Goal: Communication & Community: Participate in discussion

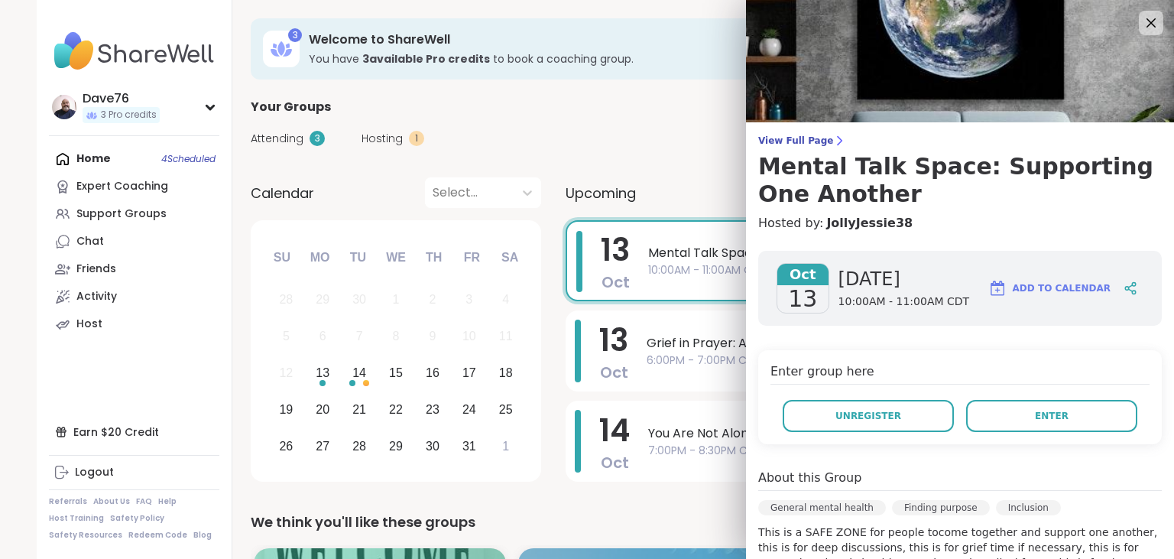
click at [1023, 409] on button "Enter" at bounding box center [1051, 416] width 171 height 32
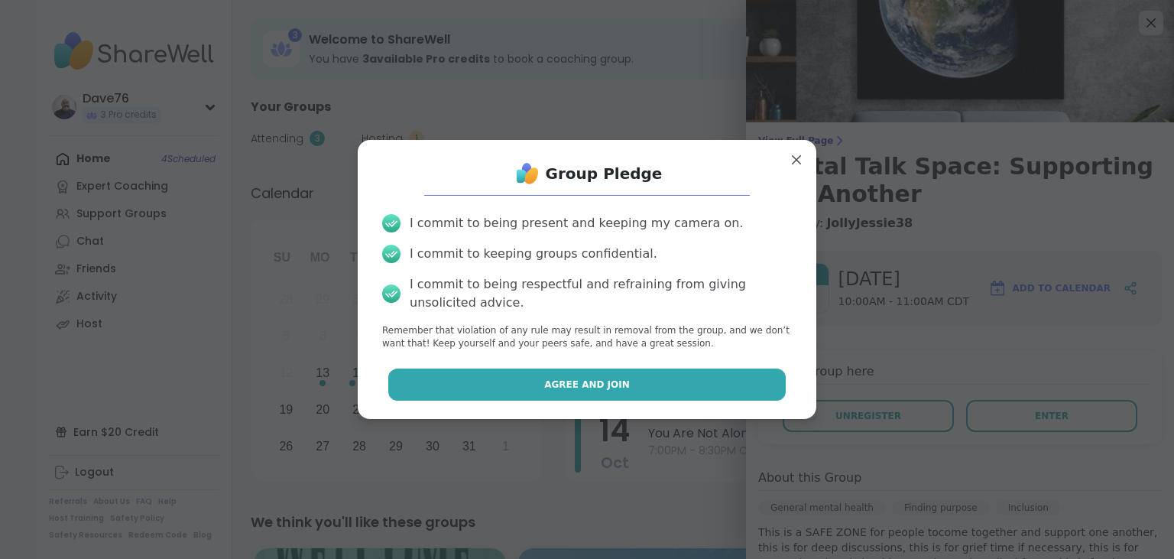
click at [738, 378] on button "Agree and Join" at bounding box center [587, 384] width 398 height 32
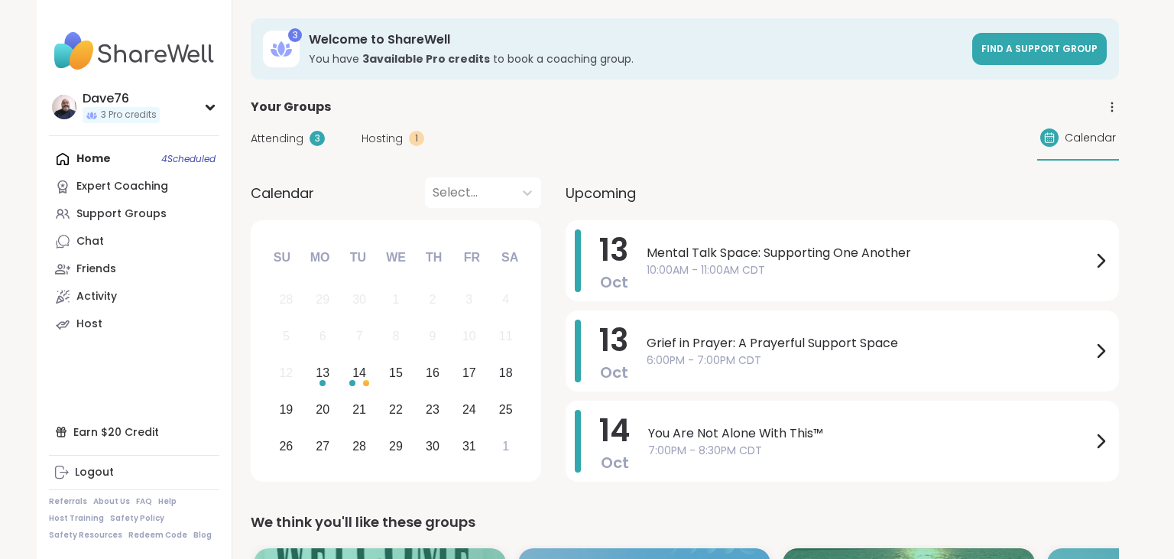
click at [872, 273] on span "10:00AM - 11:00AM CDT" at bounding box center [869, 270] width 445 height 16
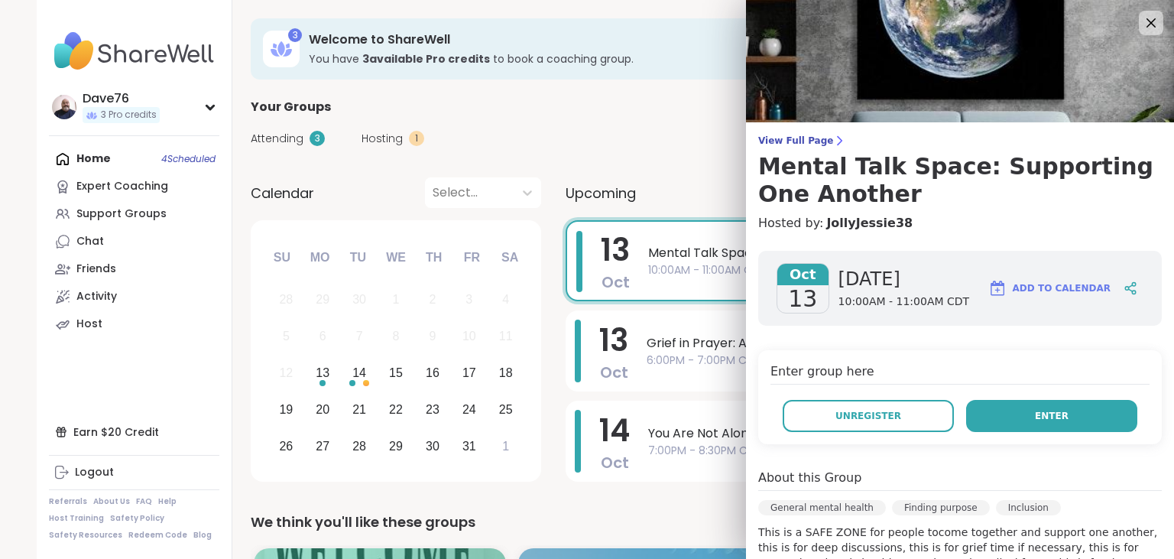
click at [1042, 416] on span "Enter" at bounding box center [1052, 416] width 34 height 14
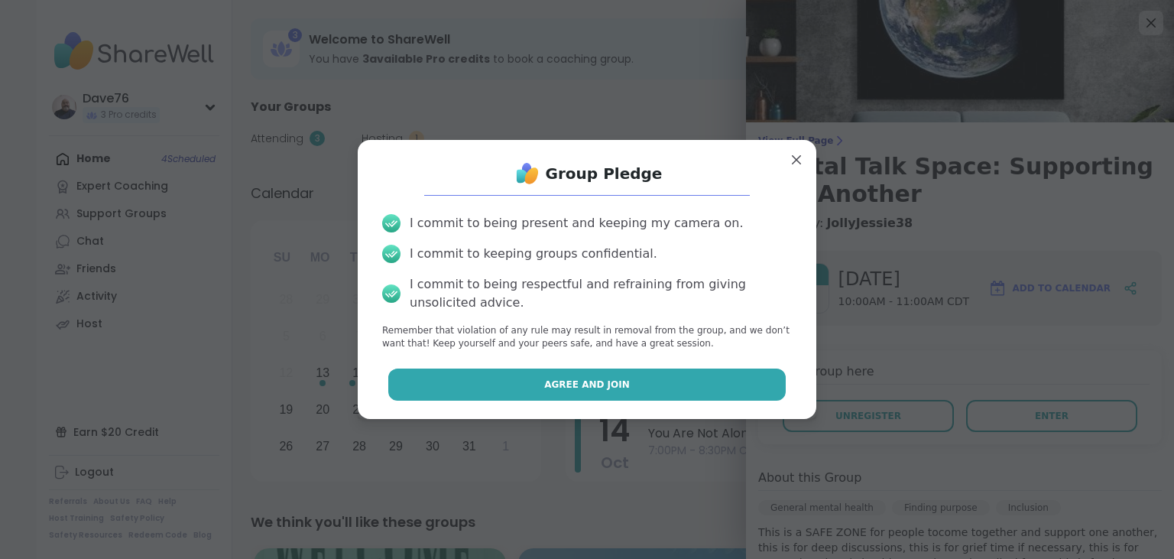
click at [716, 391] on button "Agree and Join" at bounding box center [587, 384] width 398 height 32
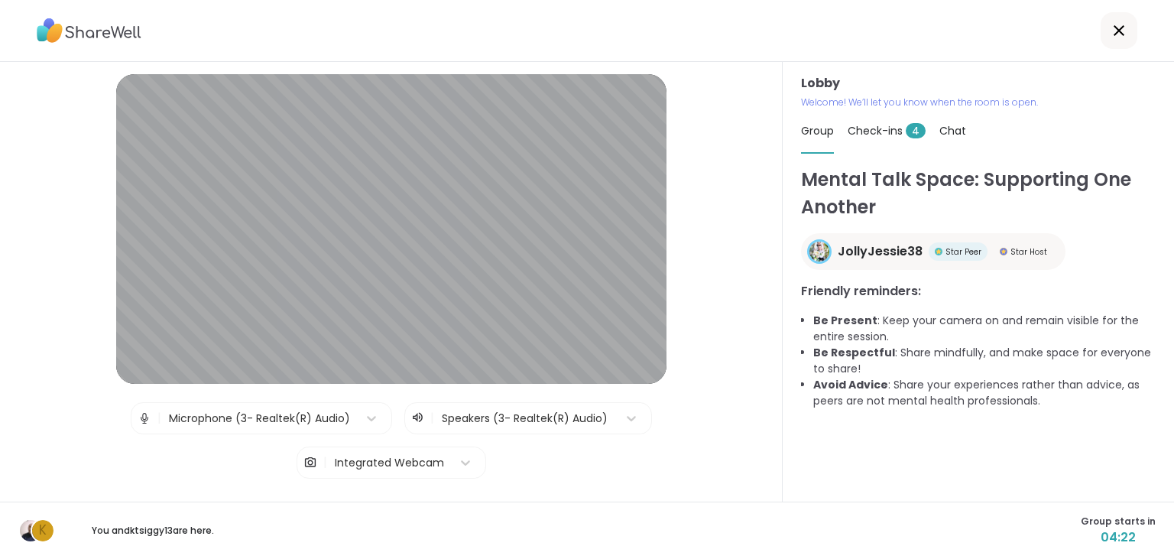
click at [890, 133] on span "Check-ins 4" at bounding box center [887, 130] width 78 height 15
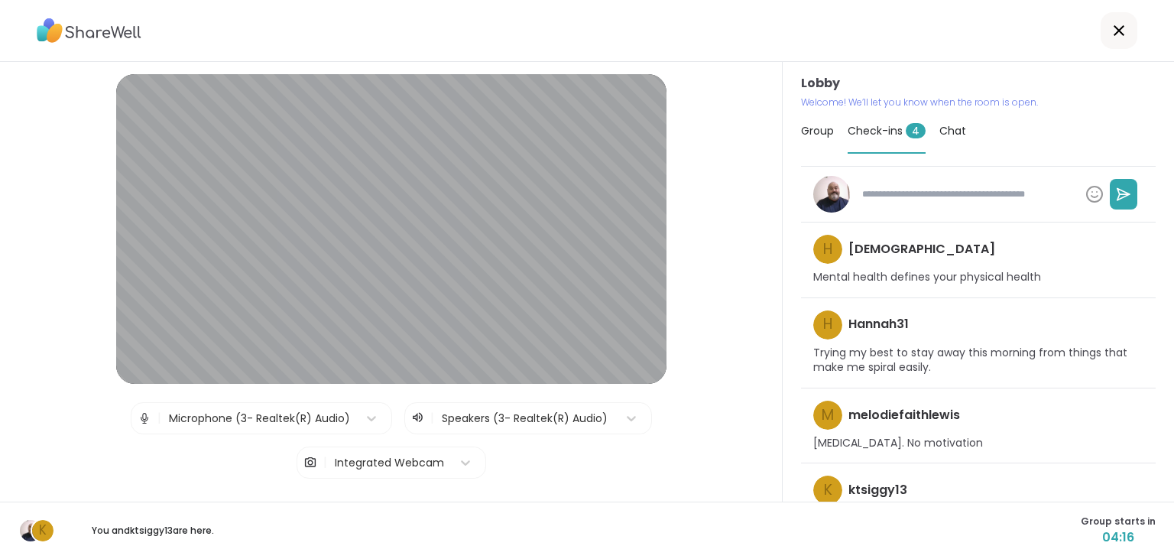
click at [913, 191] on textarea at bounding box center [967, 194] width 223 height 26
type textarea "*"
type textarea "**"
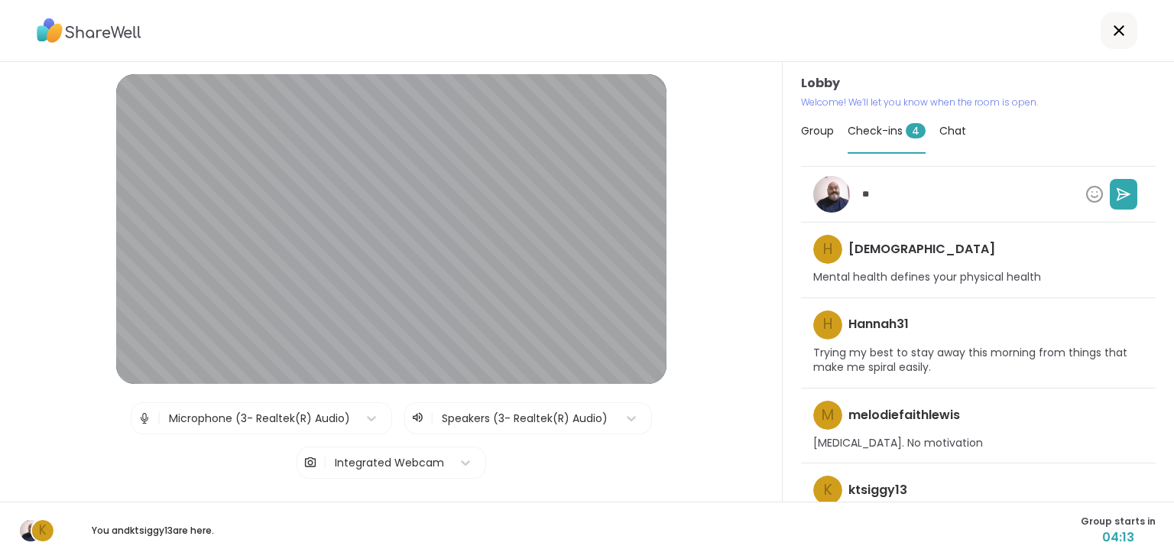
type textarea "*"
type textarea "***"
type textarea "*"
type textarea "****"
type textarea "*"
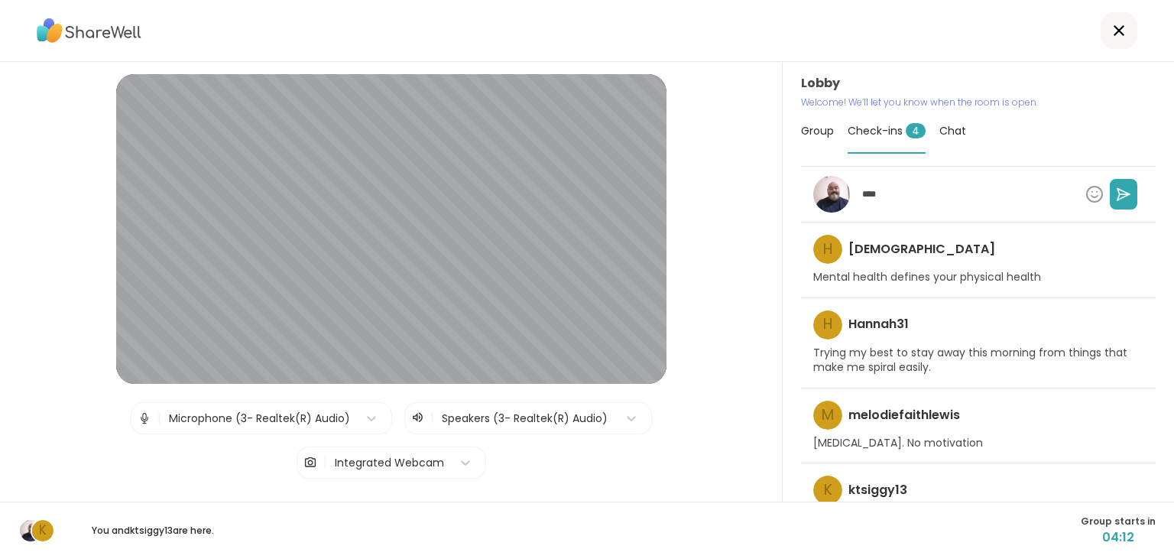
type textarea "*****"
type textarea "*"
type textarea "******"
type textarea "*"
type textarea "******"
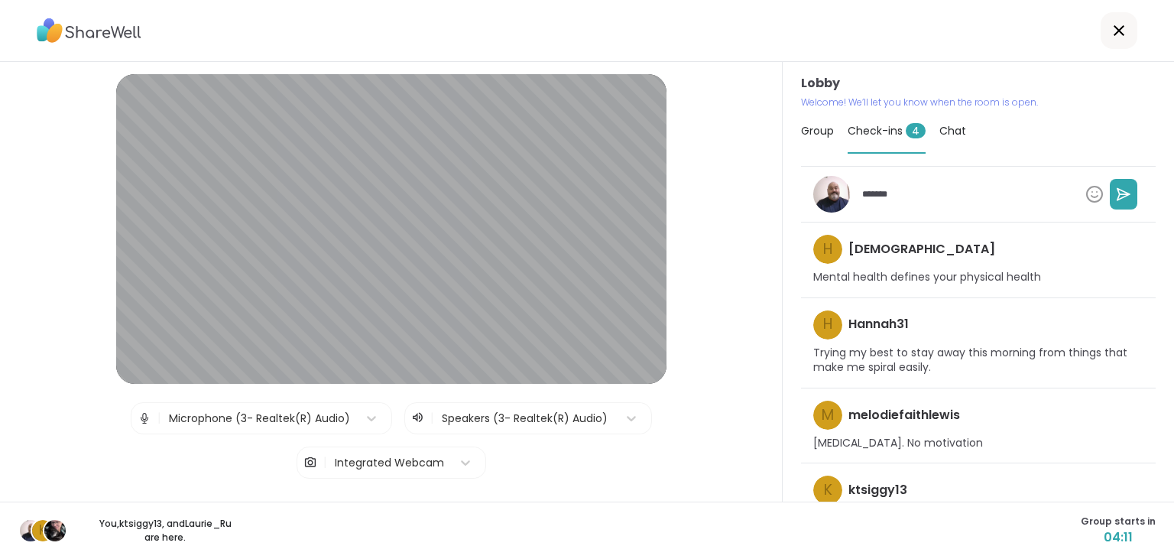
type textarea "*"
type textarea "********"
type textarea "*"
type textarea "*********"
type textarea "*"
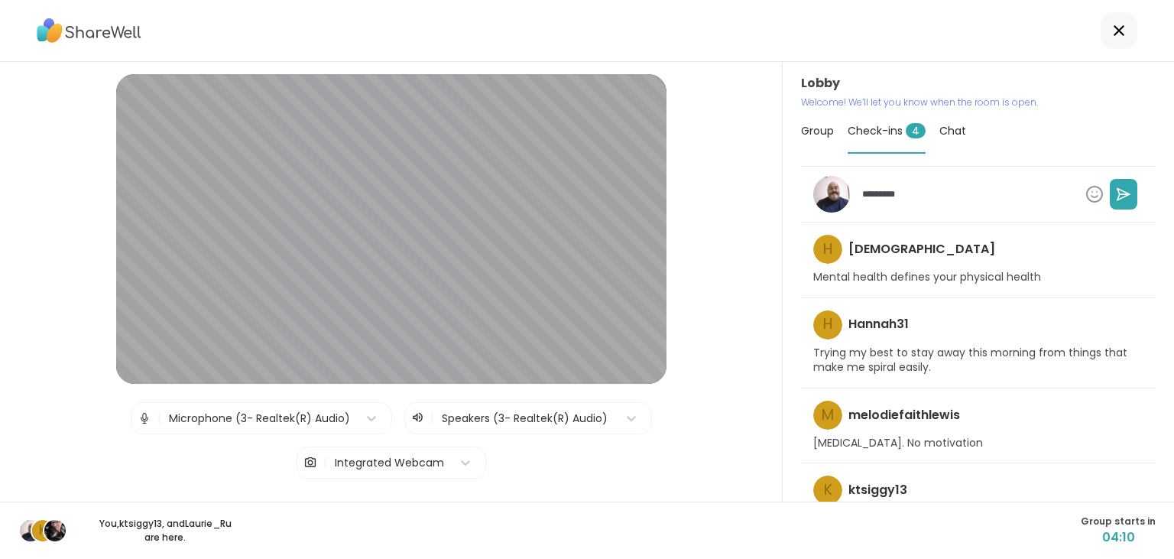
type textarea "**********"
type textarea "*"
type textarea "**********"
type textarea "*"
type textarea "**********"
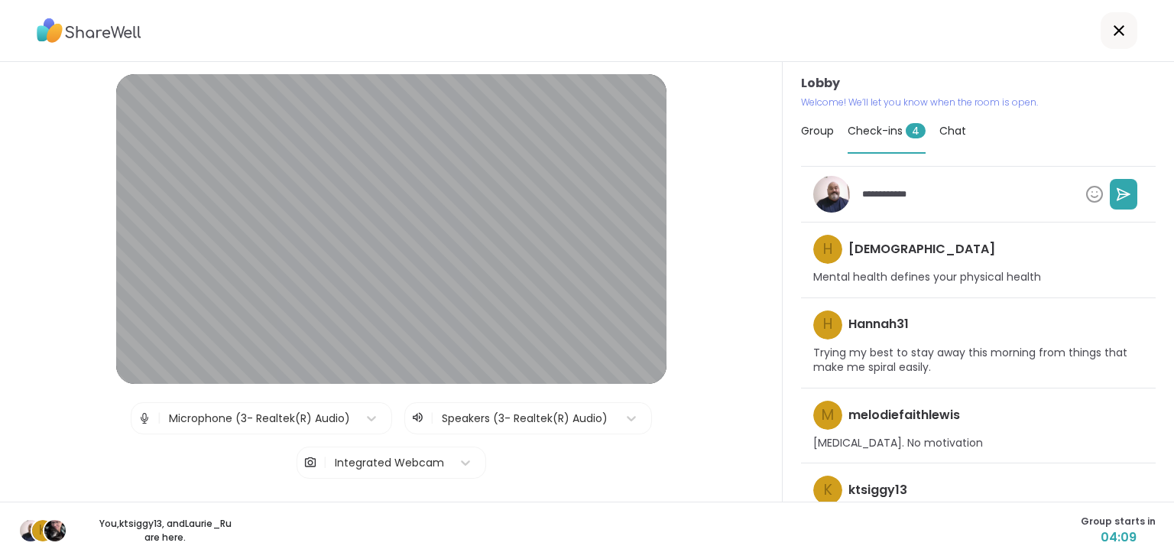
type textarea "*"
type textarea "**********"
type textarea "*"
type textarea "**********"
type textarea "*"
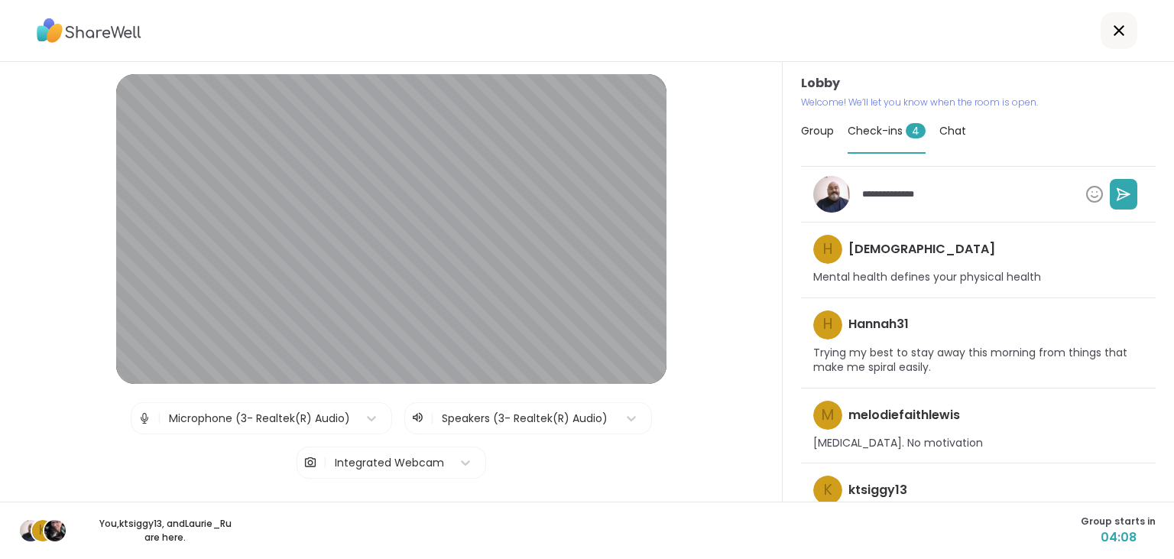
type textarea "**********"
type textarea "*"
type textarea "**********"
type textarea "*"
type textarea "**********"
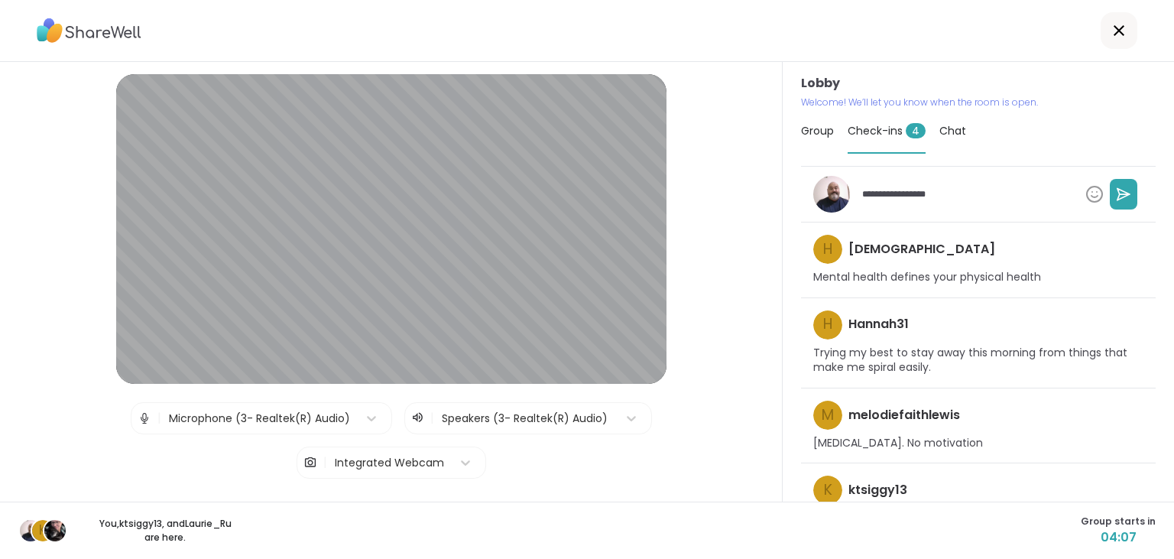
type textarea "*"
type textarea "**********"
type textarea "*"
type textarea "**********"
type textarea "*"
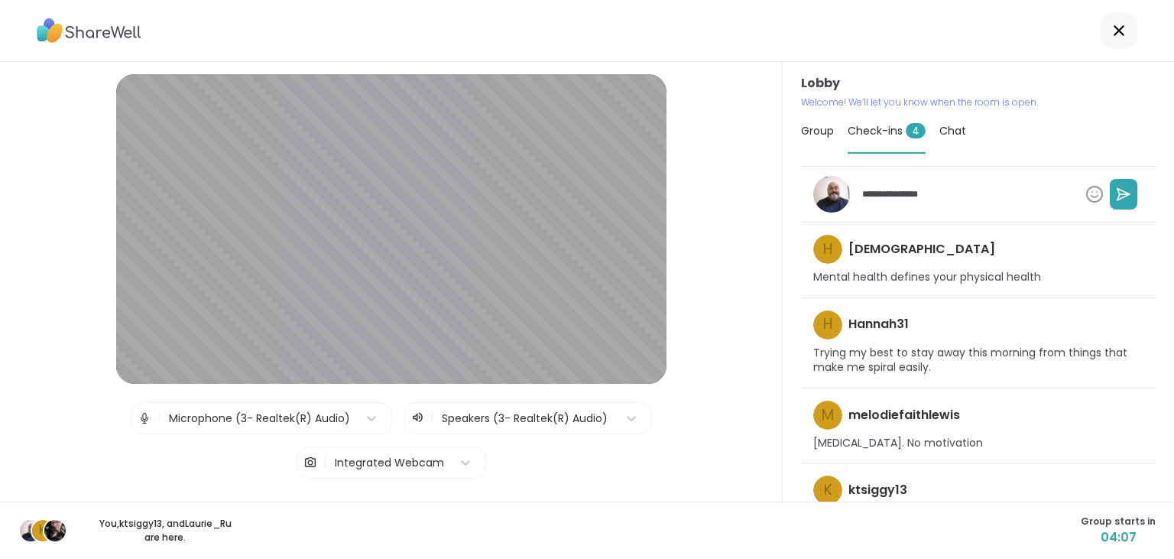
type textarea "**********"
type textarea "*"
type textarea "**********"
type textarea "*"
type textarea "**********"
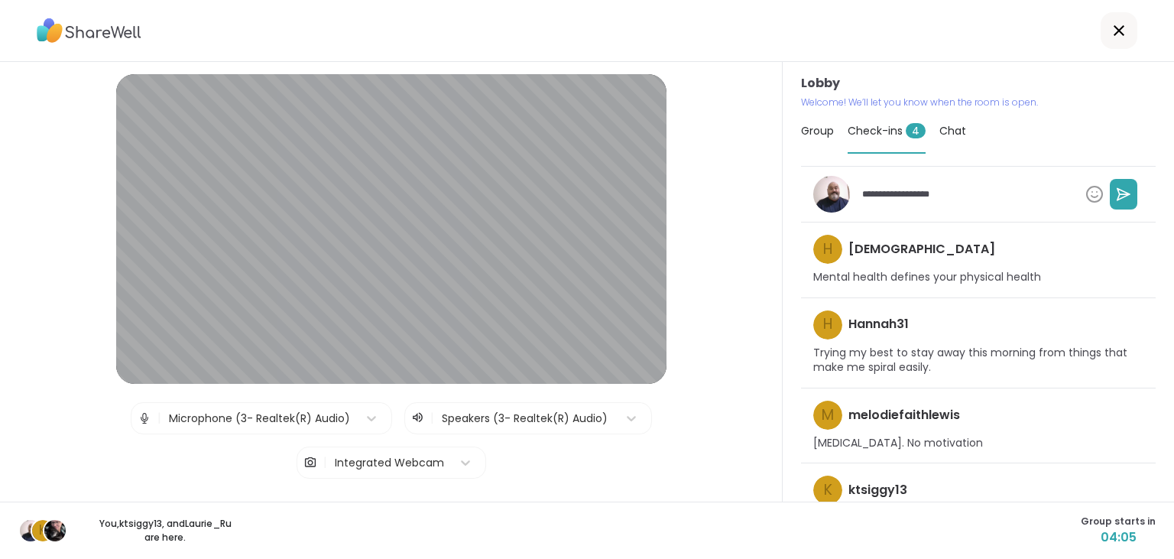
type textarea "*"
type textarea "**********"
type textarea "*"
type textarea "**********"
type textarea "*"
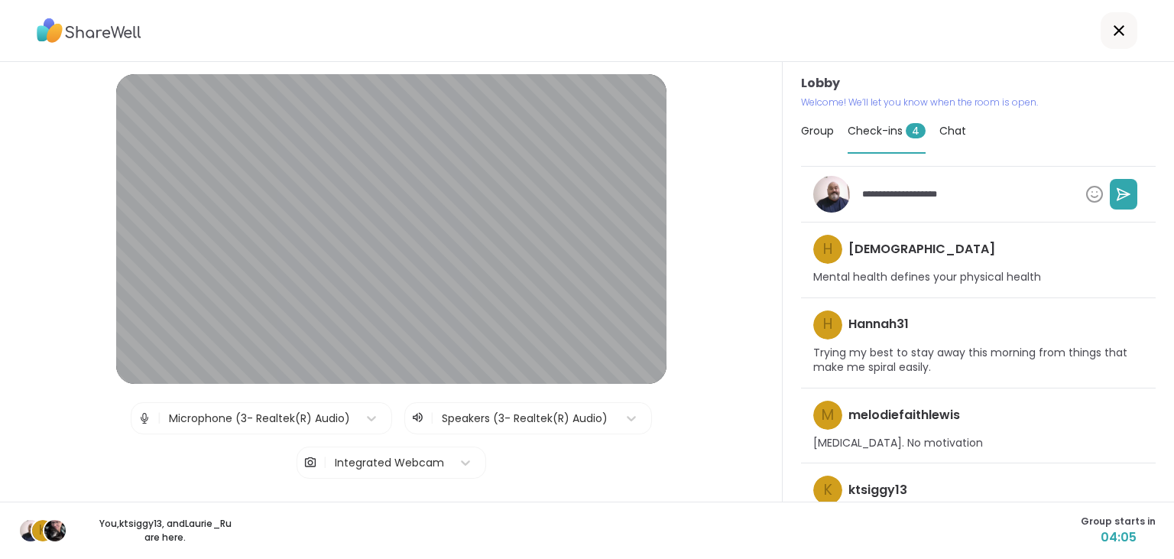
type textarea "**********"
type textarea "*"
type textarea "**********"
type textarea "*"
type textarea "**********"
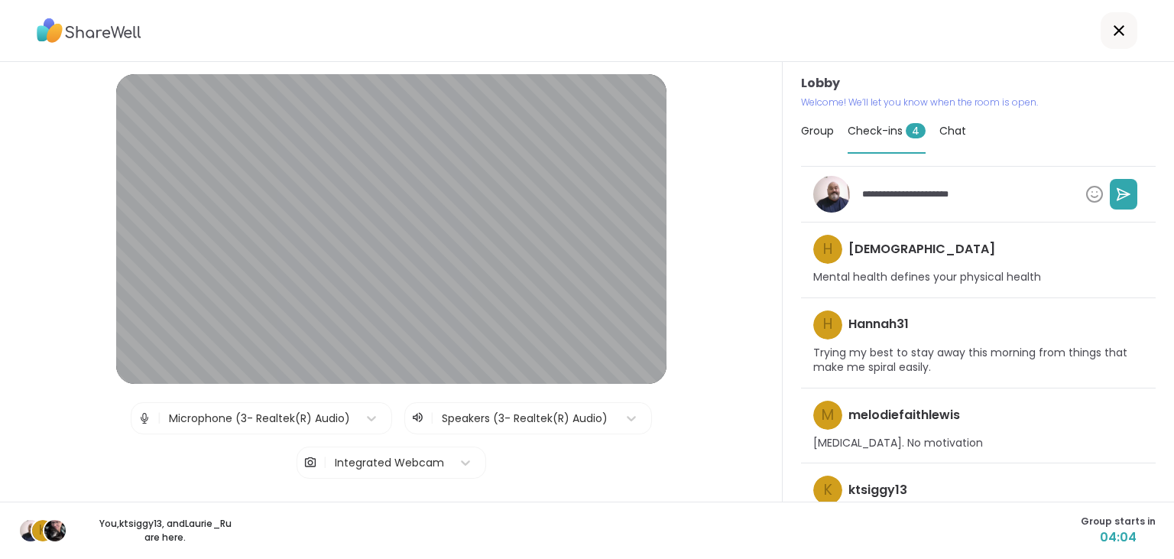
type textarea "*"
type textarea "**********"
type textarea "*"
type textarea "**********"
type textarea "*"
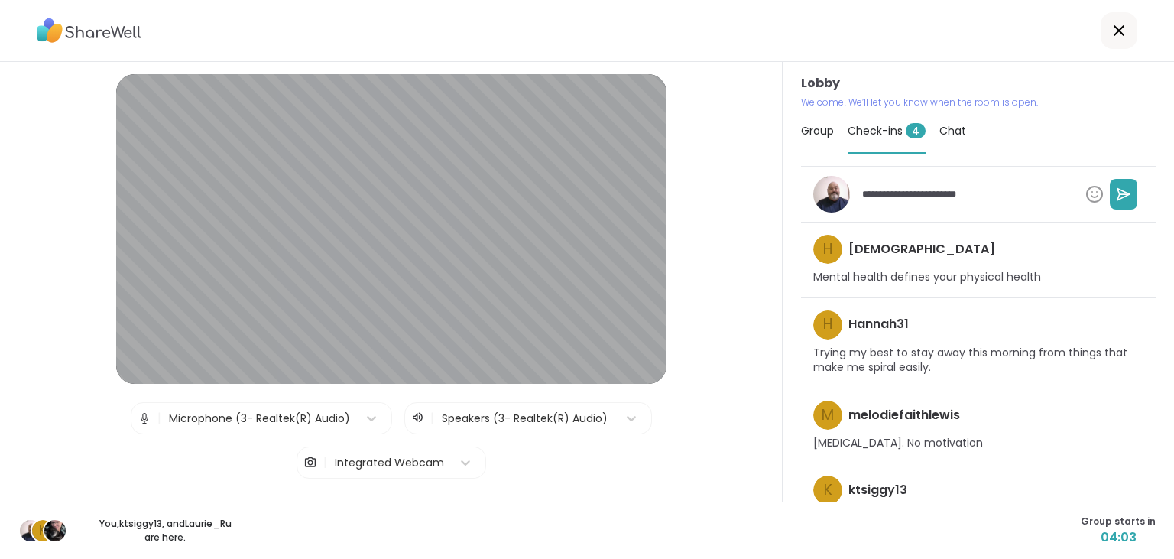
type textarea "**********"
type textarea "*"
type textarea "**********"
type textarea "*"
type textarea "**********"
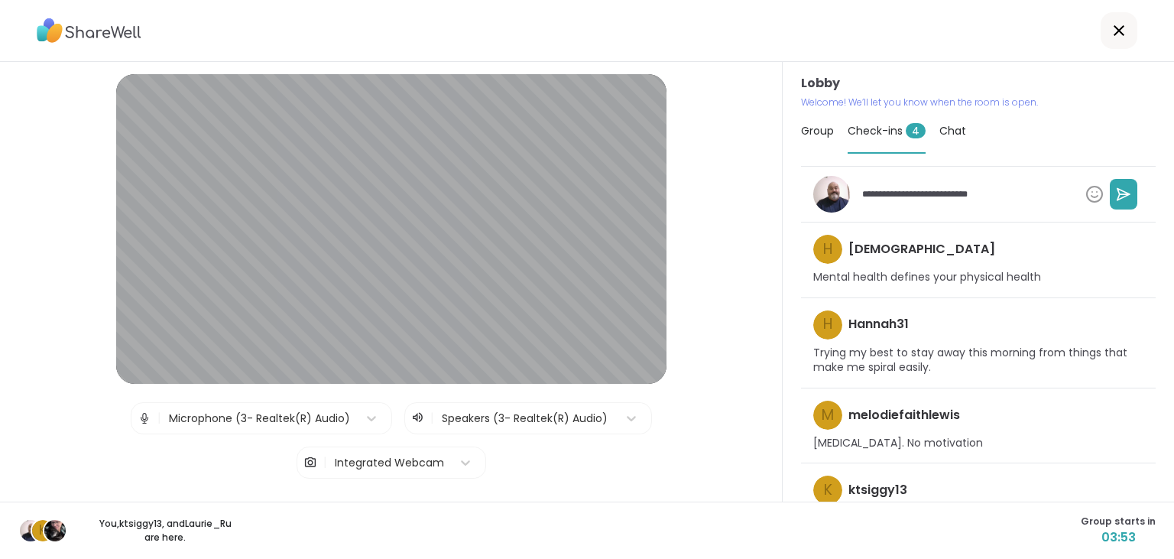
type textarea "*"
type textarea "**********"
type textarea "*"
type textarea "**********"
type textarea "*"
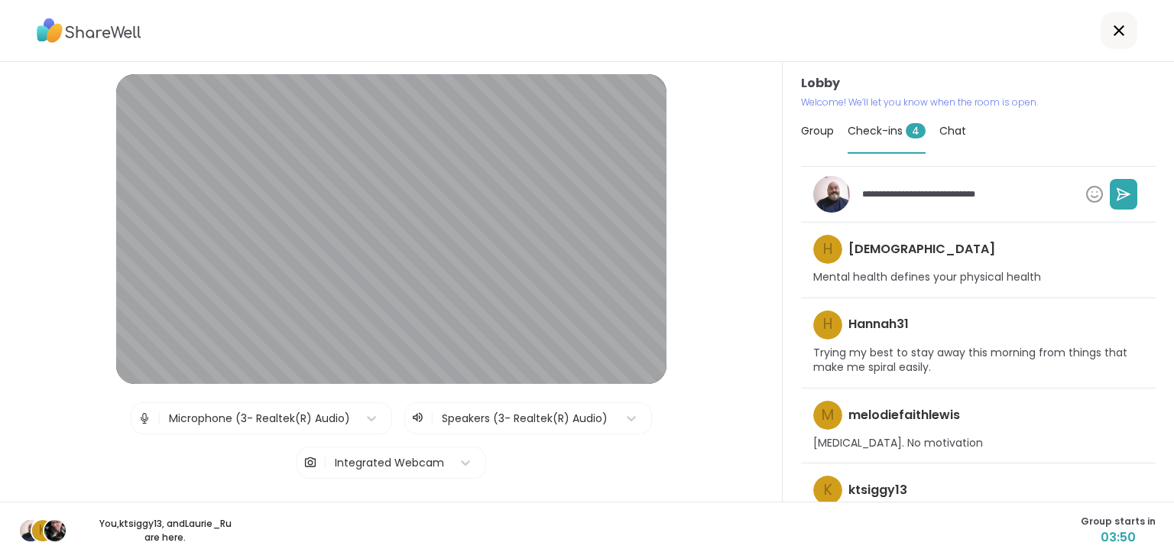
type textarea "**********"
type textarea "*"
type textarea "**********"
type textarea "*"
type textarea "**********"
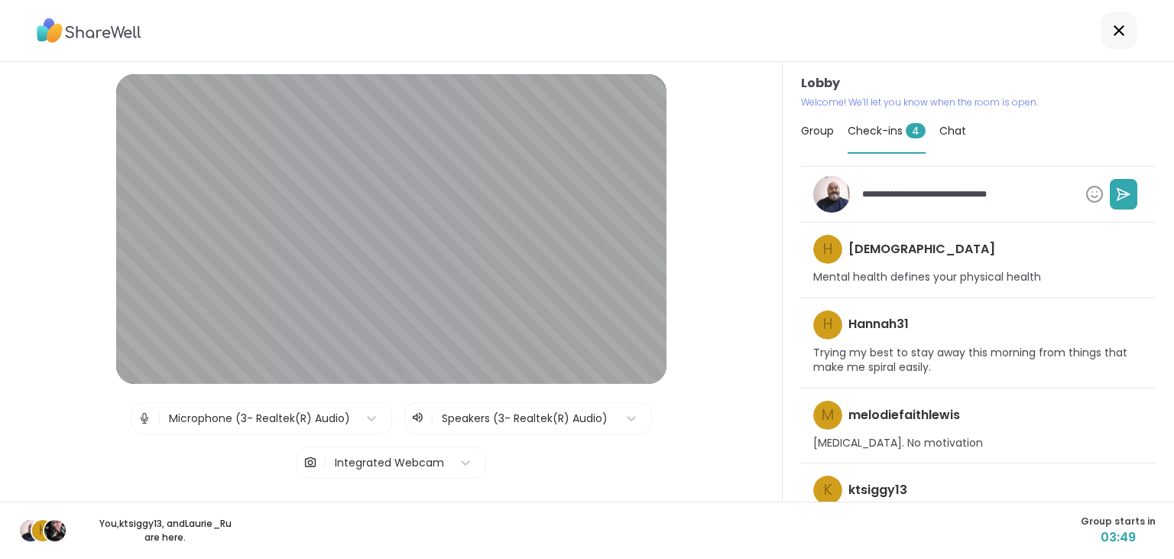
type textarea "*"
type textarea "**********"
type textarea "*"
type textarea "**********"
type textarea "*"
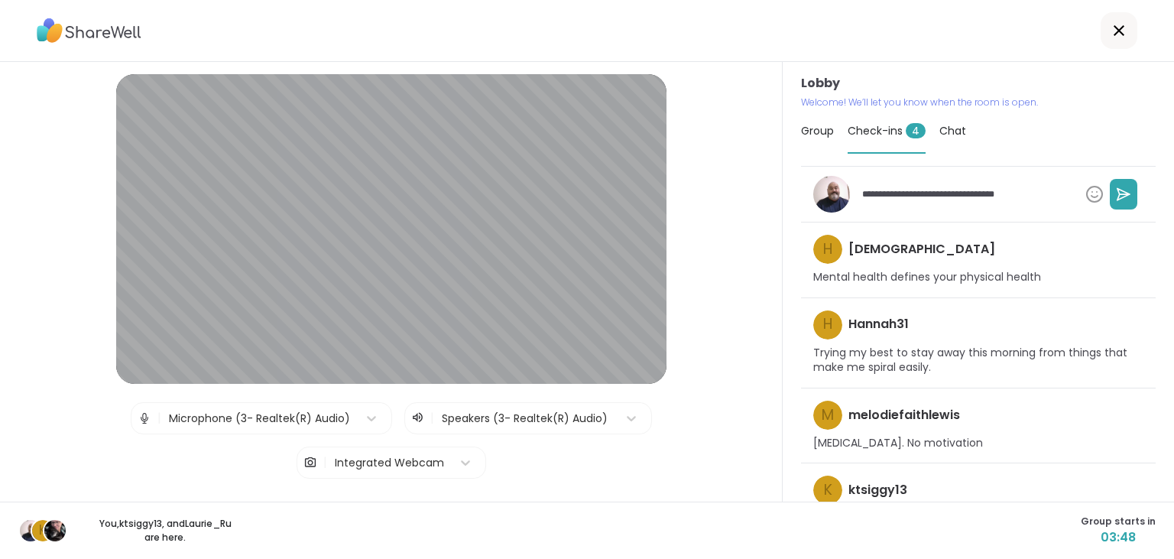
type textarea "**********"
type textarea "*"
type textarea "**********"
type textarea "*"
type textarea "**********"
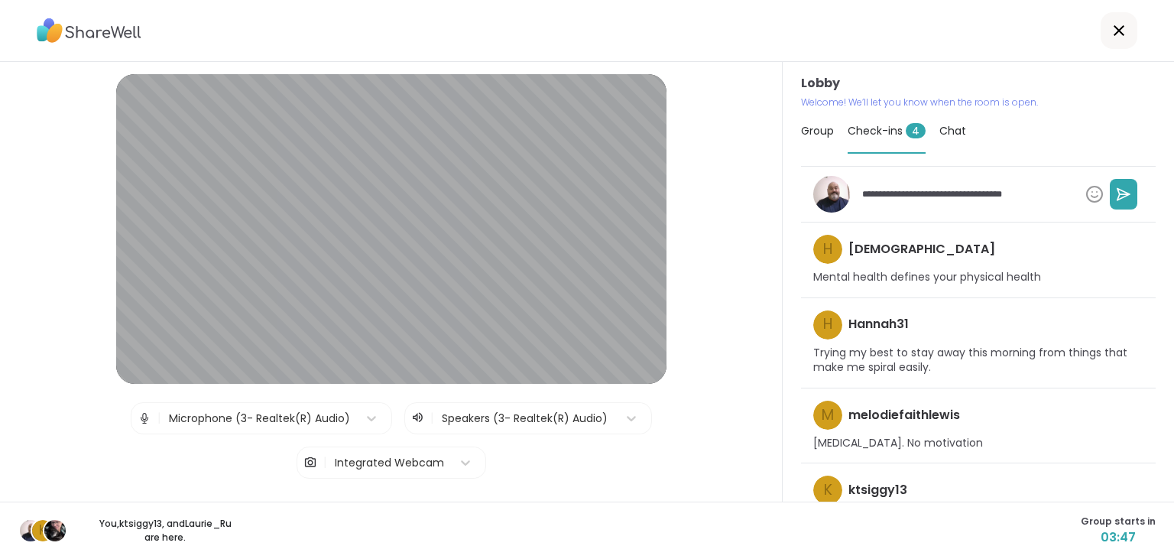
click at [1066, 223] on div "h haresh78 Mental health defines your physical health" at bounding box center [978, 260] width 355 height 76
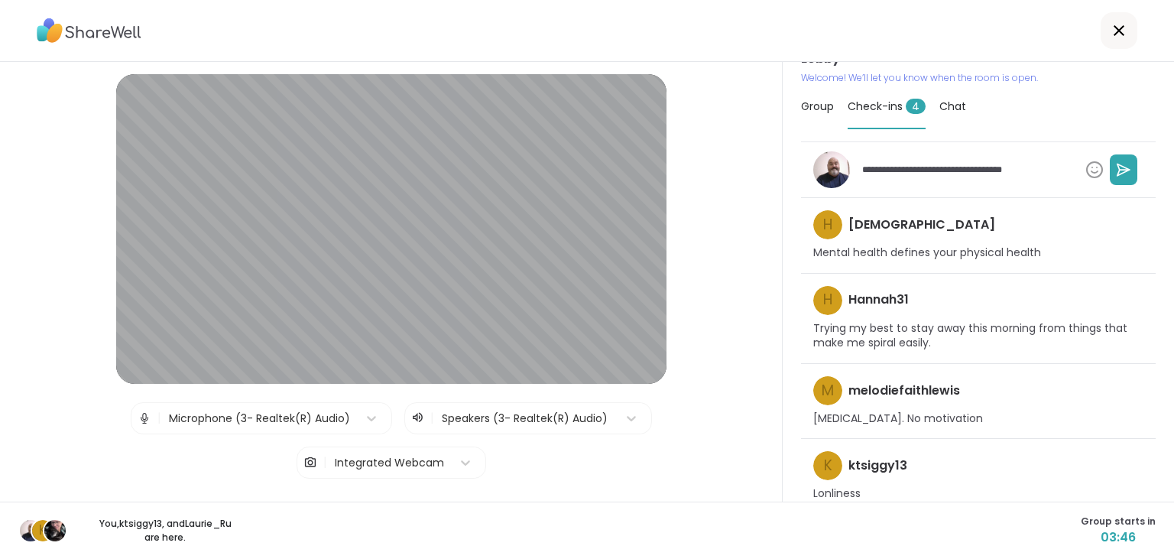
scroll to position [35, 0]
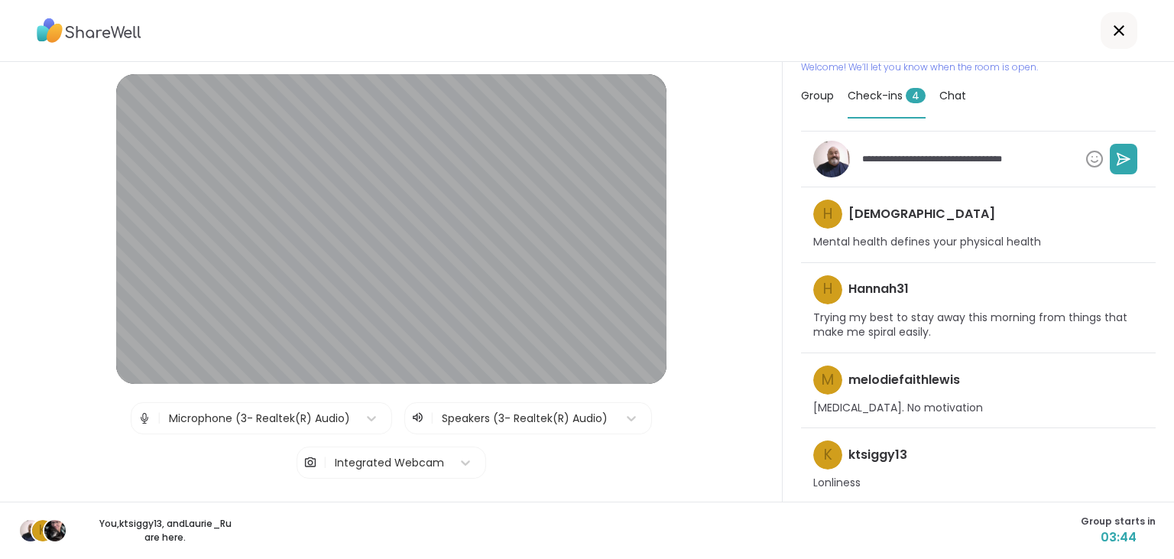
click at [1056, 160] on textarea "**********" at bounding box center [967, 159] width 223 height 26
type textarea "*"
type textarea "**********"
type textarea "*"
type textarea "**********"
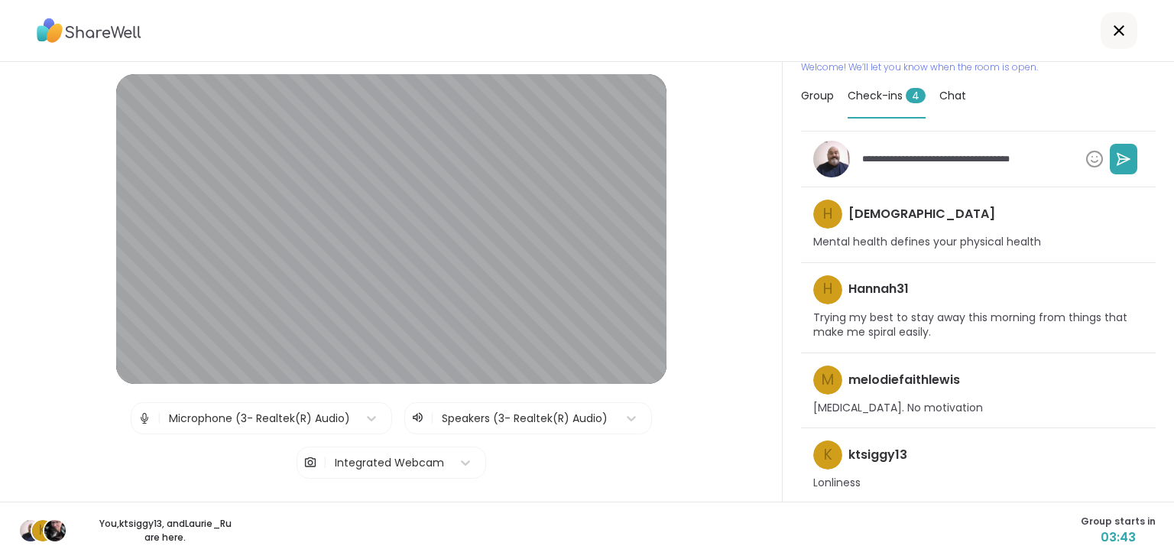
type textarea "*"
type textarea "**********"
type textarea "*"
type textarea "**********"
type textarea "*"
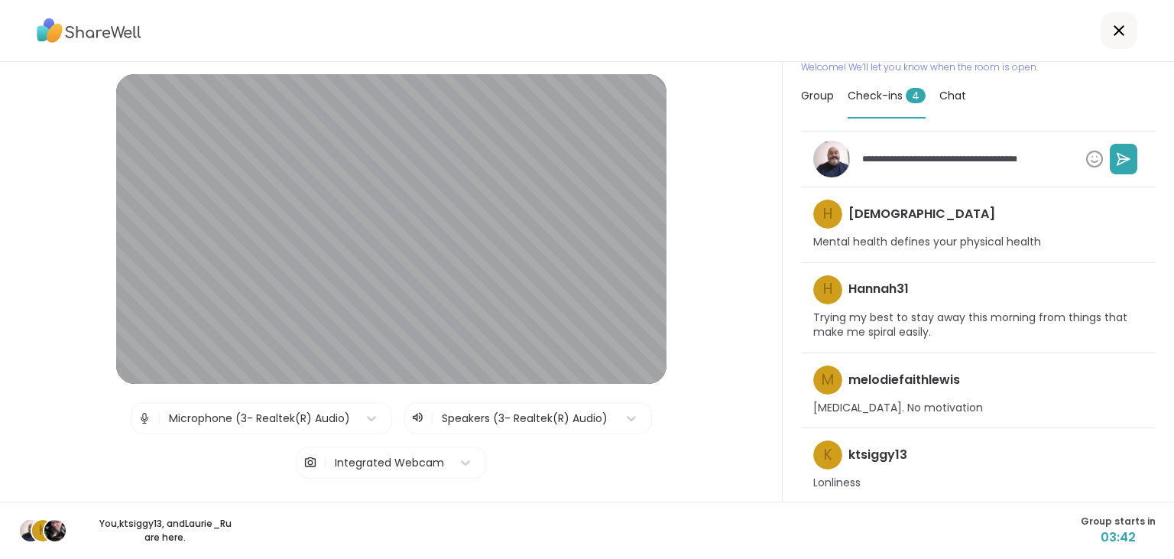
type textarea "**********"
type textarea "*"
type textarea "**********"
type textarea "*"
type textarea "**********"
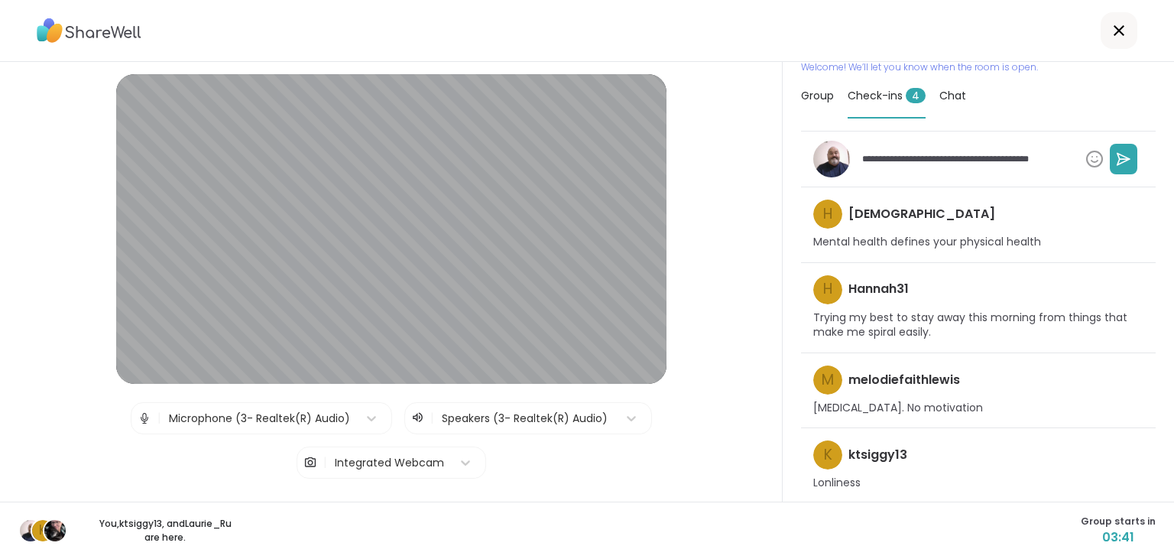
type textarea "*"
type textarea "**********"
type textarea "*"
type textarea "**********"
type textarea "*"
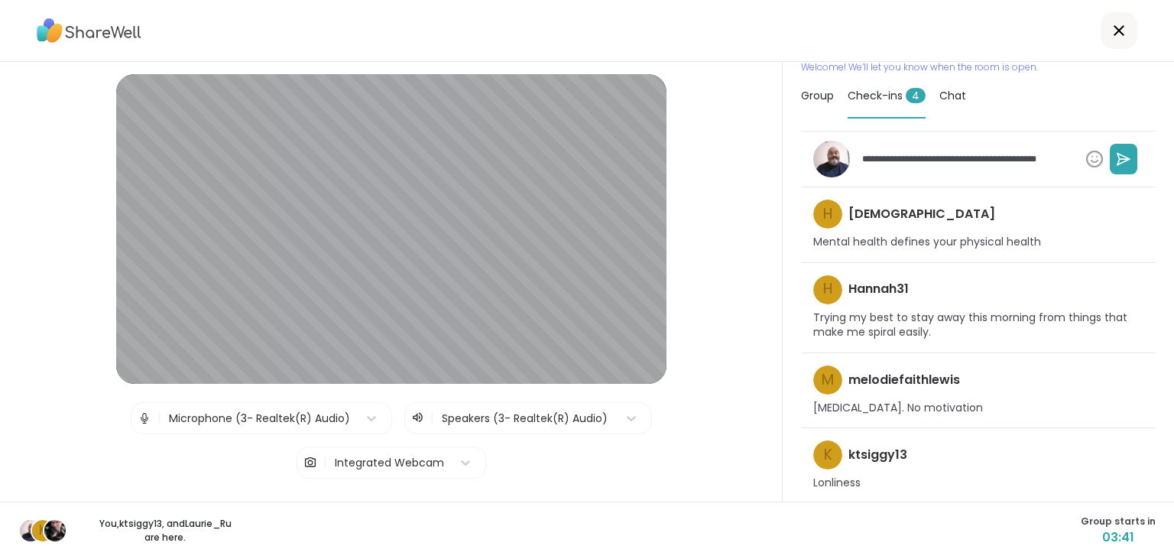
type textarea "**********"
type textarea "*"
type textarea "**********"
type textarea "*"
type textarea "**********"
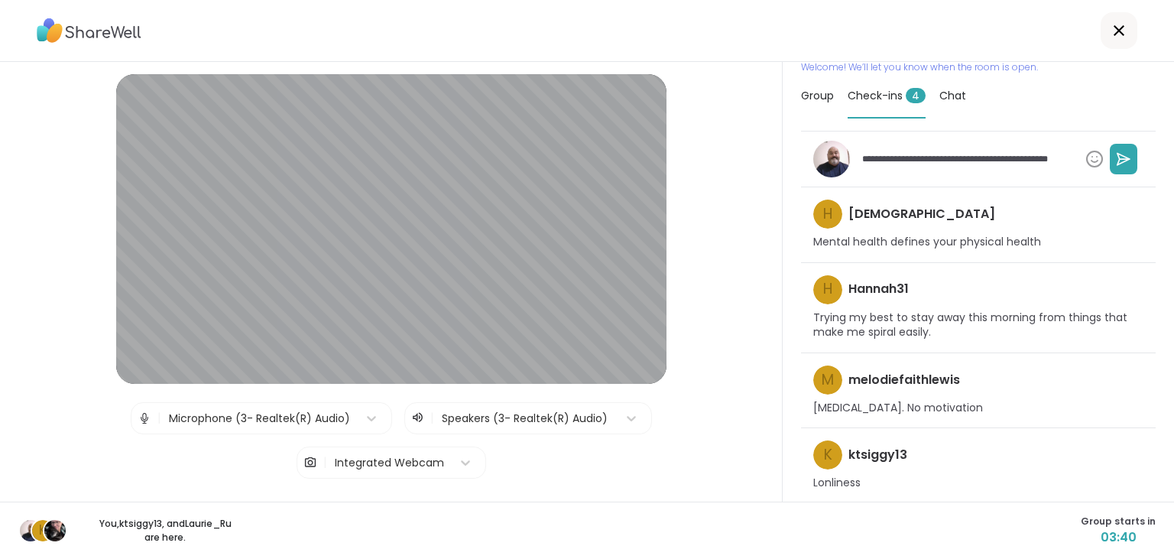
type textarea "*"
type textarea "**********"
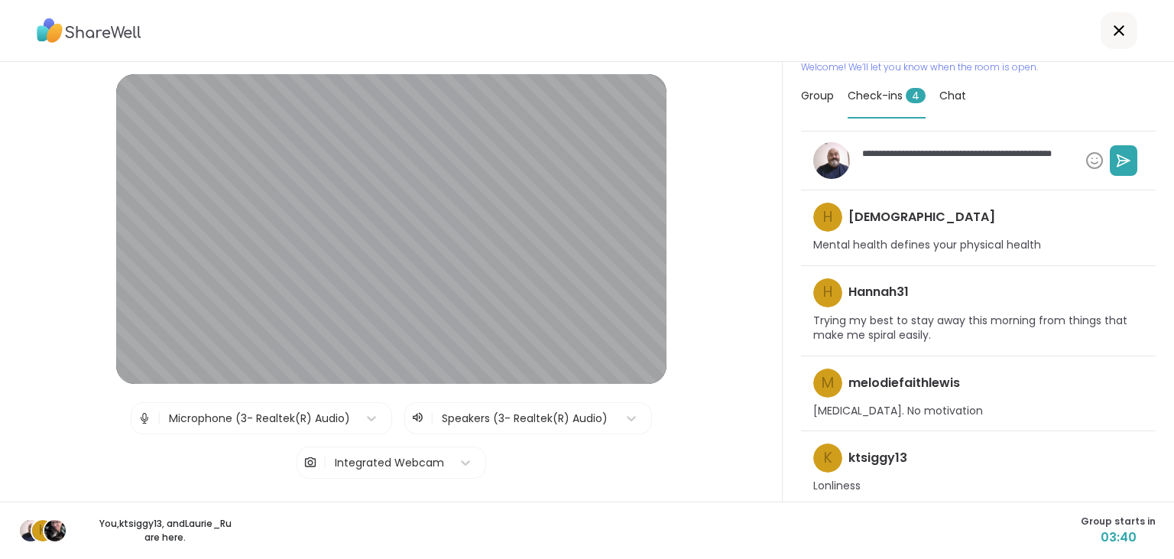
type textarea "*"
type textarea "**********"
type textarea "*"
type textarea "**********"
type textarea "*"
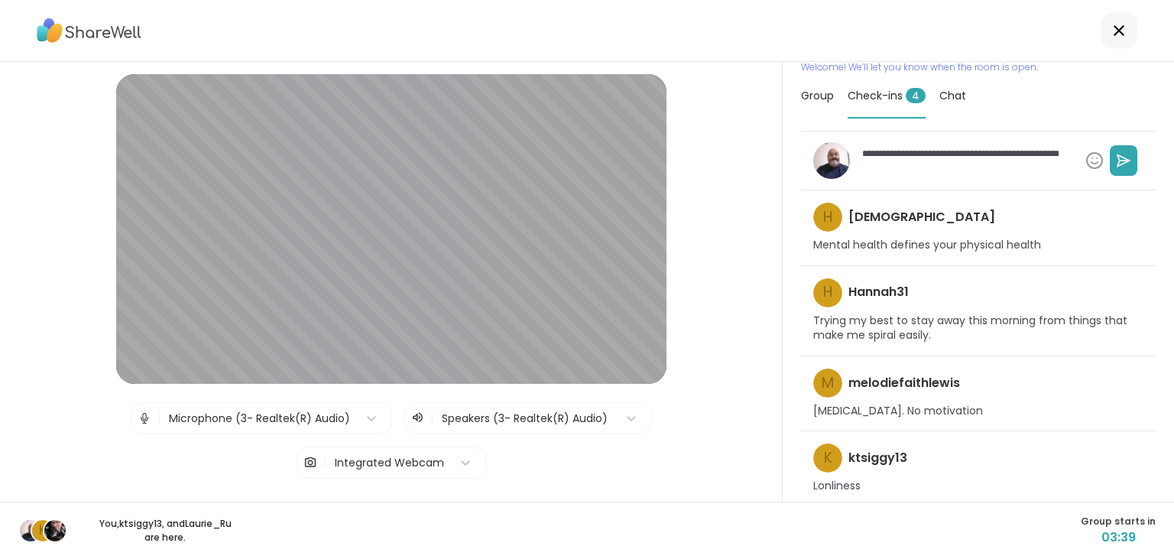
type textarea "**********"
type textarea "*"
type textarea "**********"
type textarea "*"
type textarea "**********"
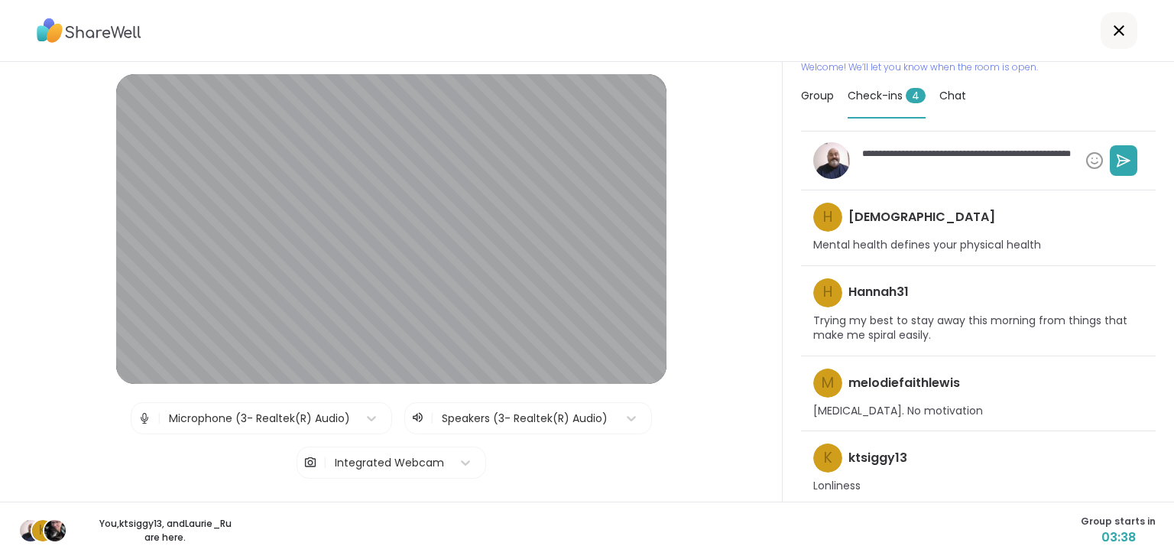
type textarea "*"
type textarea "**********"
click at [1125, 158] on icon at bounding box center [1123, 159] width 12 height 11
type textarea "*"
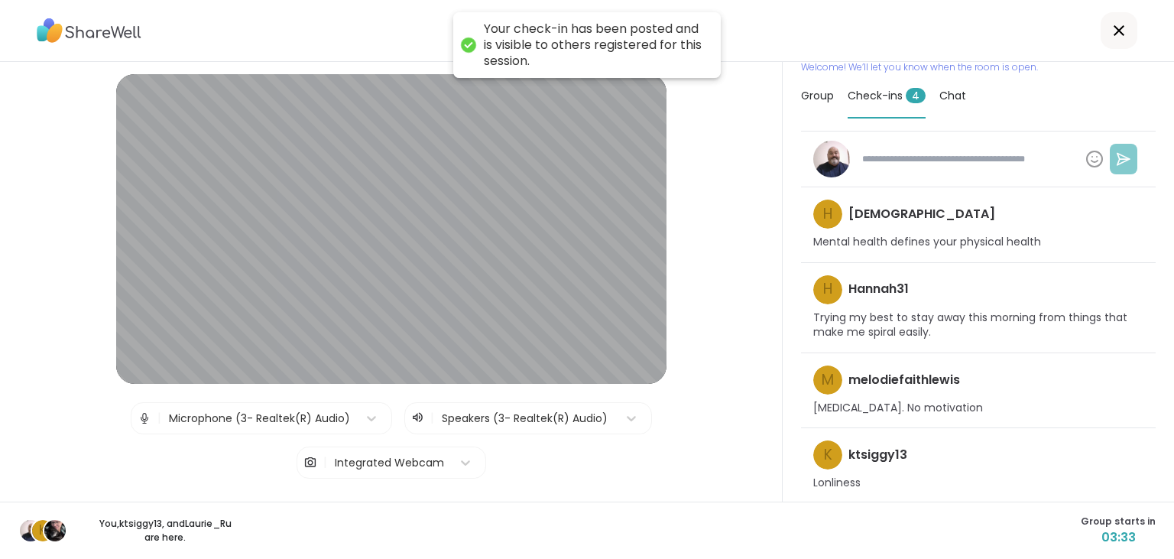
scroll to position [0, 0]
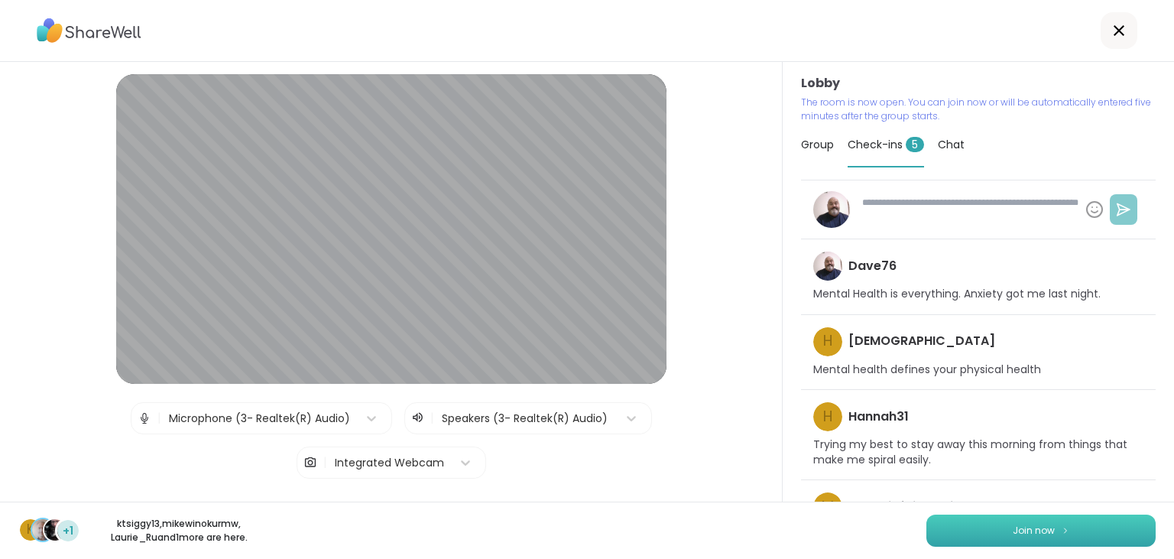
click at [1090, 530] on button "Join now" at bounding box center [1040, 530] width 229 height 32
type textarea "*"
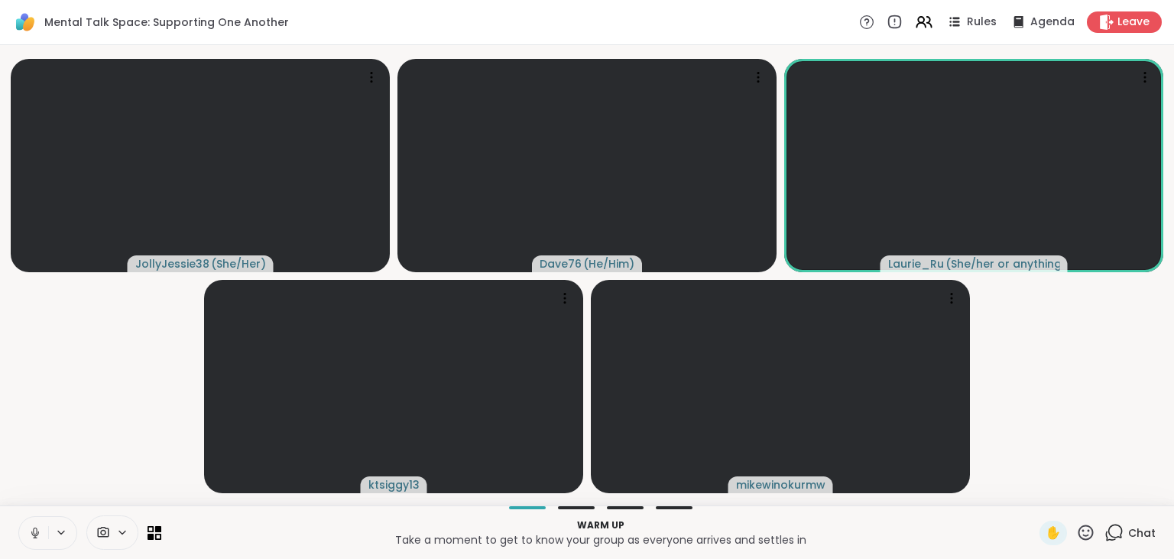
click at [38, 534] on icon at bounding box center [35, 532] width 8 height 5
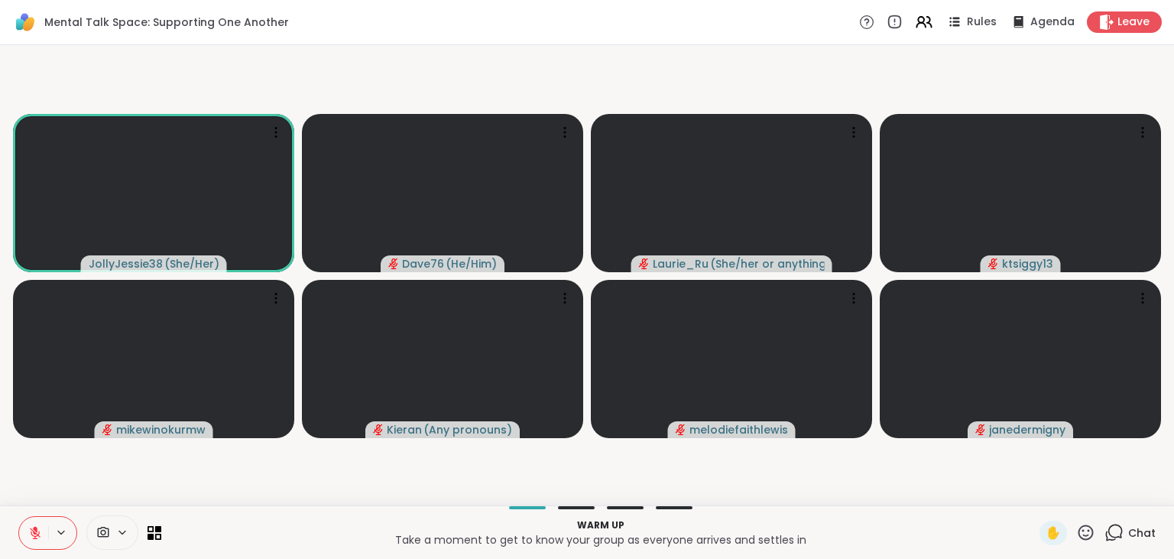
click at [38, 534] on icon at bounding box center [35, 532] width 11 height 11
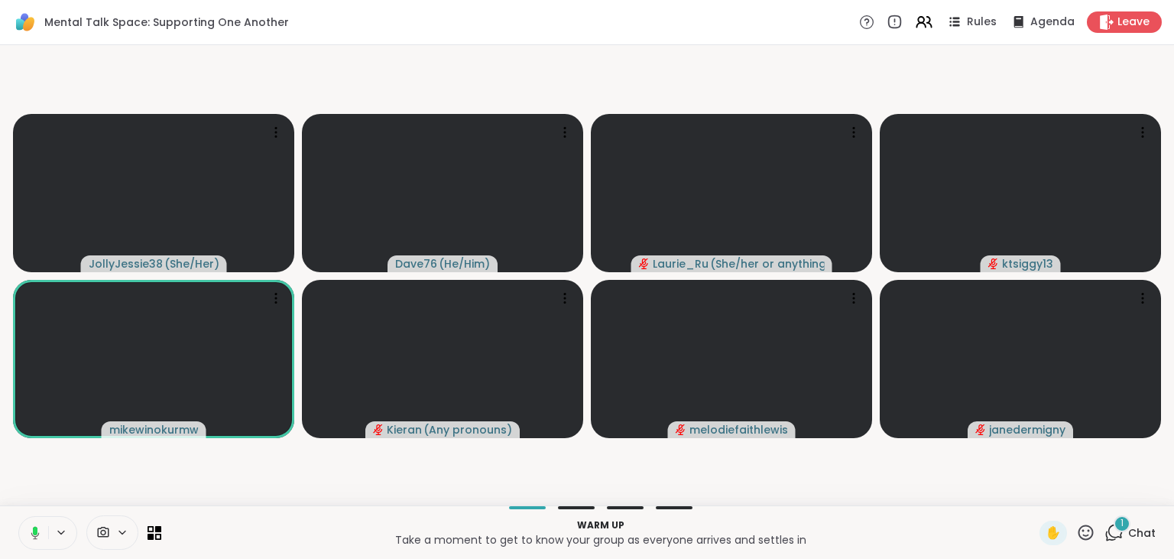
click at [38, 534] on icon at bounding box center [35, 532] width 8 height 13
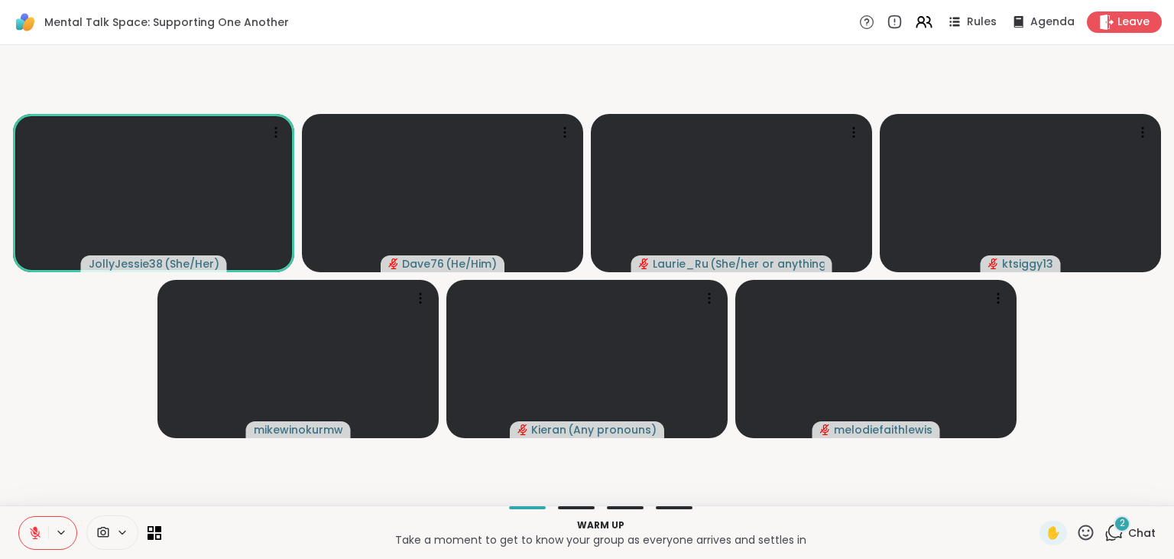
click at [1141, 527] on span "Chat" at bounding box center [1142, 532] width 28 height 15
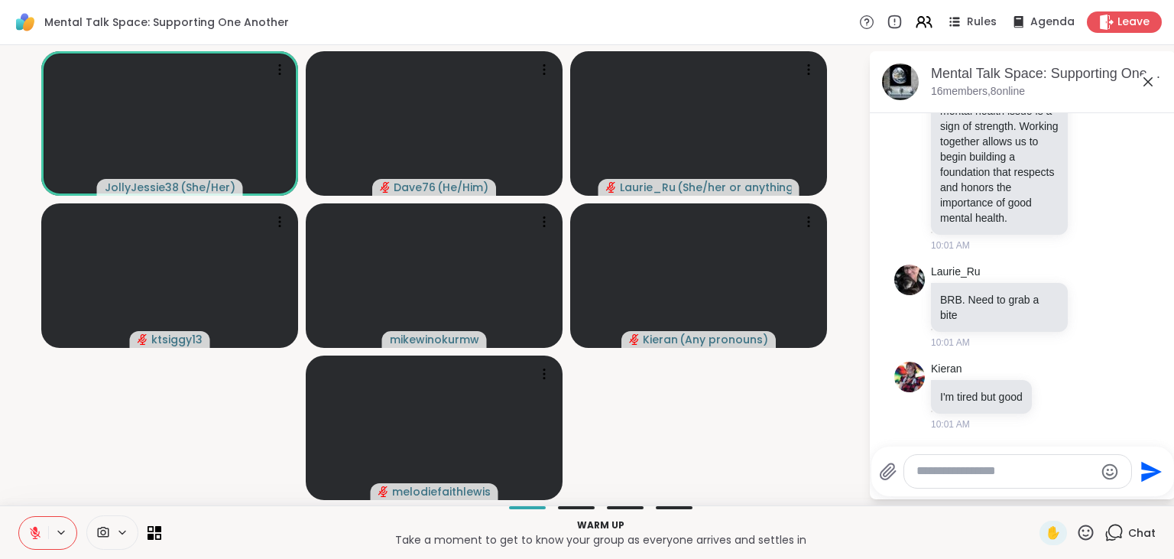
scroll to position [208, 0]
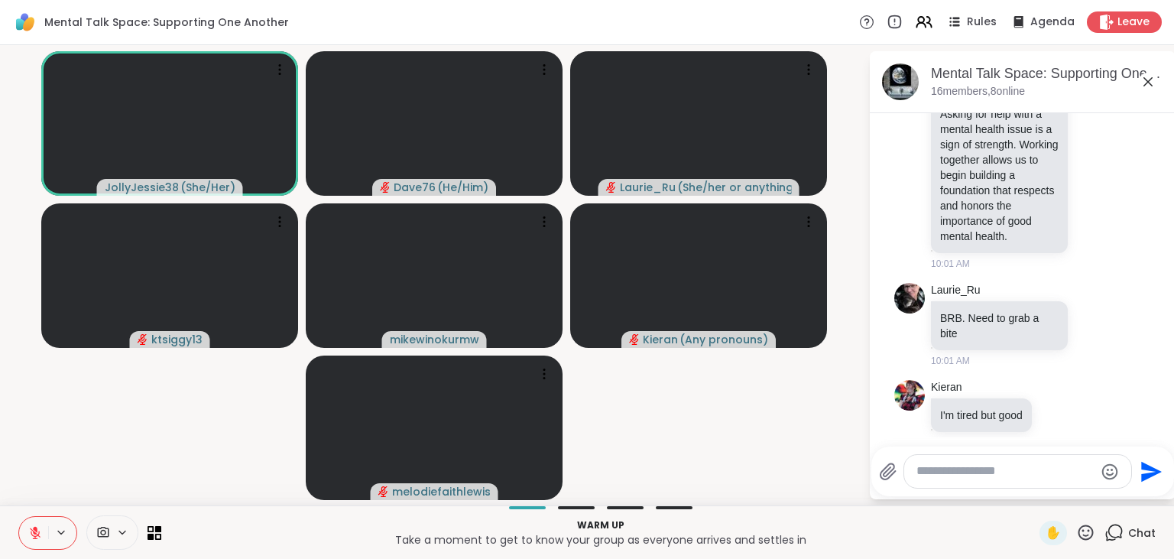
click at [1013, 475] on textarea "Type your message" at bounding box center [1005, 471] width 178 height 16
type textarea "**********"
click at [1148, 466] on icon "Send" at bounding box center [1153, 471] width 21 height 21
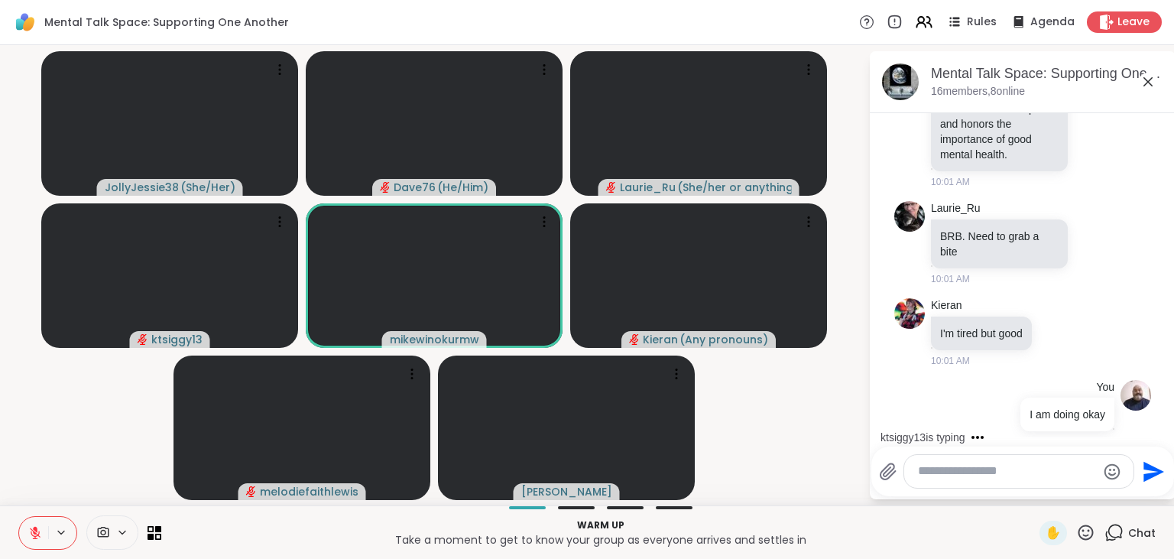
scroll to position [692, 0]
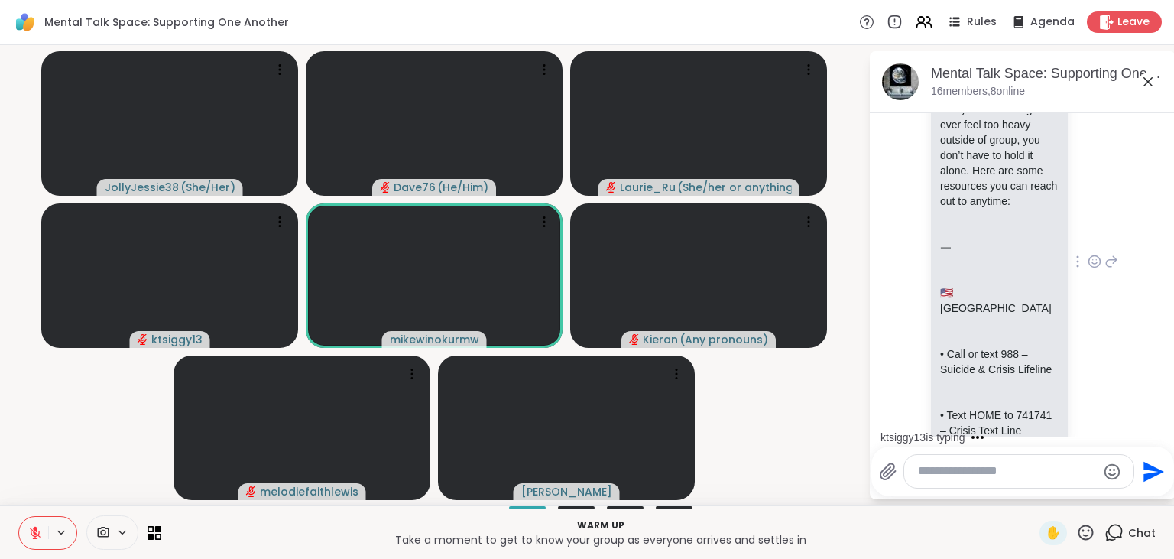
click at [1093, 254] on icon at bounding box center [1095, 261] width 14 height 15
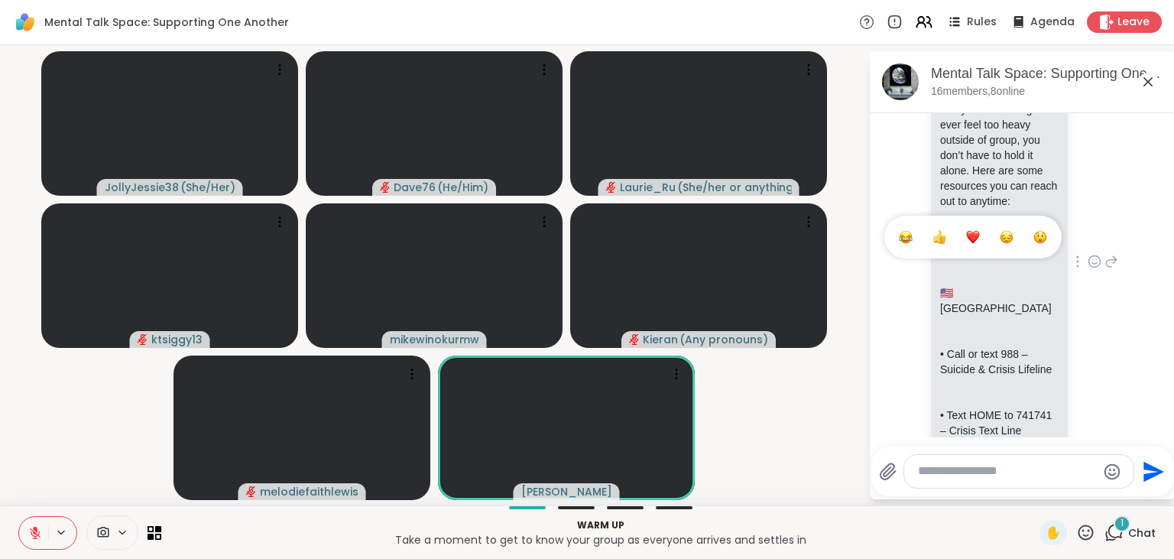
scroll to position [835, 0]
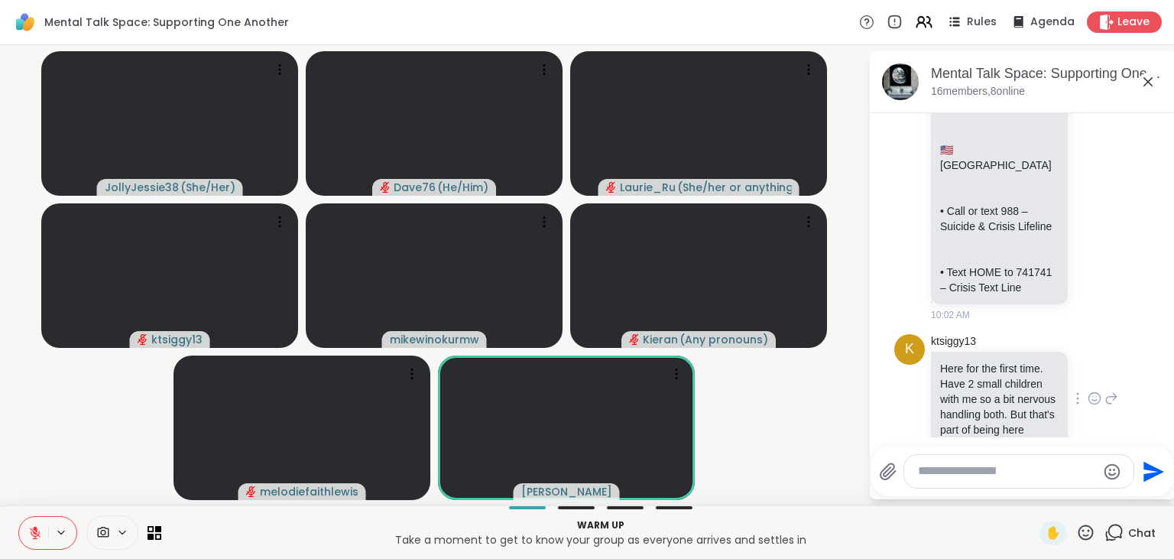
click at [1092, 391] on icon at bounding box center [1095, 398] width 14 height 15
click at [981, 358] on button "Select Reaction: Heart" at bounding box center [973, 373] width 31 height 31
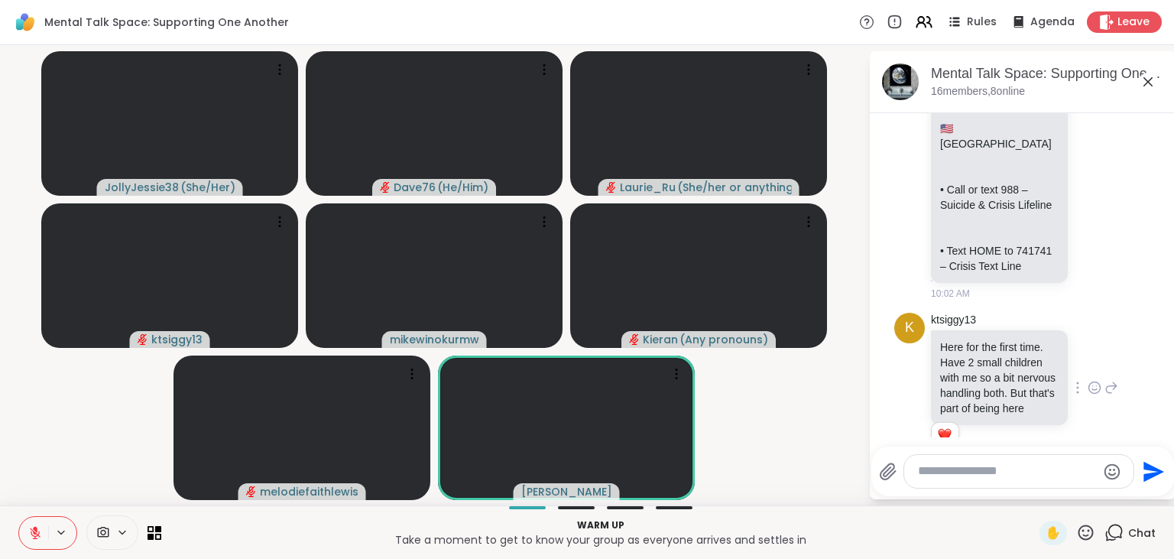
click at [968, 478] on textarea "Type your message" at bounding box center [1007, 471] width 178 height 16
type textarea "**********"
click at [1147, 466] on icon "Send" at bounding box center [1153, 471] width 21 height 21
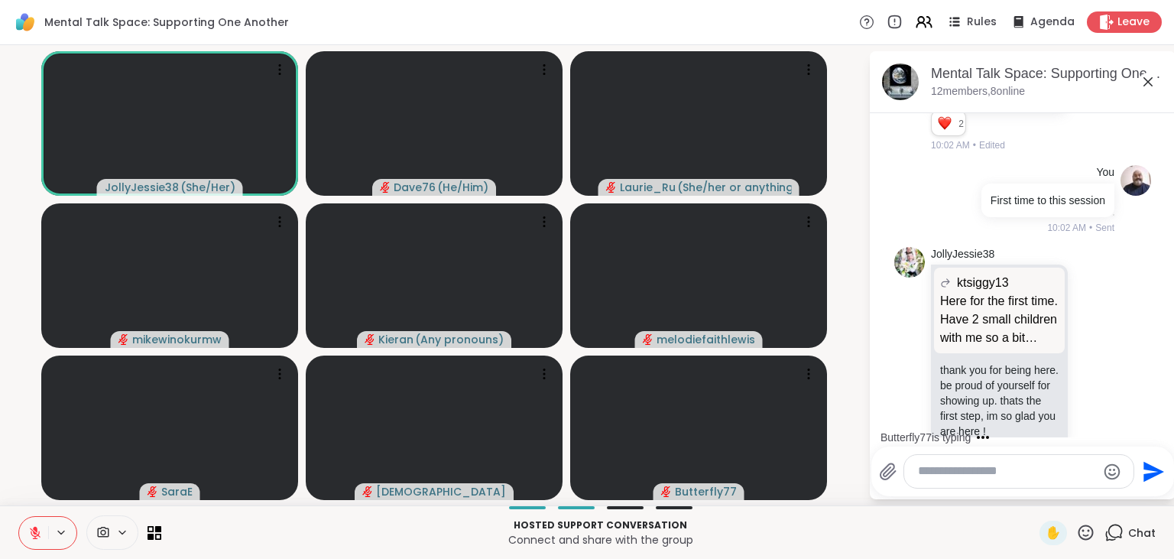
scroll to position [1320, 0]
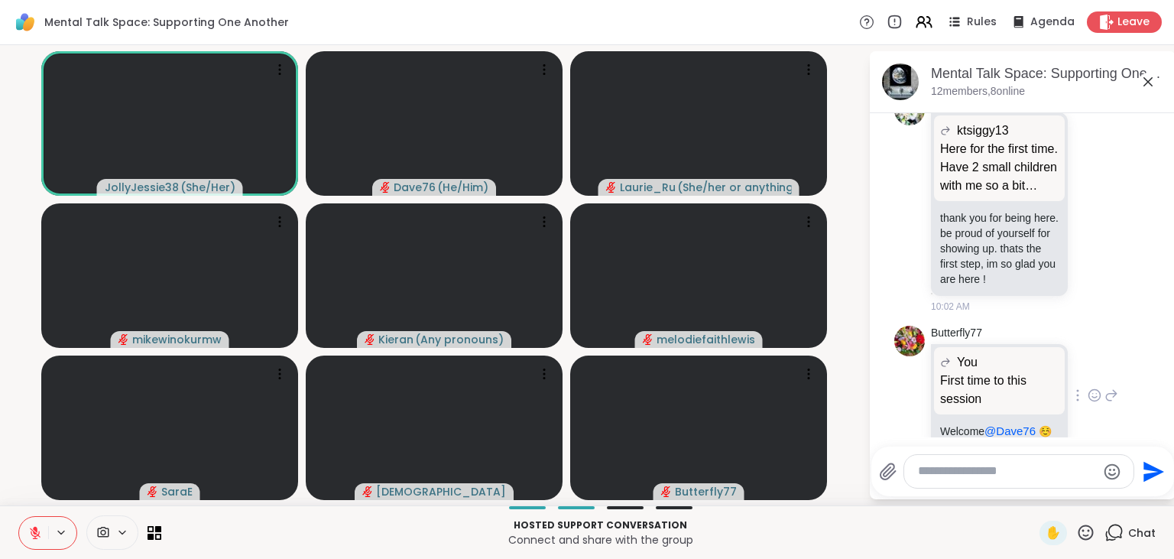
click at [1091, 387] on icon at bounding box center [1095, 394] width 14 height 15
click at [977, 364] on div "Select Reaction: Heart" at bounding box center [973, 371] width 14 height 14
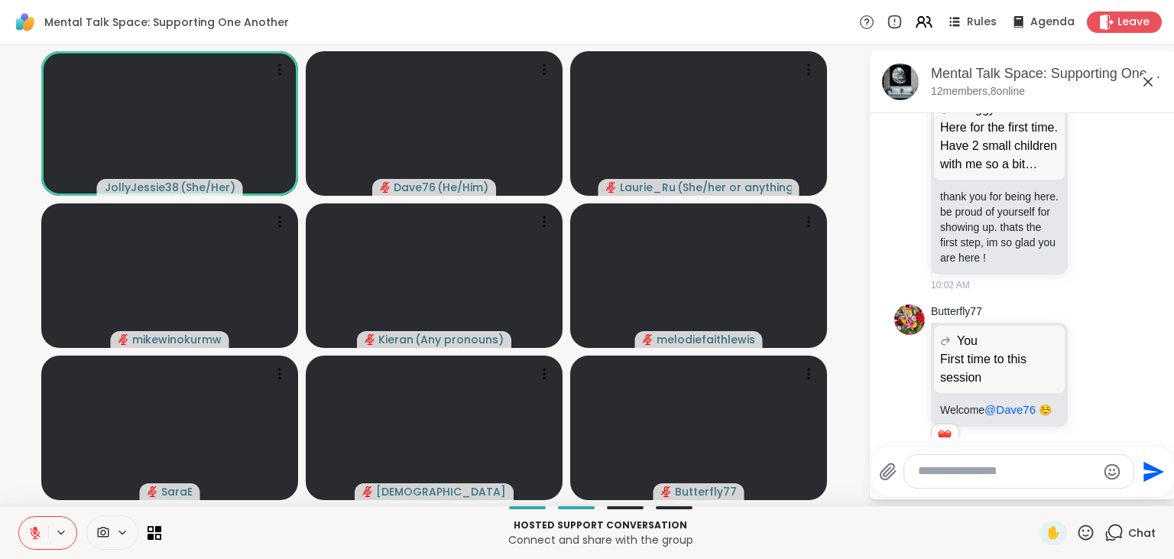
click at [1110, 379] on icon at bounding box center [1112, 384] width 11 height 11
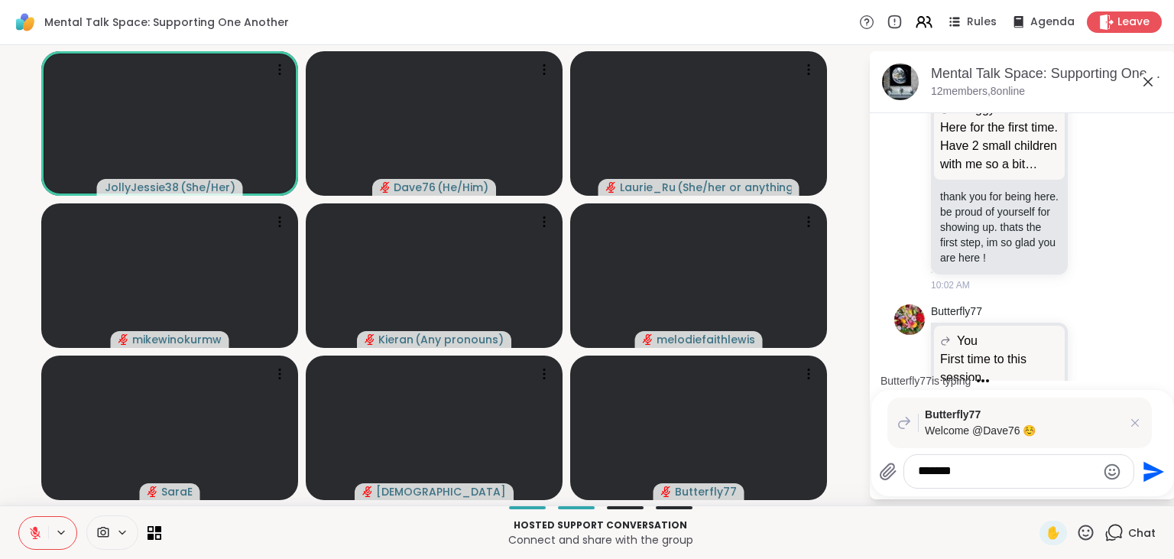
type textarea "******"
click at [1155, 473] on icon "Send" at bounding box center [1153, 471] width 21 height 21
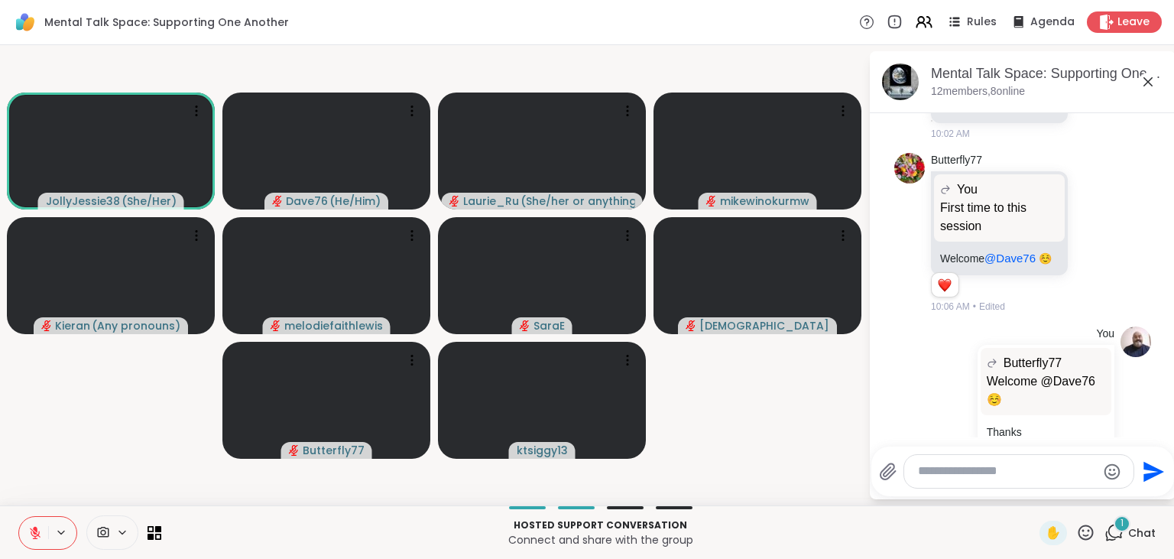
scroll to position [1678, 0]
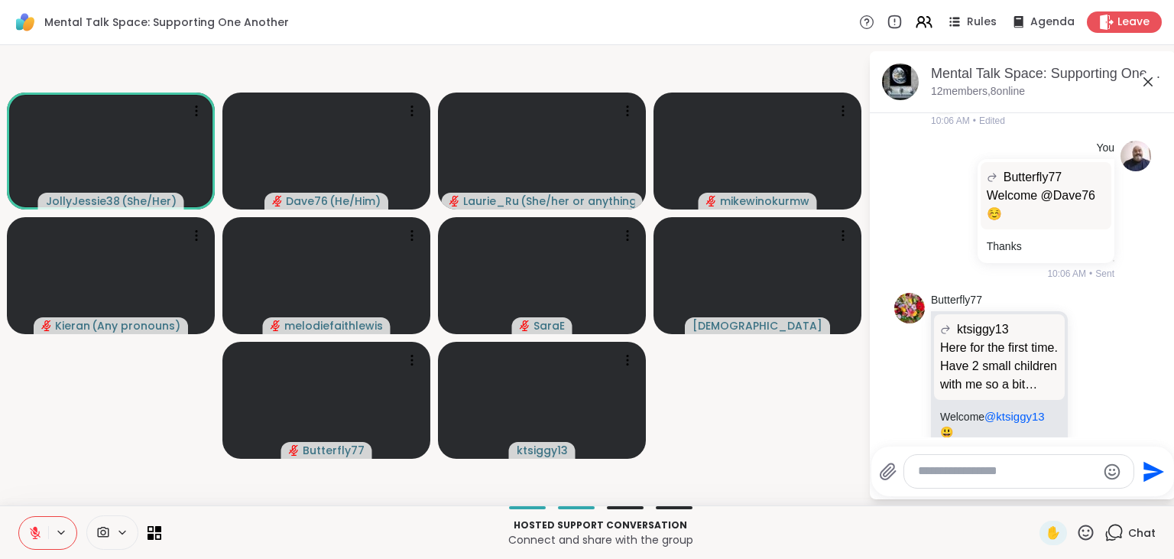
click at [33, 530] on icon at bounding box center [35, 533] width 14 height 14
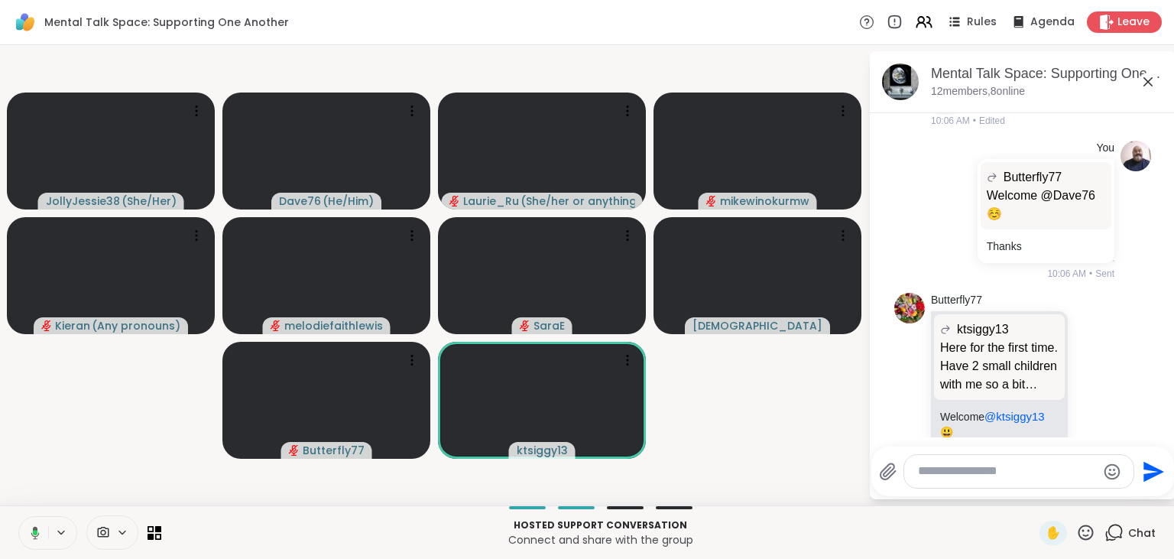
click at [33, 530] on icon at bounding box center [35, 532] width 8 height 13
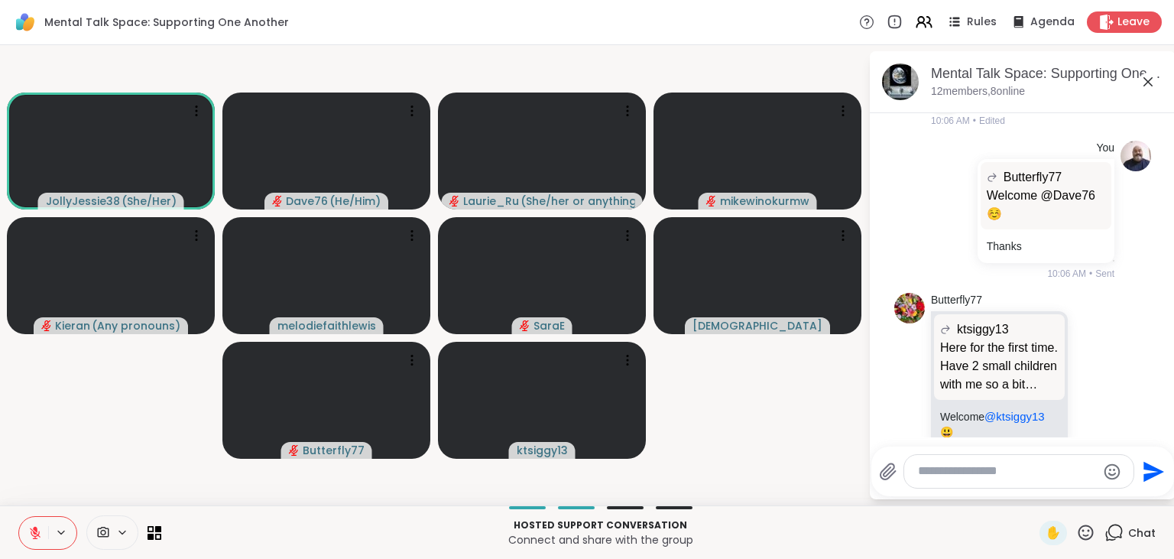
click at [1086, 527] on icon at bounding box center [1085, 532] width 19 height 19
click at [1036, 491] on span "❤️" at bounding box center [1040, 492] width 15 height 18
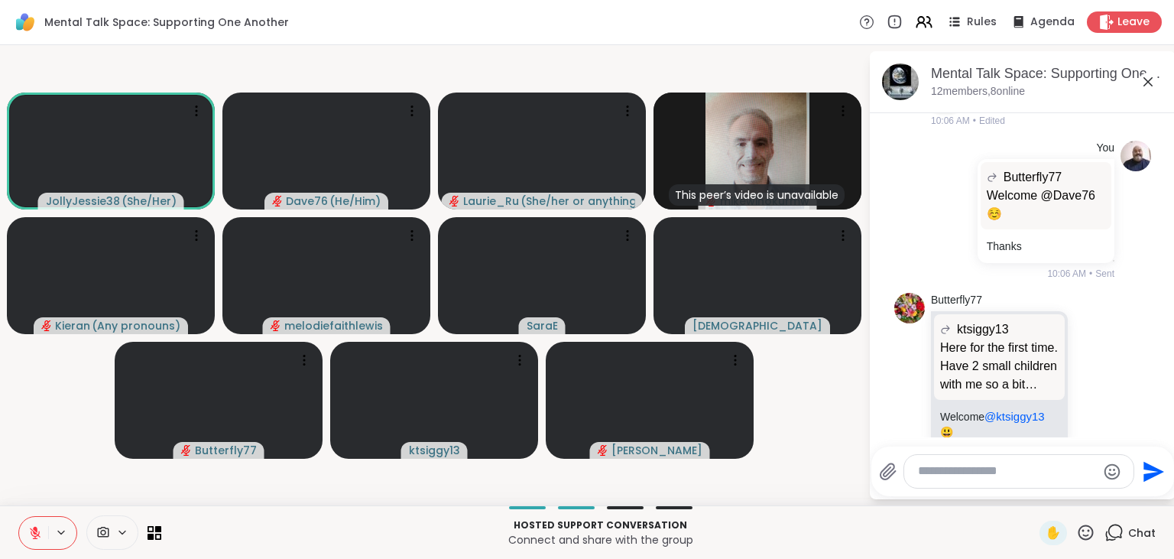
click at [1089, 532] on icon at bounding box center [1085, 531] width 15 height 15
click at [1035, 495] on span "❤️" at bounding box center [1040, 492] width 15 height 18
click at [1087, 531] on icon at bounding box center [1085, 532] width 19 height 19
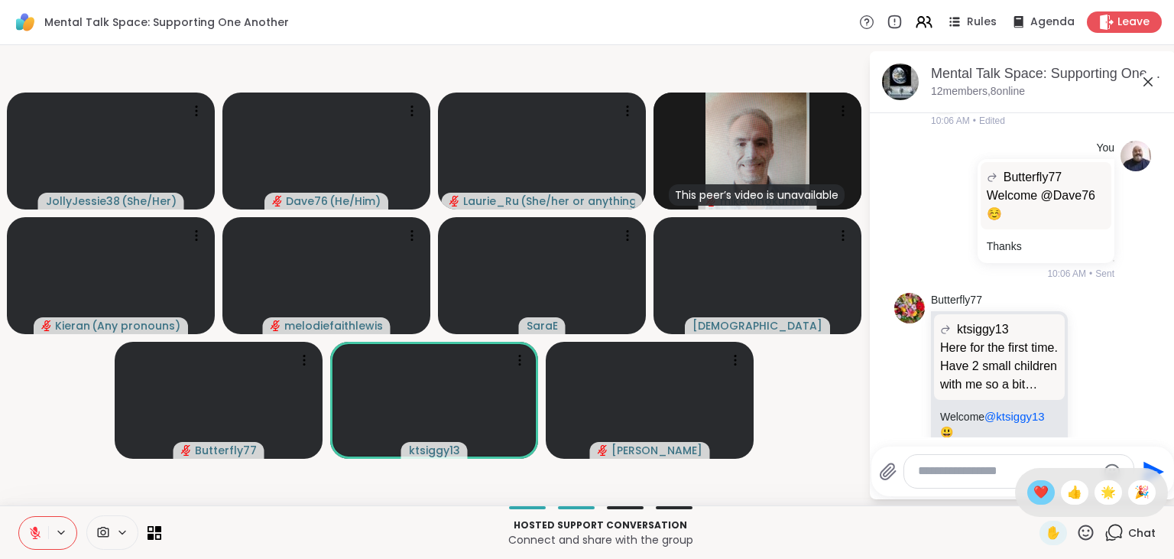
click at [1036, 492] on span "❤️" at bounding box center [1040, 492] width 15 height 18
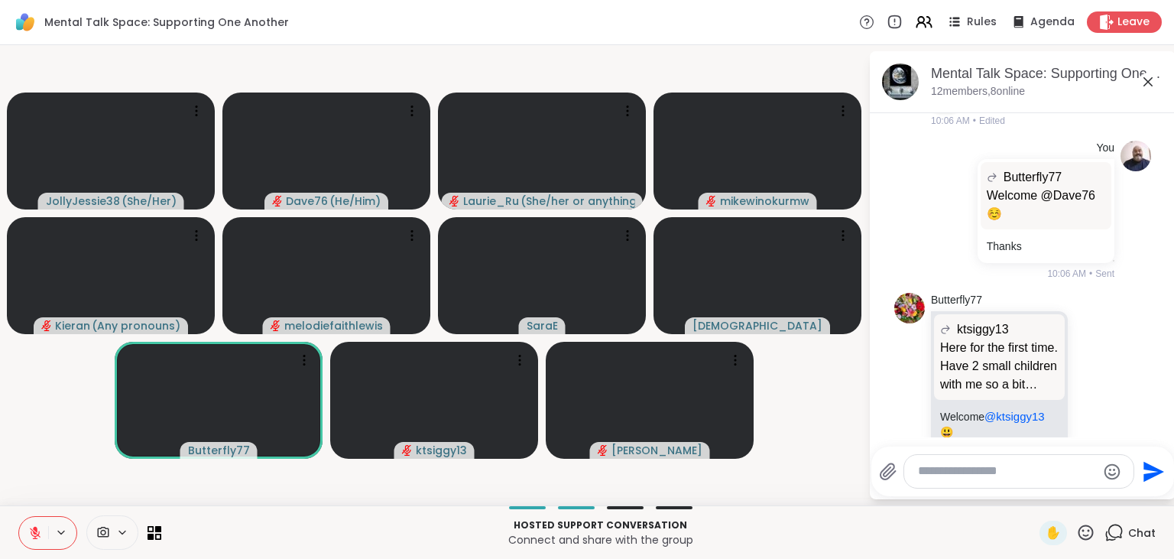
click at [1087, 530] on icon at bounding box center [1085, 532] width 19 height 19
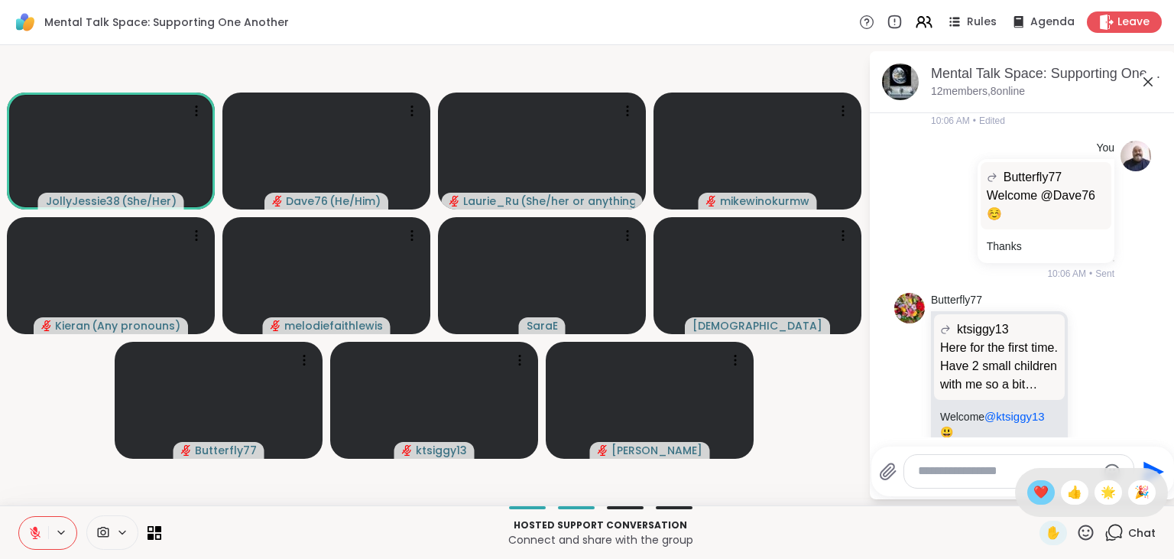
click at [1033, 497] on span "❤️" at bounding box center [1040, 492] width 15 height 18
click at [1090, 530] on icon at bounding box center [1085, 531] width 15 height 15
click at [1039, 498] on span "❤️" at bounding box center [1040, 492] width 15 height 18
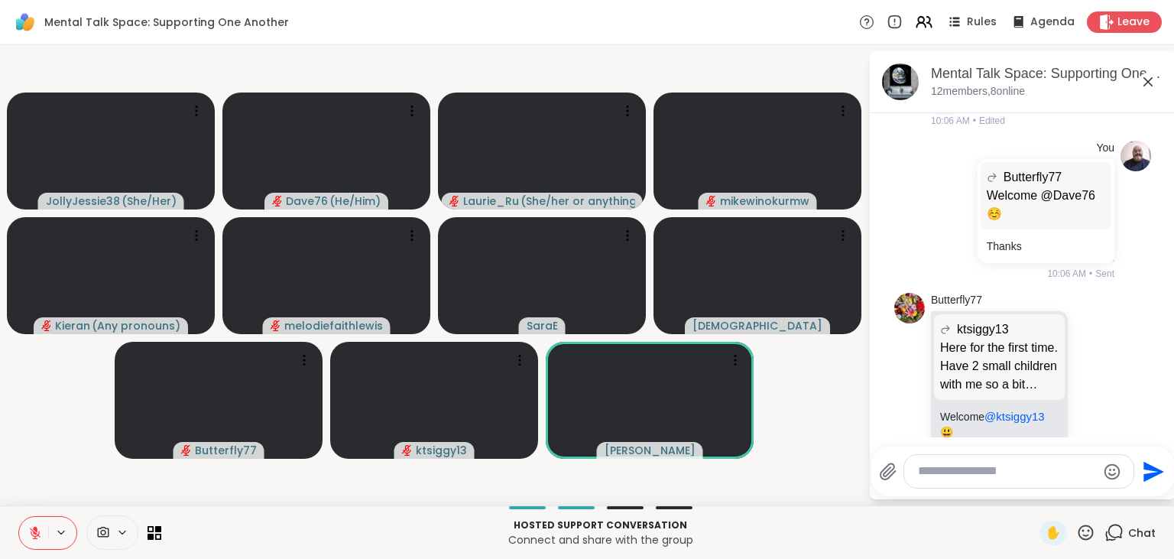
click at [1083, 527] on icon at bounding box center [1085, 531] width 15 height 15
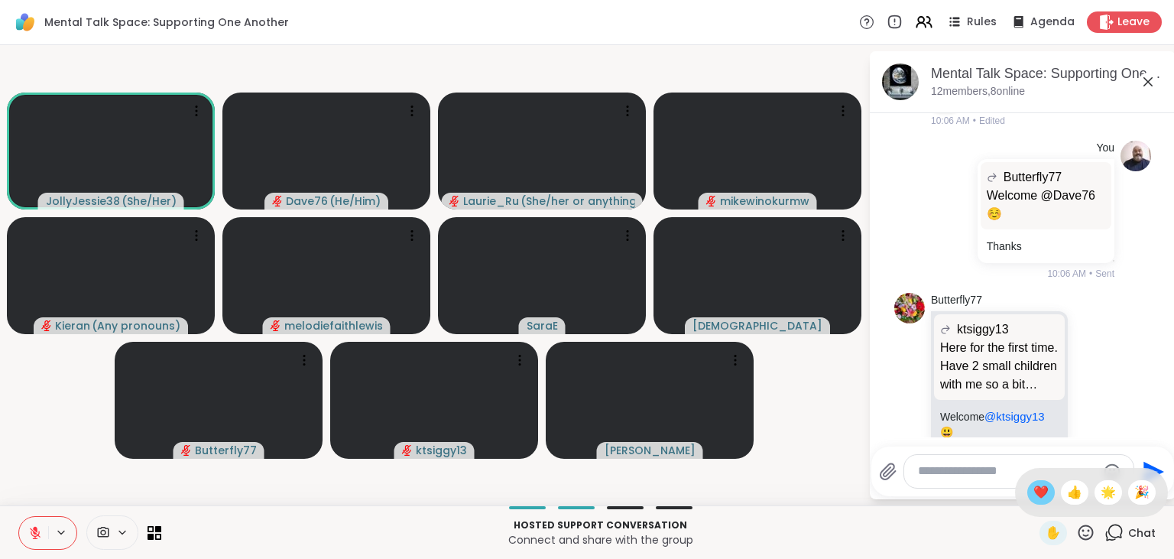
click at [1039, 495] on span "❤️" at bounding box center [1040, 492] width 15 height 18
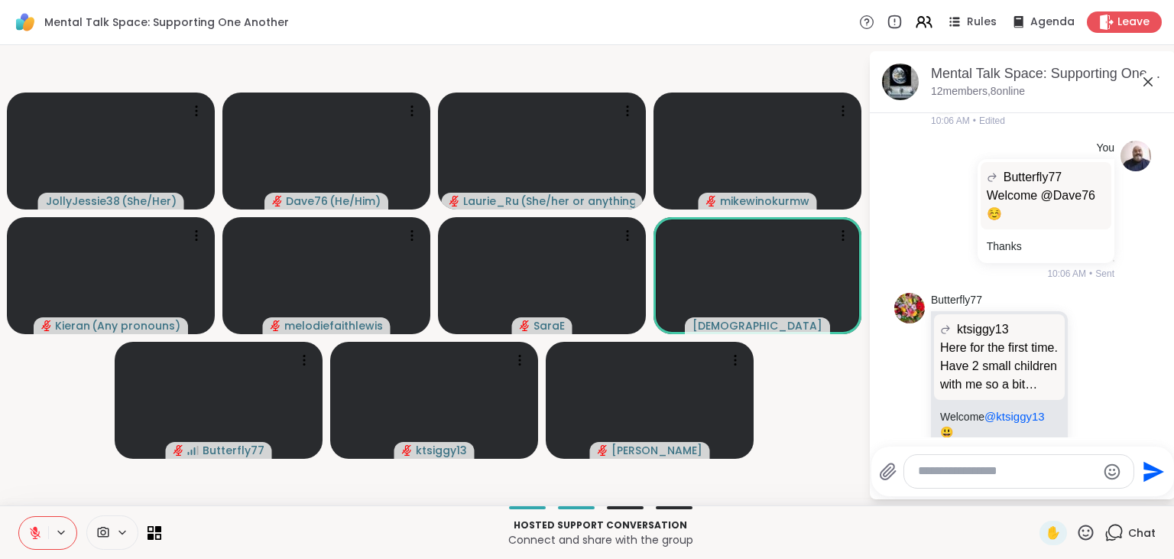
click at [1088, 530] on icon at bounding box center [1085, 532] width 19 height 19
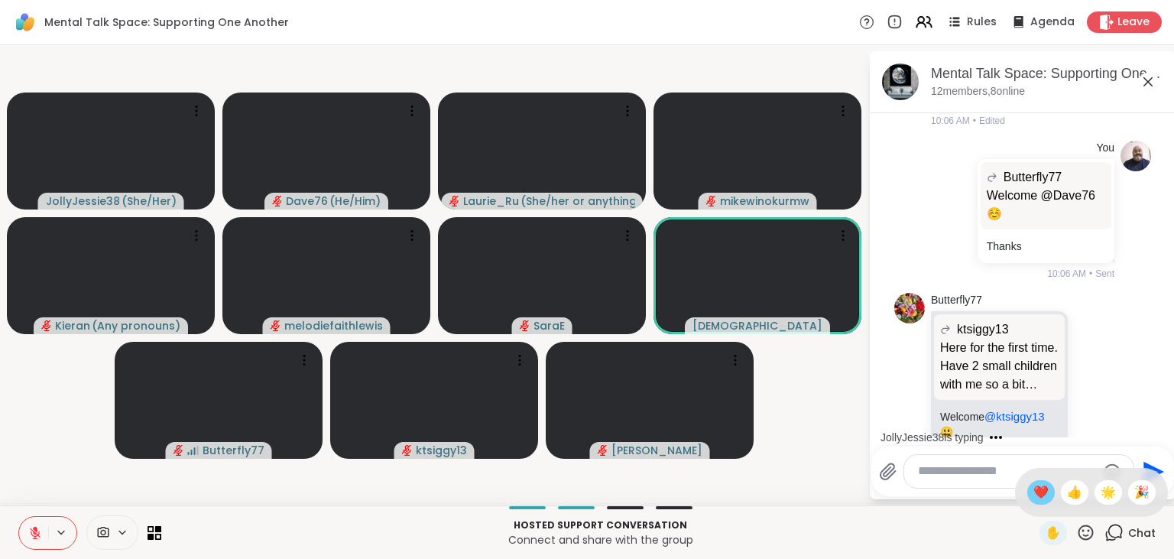
click at [1041, 497] on span "❤️" at bounding box center [1040, 492] width 15 height 18
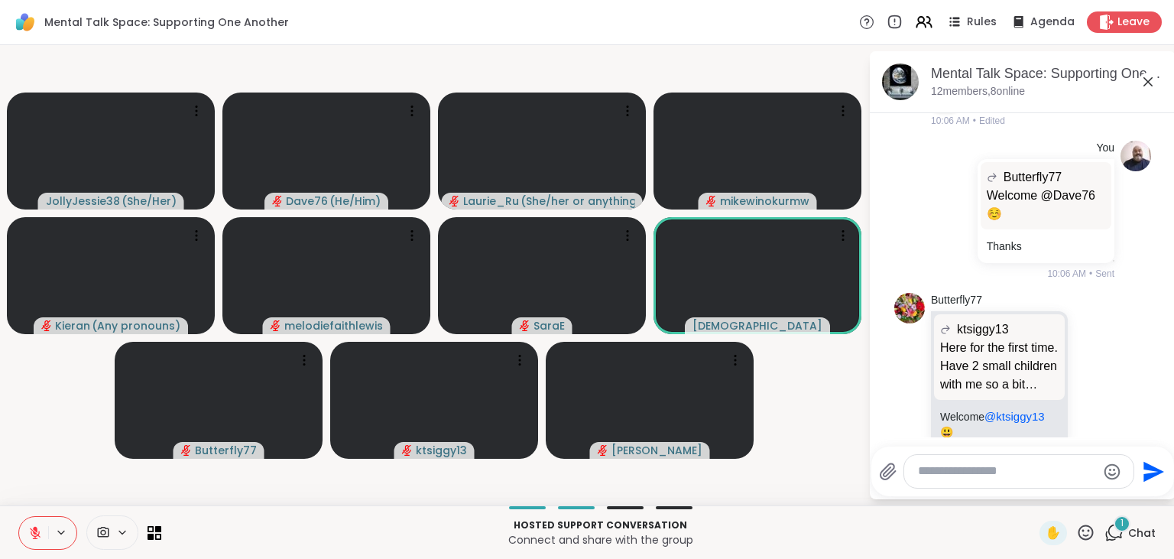
scroll to position [1820, 0]
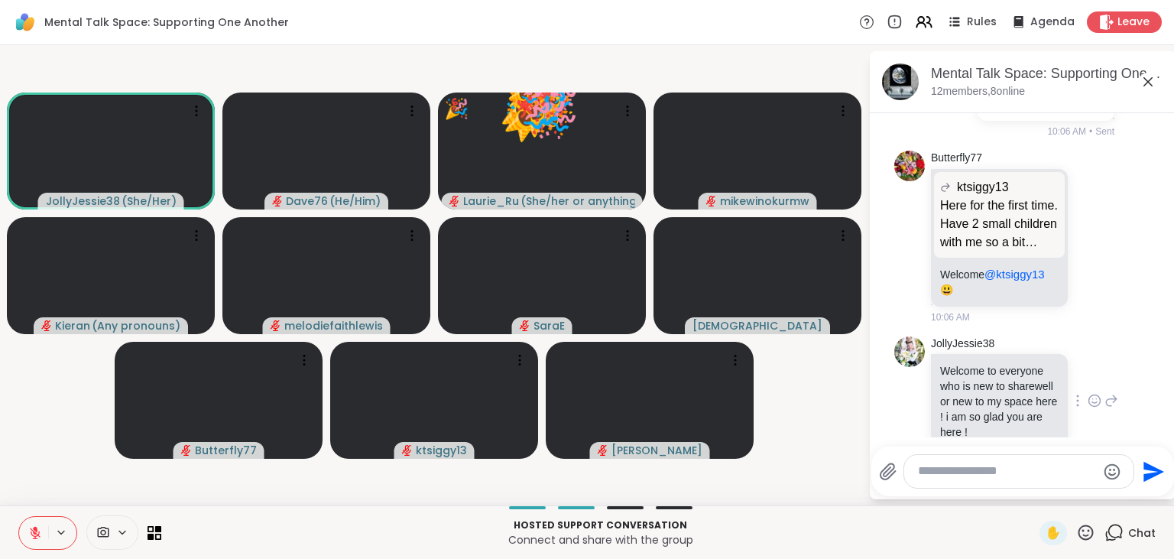
click at [1093, 399] on icon at bounding box center [1093, 399] width 0 height 0
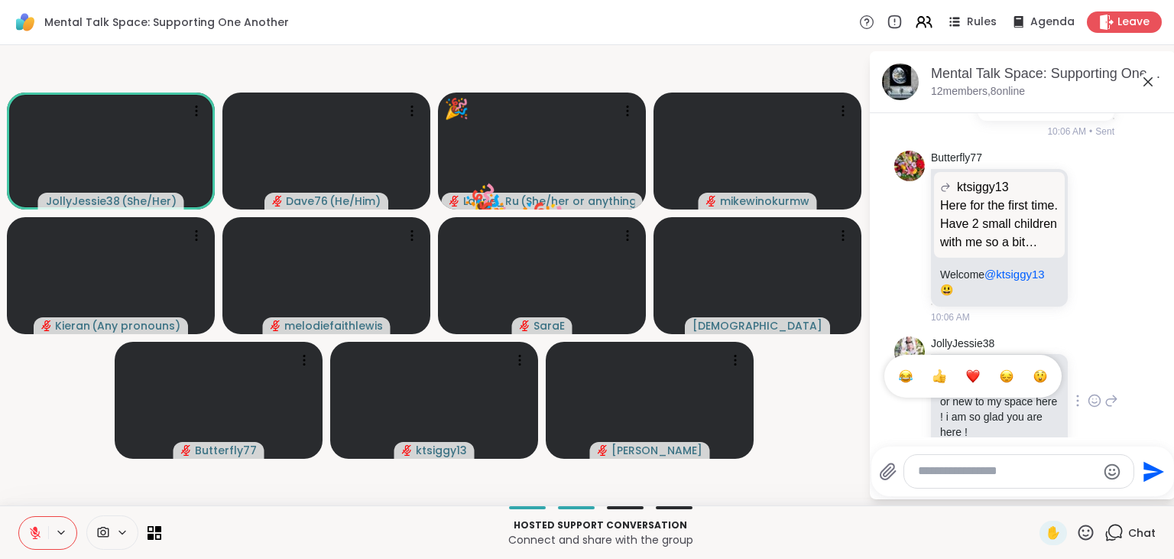
click at [974, 369] on div "Select Reaction: Heart" at bounding box center [973, 376] width 14 height 14
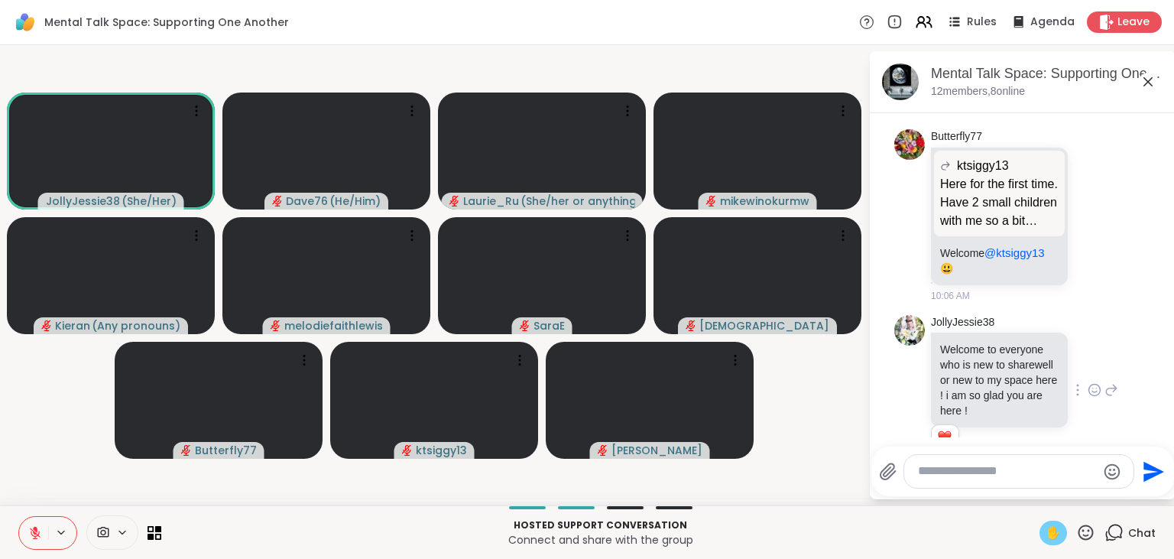
click at [1059, 533] on span "✋" at bounding box center [1052, 533] width 15 height 18
click at [31, 533] on icon at bounding box center [35, 533] width 14 height 14
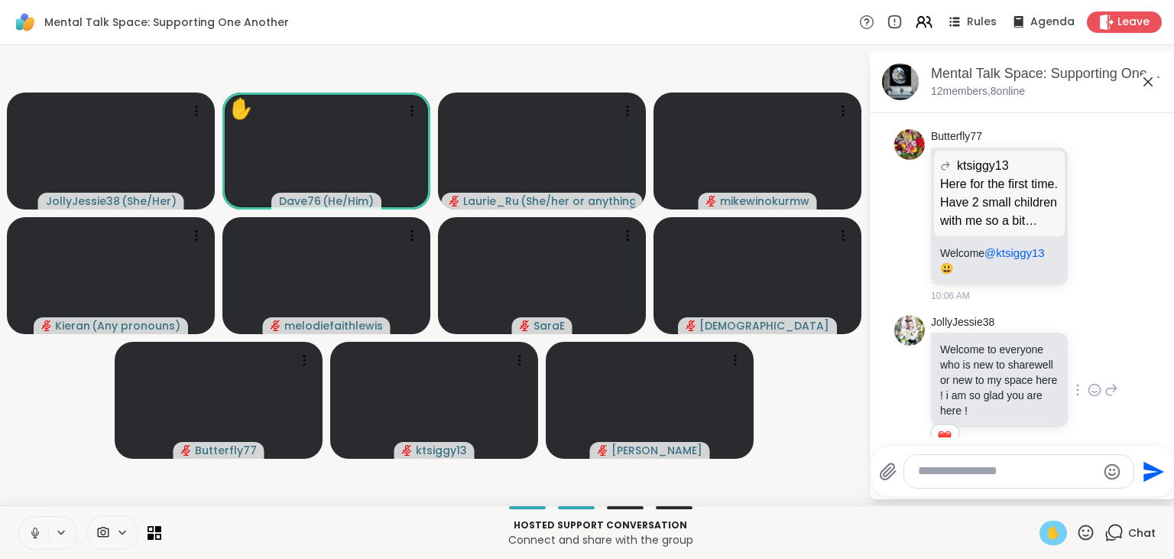
click at [1051, 533] on span "✋" at bounding box center [1052, 533] width 15 height 18
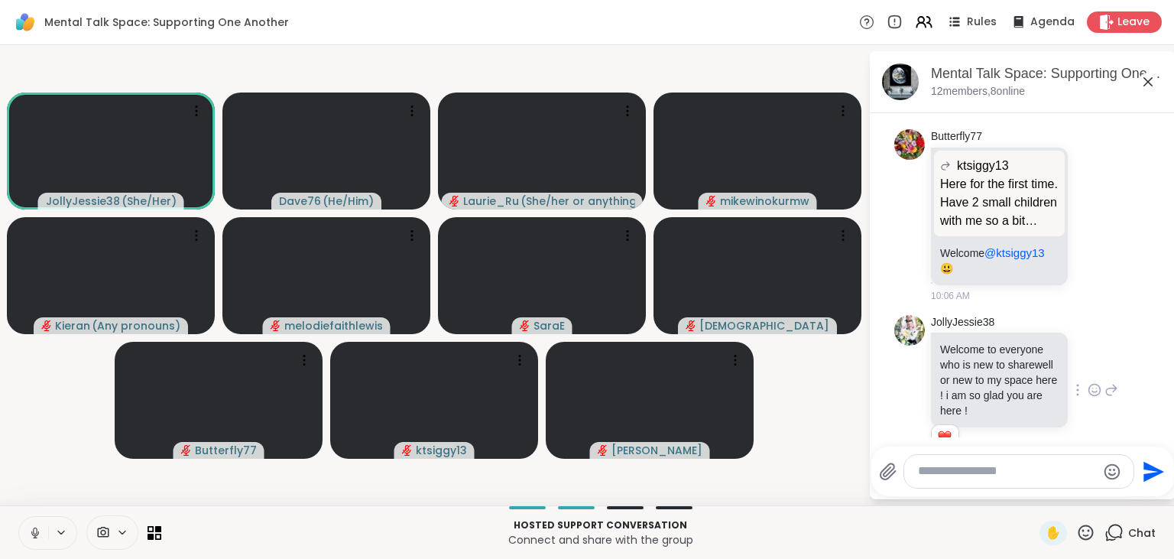
click at [35, 534] on icon at bounding box center [35, 533] width 14 height 14
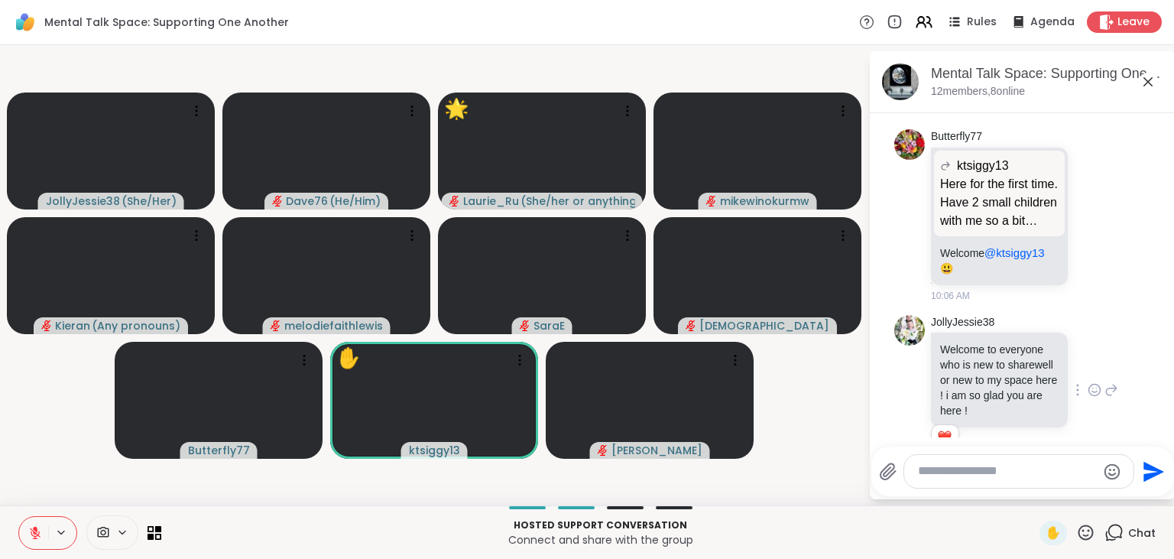
click at [1088, 537] on icon at bounding box center [1085, 531] width 15 height 15
click at [1105, 488] on span "🌟" at bounding box center [1108, 492] width 15 height 18
click at [1087, 529] on icon at bounding box center [1085, 532] width 19 height 19
click at [1035, 491] on span "❤️" at bounding box center [1040, 492] width 15 height 18
click at [1090, 534] on icon at bounding box center [1085, 532] width 19 height 19
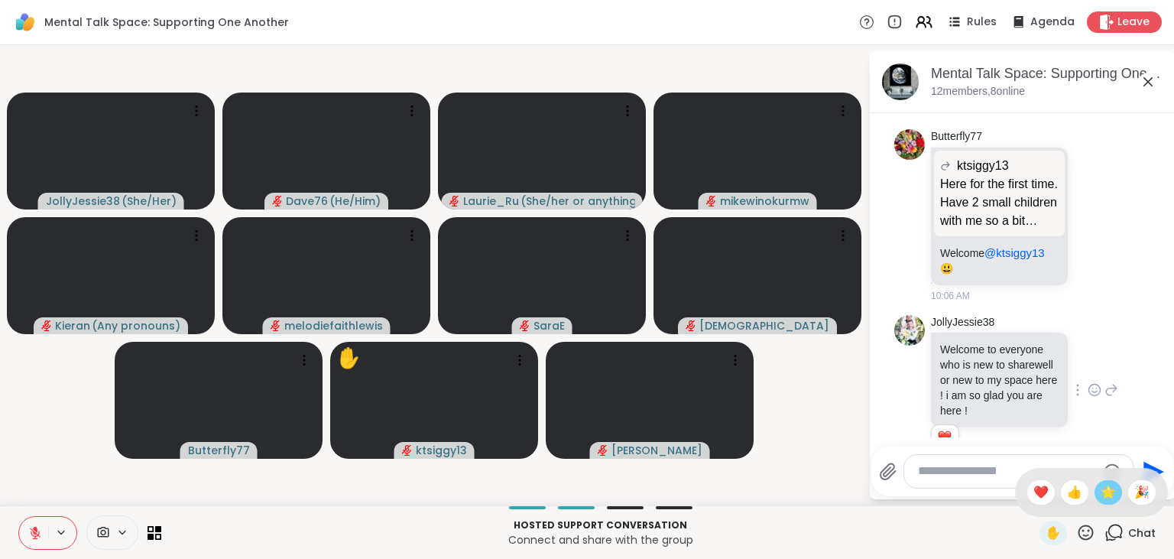
click at [1107, 495] on span "🌟" at bounding box center [1108, 492] width 15 height 18
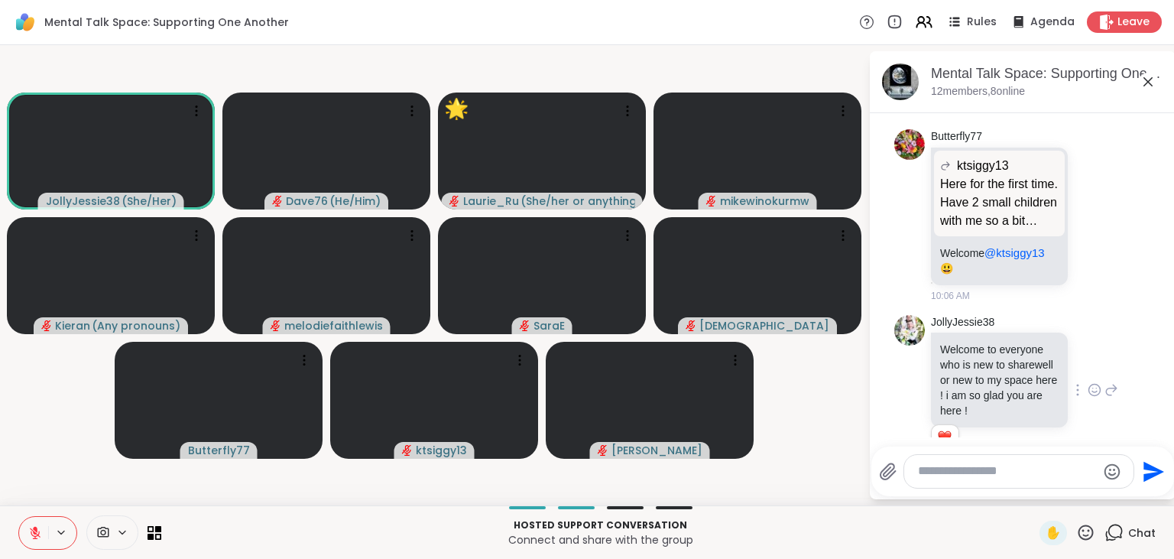
click at [1082, 531] on icon at bounding box center [1085, 532] width 19 height 19
click at [1108, 486] on span "🌟" at bounding box center [1108, 492] width 15 height 18
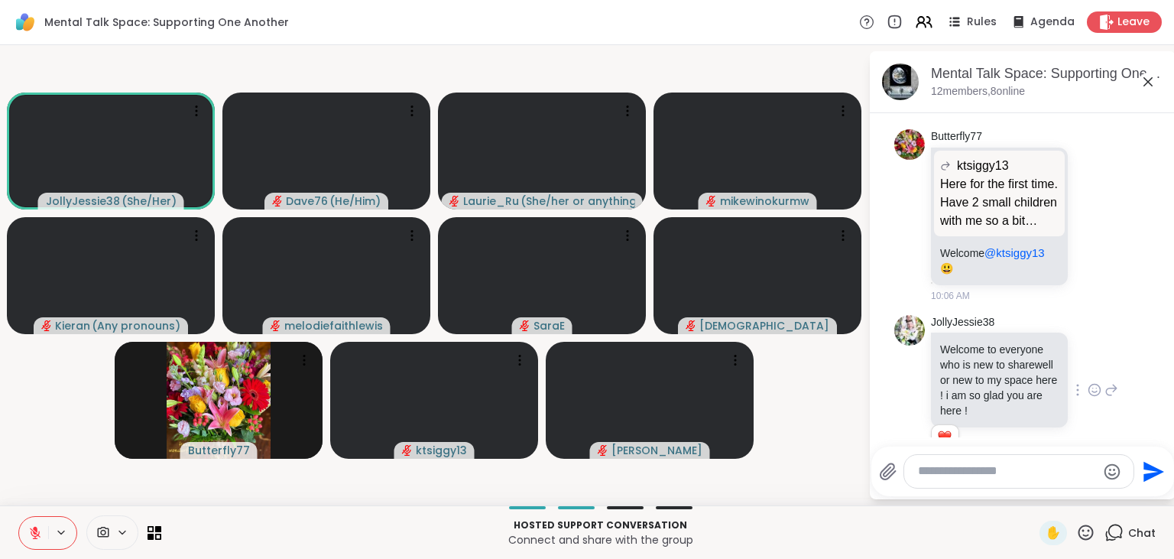
click at [1087, 527] on icon at bounding box center [1085, 532] width 19 height 19
click at [1035, 500] on span "❤️" at bounding box center [1040, 492] width 15 height 18
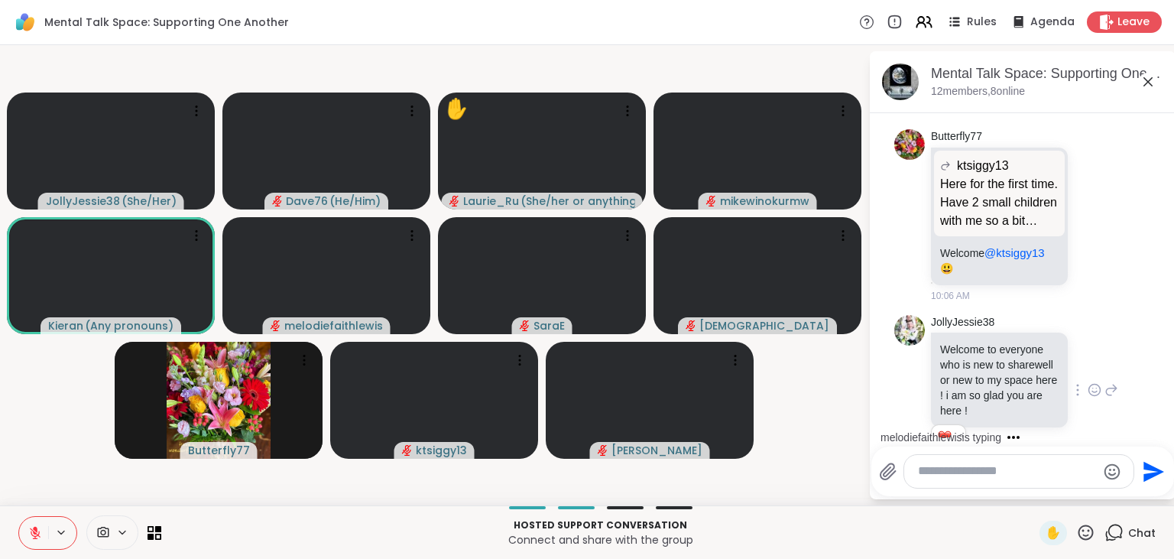
click at [1087, 529] on icon at bounding box center [1085, 532] width 19 height 19
click at [1037, 494] on span "❤️" at bounding box center [1040, 492] width 15 height 18
click at [1086, 528] on icon at bounding box center [1085, 532] width 19 height 19
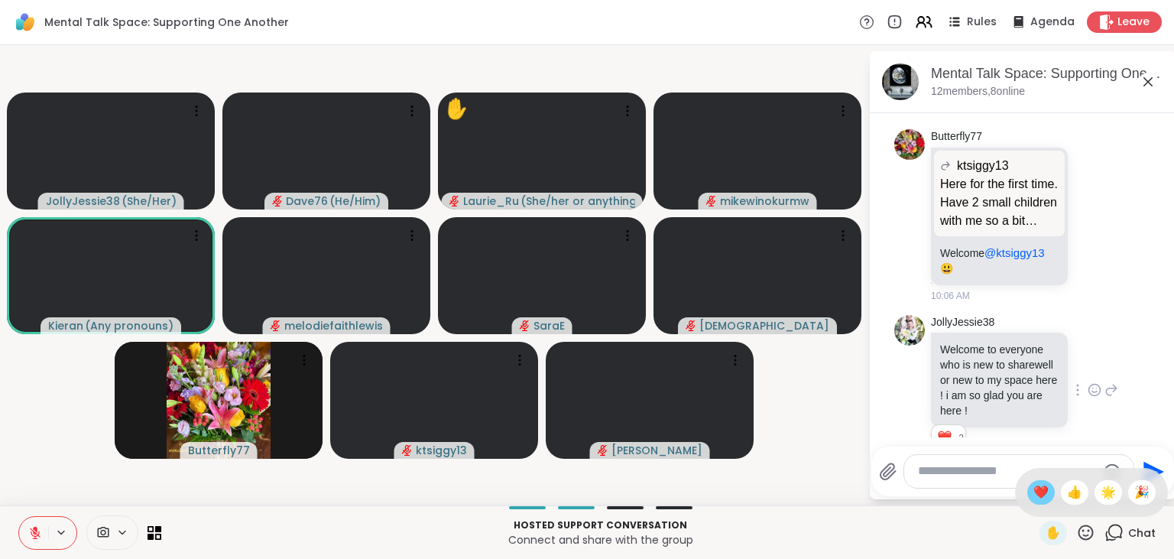
click at [1042, 497] on span "❤️" at bounding box center [1040, 492] width 15 height 18
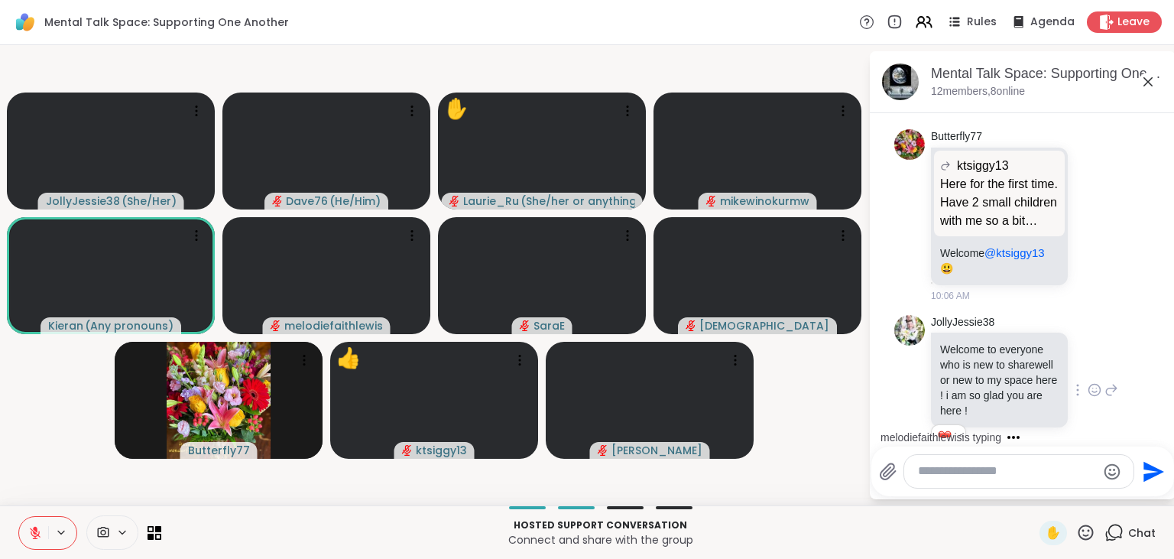
click at [1082, 530] on icon at bounding box center [1085, 532] width 19 height 19
click at [1033, 495] on span "❤️" at bounding box center [1040, 492] width 15 height 18
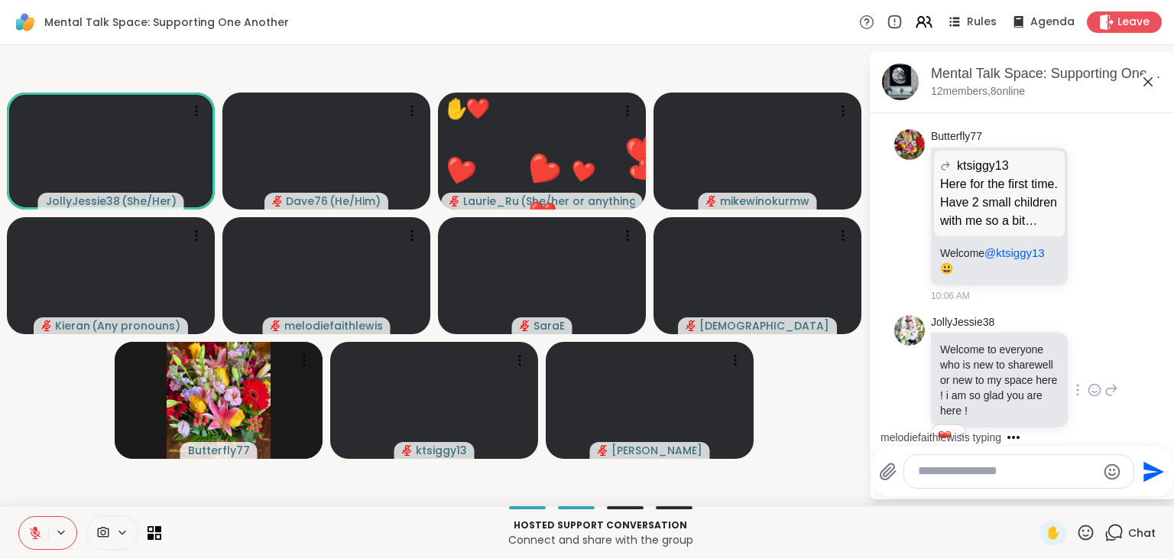
click at [1085, 531] on icon at bounding box center [1085, 531] width 15 height 15
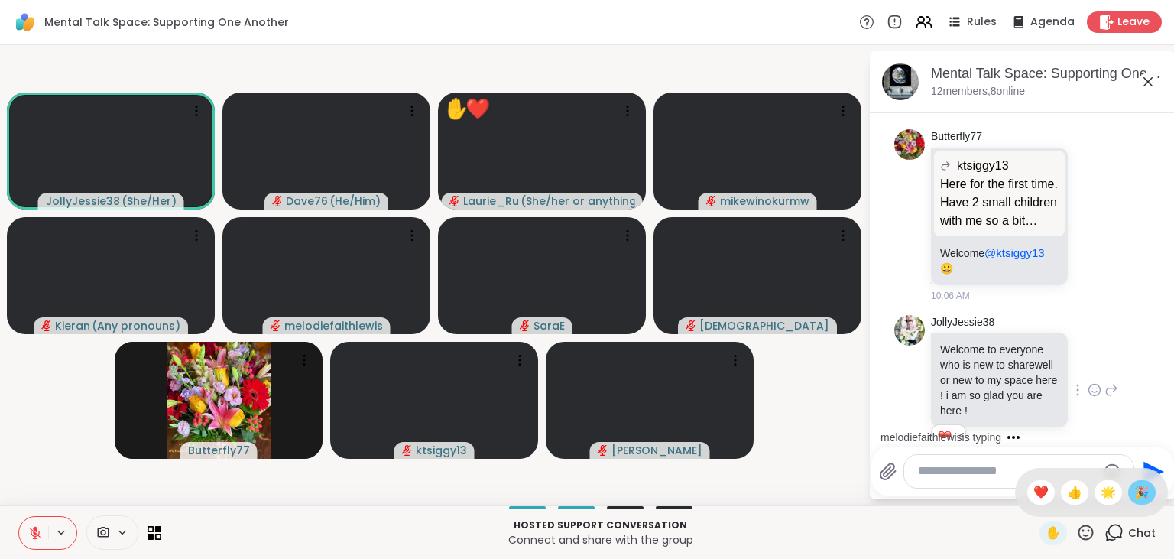
click at [1139, 494] on span "🎉" at bounding box center [1141, 492] width 15 height 18
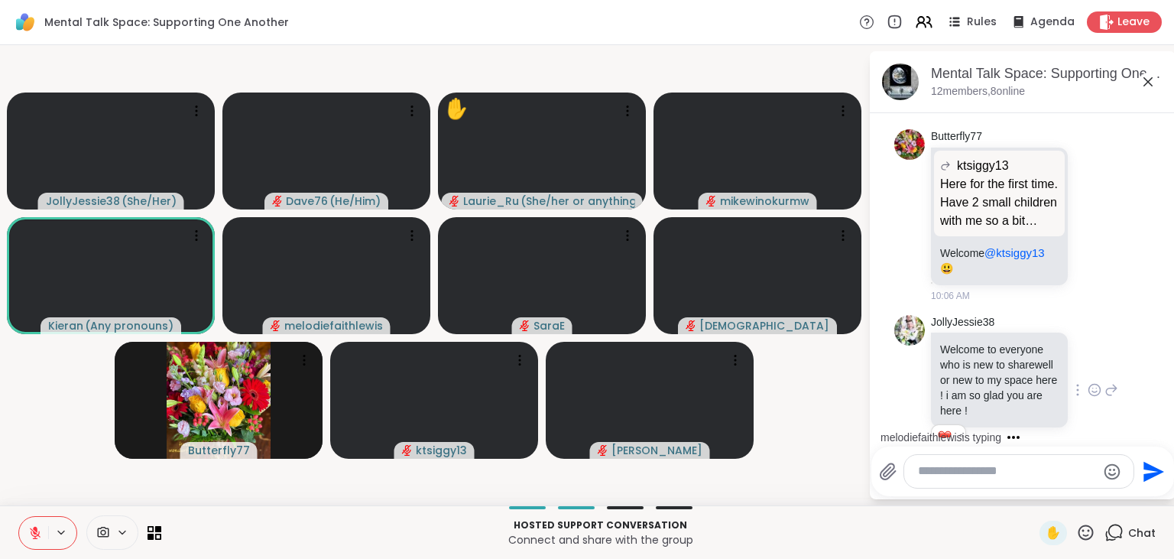
click at [1084, 530] on icon at bounding box center [1085, 532] width 19 height 19
click at [1041, 494] on span "❤️" at bounding box center [1040, 492] width 15 height 18
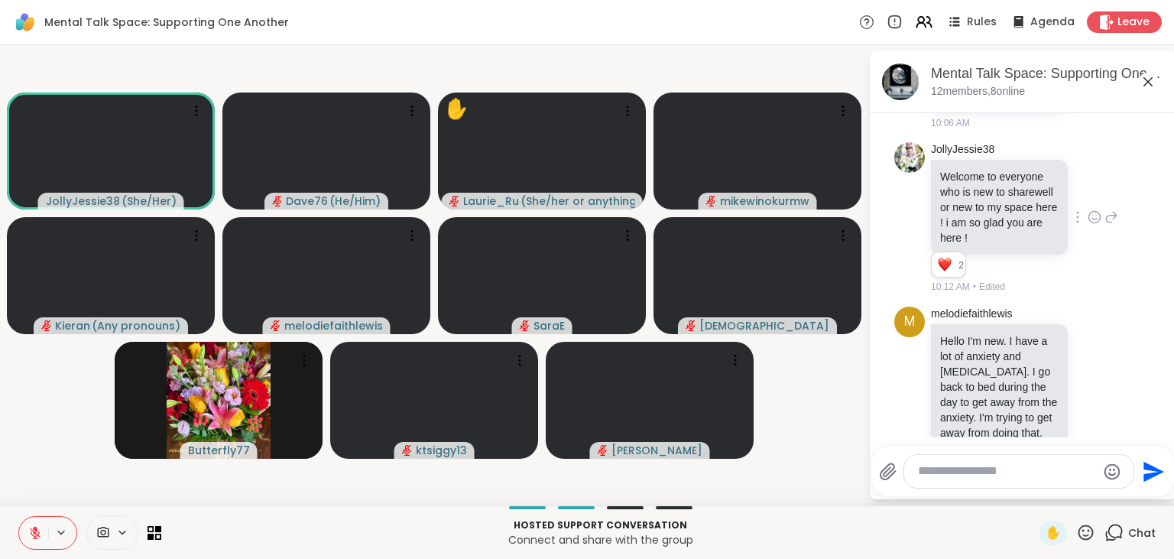
scroll to position [2037, 0]
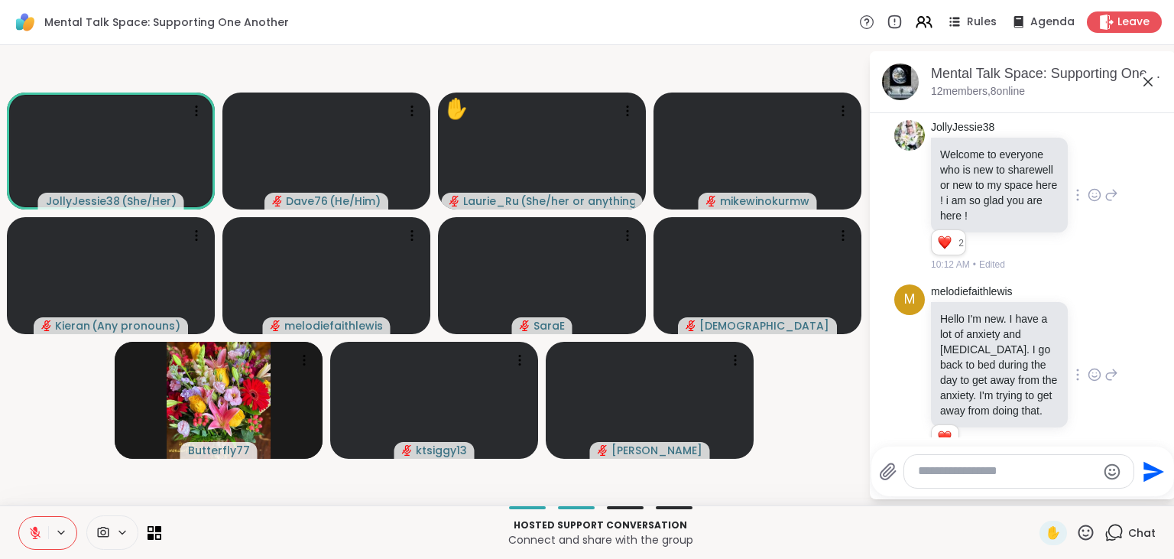
click at [1096, 367] on icon at bounding box center [1095, 374] width 14 height 15
click at [974, 343] on div "Select Reaction: Heart" at bounding box center [973, 350] width 14 height 14
click at [1084, 530] on icon at bounding box center [1085, 531] width 15 height 15
click at [1041, 495] on span "❤️" at bounding box center [1040, 492] width 15 height 18
click at [975, 475] on textarea "Type your message" at bounding box center [1007, 471] width 178 height 16
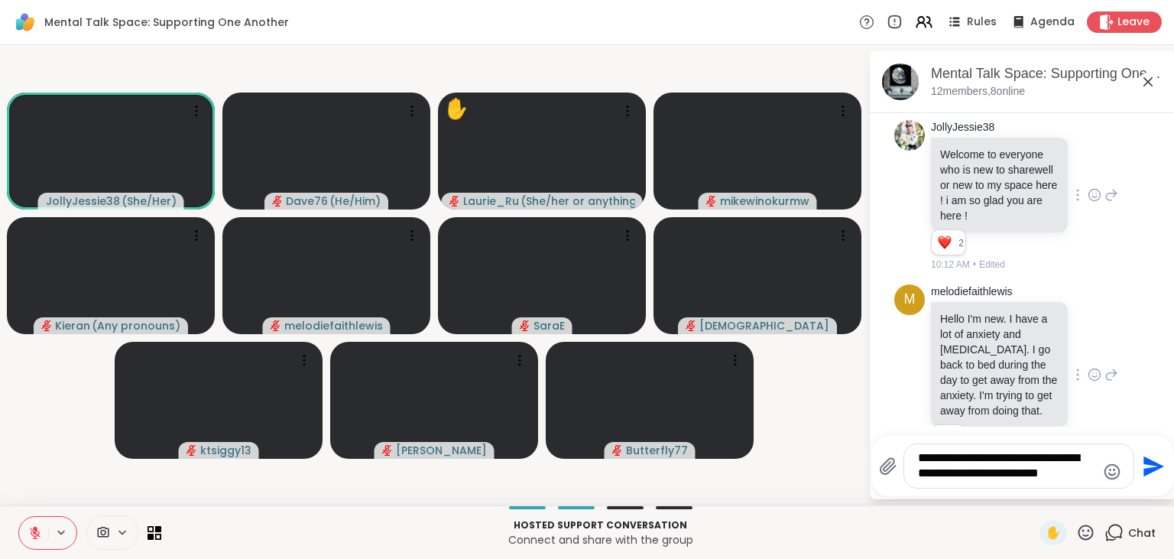
type textarea "**********"
click at [1146, 468] on icon "Send" at bounding box center [1152, 466] width 24 height 24
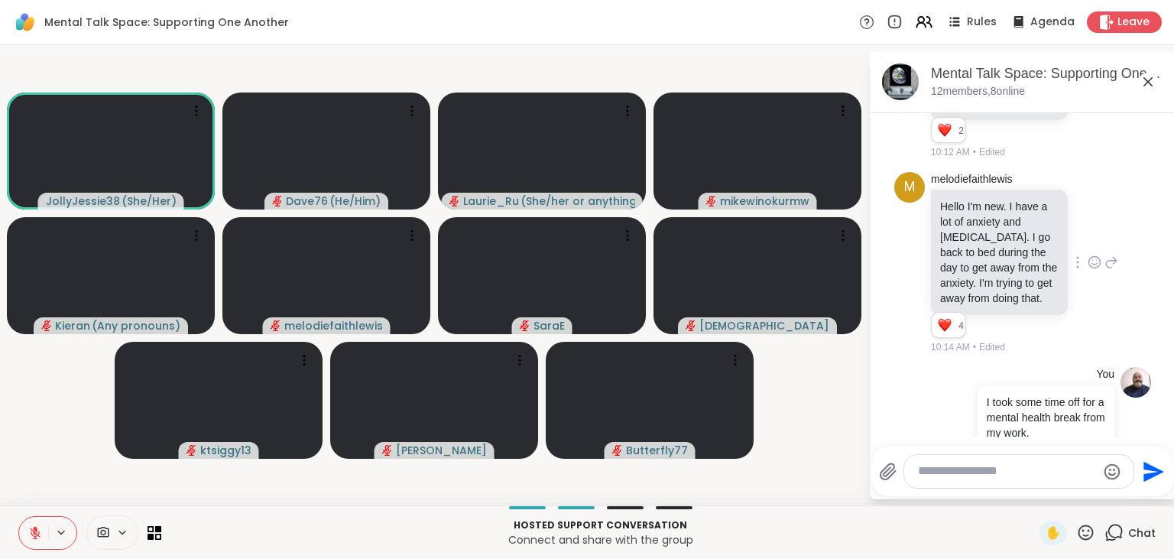
scroll to position [2170, 0]
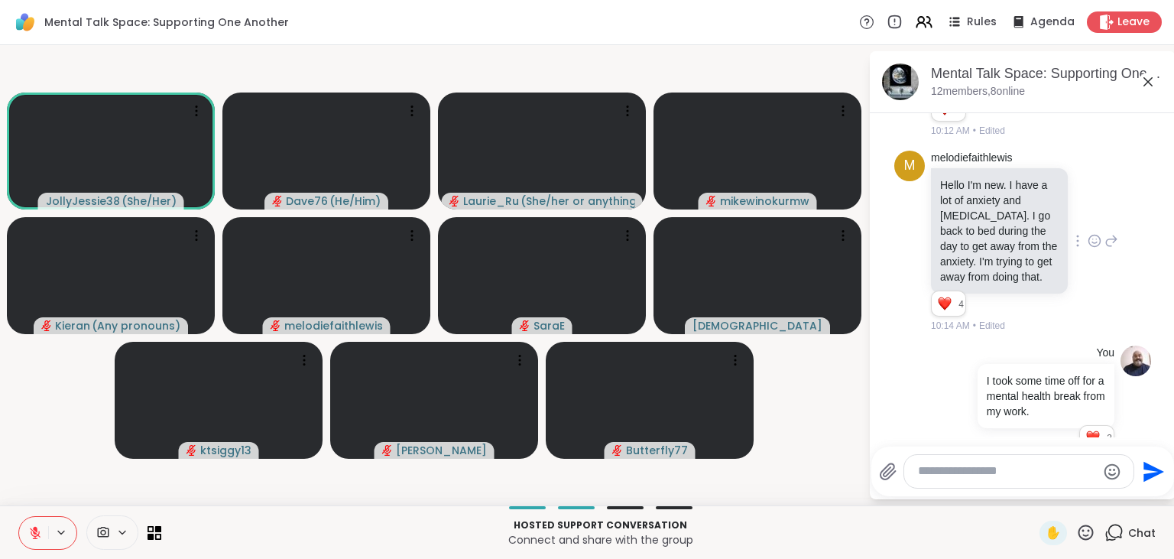
click at [1090, 533] on icon at bounding box center [1085, 532] width 19 height 19
click at [1041, 497] on span "❤️" at bounding box center [1040, 492] width 15 height 18
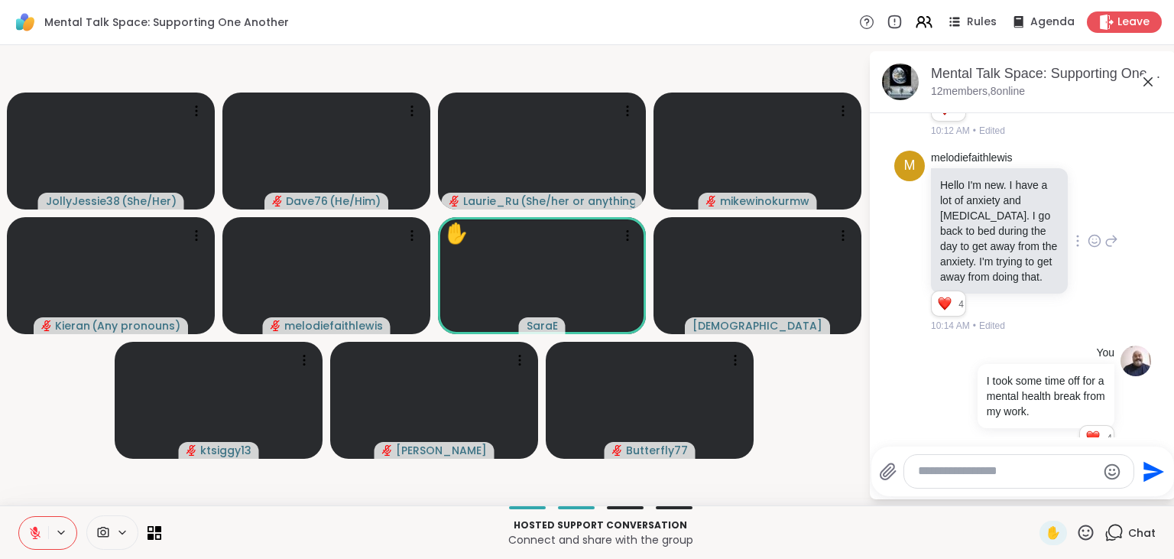
click at [1087, 533] on icon at bounding box center [1085, 532] width 19 height 19
click at [1040, 491] on span "❤️" at bounding box center [1040, 492] width 15 height 18
click at [980, 472] on textarea "Type your message" at bounding box center [1007, 471] width 178 height 16
click at [945, 535] on p "Connect and share with the group" at bounding box center [600, 539] width 860 height 15
click at [1084, 534] on icon at bounding box center [1085, 532] width 19 height 19
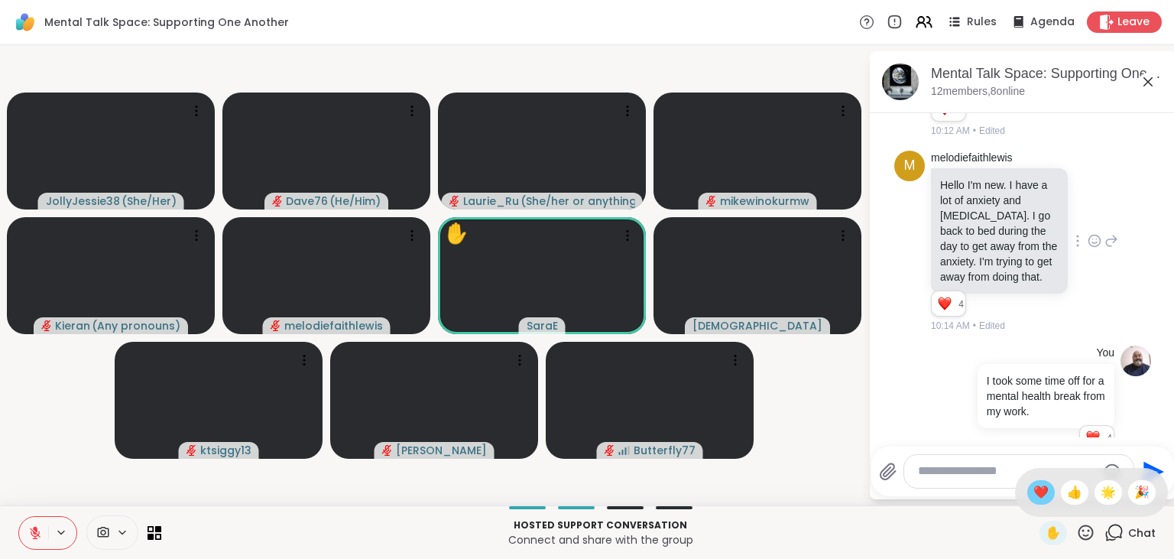
click at [1027, 494] on div "❤️" at bounding box center [1041, 492] width 28 height 24
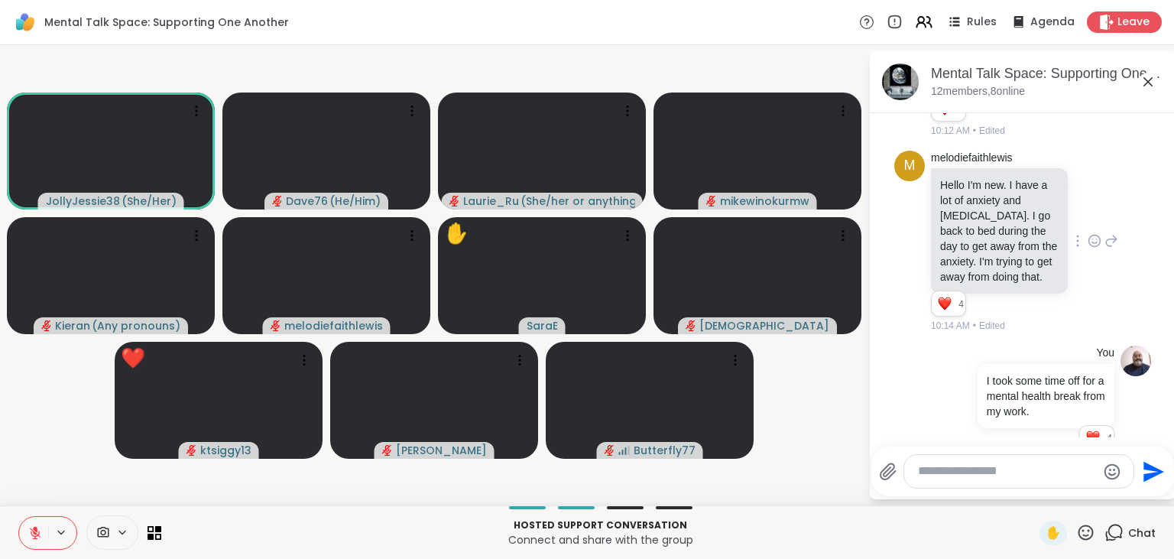
click at [1090, 534] on icon at bounding box center [1085, 532] width 19 height 19
click at [1033, 492] on span "❤️" at bounding box center [1040, 492] width 15 height 18
click at [1084, 528] on icon at bounding box center [1085, 532] width 19 height 19
click at [1036, 498] on span "❤️" at bounding box center [1040, 492] width 15 height 18
click at [1050, 534] on span "✋" at bounding box center [1052, 533] width 15 height 18
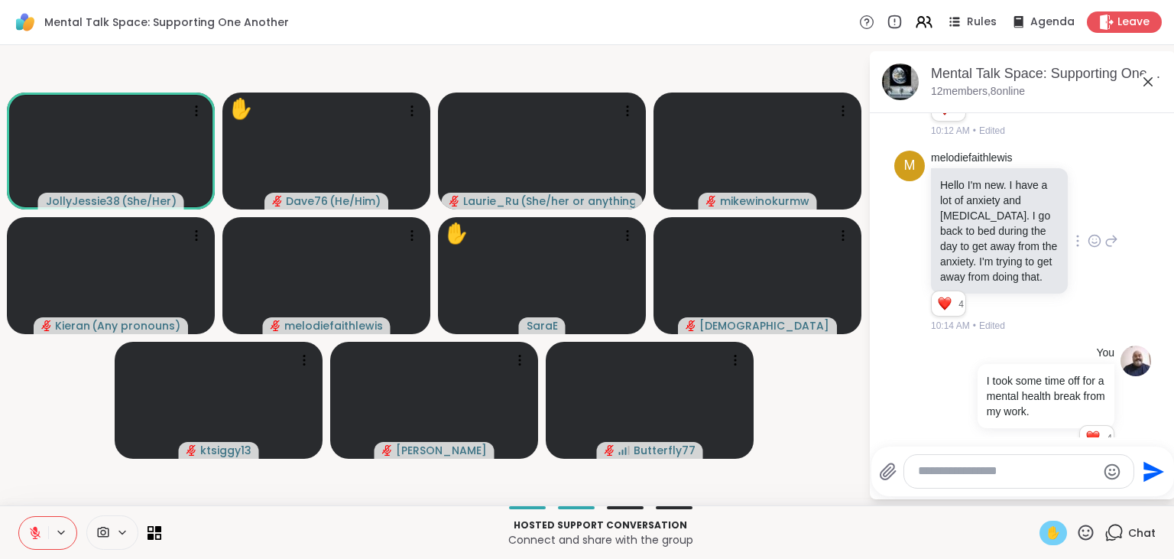
click at [32, 539] on icon at bounding box center [35, 533] width 14 height 14
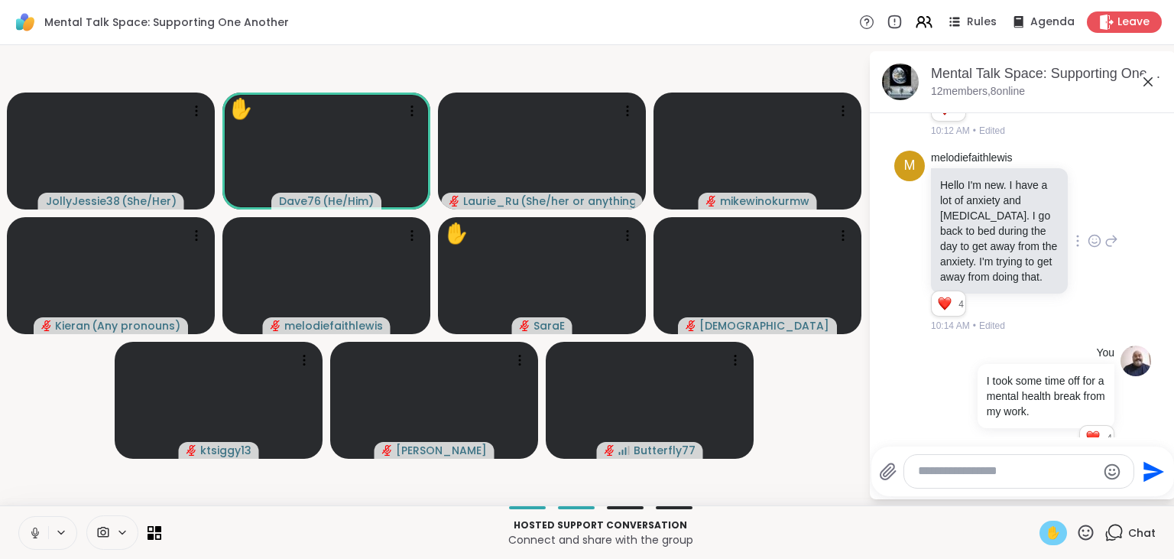
click at [1054, 526] on span "✋" at bounding box center [1052, 533] width 15 height 18
click at [39, 532] on icon at bounding box center [33, 533] width 14 height 14
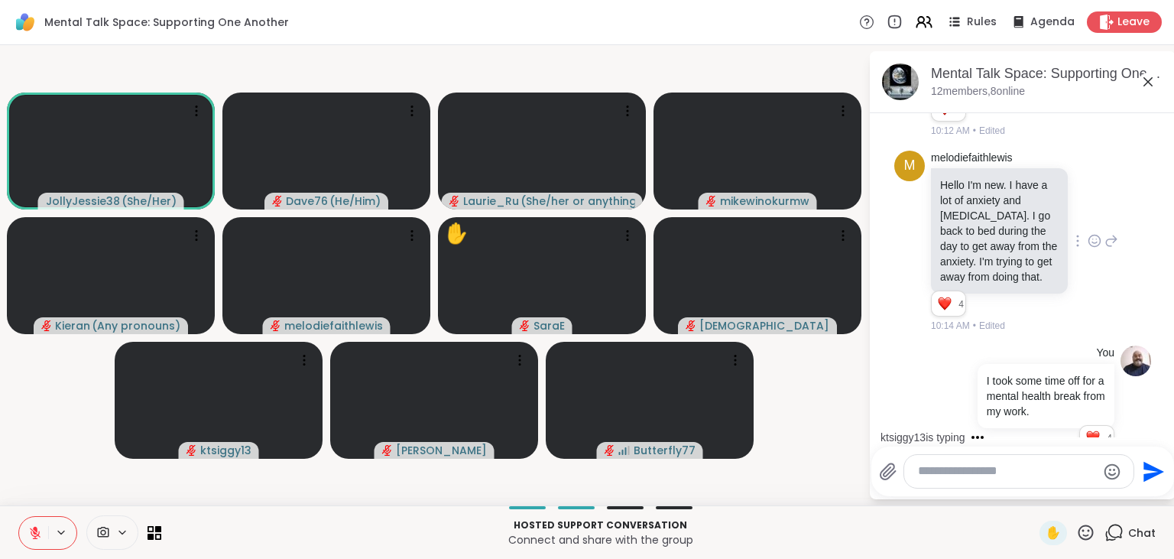
click at [1087, 530] on icon at bounding box center [1085, 532] width 19 height 19
click at [1034, 491] on span "❤️" at bounding box center [1040, 492] width 15 height 18
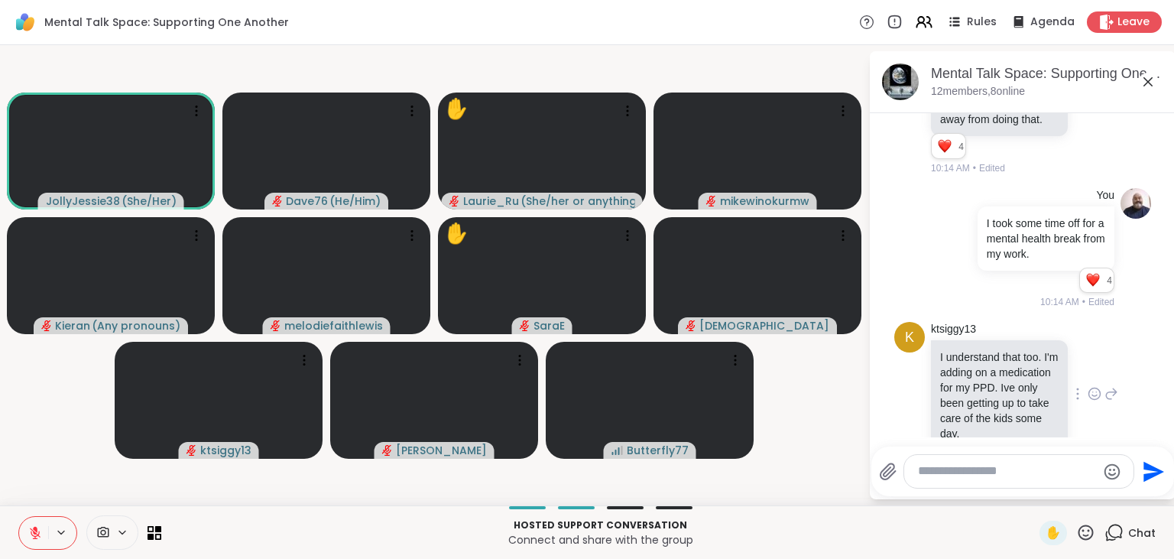
click at [1093, 386] on icon at bounding box center [1095, 393] width 14 height 15
click at [977, 362] on div "Select Reaction: Heart" at bounding box center [973, 369] width 14 height 14
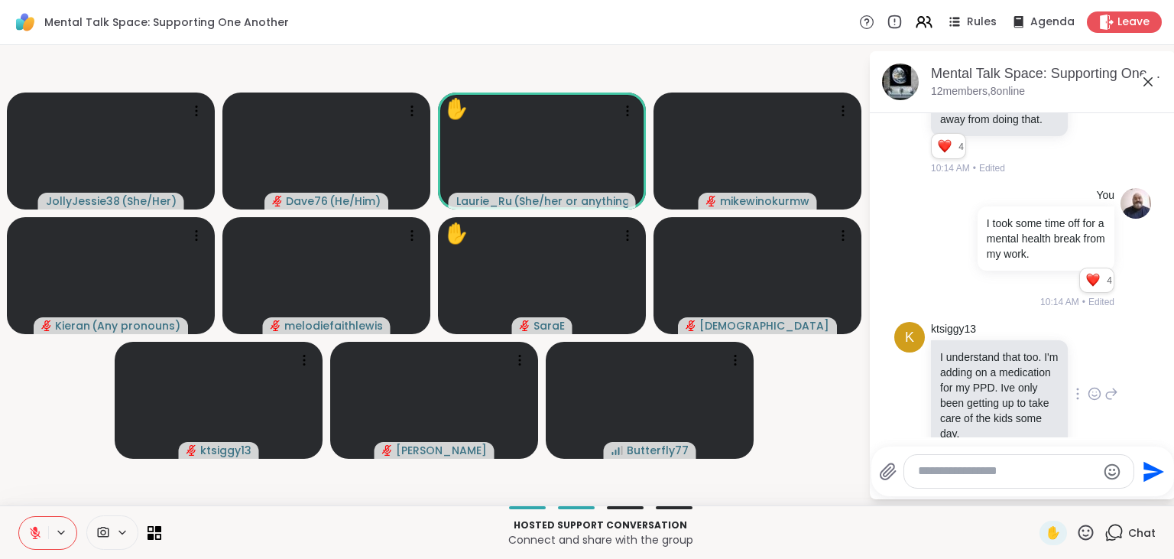
scroll to position [2350, 0]
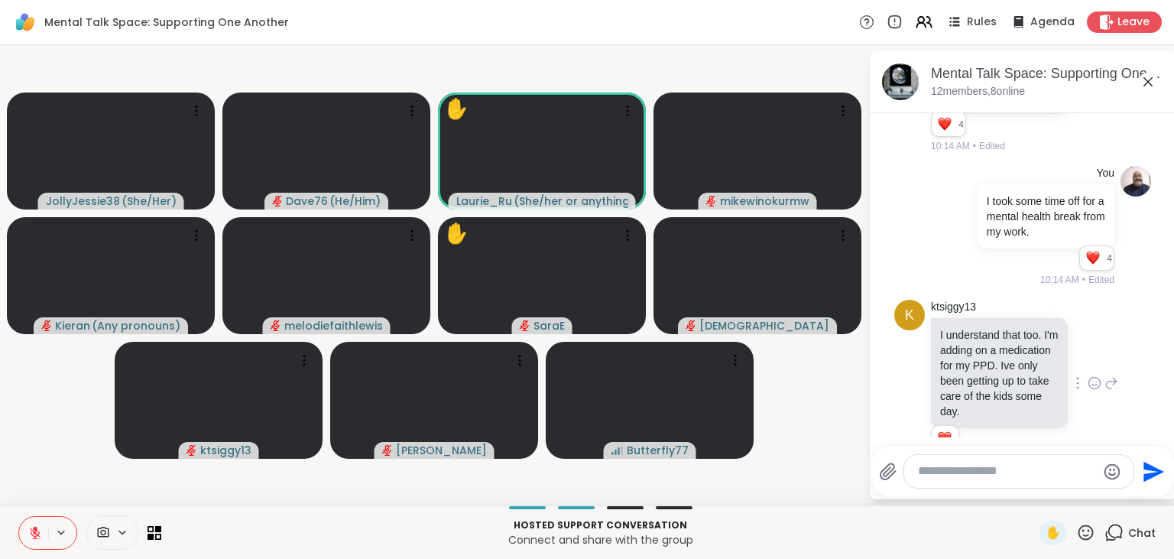
click at [1084, 534] on icon at bounding box center [1085, 532] width 19 height 19
click at [1035, 489] on span "❤️" at bounding box center [1040, 492] width 15 height 18
click at [1085, 530] on icon at bounding box center [1085, 531] width 15 height 15
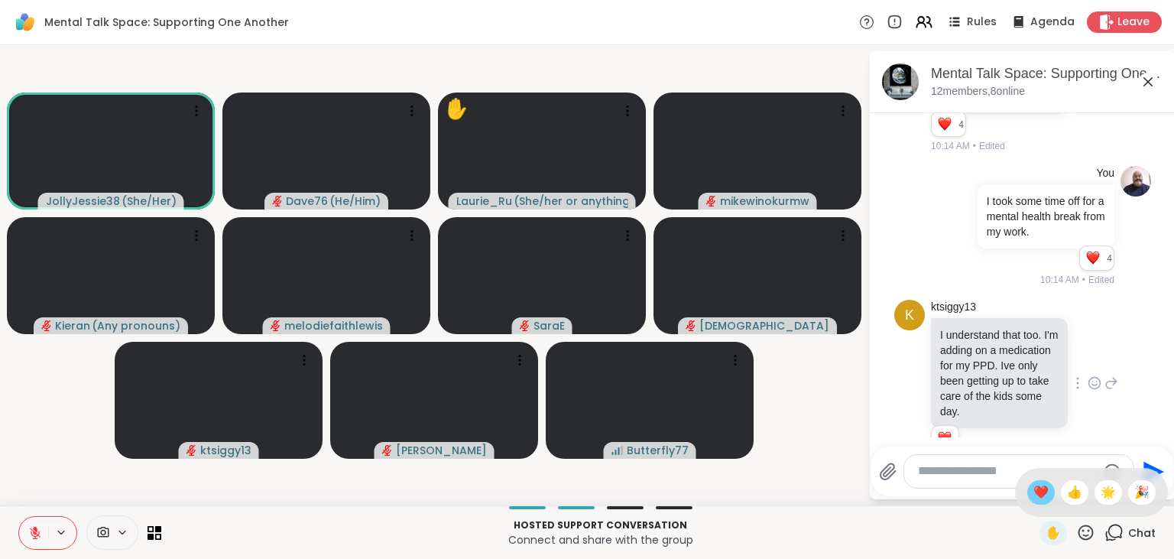
click at [1033, 498] on span "❤️" at bounding box center [1040, 492] width 15 height 18
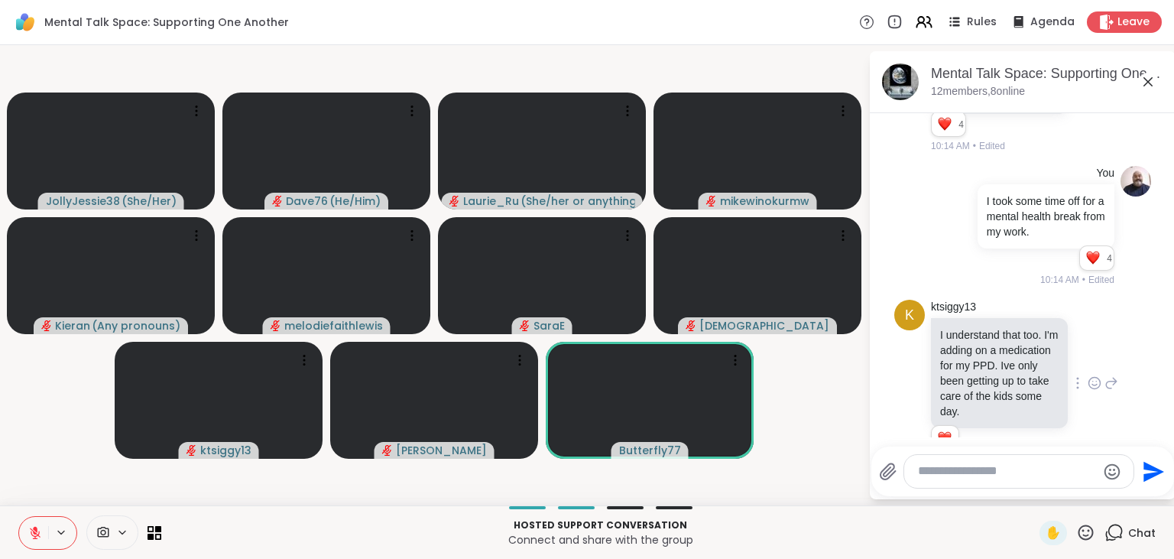
click at [985, 478] on textarea "Type your message" at bounding box center [1007, 471] width 178 height 16
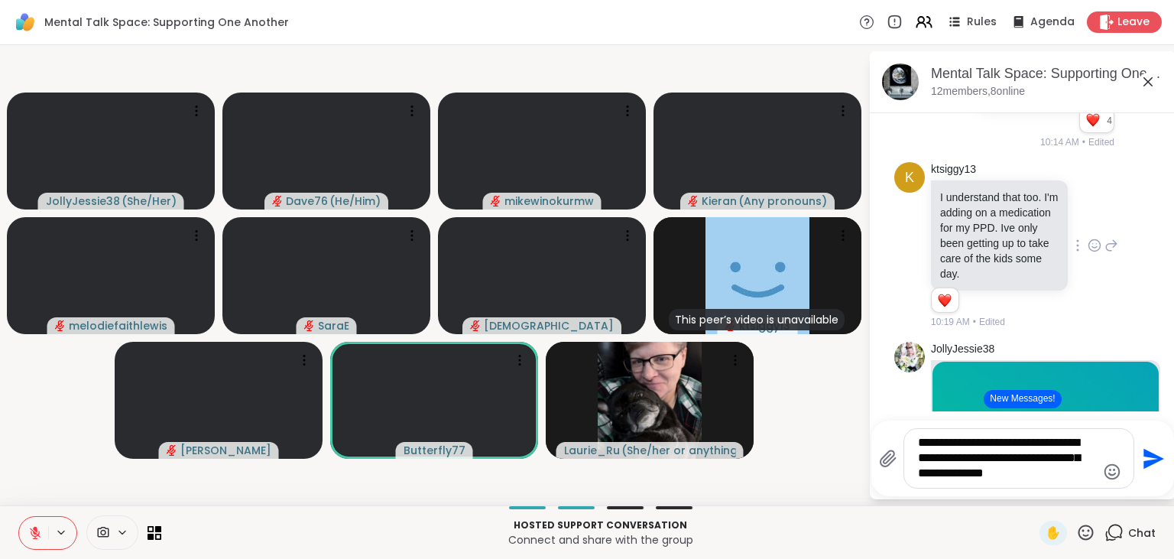
click at [1076, 440] on textarea "**********" at bounding box center [1007, 458] width 178 height 47
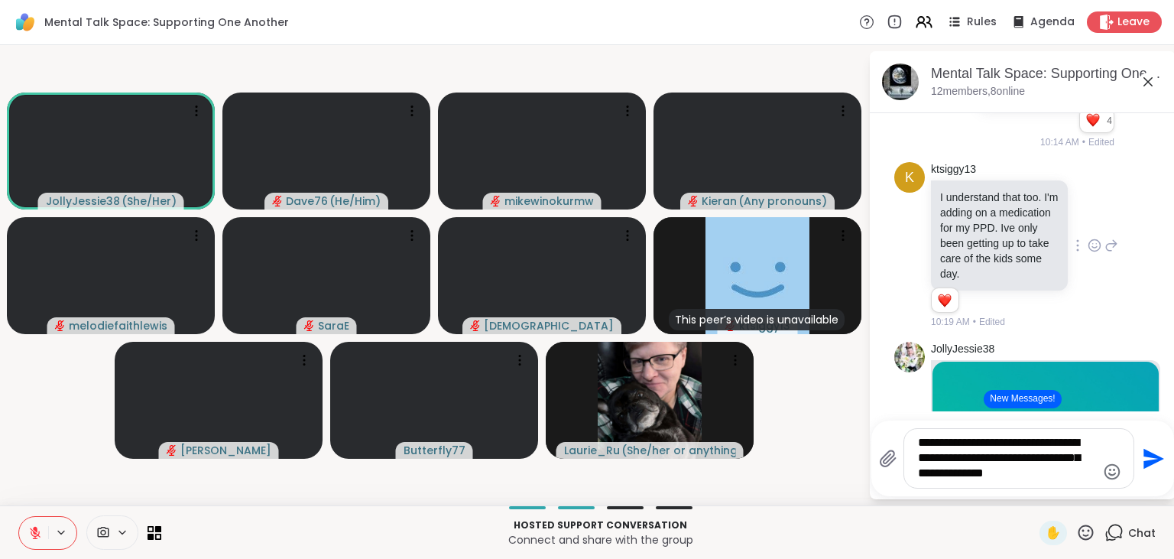
click at [1094, 442] on textarea "**********" at bounding box center [1007, 458] width 178 height 47
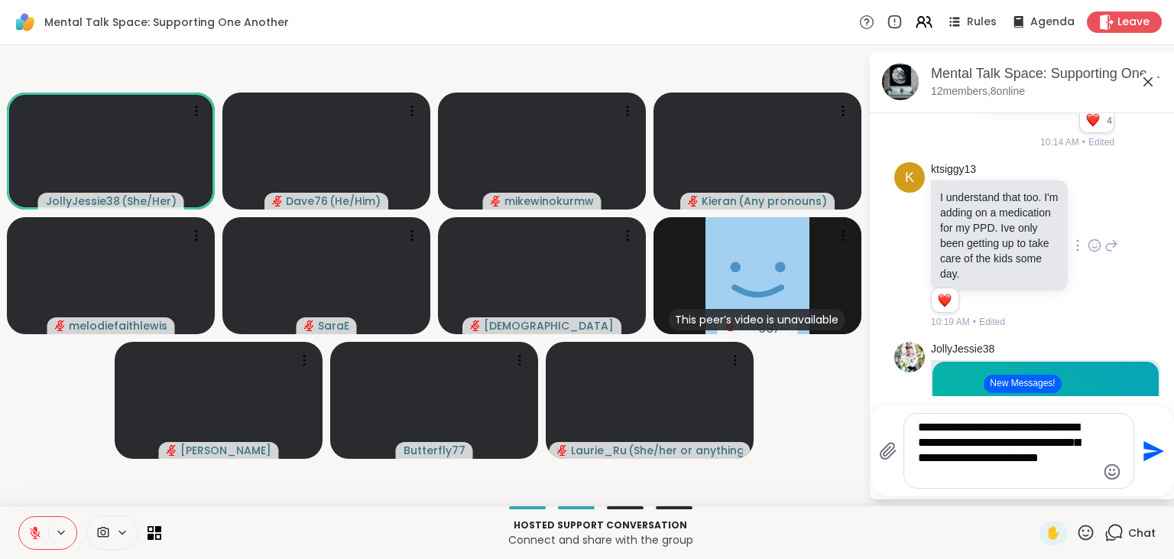
click at [1026, 481] on textarea "**********" at bounding box center [1007, 451] width 178 height 62
type textarea "**********"
click at [1150, 457] on icon "Send" at bounding box center [1152, 451] width 24 height 24
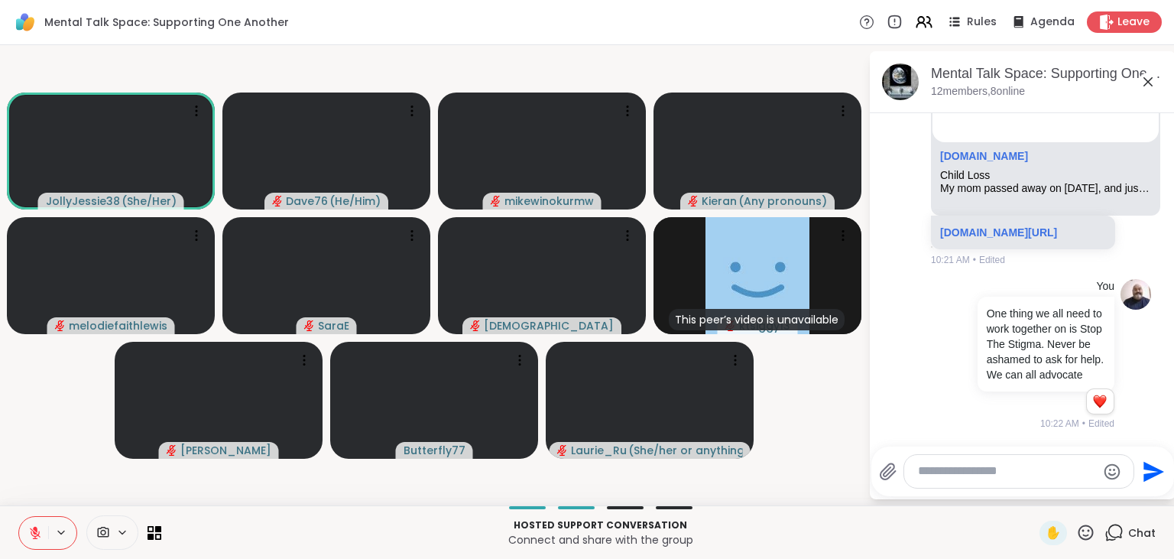
scroll to position [3267, 0]
click at [1088, 531] on icon at bounding box center [1085, 532] width 19 height 19
click at [1036, 500] on span "❤️" at bounding box center [1040, 492] width 15 height 18
click at [1087, 532] on icon at bounding box center [1085, 532] width 19 height 19
click at [1036, 497] on span "❤️" at bounding box center [1040, 492] width 15 height 18
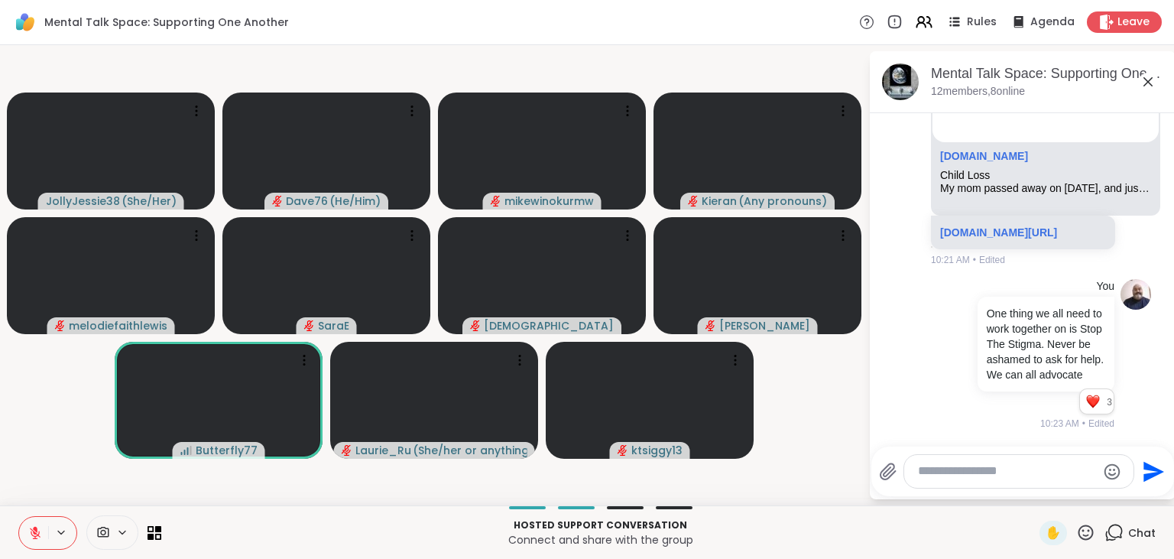
click at [1086, 531] on icon at bounding box center [1085, 532] width 19 height 19
click at [1035, 498] on span "❤️" at bounding box center [1040, 492] width 15 height 18
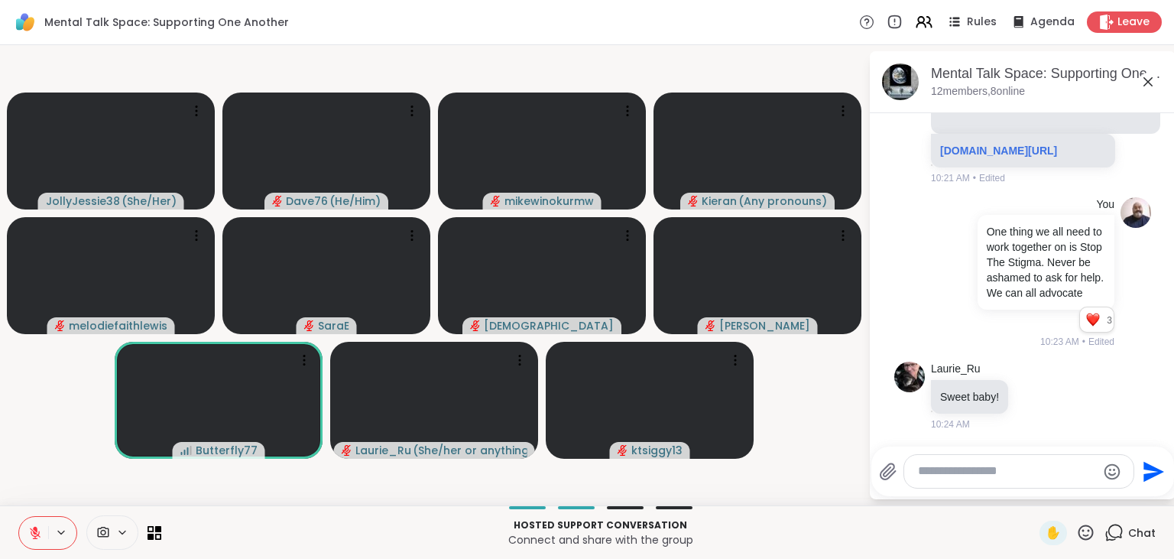
click at [1004, 469] on textarea "Type your message" at bounding box center [1007, 471] width 178 height 16
click at [1024, 431] on span "kt siggy13" at bounding box center [1010, 430] width 115 height 15
type textarea "**********"
click at [1149, 473] on icon "Send" at bounding box center [1153, 471] width 21 height 21
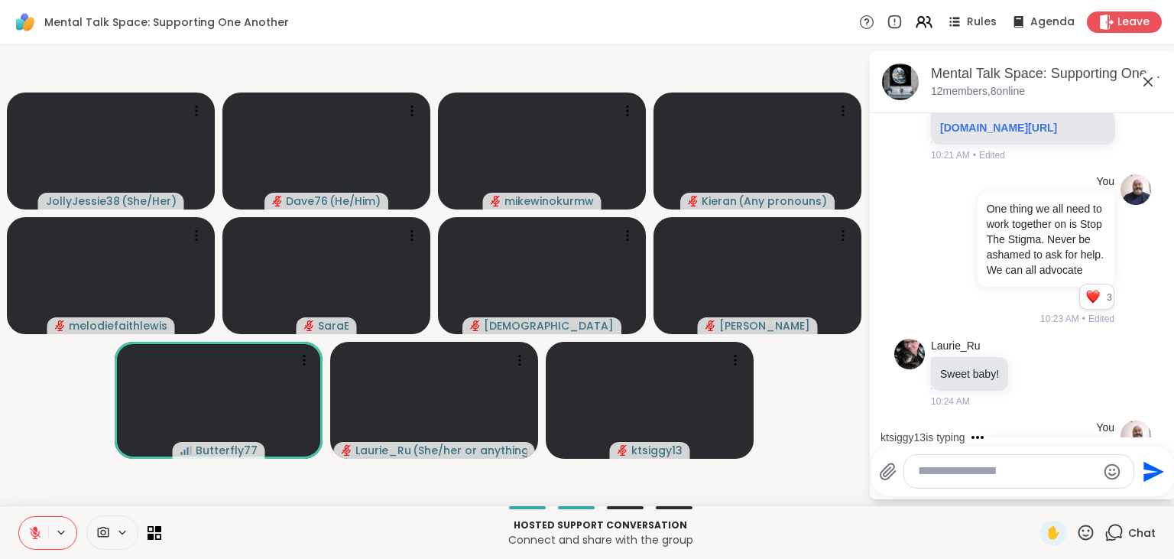
scroll to position [3445, 0]
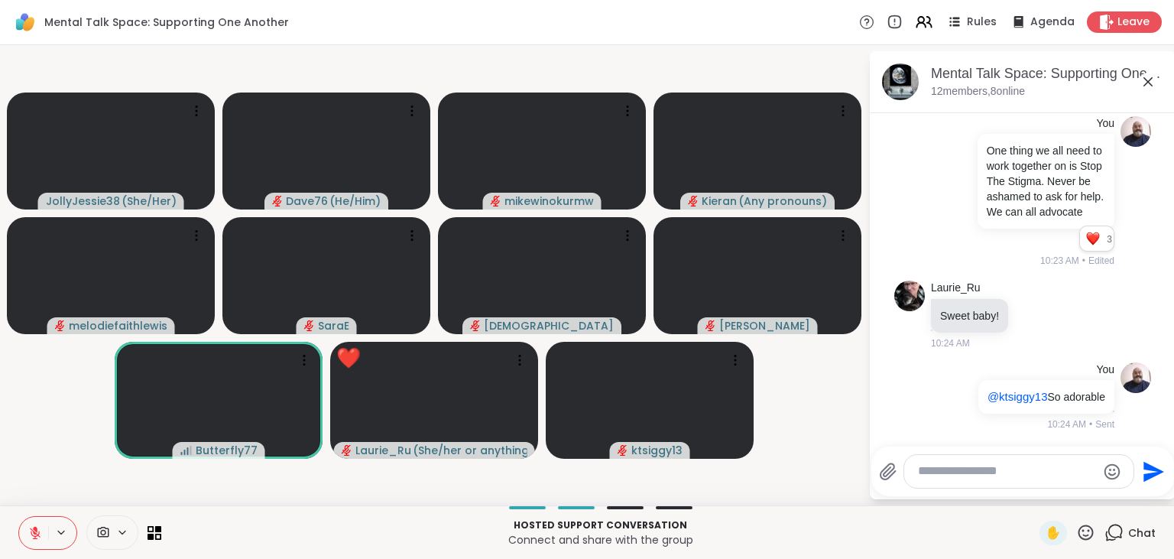
click at [1084, 533] on icon at bounding box center [1085, 532] width 19 height 19
click at [1038, 494] on span "❤️" at bounding box center [1040, 492] width 15 height 18
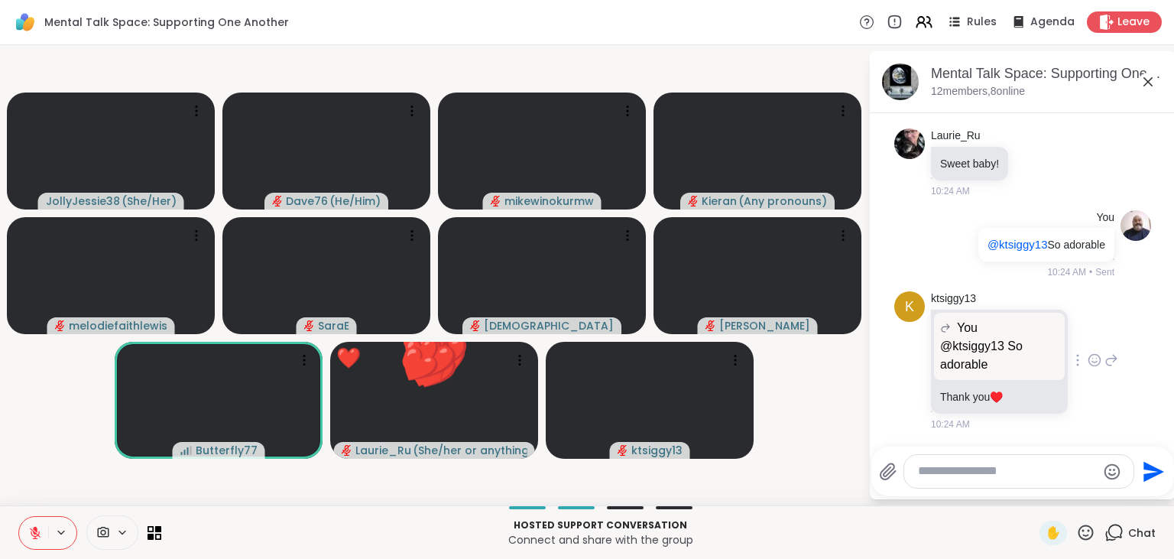
click at [1089, 362] on icon at bounding box center [1095, 359] width 14 height 15
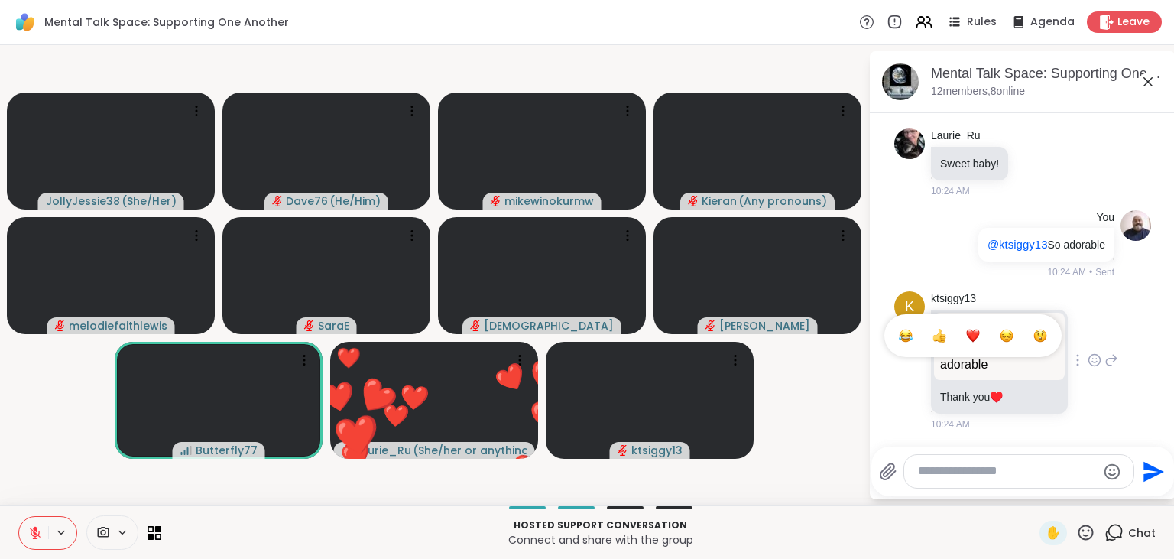
click at [974, 338] on div "Select Reaction: Heart" at bounding box center [973, 336] width 14 height 14
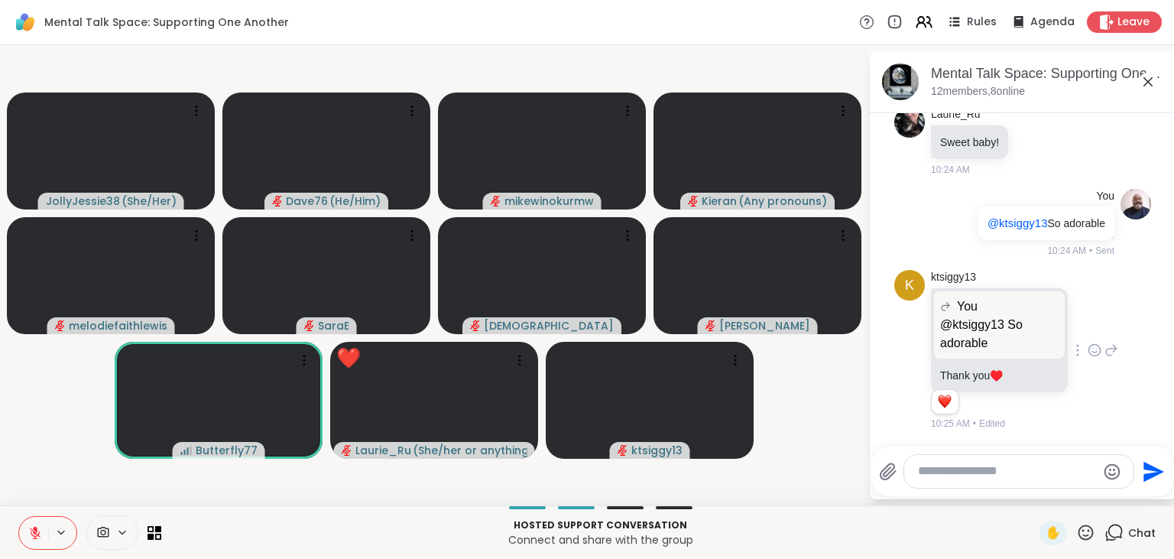
scroll to position [3618, 0]
click at [1085, 531] on icon at bounding box center [1085, 531] width 15 height 15
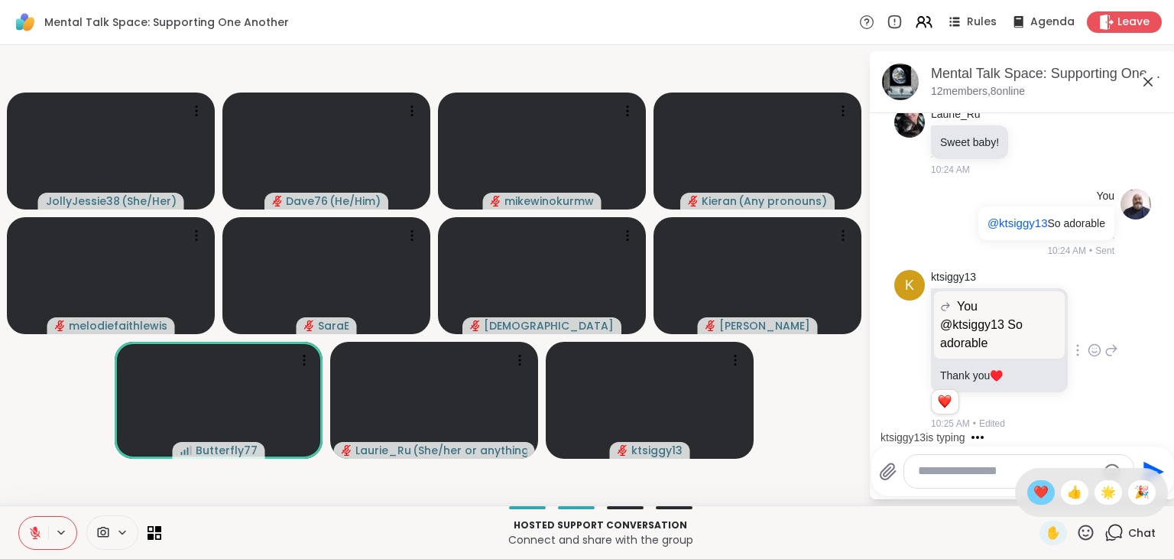
click at [1033, 492] on span "❤️" at bounding box center [1040, 492] width 15 height 18
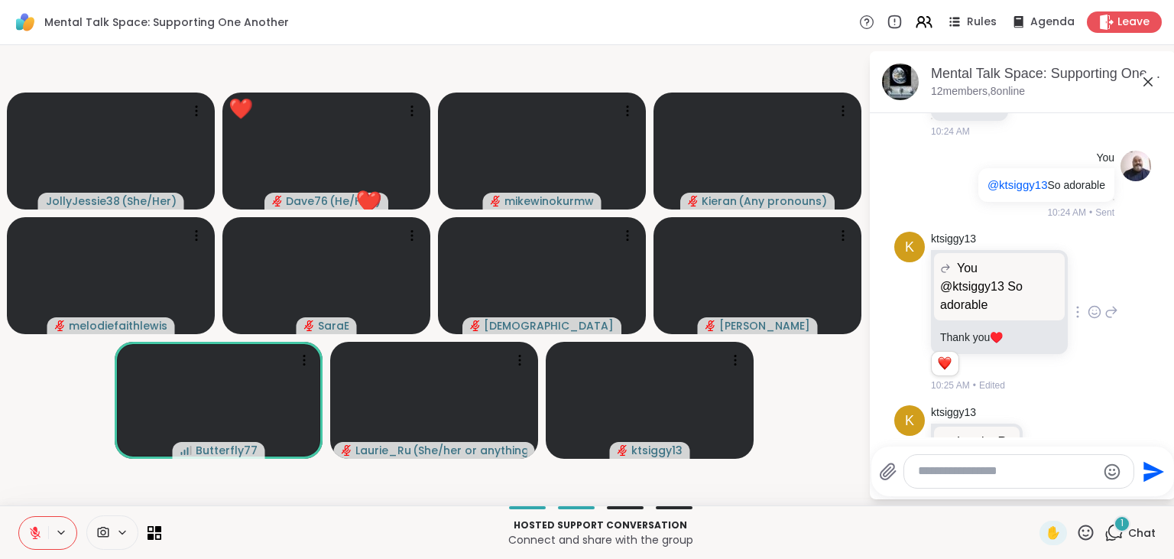
scroll to position [3751, 0]
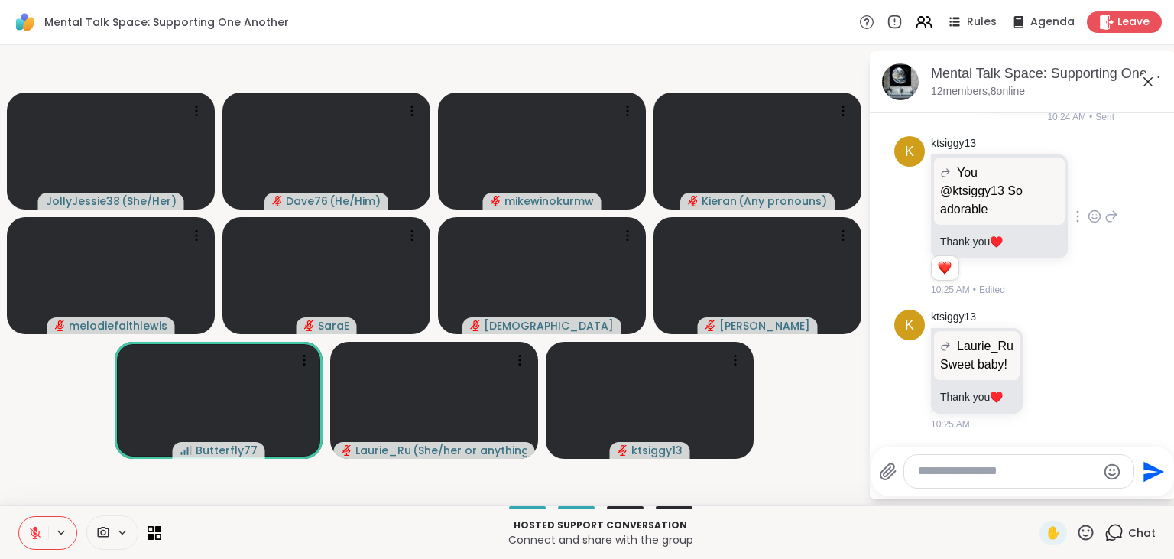
click at [1084, 535] on icon at bounding box center [1085, 532] width 19 height 19
click at [1038, 497] on span "❤️" at bounding box center [1040, 492] width 15 height 18
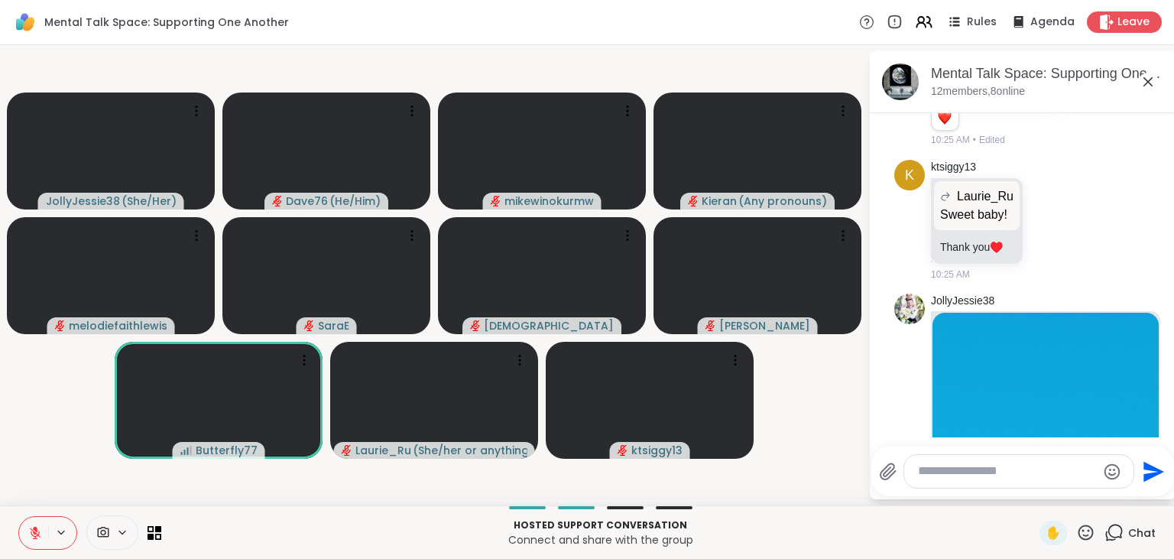
scroll to position [3, 0]
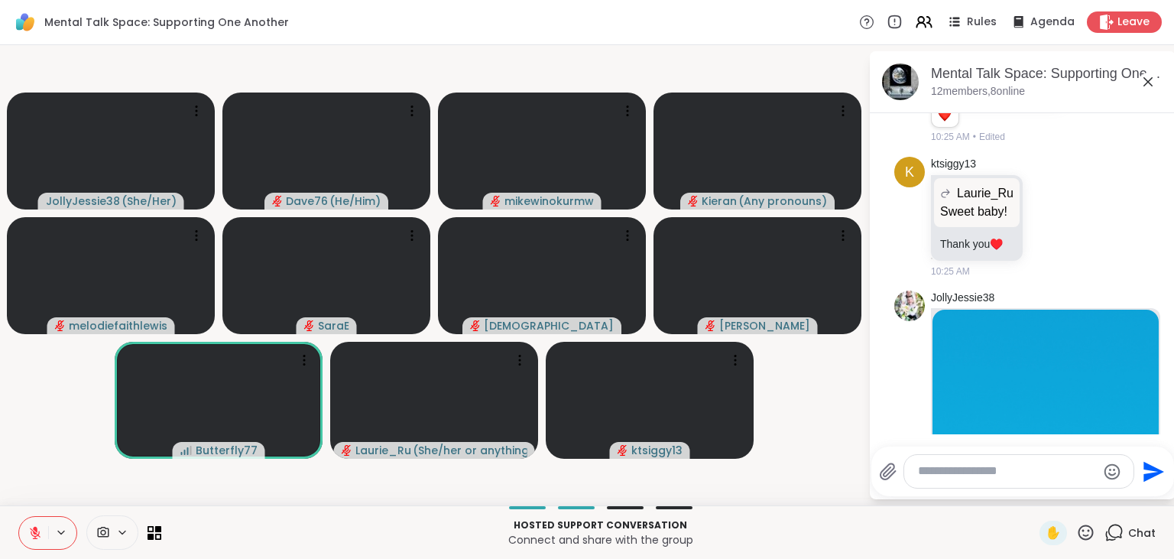
click at [1087, 530] on icon at bounding box center [1085, 532] width 19 height 19
click at [1035, 494] on span "❤️" at bounding box center [1040, 492] width 15 height 18
click at [1013, 420] on button "New Messages!" at bounding box center [1022, 422] width 77 height 18
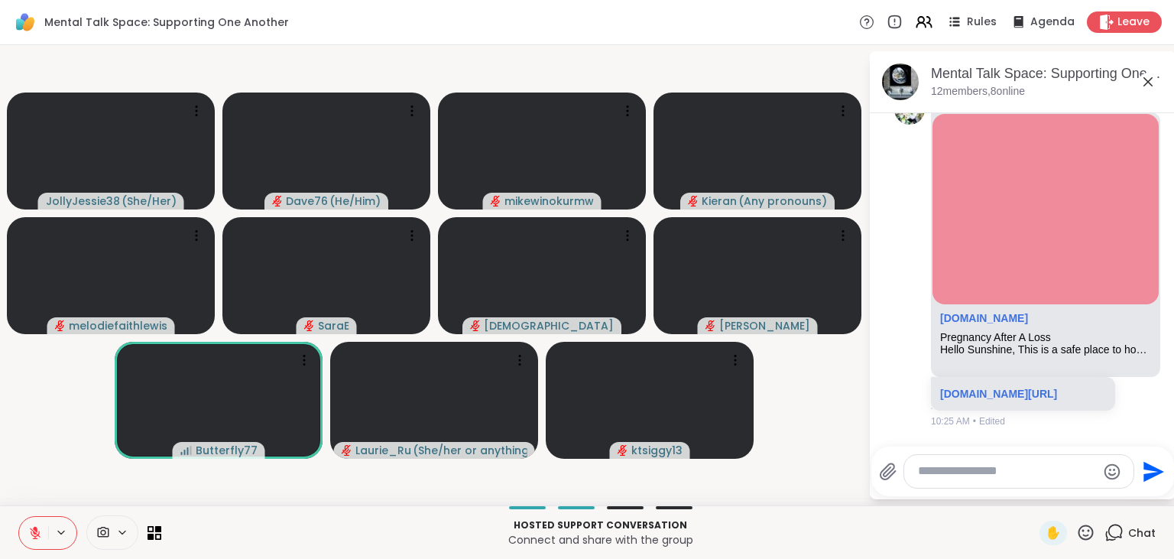
click at [1087, 535] on icon at bounding box center [1085, 532] width 19 height 19
click at [988, 514] on div "Hosted support conversation Connect and share with the group ✋ Chat" at bounding box center [587, 531] width 1174 height 53
click at [1086, 534] on icon at bounding box center [1085, 532] width 19 height 19
click at [1035, 494] on span "❤️" at bounding box center [1040, 492] width 15 height 18
click at [1084, 533] on icon at bounding box center [1085, 532] width 19 height 19
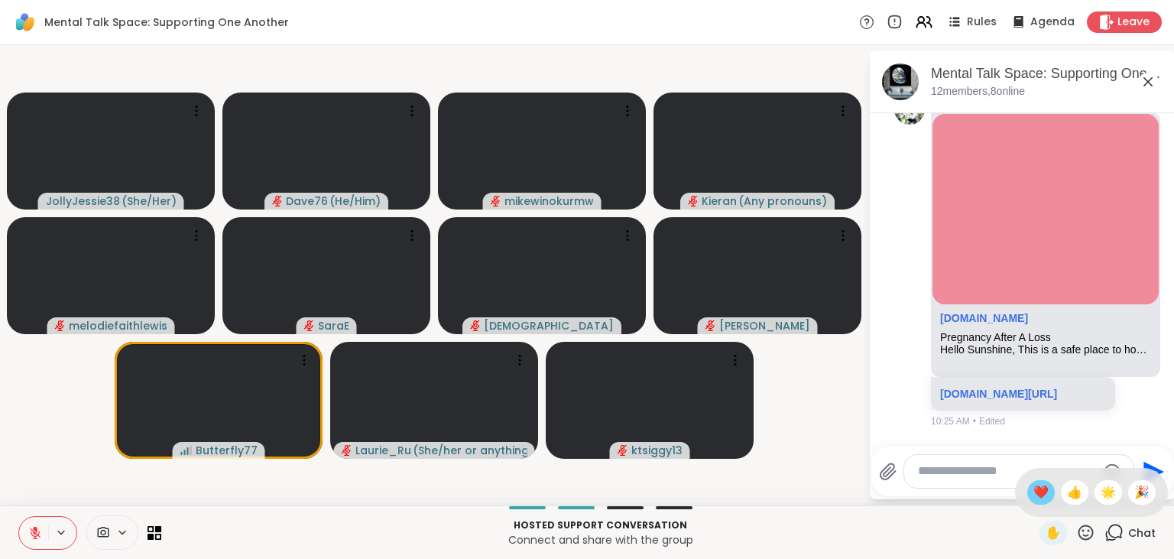
click at [1033, 494] on span "❤️" at bounding box center [1040, 492] width 15 height 18
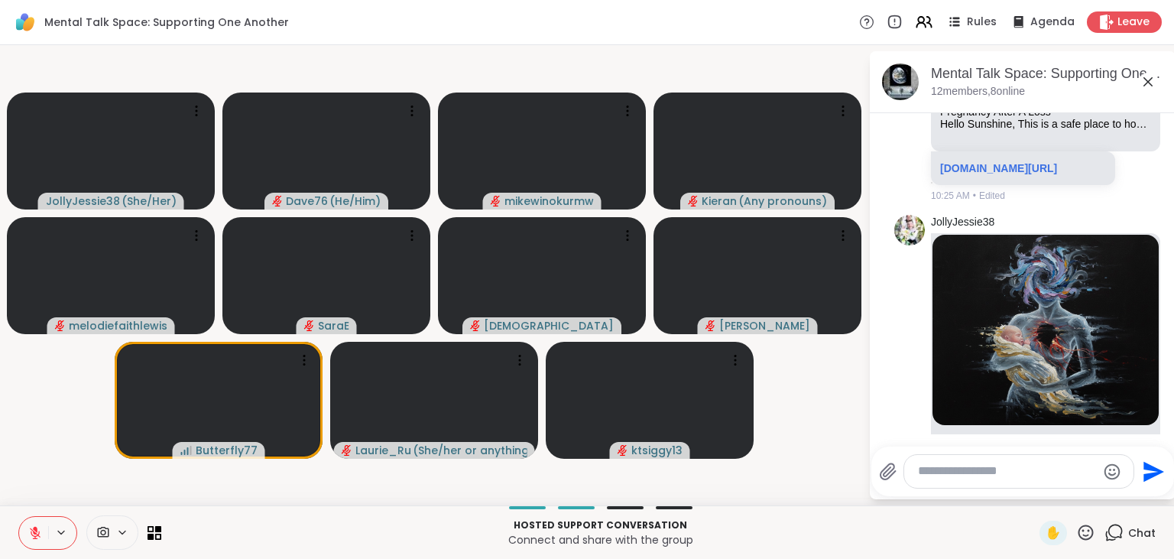
click at [1084, 531] on icon at bounding box center [1085, 531] width 15 height 15
click at [1033, 497] on span "❤️" at bounding box center [1040, 492] width 15 height 18
click at [1088, 532] on icon at bounding box center [1085, 532] width 19 height 19
click at [1040, 491] on span "❤️" at bounding box center [1040, 492] width 15 height 18
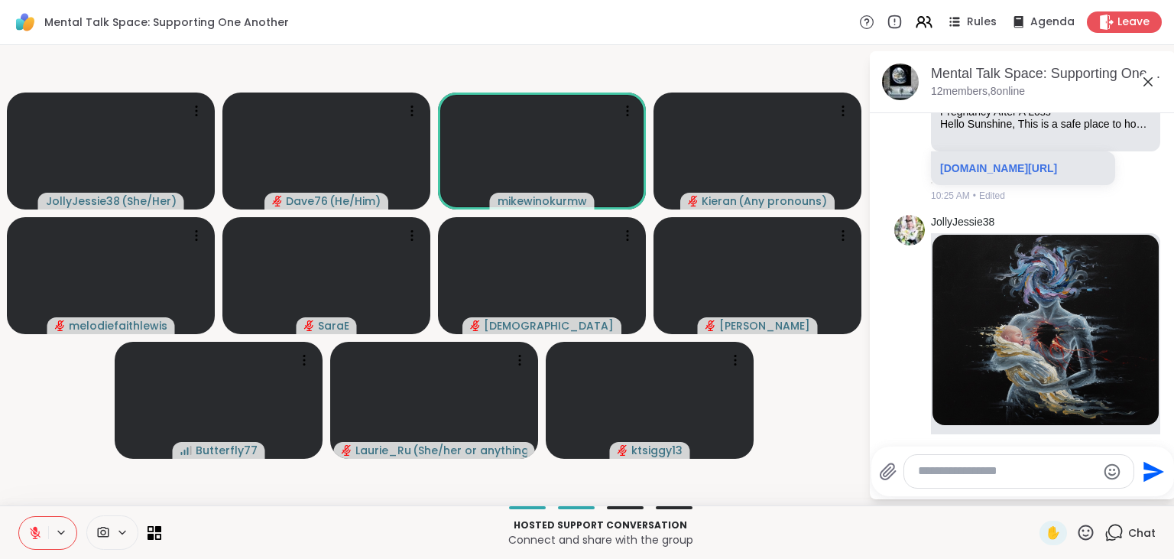
click at [949, 468] on textarea "Type your message" at bounding box center [1007, 471] width 178 height 16
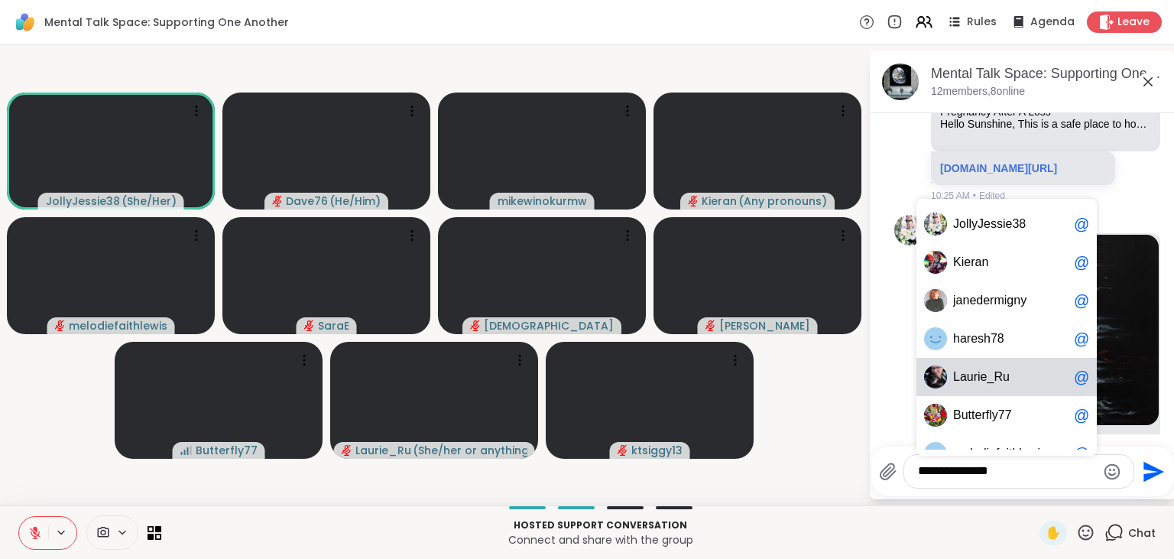
click at [977, 378] on span "i" at bounding box center [978, 376] width 3 height 15
type textarea "**********"
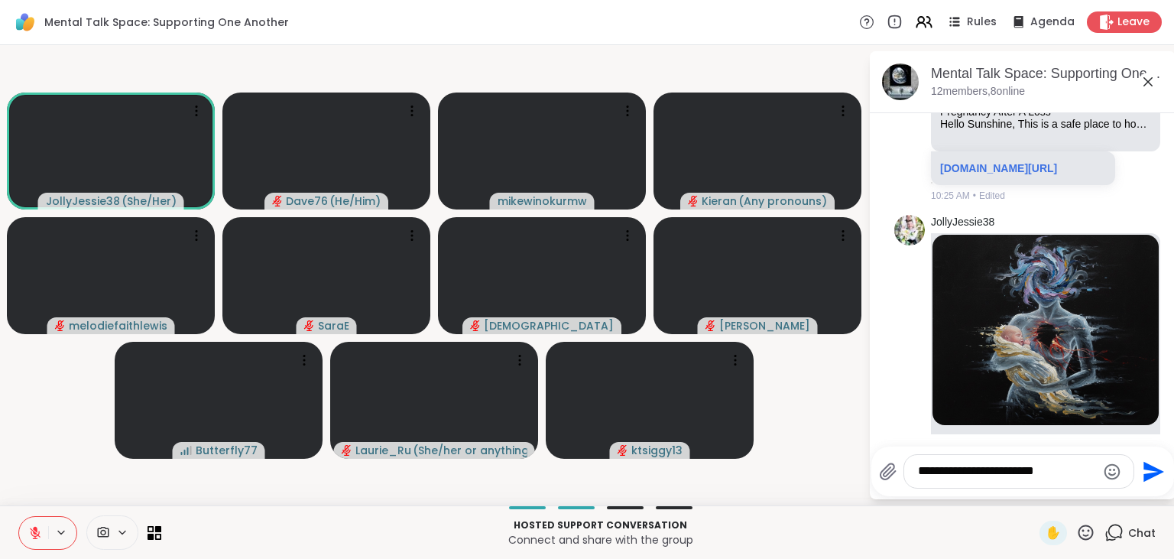
click at [1148, 473] on icon "Send" at bounding box center [1153, 471] width 21 height 21
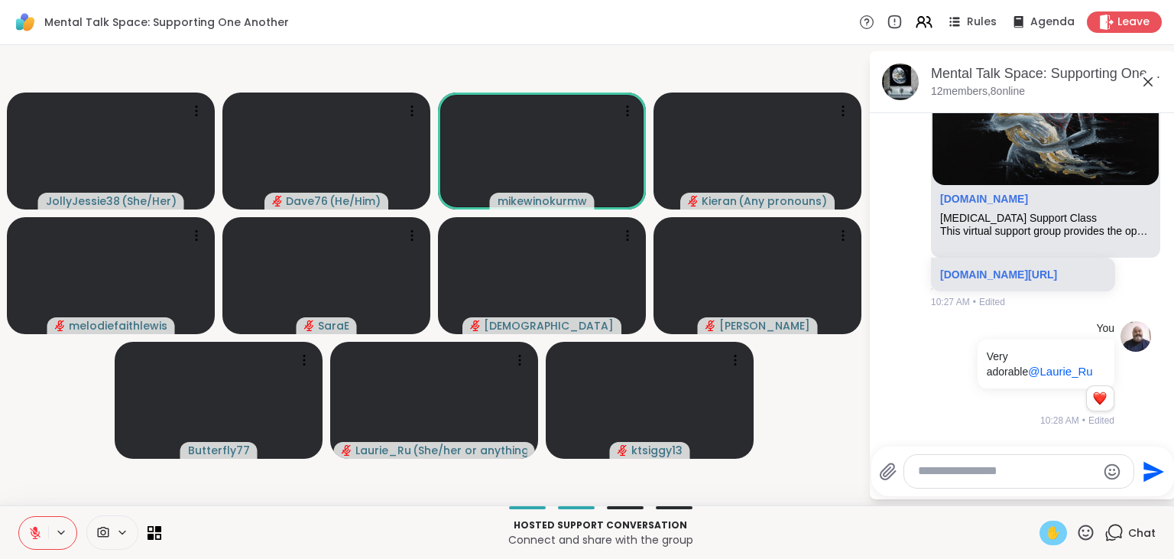
scroll to position [5127, 0]
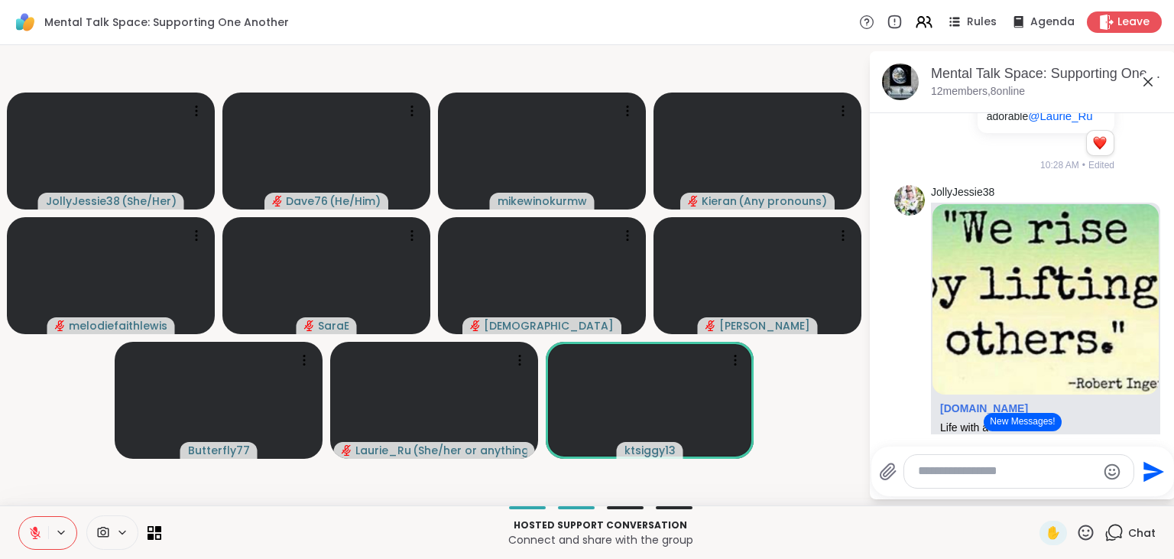
click at [1028, 424] on button "New Messages!" at bounding box center [1022, 422] width 77 height 18
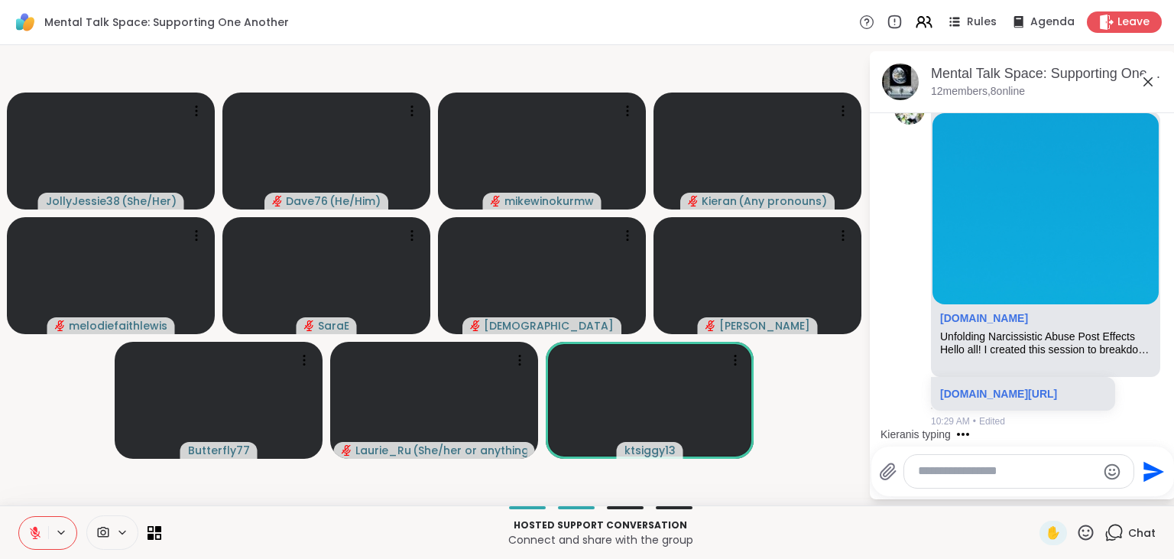
scroll to position [5879, 0]
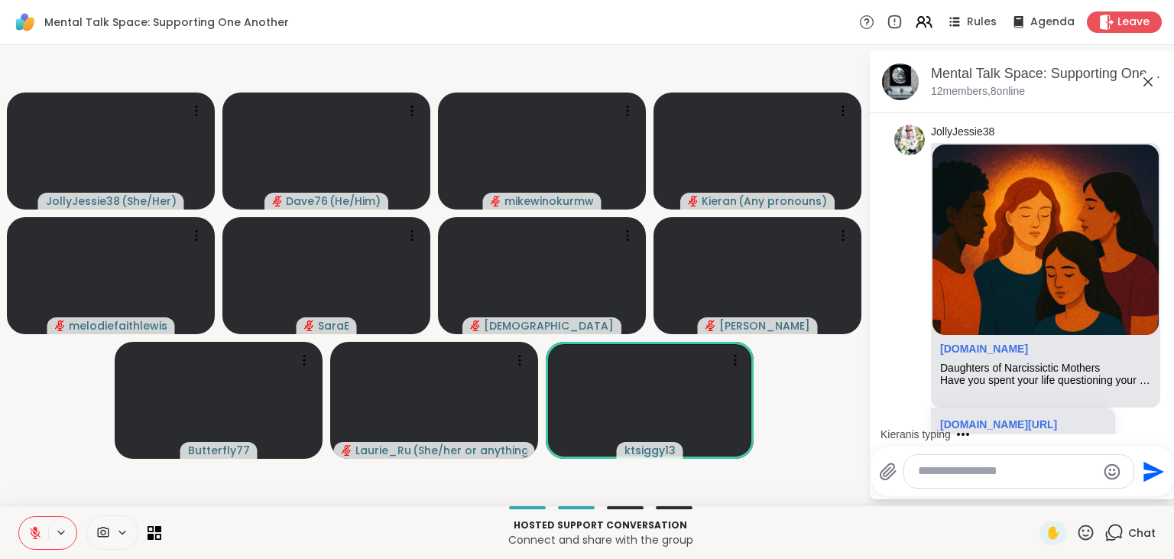
click at [1084, 533] on icon at bounding box center [1085, 532] width 19 height 19
click at [1035, 498] on span "❤️" at bounding box center [1040, 492] width 15 height 18
click at [941, 478] on textarea "Type your message" at bounding box center [1007, 471] width 178 height 16
click at [1083, 533] on icon at bounding box center [1085, 532] width 19 height 19
click at [1027, 494] on div "❤️" at bounding box center [1041, 492] width 28 height 24
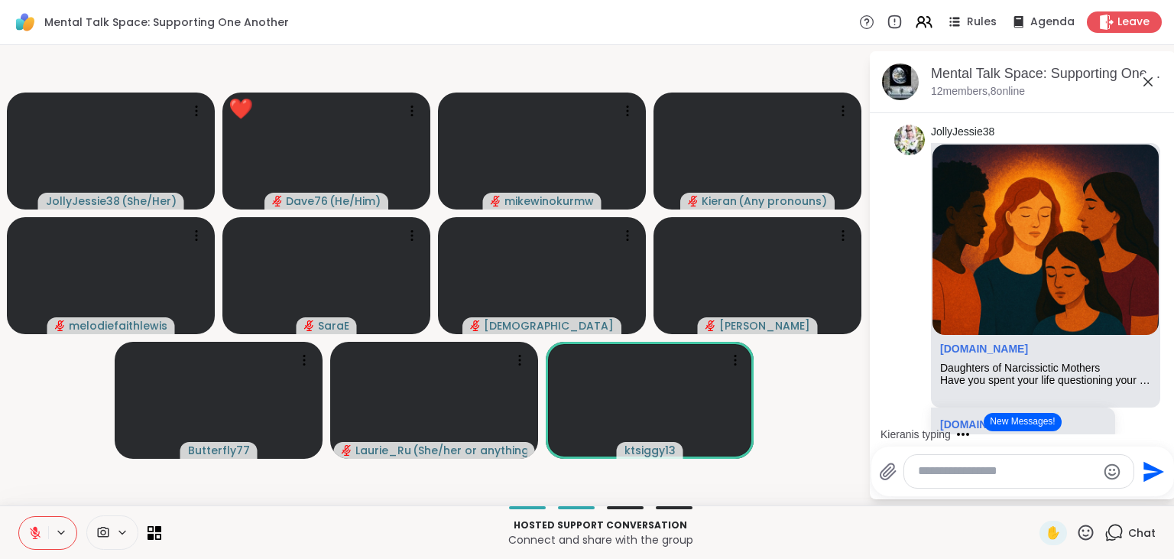
click at [955, 478] on textarea "Type your message" at bounding box center [1007, 471] width 178 height 16
click at [1014, 420] on button "New Messages!" at bounding box center [1022, 422] width 77 height 18
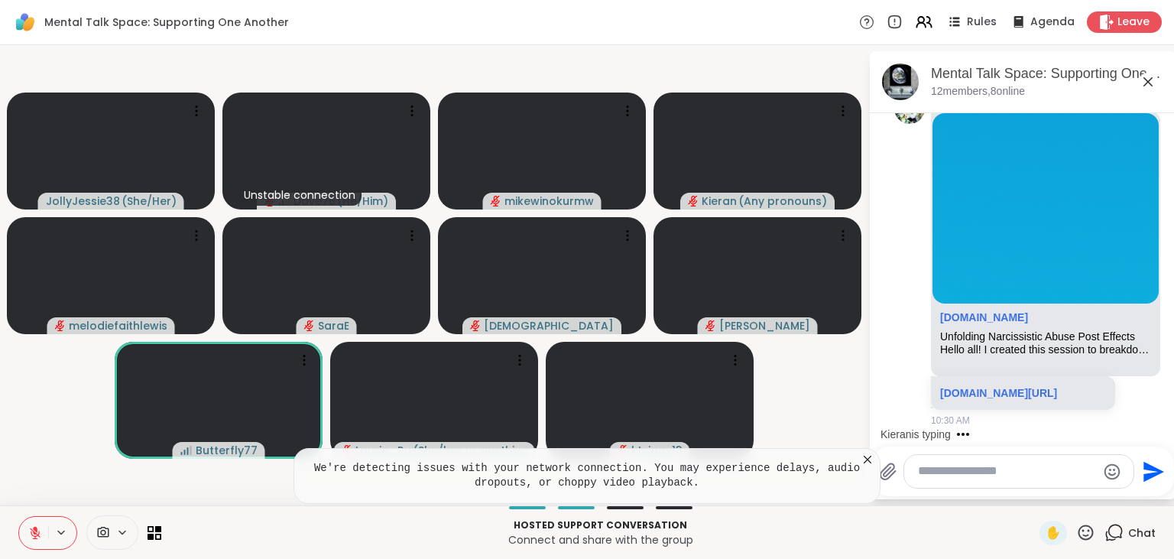
click at [864, 459] on icon at bounding box center [867, 459] width 15 height 15
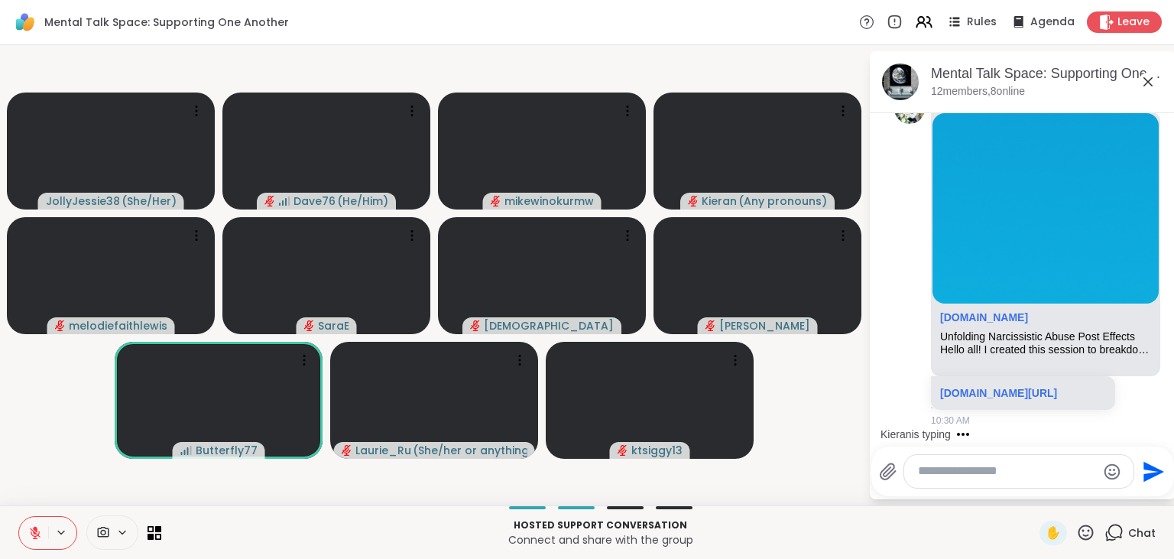
click at [994, 474] on textarea "Type your message" at bounding box center [1007, 471] width 178 height 16
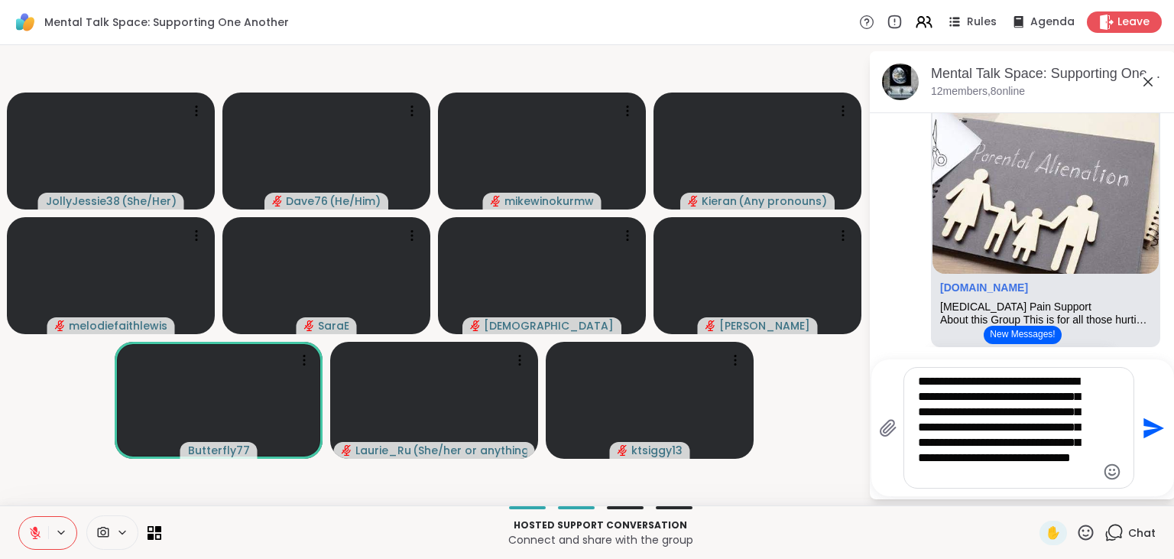
type textarea "**********"
click at [1151, 429] on icon "Send" at bounding box center [1152, 428] width 24 height 24
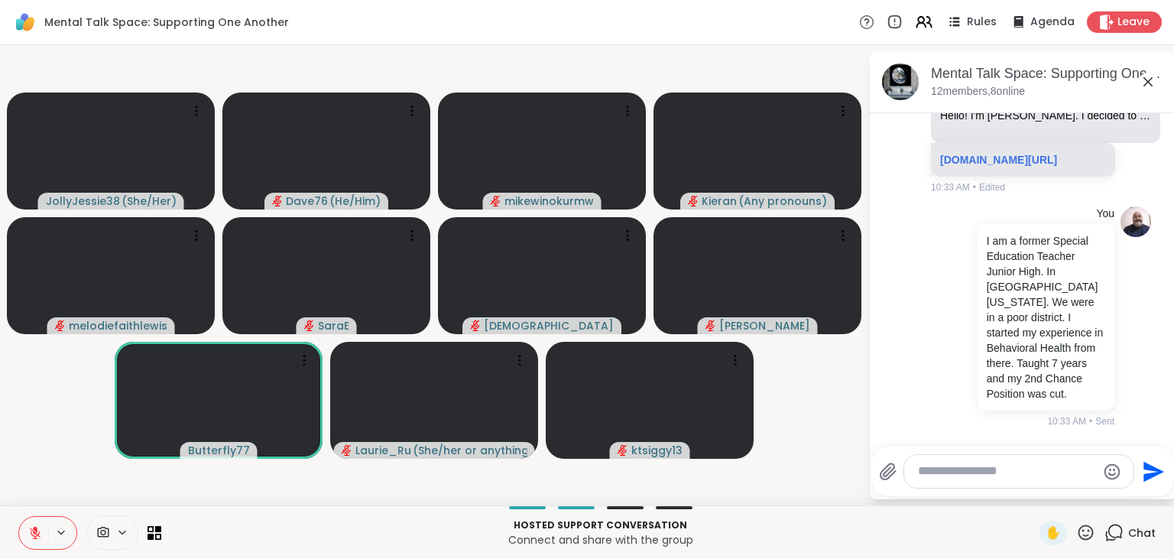
scroll to position [8901, 0]
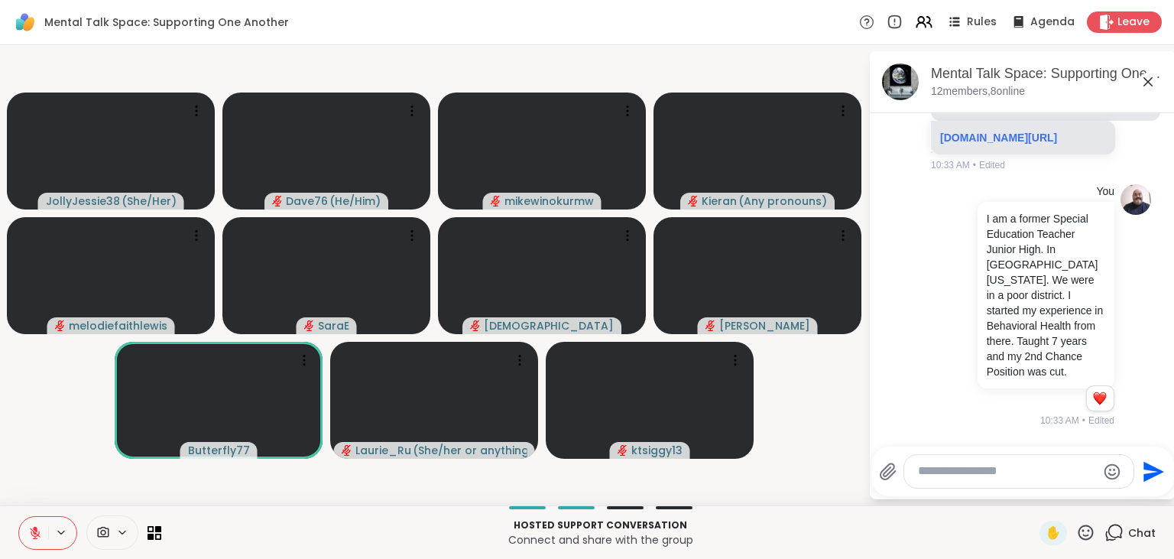
click at [1090, 530] on icon at bounding box center [1085, 532] width 19 height 19
click at [1041, 491] on span "❤️" at bounding box center [1040, 492] width 15 height 18
click at [1089, 527] on icon at bounding box center [1085, 532] width 19 height 19
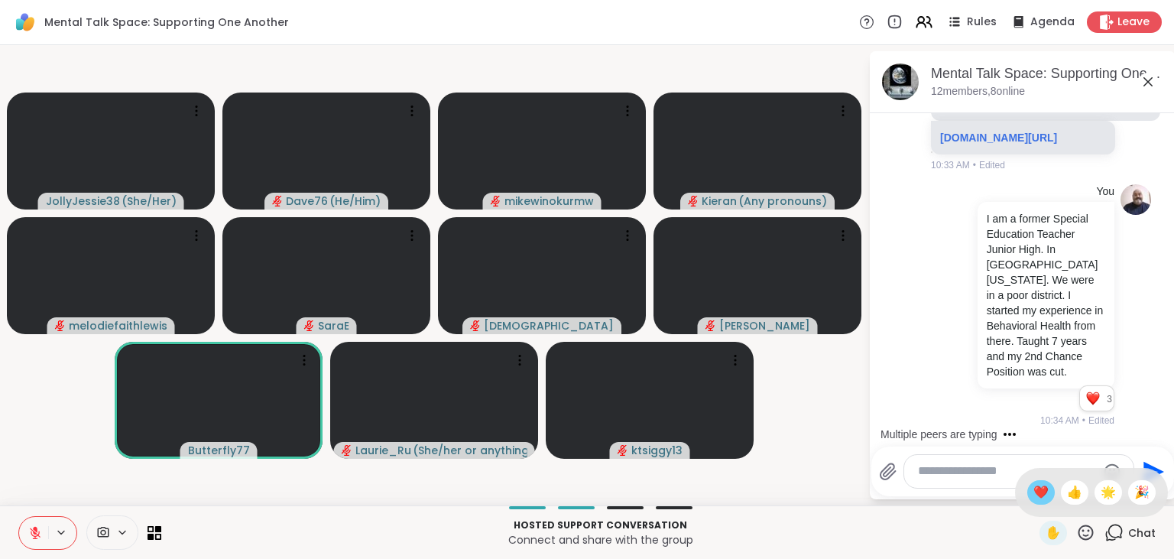
click at [1037, 481] on div "❤️" at bounding box center [1041, 492] width 28 height 24
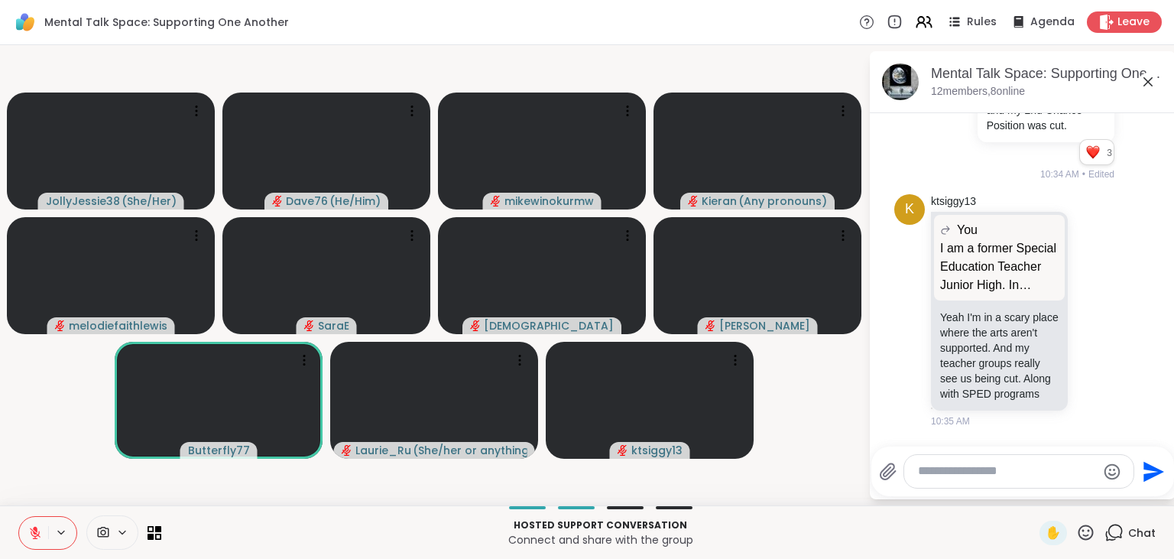
scroll to position [9274, 0]
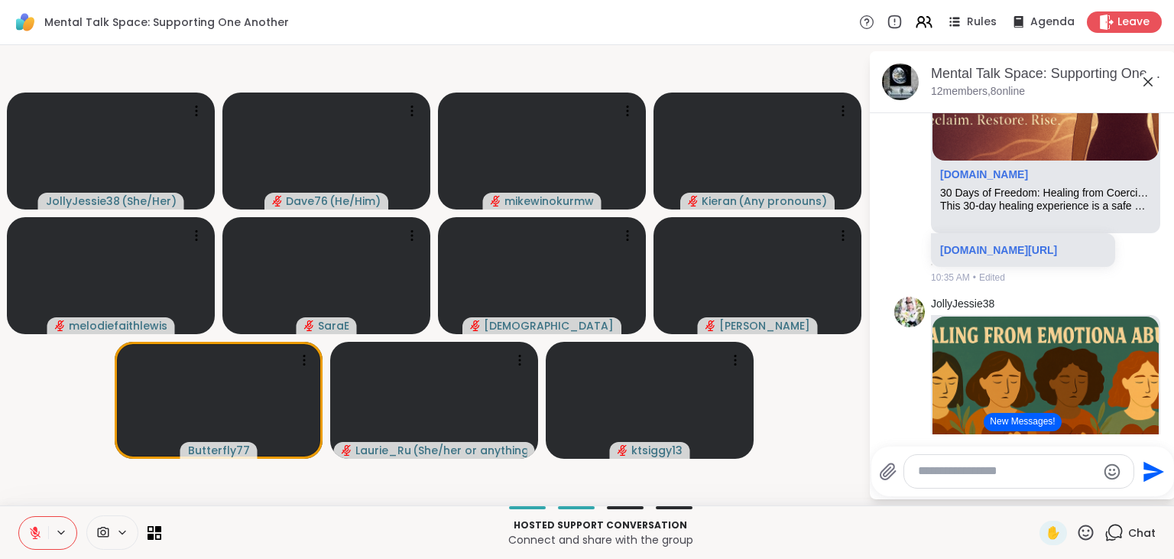
click at [1029, 420] on button "New Messages!" at bounding box center [1022, 422] width 77 height 18
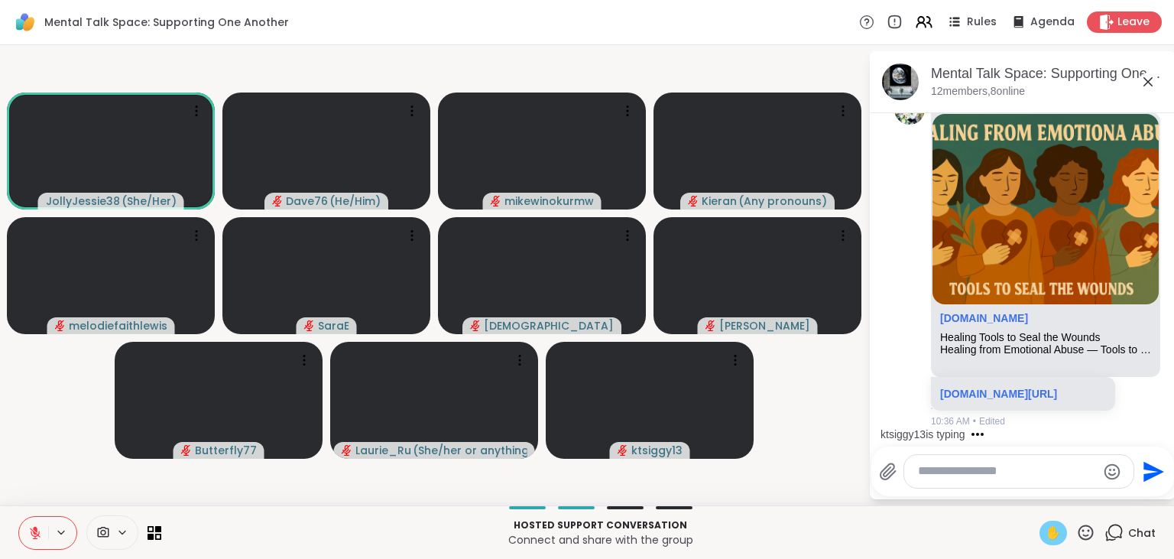
click at [1051, 533] on span "✋" at bounding box center [1052, 533] width 15 height 18
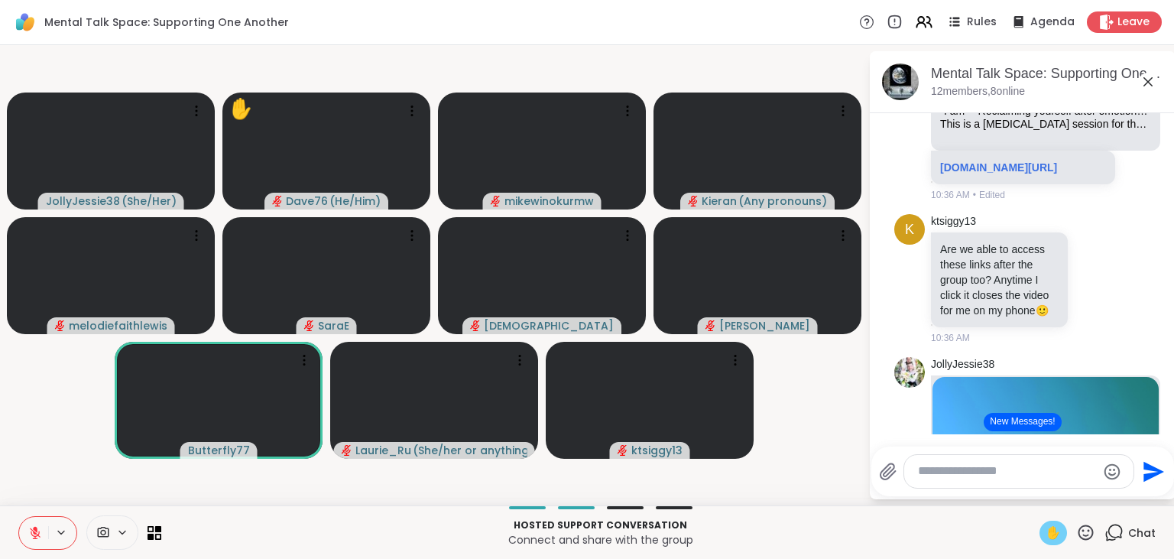
click at [1011, 416] on button "New Messages!" at bounding box center [1022, 422] width 77 height 18
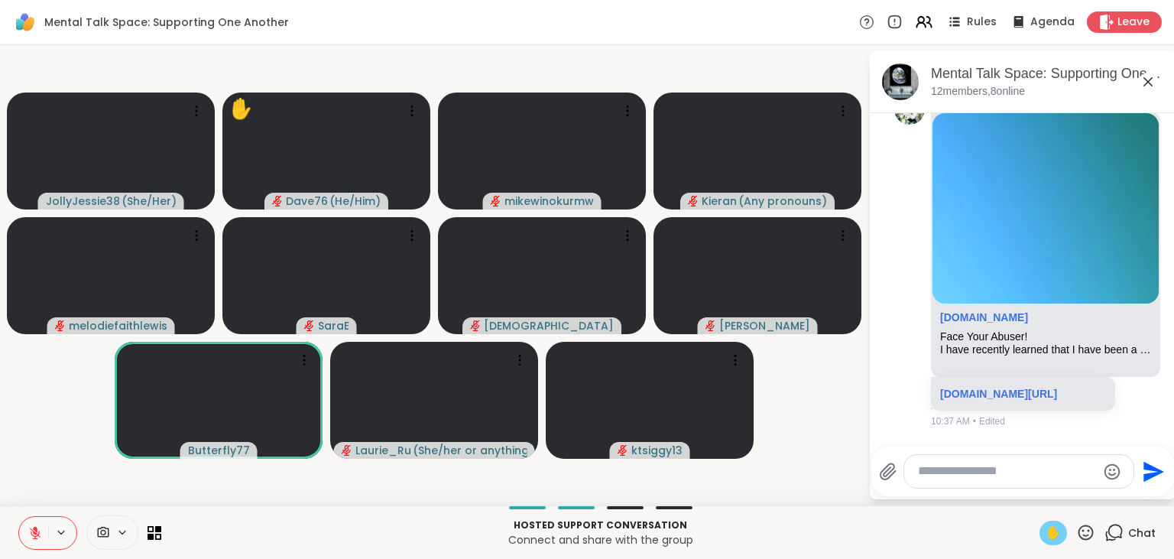
scroll to position [10839, 0]
click at [926, 23] on icon at bounding box center [920, 25] width 9 height 5
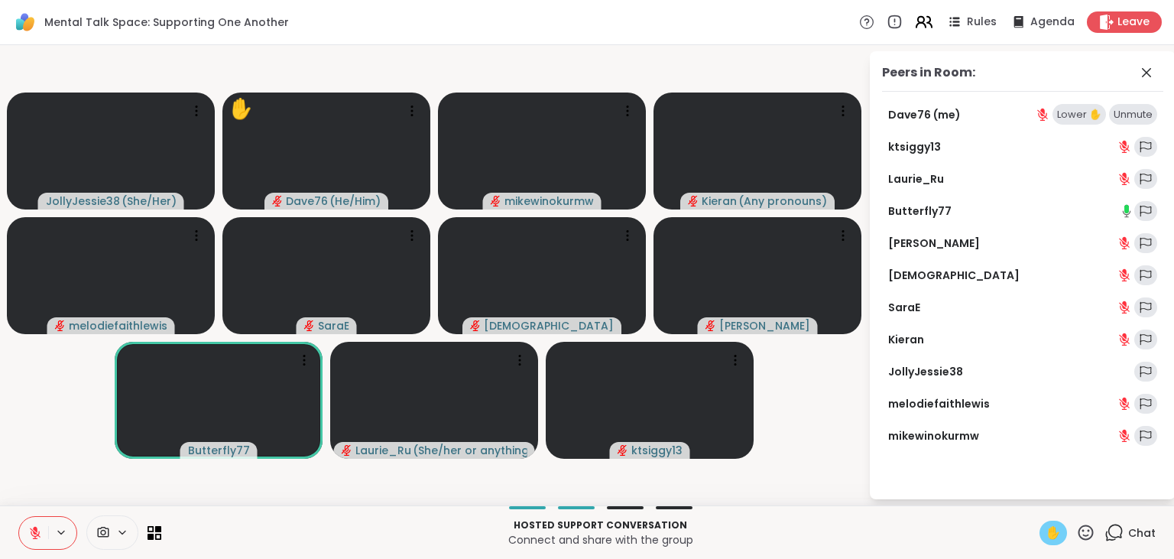
click at [926, 23] on icon at bounding box center [920, 25] width 9 height 5
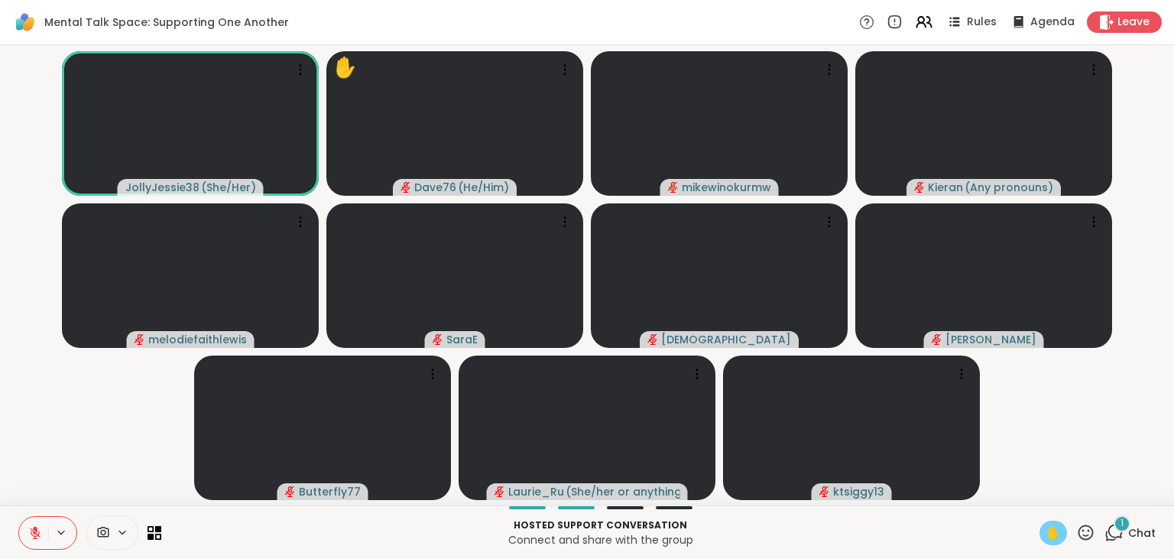
click at [29, 543] on button at bounding box center [33, 533] width 29 height 32
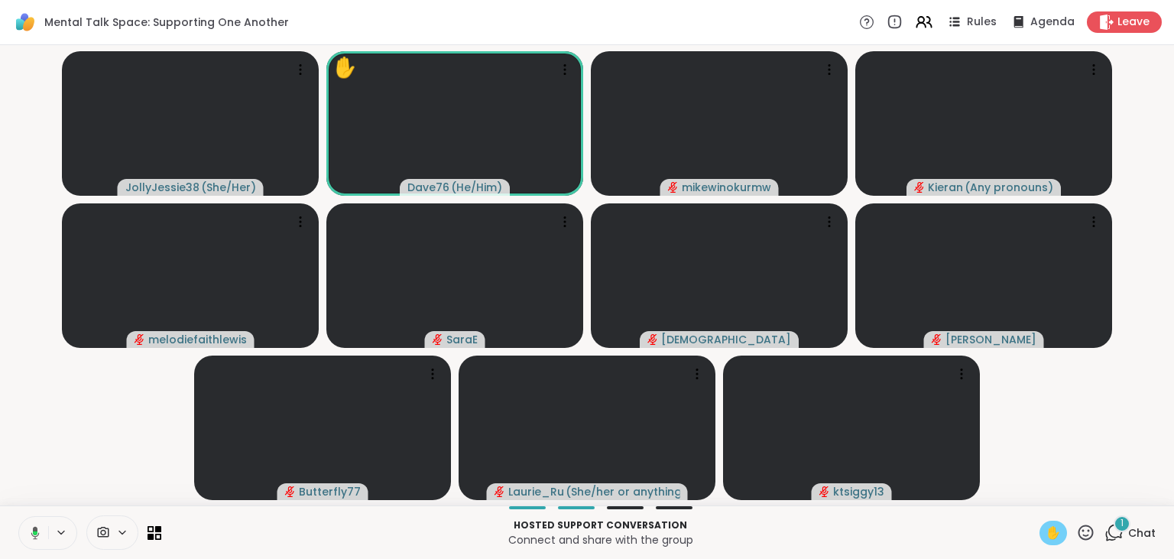
click at [1050, 530] on span "✋" at bounding box center [1052, 533] width 15 height 18
click at [36, 530] on icon at bounding box center [35, 533] width 14 height 14
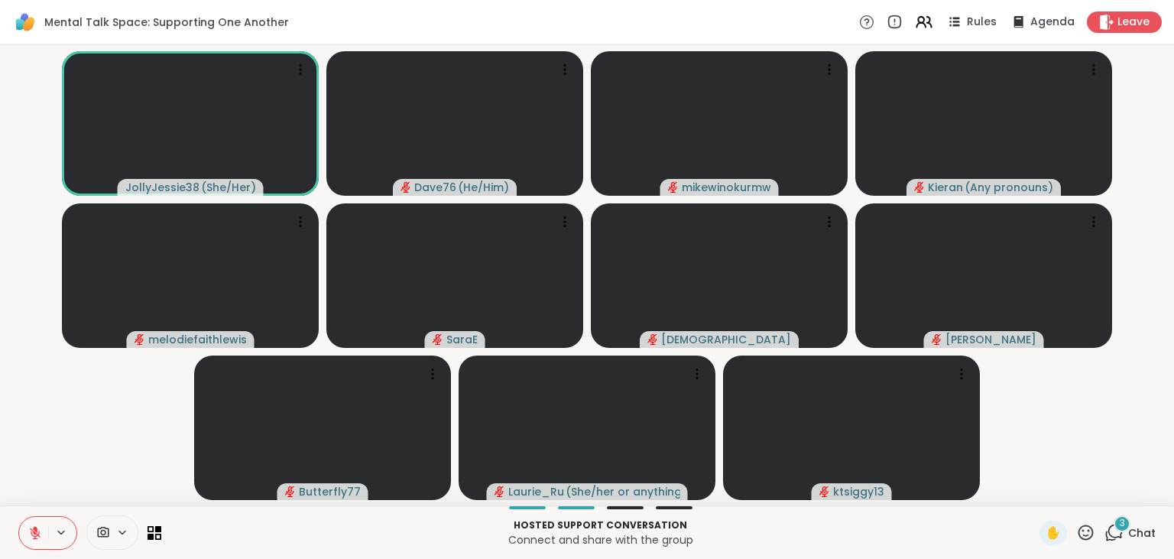
click at [1122, 527] on span "3" at bounding box center [1122, 523] width 5 height 13
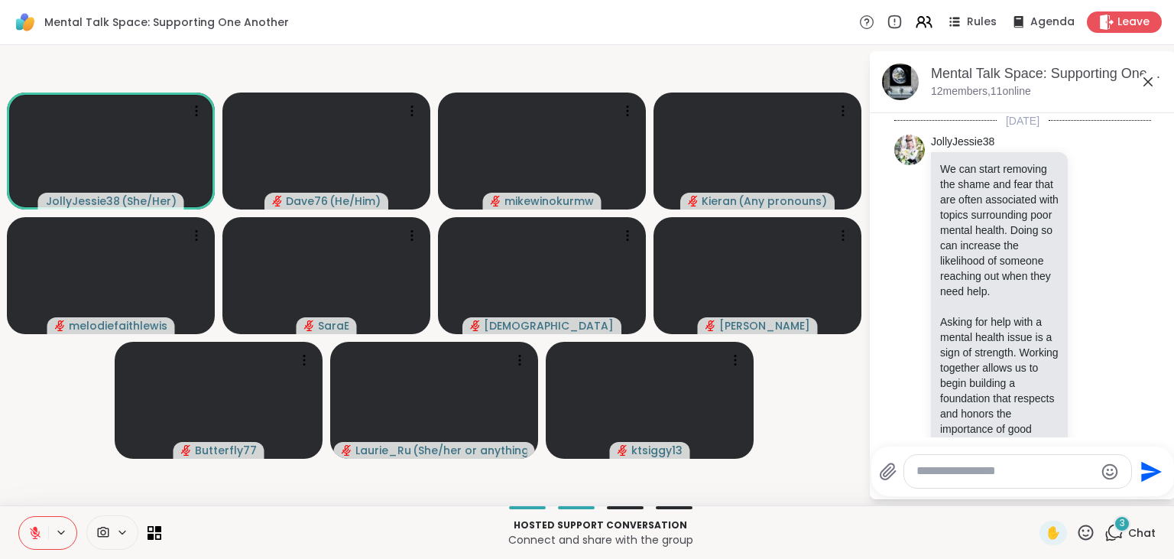
scroll to position [12003, 0]
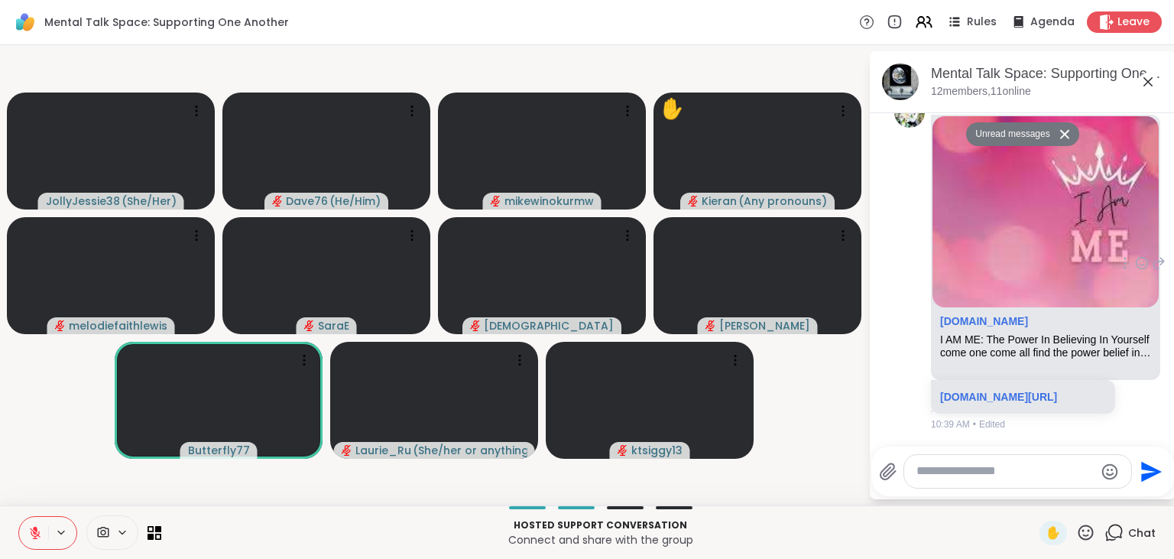
click at [1141, 231] on img at bounding box center [1045, 211] width 226 height 190
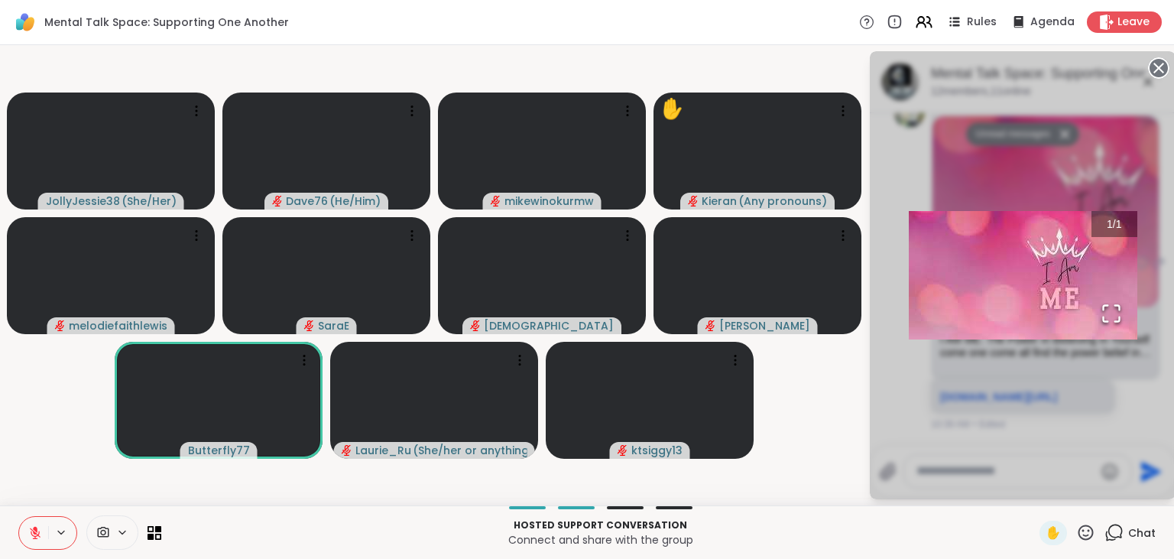
click at [1157, 66] on icon at bounding box center [1158, 67] width 21 height 21
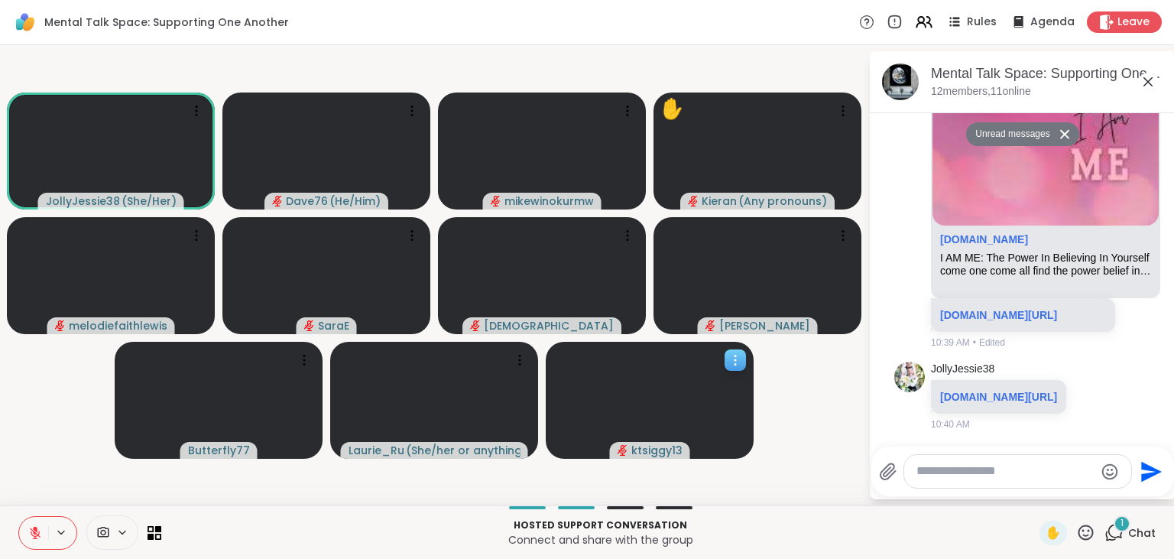
scroll to position [12094, 0]
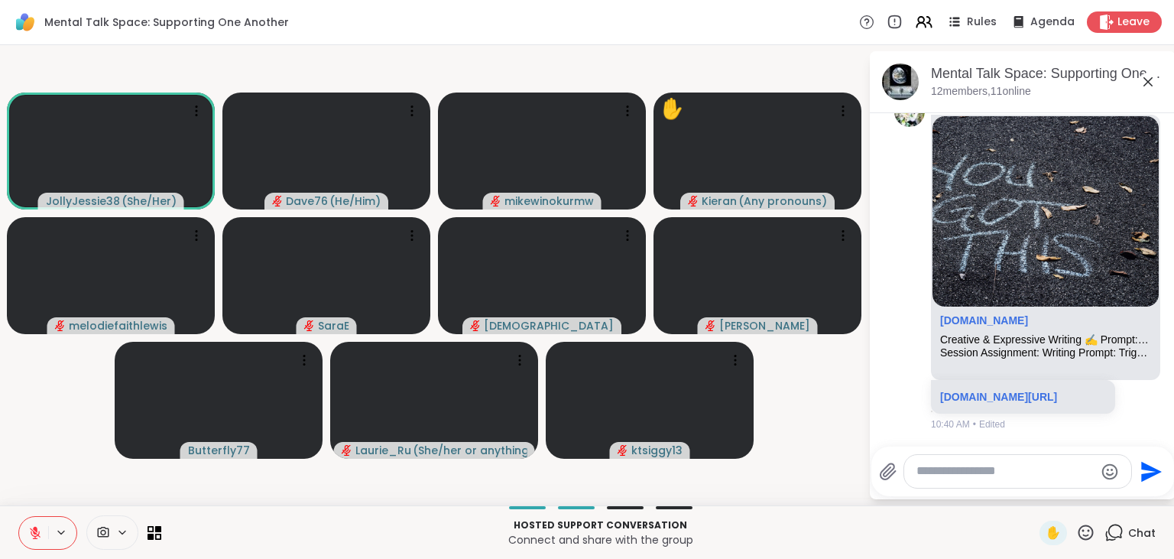
click at [1088, 533] on icon at bounding box center [1085, 532] width 19 height 19
click at [1033, 487] on span "❤️" at bounding box center [1040, 492] width 15 height 18
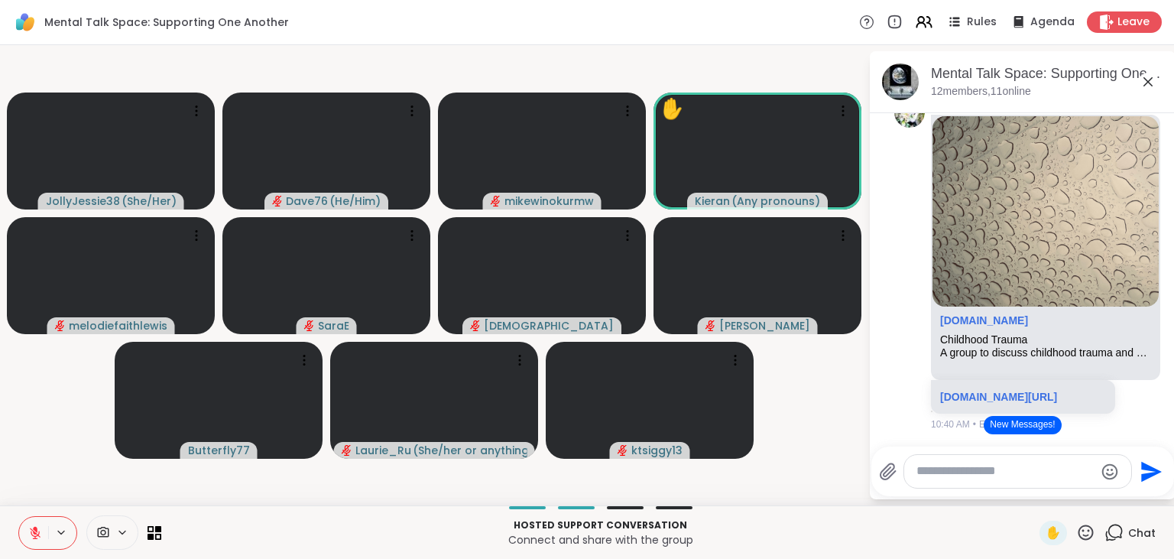
click at [1032, 421] on button "New Messages!" at bounding box center [1022, 425] width 77 height 18
click at [1088, 534] on icon at bounding box center [1085, 532] width 19 height 19
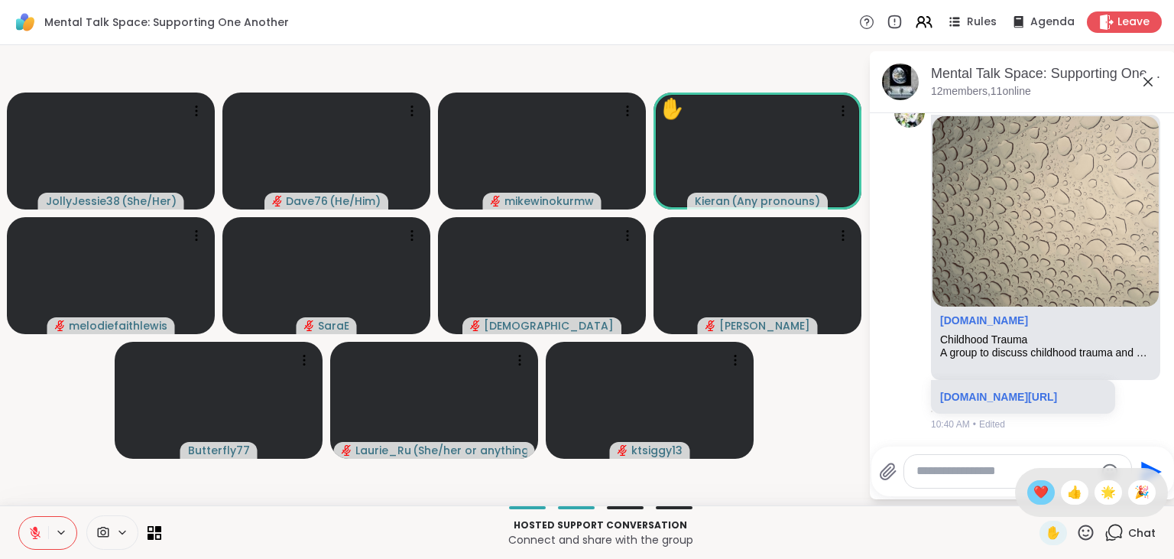
click at [1039, 495] on span "❤️" at bounding box center [1040, 492] width 15 height 18
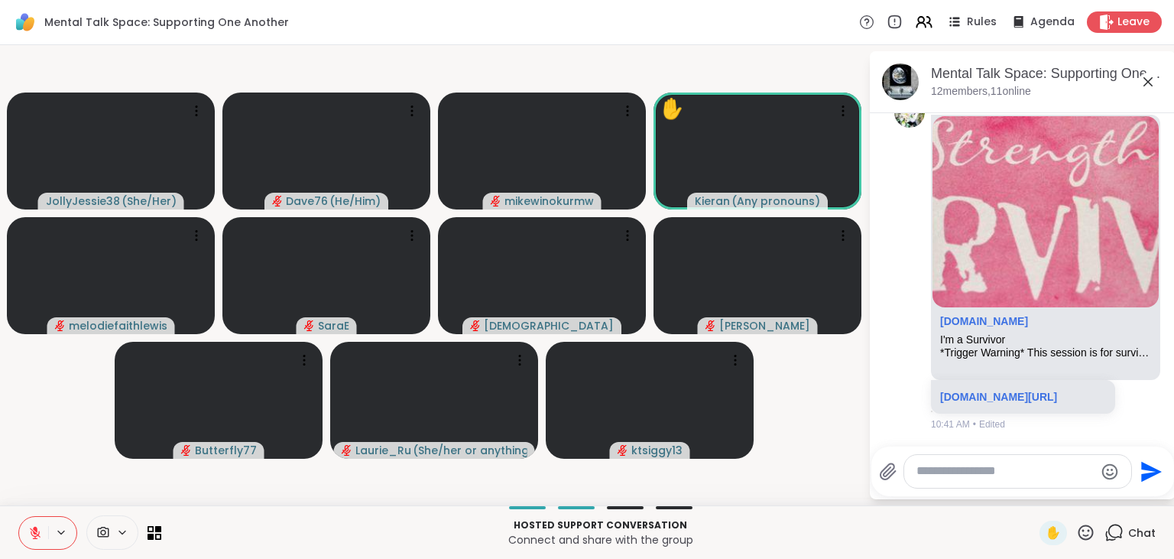
click at [1084, 532] on icon at bounding box center [1085, 531] width 15 height 15
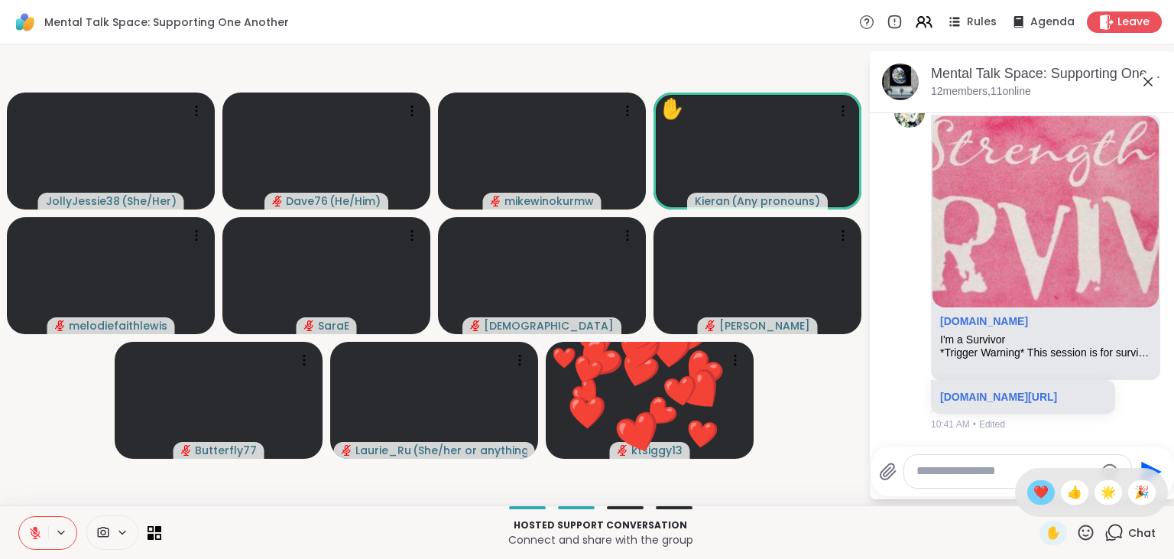
click at [1036, 500] on span "❤️" at bounding box center [1040, 492] width 15 height 18
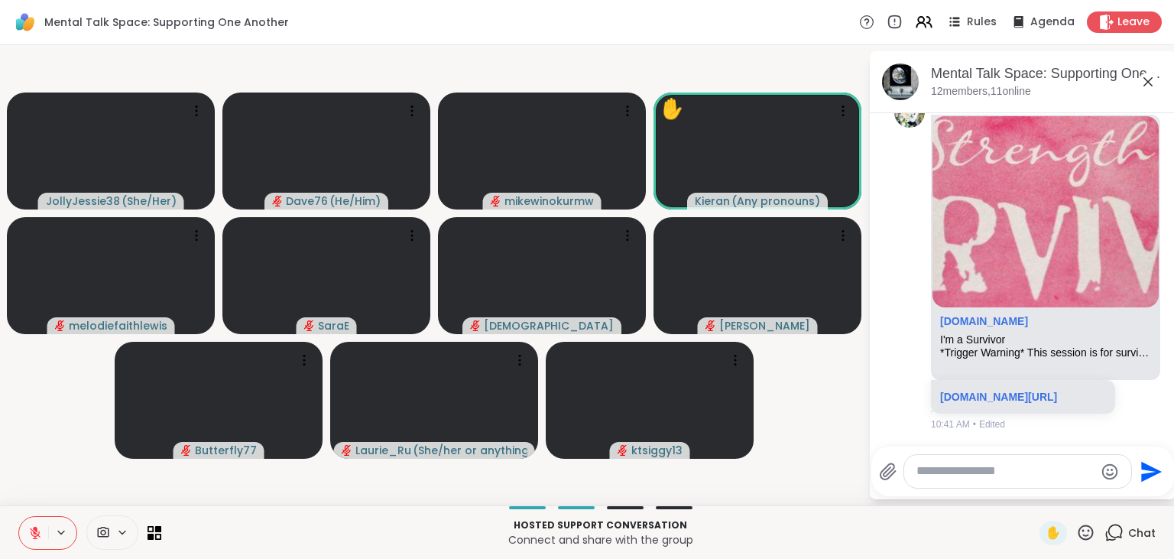
click at [1007, 475] on textarea "Type your message" at bounding box center [1005, 471] width 178 height 16
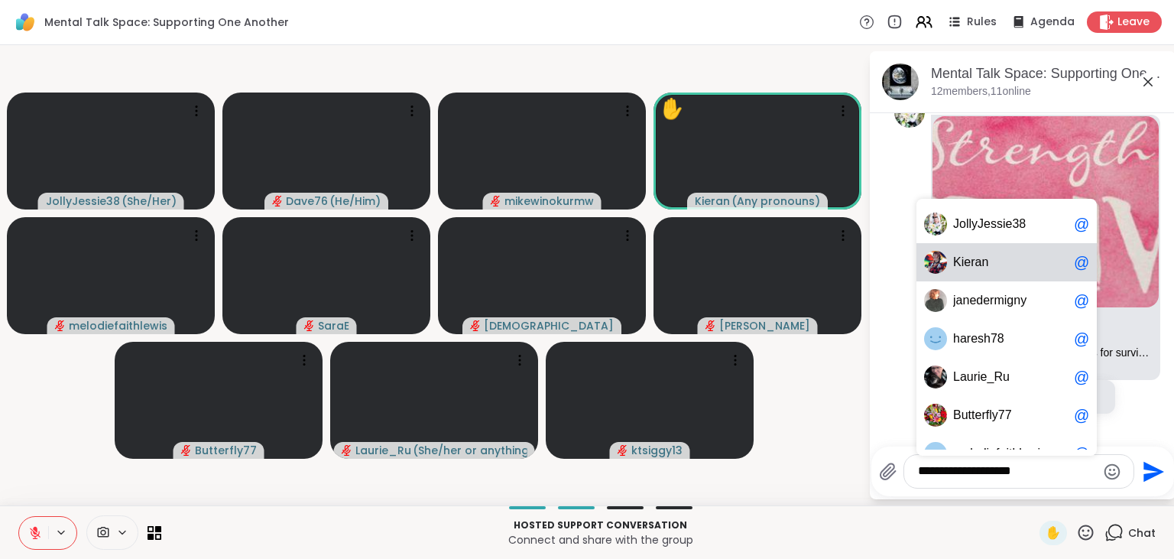
click at [998, 270] on span "K i e r a n" at bounding box center [1010, 261] width 115 height 15
type textarea "**********"
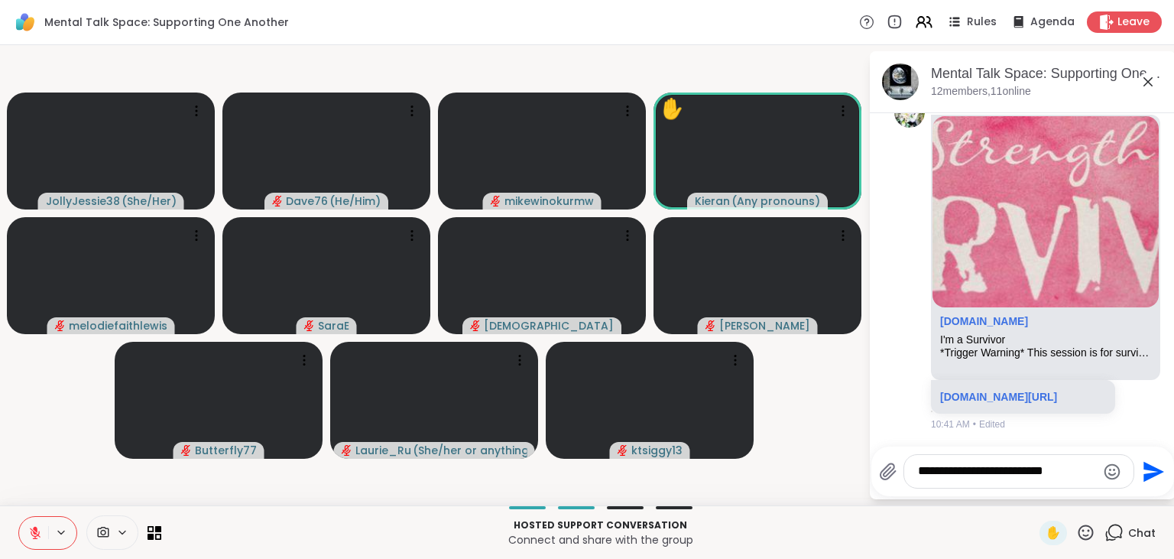
click at [1154, 474] on icon "Send" at bounding box center [1153, 471] width 21 height 21
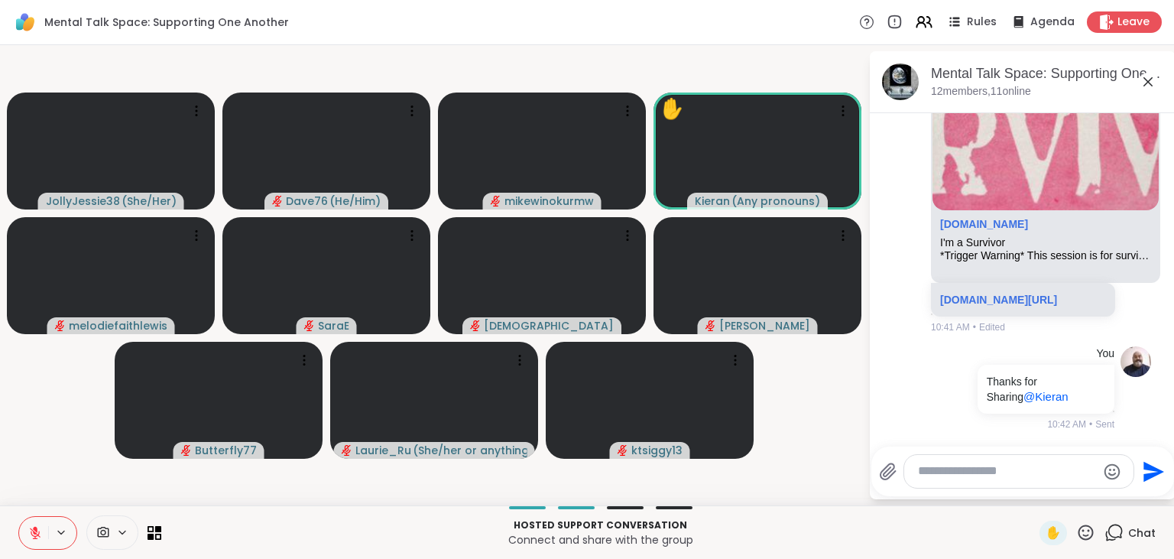
scroll to position [13193, 0]
click at [1091, 530] on icon at bounding box center [1085, 532] width 19 height 19
click at [1044, 494] on span "❤️" at bounding box center [1040, 492] width 15 height 18
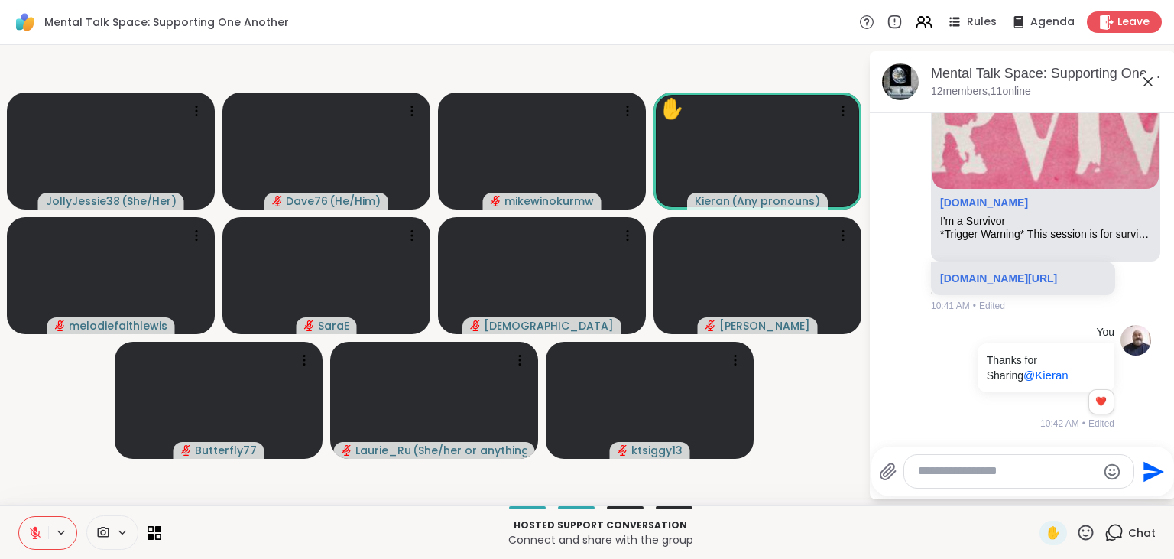
scroll to position [13215, 0]
click at [1084, 534] on icon at bounding box center [1085, 532] width 19 height 19
click at [1034, 492] on span "❤️" at bounding box center [1040, 492] width 15 height 18
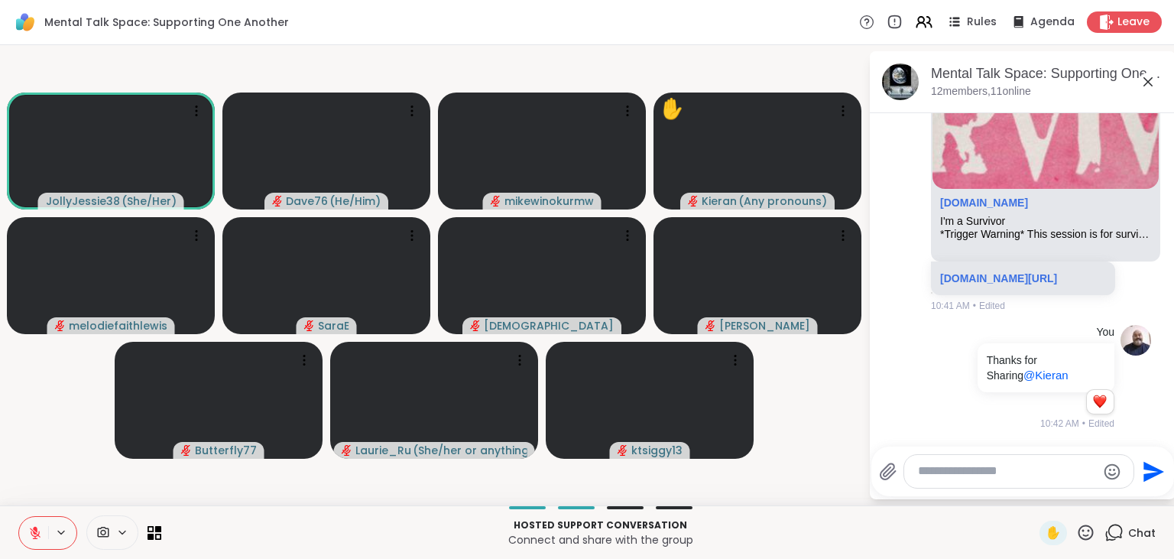
click at [1006, 479] on textarea "Type your message" at bounding box center [1007, 471] width 178 height 16
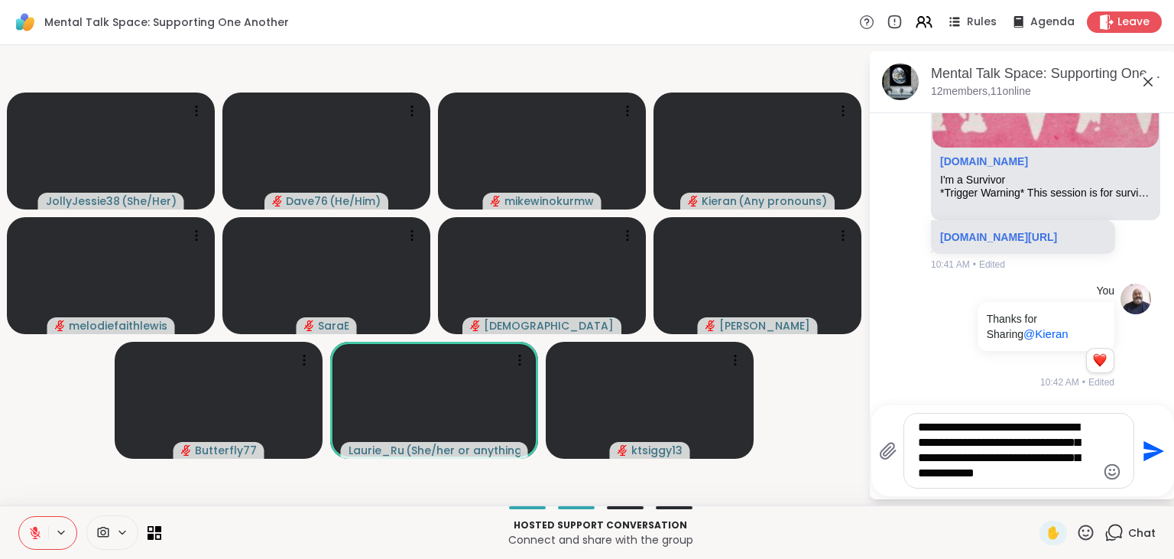
type textarea "**********"
click at [1159, 445] on icon "Send" at bounding box center [1152, 451] width 24 height 24
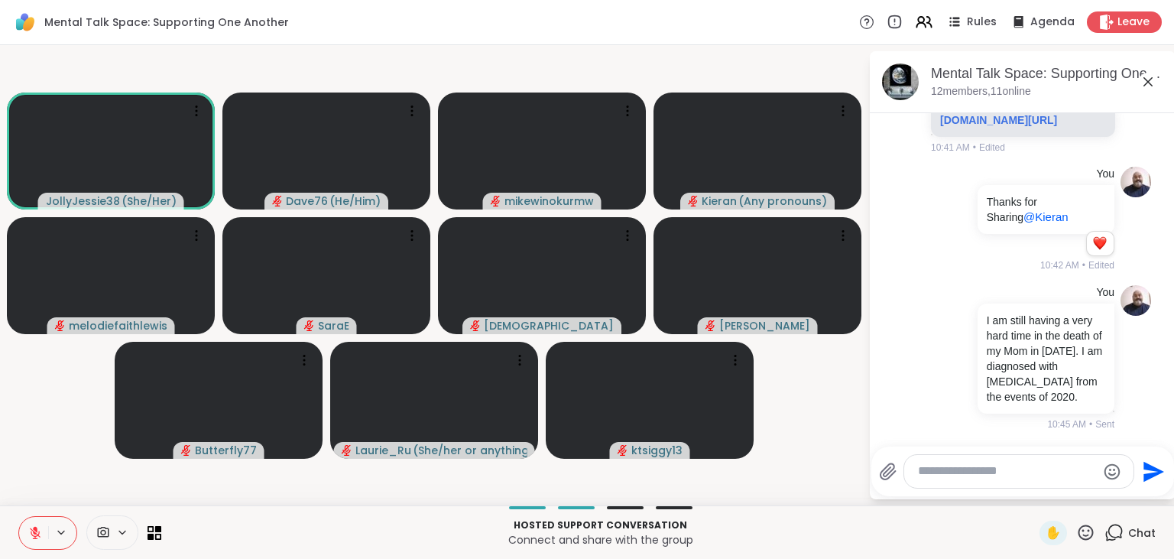
scroll to position [13378, 0]
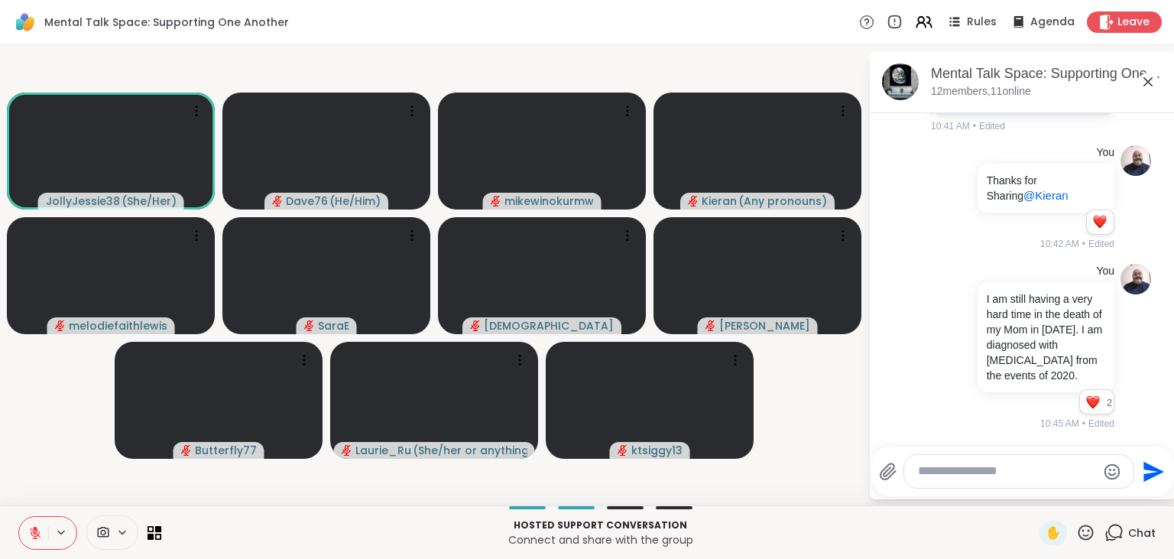
click at [1085, 527] on icon at bounding box center [1085, 532] width 19 height 19
click at [1034, 497] on span "❤️" at bounding box center [1040, 492] width 15 height 18
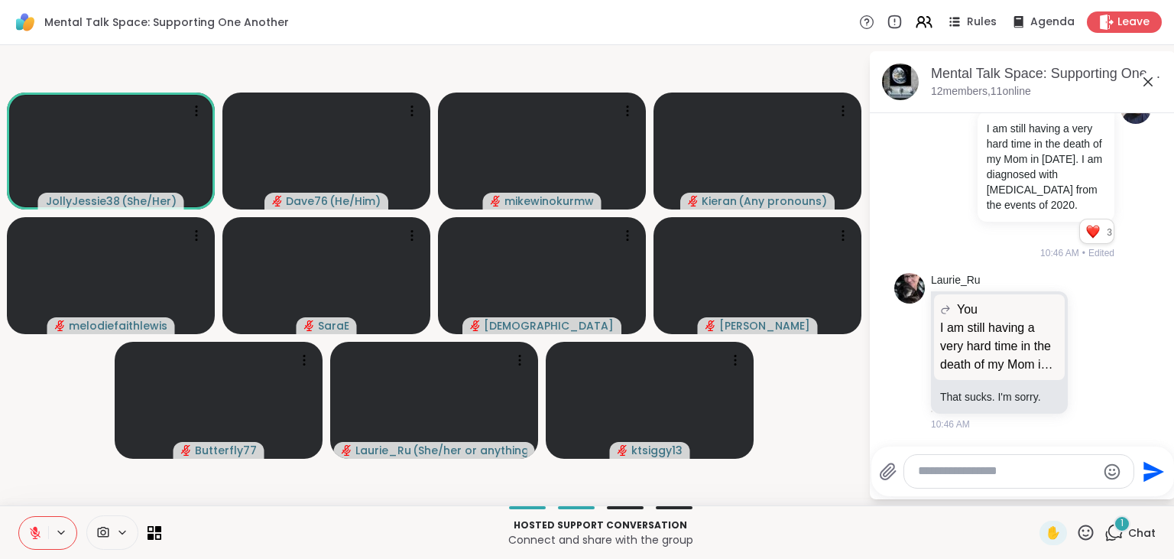
scroll to position [13549, 0]
click at [1095, 351] on icon at bounding box center [1095, 351] width 14 height 15
click at [974, 330] on div "Select Reaction: Heart" at bounding box center [973, 327] width 14 height 14
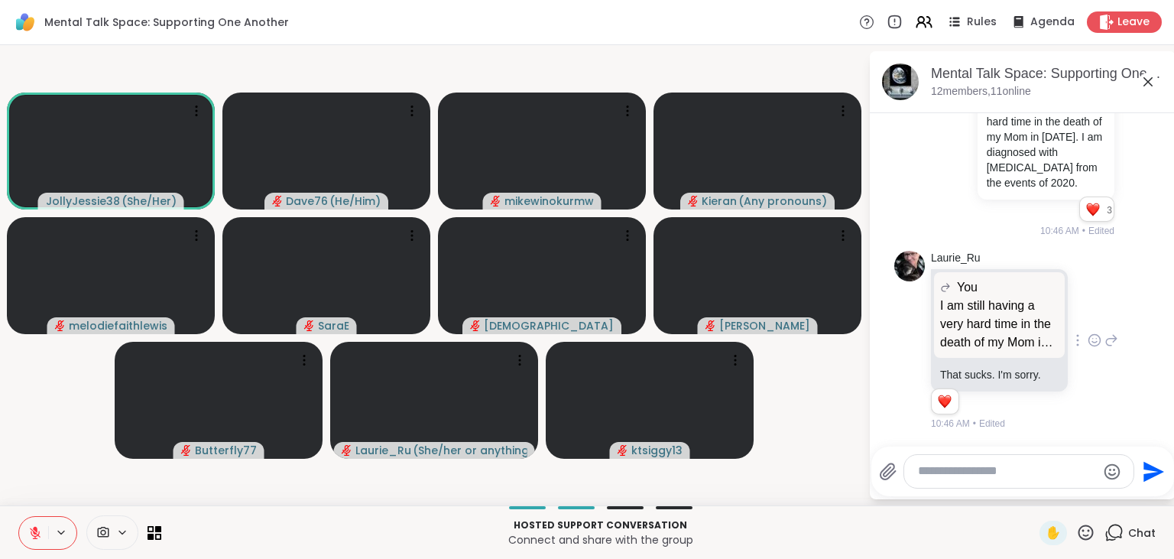
scroll to position [13570, 0]
click at [1084, 537] on icon at bounding box center [1085, 532] width 19 height 19
click at [1033, 495] on span "❤️" at bounding box center [1040, 492] width 15 height 18
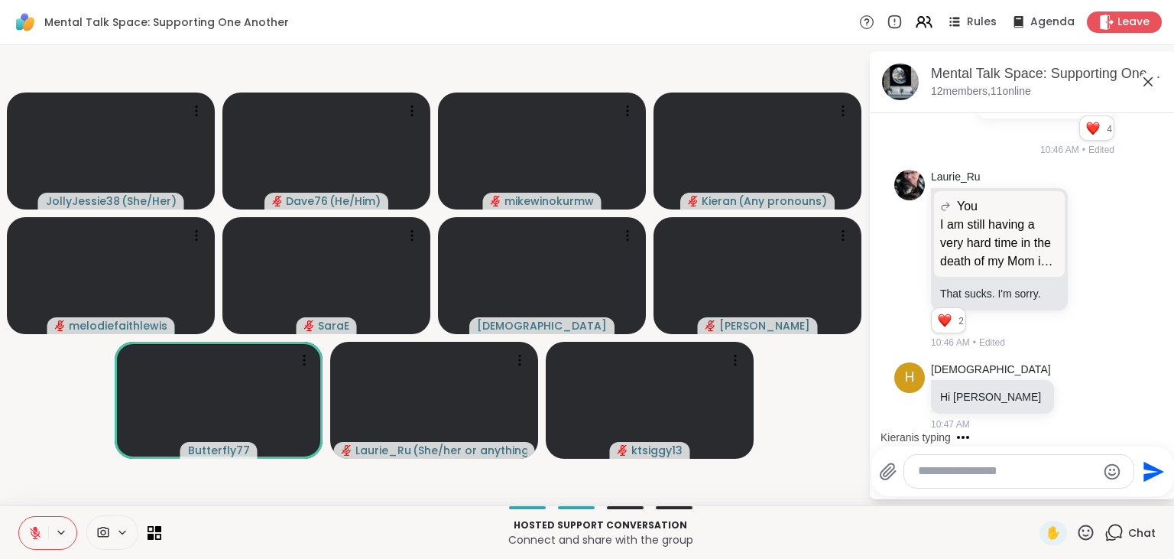
scroll to position [13732, 0]
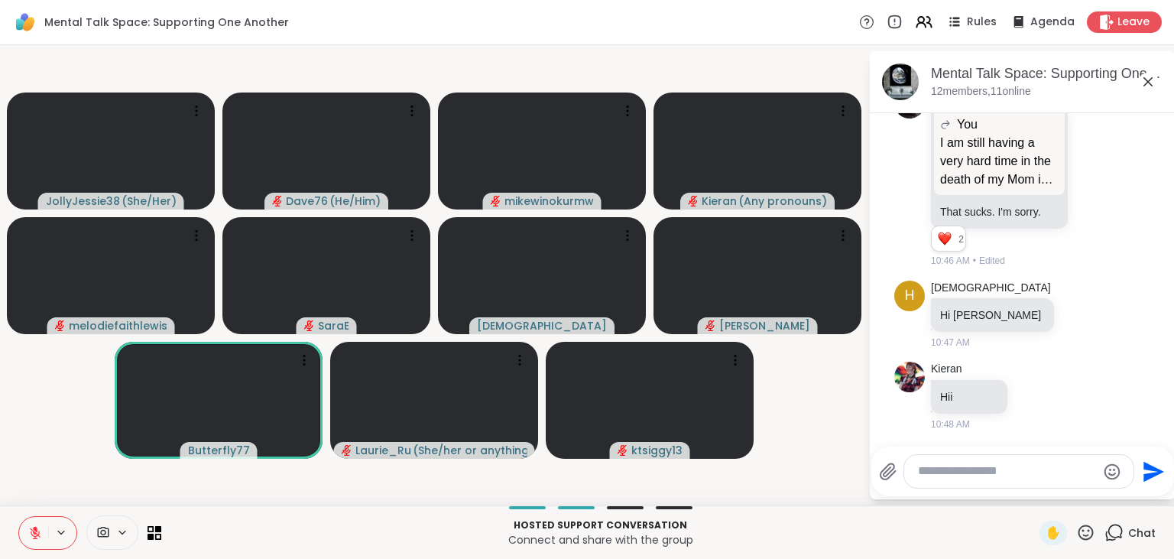
click at [974, 475] on textarea "Type your message" at bounding box center [1007, 471] width 178 height 16
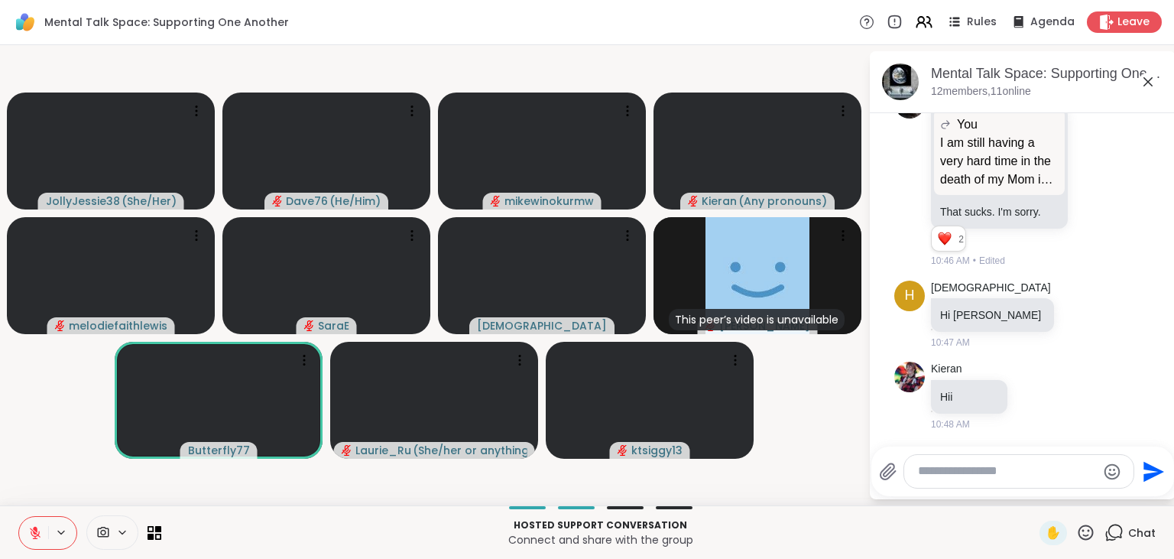
click at [974, 475] on textarea "Type your message" at bounding box center [1007, 471] width 178 height 16
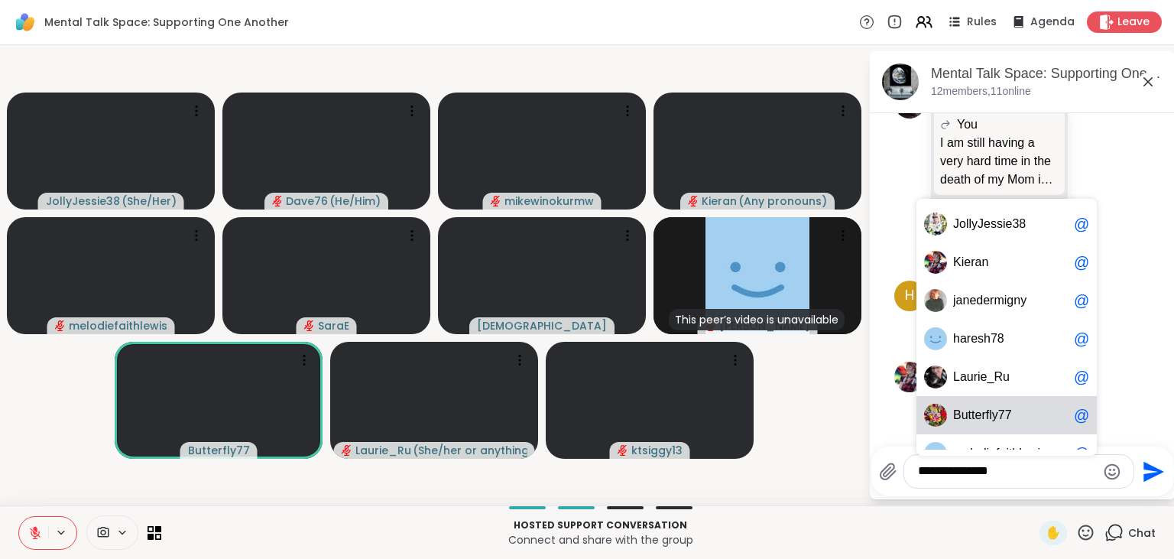
click at [980, 419] on span "e" at bounding box center [977, 414] width 7 height 15
type textarea "**********"
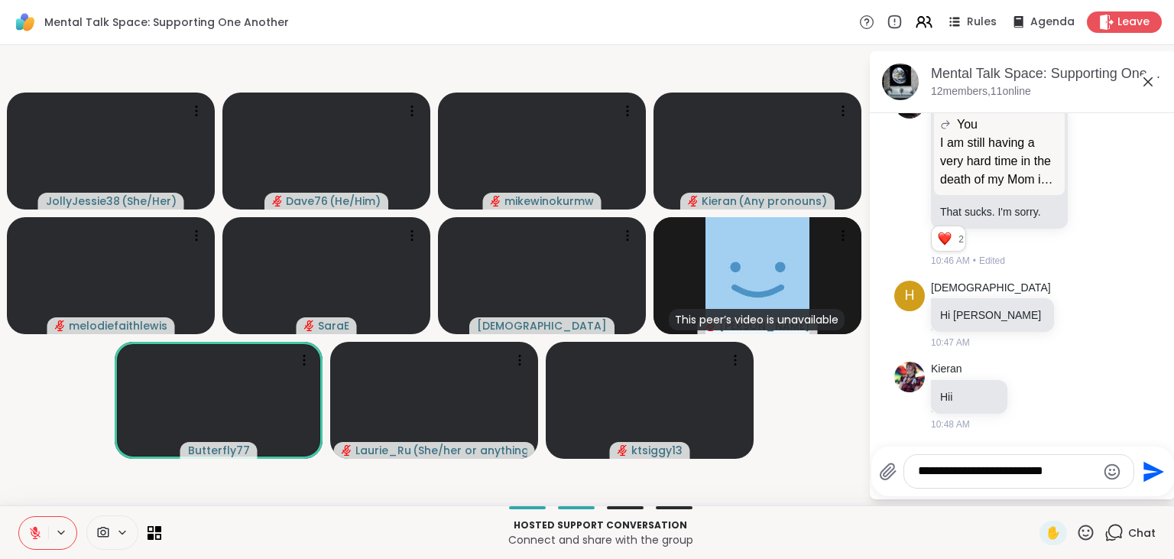
click at [1151, 472] on icon "Send" at bounding box center [1152, 471] width 24 height 24
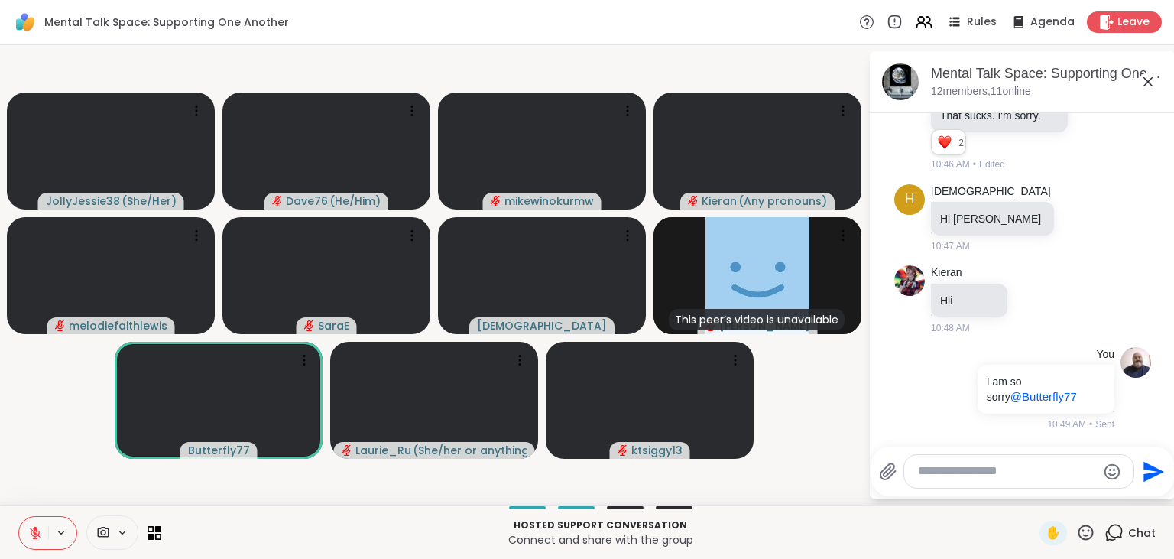
click at [1047, 467] on textarea "Type your message" at bounding box center [1007, 471] width 178 height 16
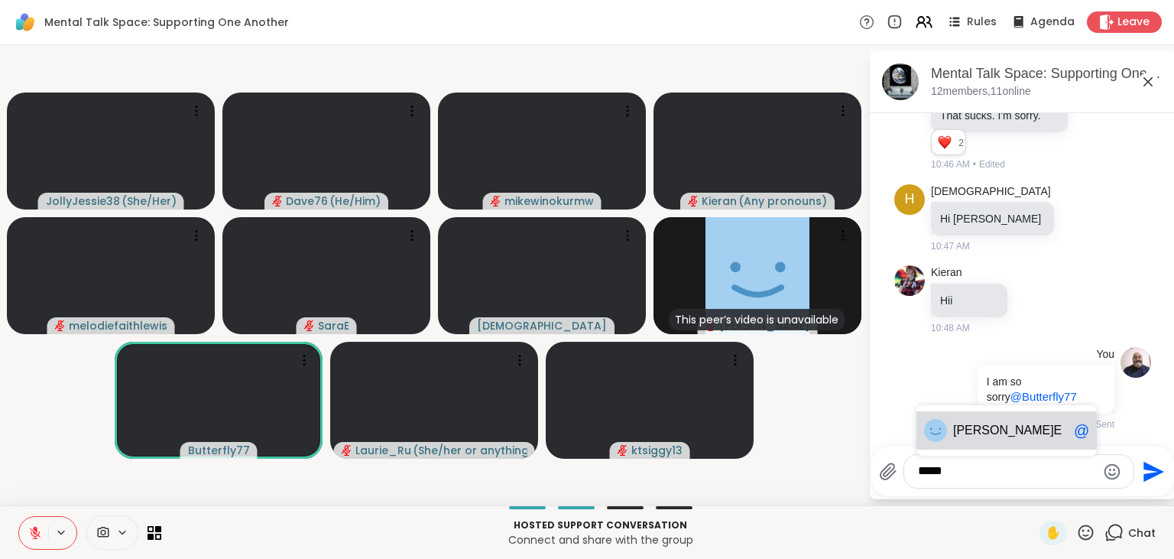
click at [1015, 436] on span "Sara E" at bounding box center [1010, 430] width 115 height 15
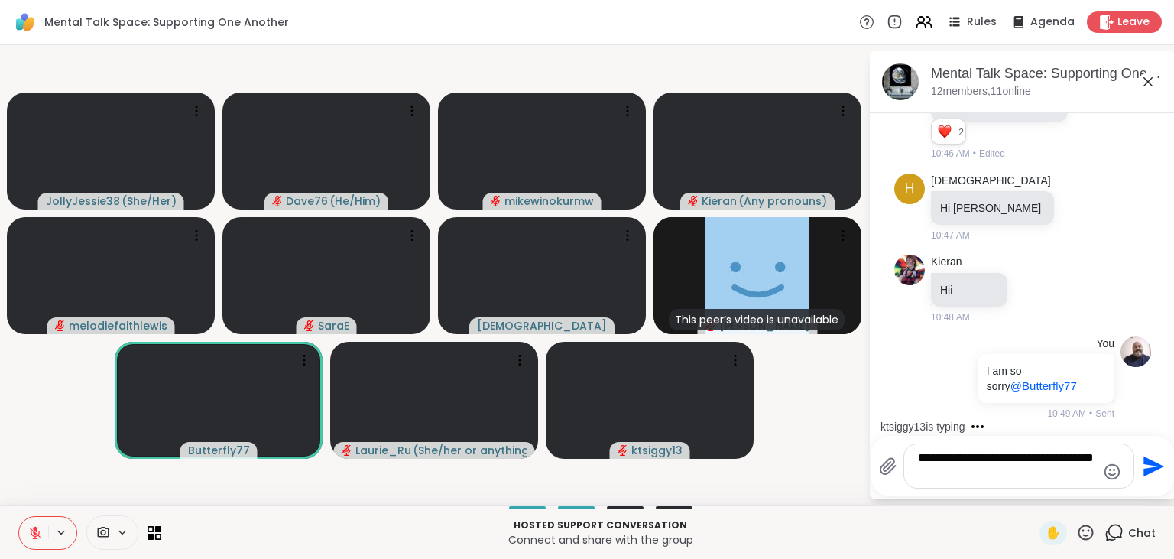
type textarea "**********"
click at [1151, 467] on icon "Send" at bounding box center [1152, 466] width 24 height 24
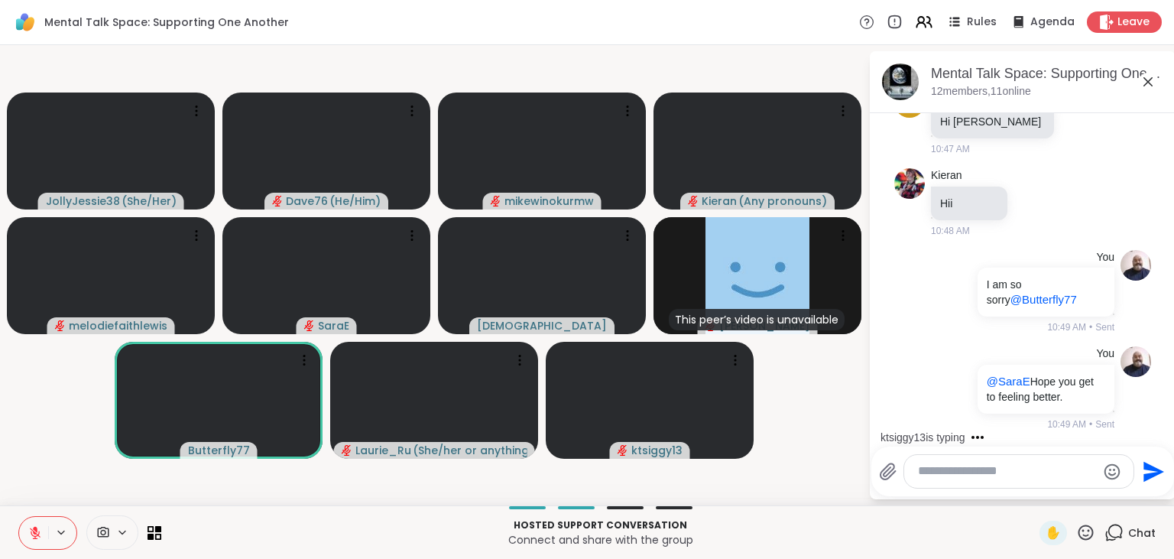
scroll to position [13925, 0]
click at [1024, 475] on textarea "Type your message" at bounding box center [1007, 471] width 178 height 16
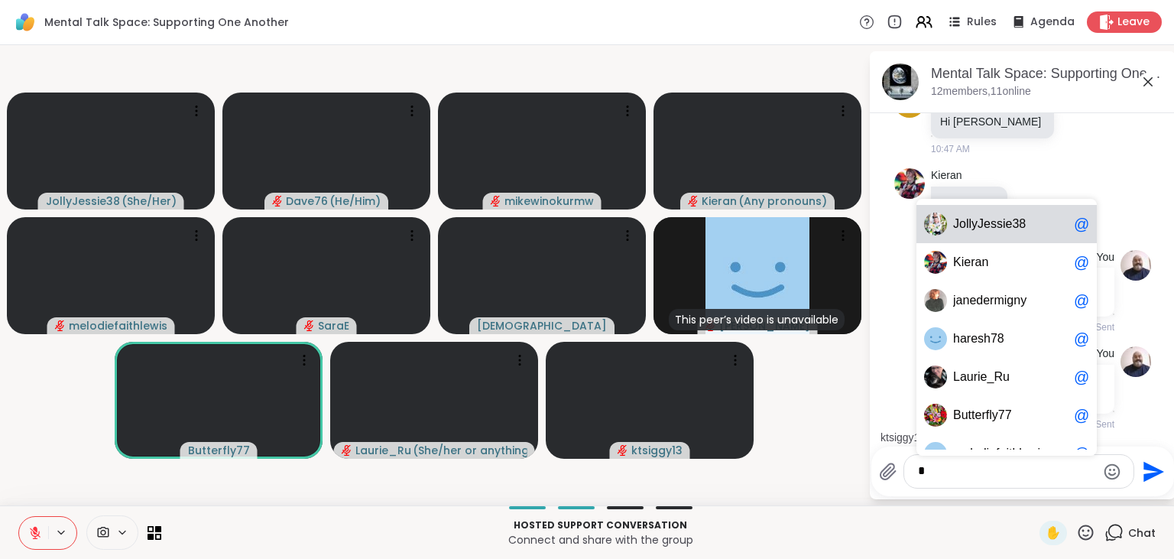
scroll to position [14053, 0]
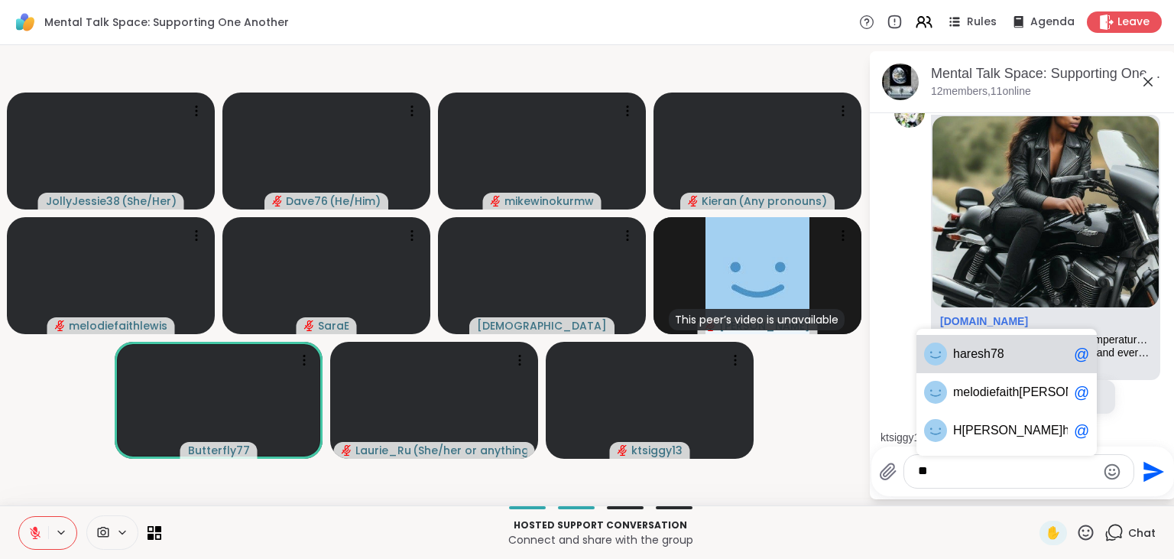
click at [1030, 354] on span "h ares h 78" at bounding box center [1010, 353] width 115 height 15
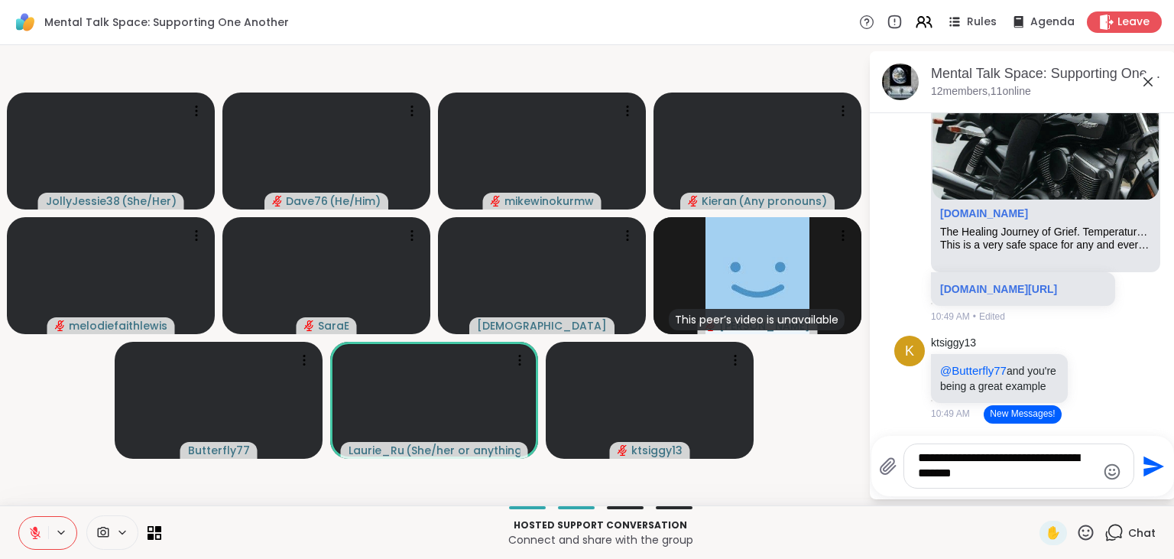
type textarea "**********"
click at [1152, 468] on icon "Send" at bounding box center [1153, 465] width 21 height 21
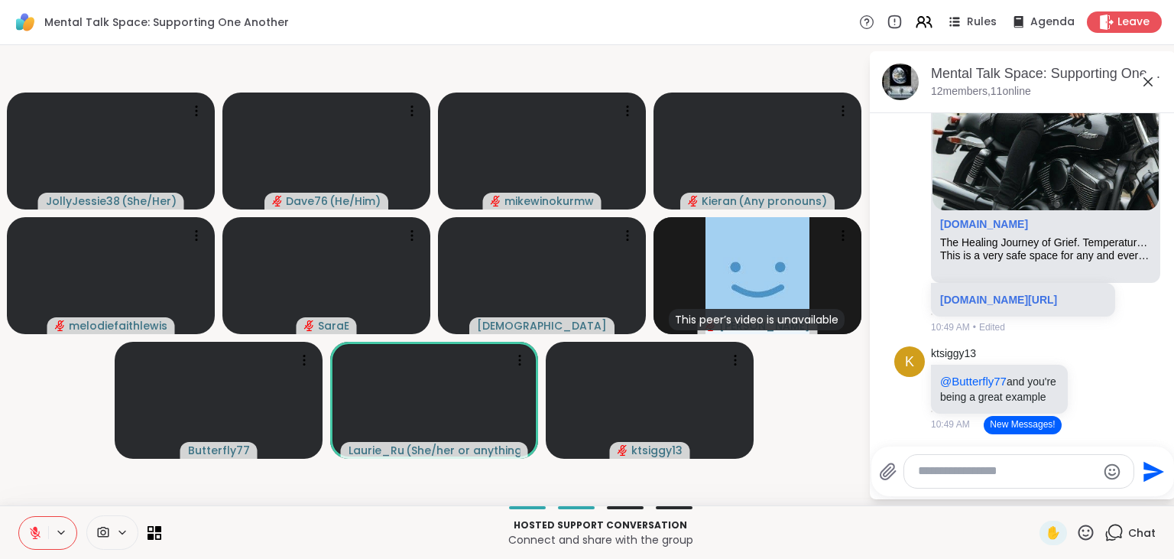
scroll to position [14511, 0]
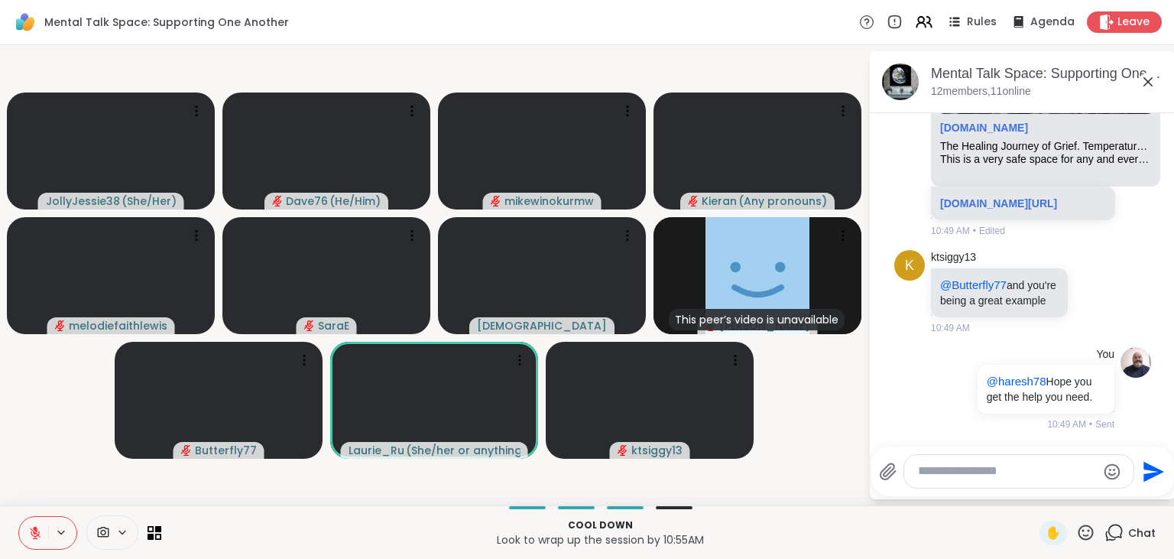
click at [1049, 472] on textarea "Type your message" at bounding box center [1007, 471] width 178 height 16
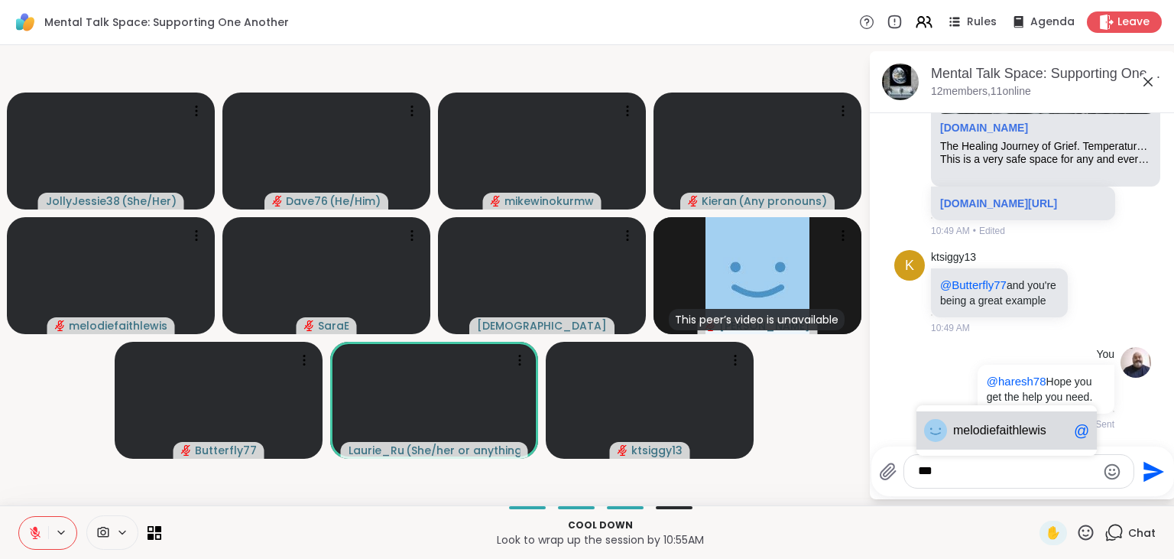
click at [1024, 428] on span "lodiefaithlewis" at bounding box center [1008, 430] width 76 height 15
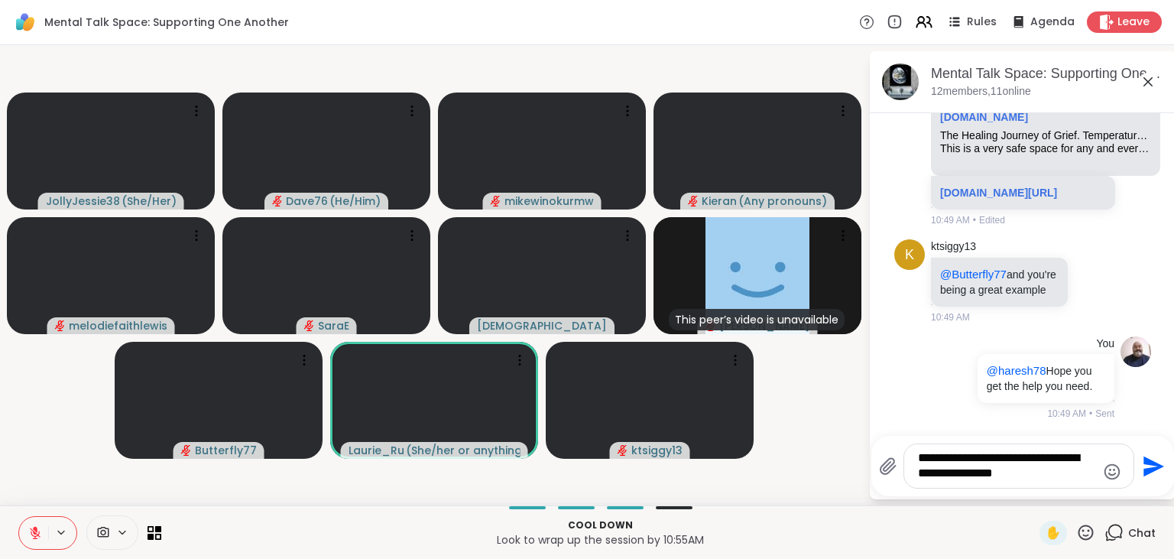
type textarea "**********"
click at [1149, 465] on icon "Send" at bounding box center [1153, 465] width 21 height 21
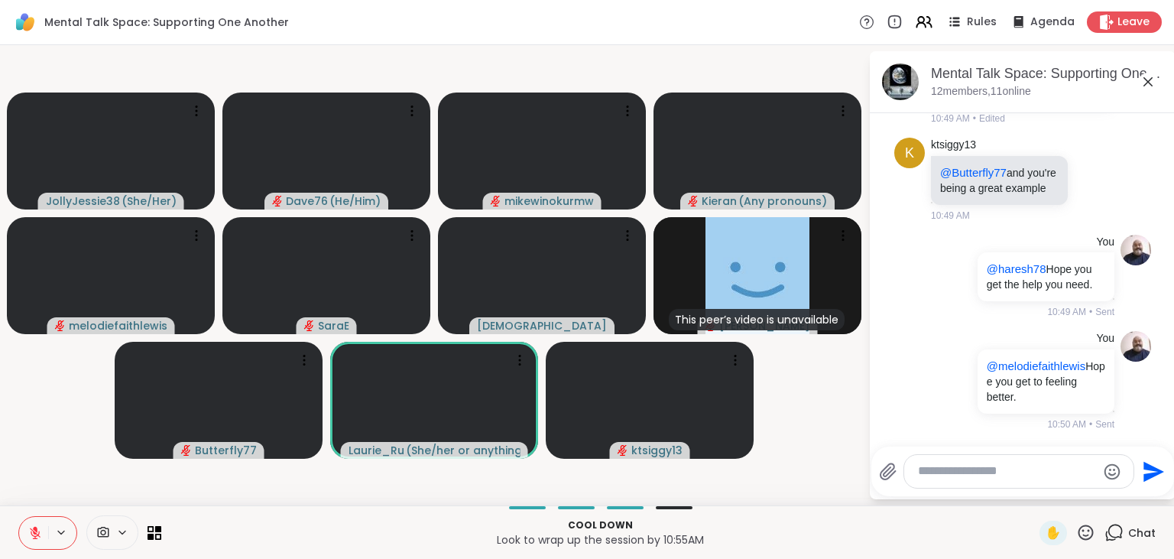
scroll to position [14734, 0]
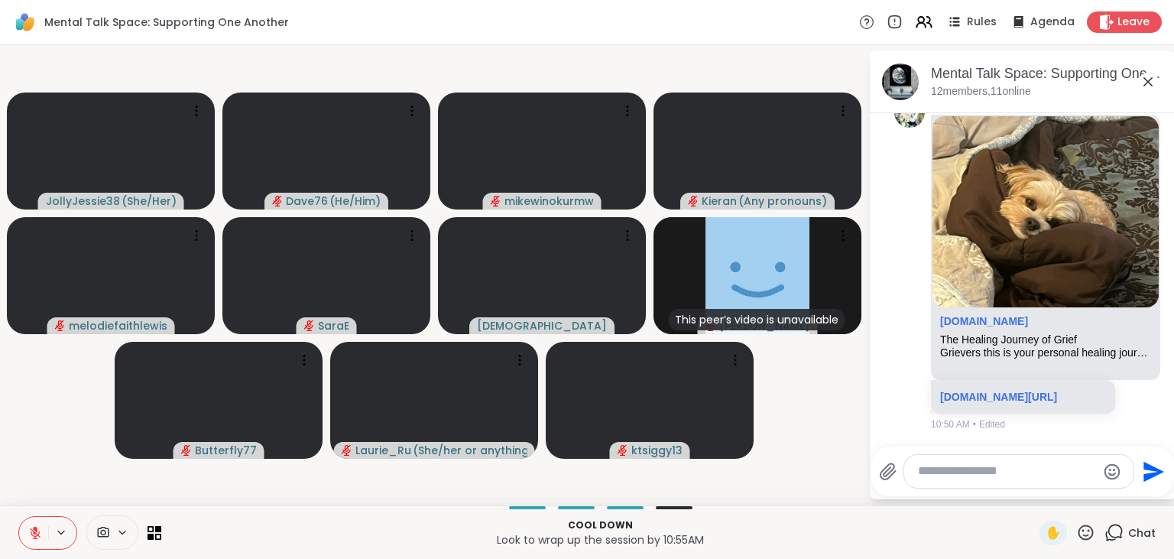
click at [1032, 467] on textarea "Type your message" at bounding box center [1007, 471] width 178 height 16
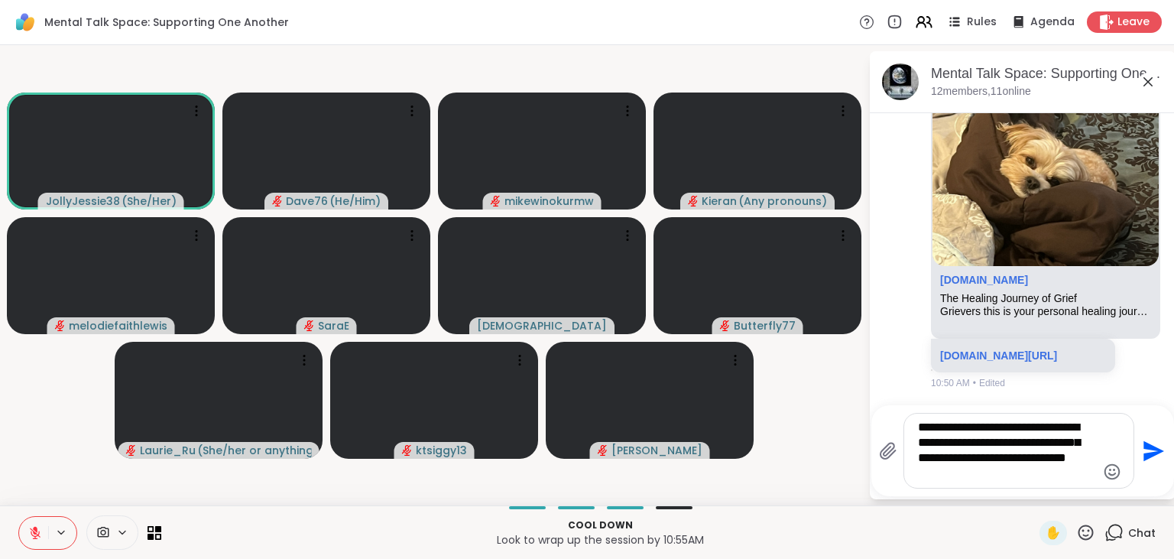
type textarea "**********"
click at [1148, 449] on icon "Send" at bounding box center [1153, 450] width 21 height 21
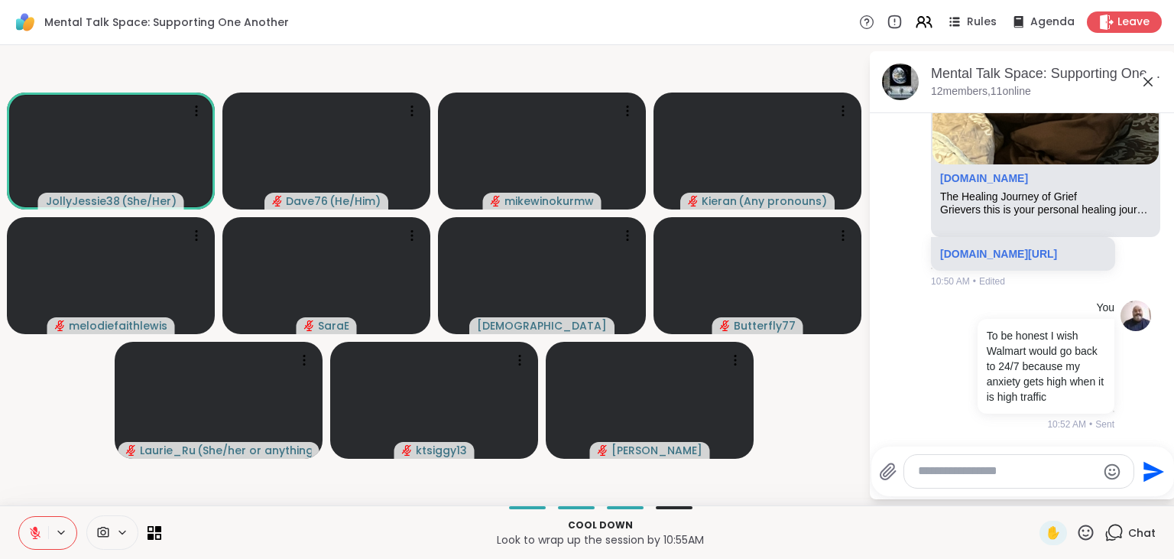
scroll to position [15253, 0]
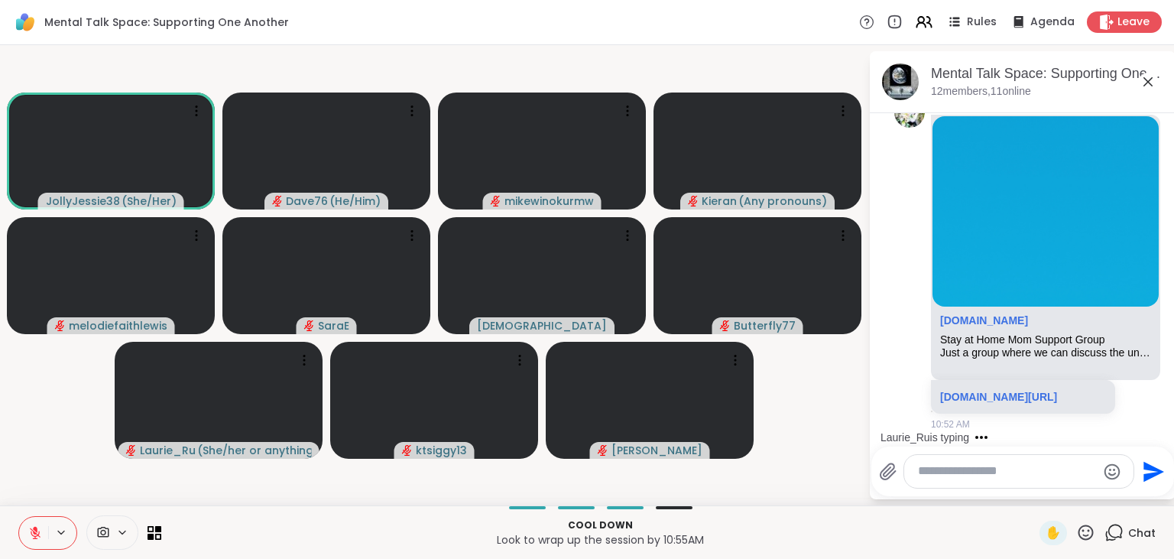
click at [1087, 537] on icon at bounding box center [1085, 532] width 19 height 19
click at [1027, 494] on div "❤️" at bounding box center [1041, 492] width 28 height 24
click at [1089, 530] on icon at bounding box center [1085, 532] width 19 height 19
click at [1045, 495] on div "❤️" at bounding box center [1041, 492] width 28 height 24
click at [1087, 539] on icon at bounding box center [1085, 532] width 19 height 19
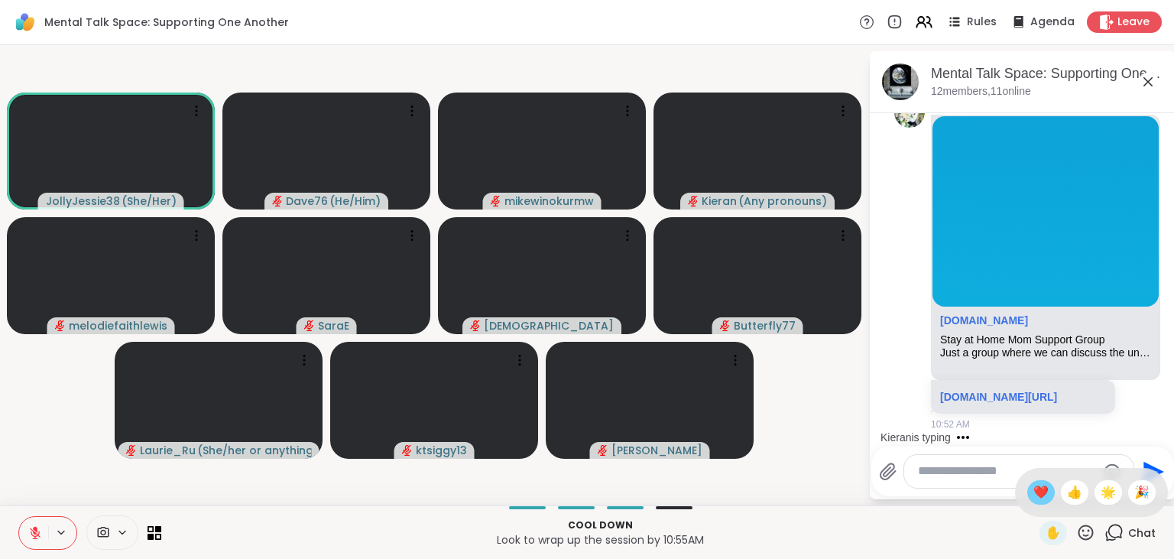
click at [1037, 495] on span "❤️" at bounding box center [1040, 492] width 15 height 18
click at [1090, 533] on icon at bounding box center [1085, 532] width 19 height 19
click at [1033, 494] on span "❤️" at bounding box center [1040, 492] width 15 height 18
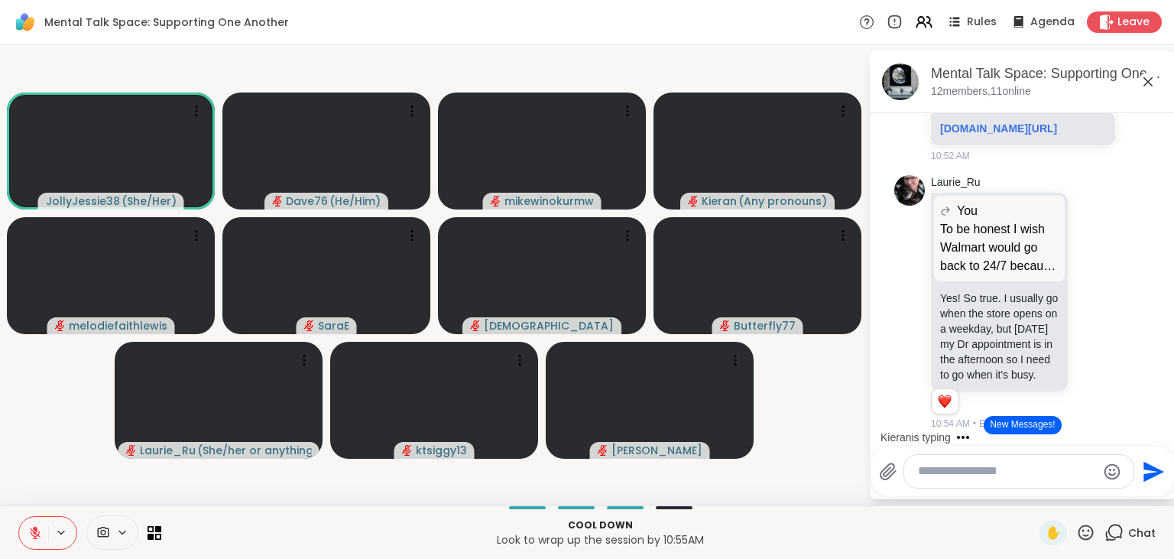
click at [1044, 422] on button "New Messages!" at bounding box center [1022, 425] width 77 height 18
click at [1100, 306] on icon at bounding box center [1094, 302] width 11 height 11
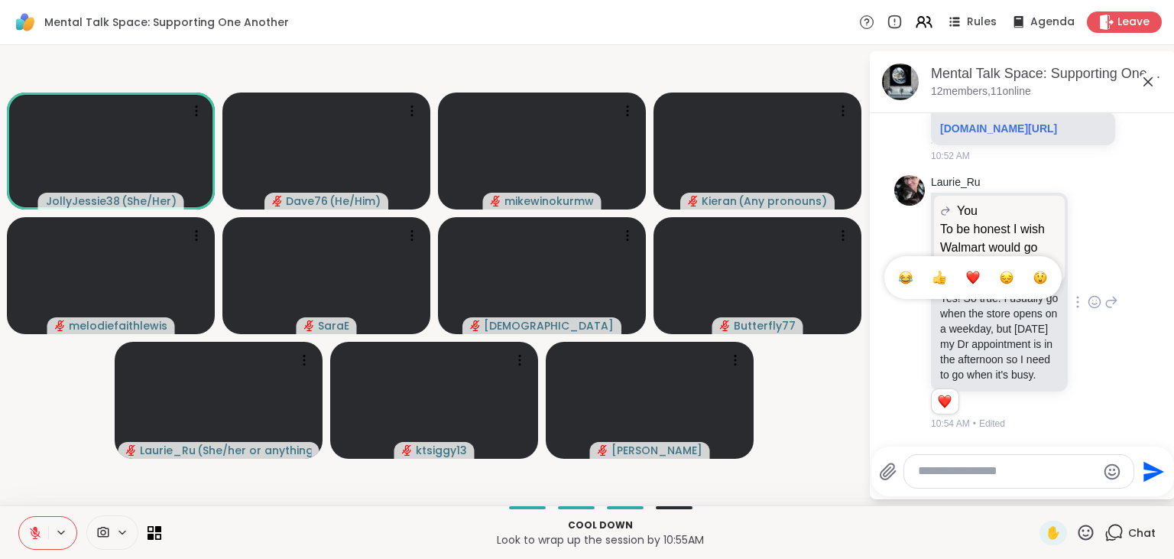
click at [978, 280] on div "Select Reaction: Heart" at bounding box center [973, 278] width 14 height 14
click at [1084, 530] on icon at bounding box center [1085, 531] width 15 height 15
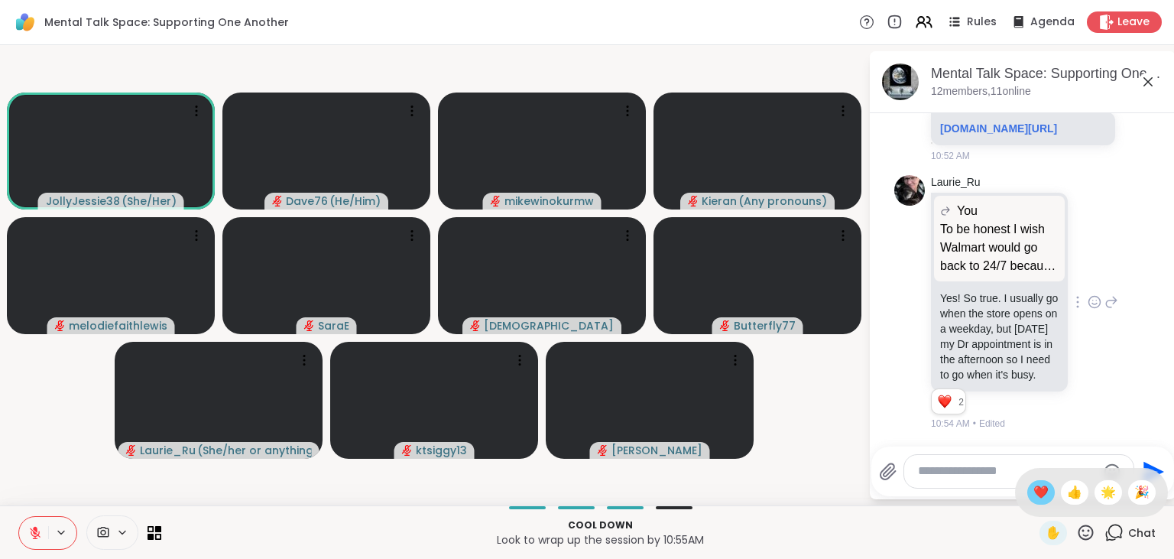
click at [1038, 494] on span "❤️" at bounding box center [1040, 492] width 15 height 18
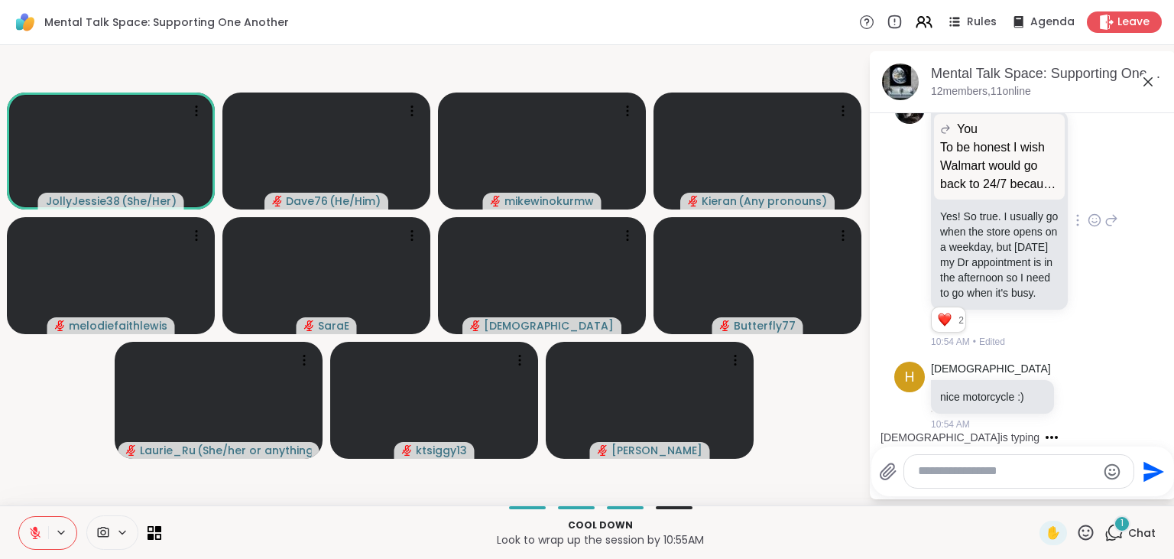
scroll to position [15867, 0]
click at [1084, 537] on icon at bounding box center [1085, 532] width 19 height 19
click at [1038, 488] on span "❤️" at bounding box center [1040, 492] width 15 height 18
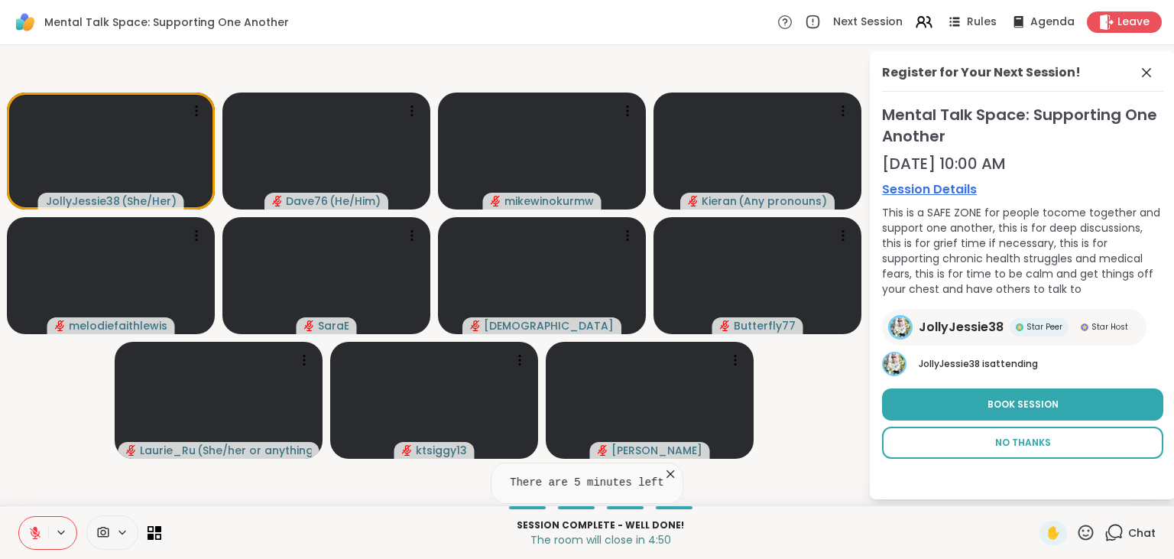
click at [1031, 447] on span "No Thanks" at bounding box center [1023, 443] width 56 height 14
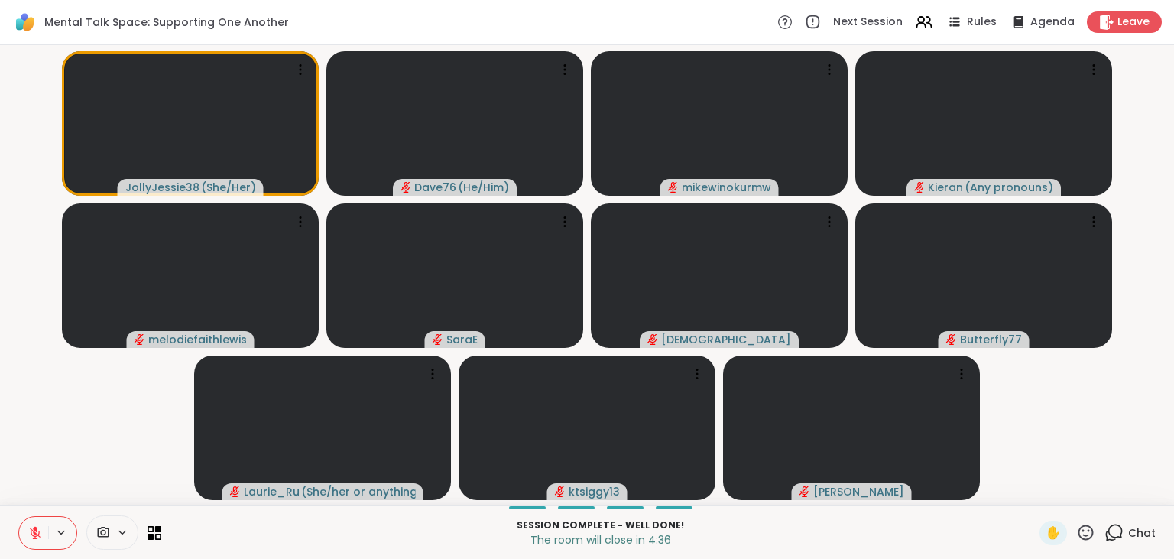
click at [1130, 525] on span "Chat" at bounding box center [1142, 532] width 28 height 15
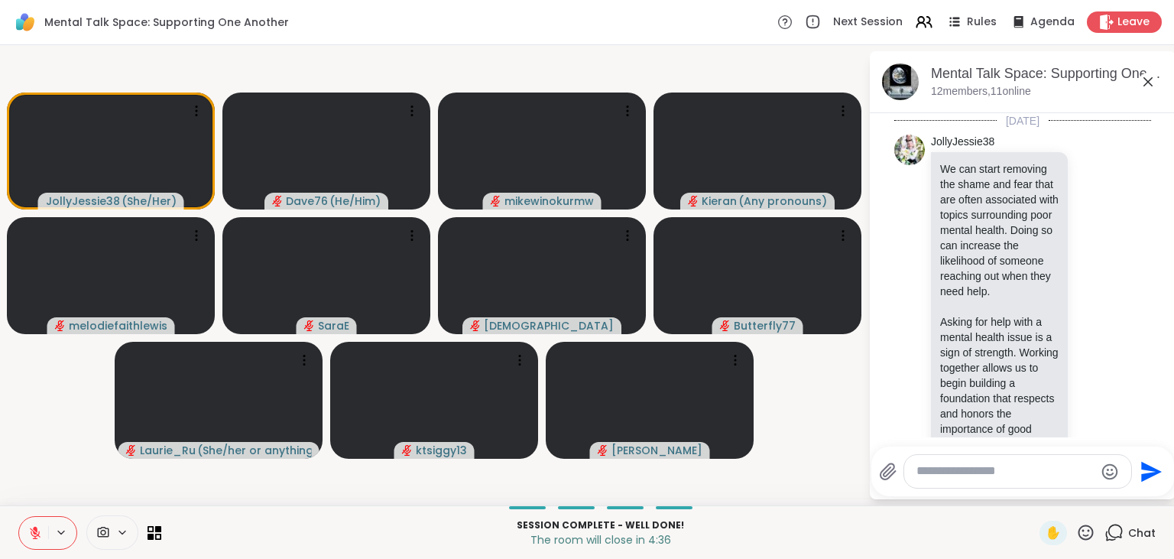
scroll to position [15851, 0]
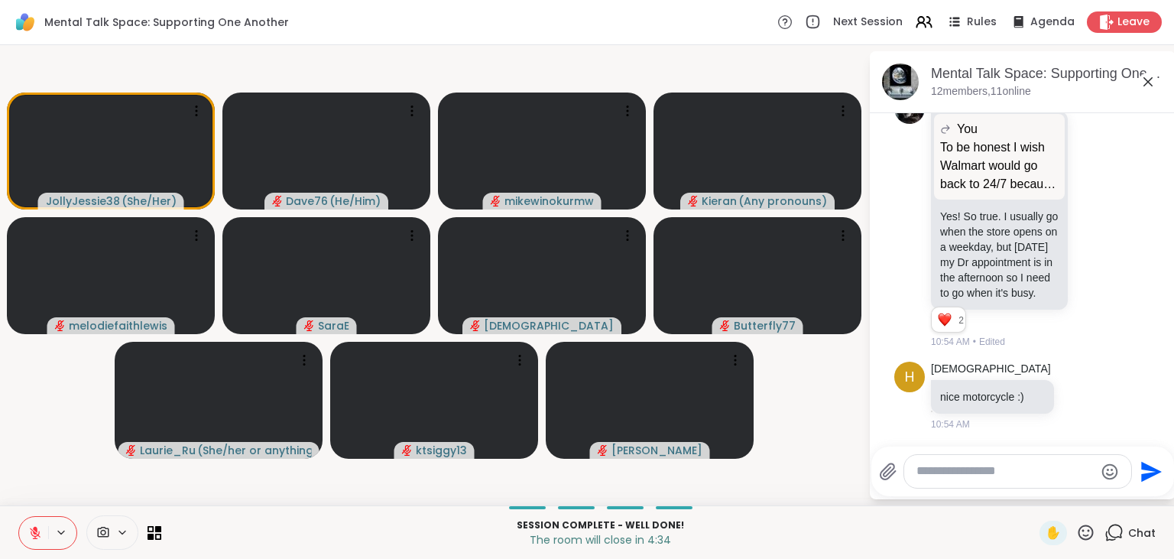
click at [1050, 466] on textarea "Type your message" at bounding box center [1005, 471] width 178 height 16
type textarea "**********"
click at [1149, 465] on icon "Send" at bounding box center [1152, 471] width 24 height 24
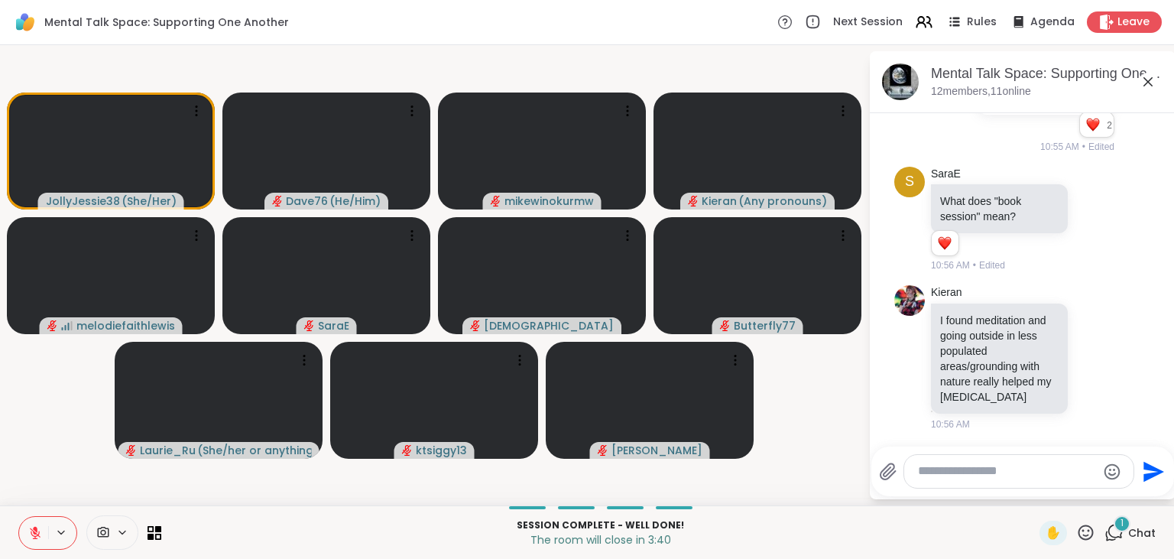
scroll to position [16246, 0]
click at [1091, 357] on icon at bounding box center [1095, 356] width 14 height 15
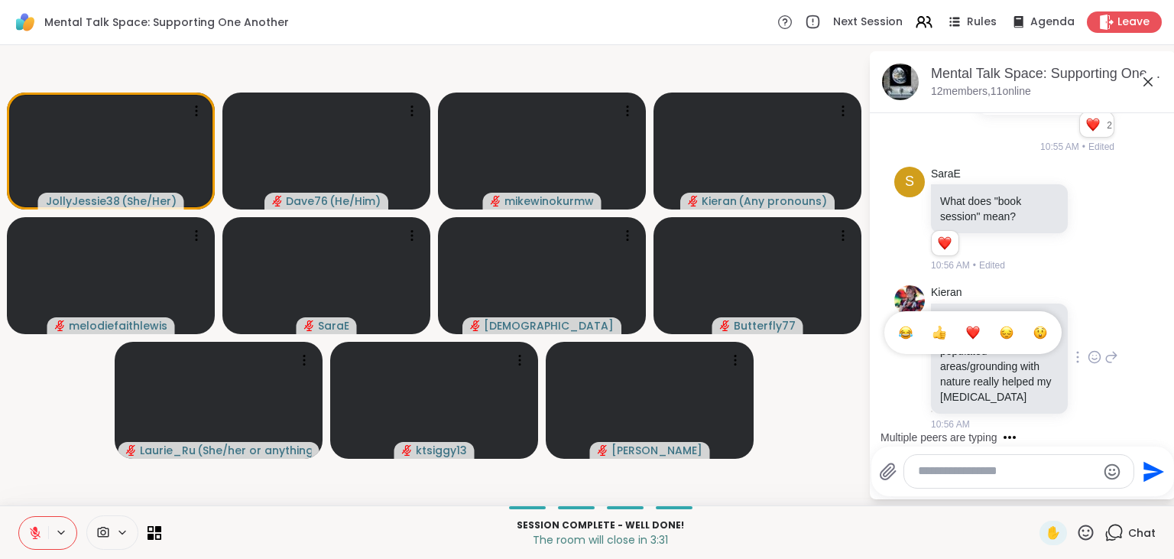
click at [977, 331] on div "Select Reaction: Heart" at bounding box center [973, 333] width 14 height 14
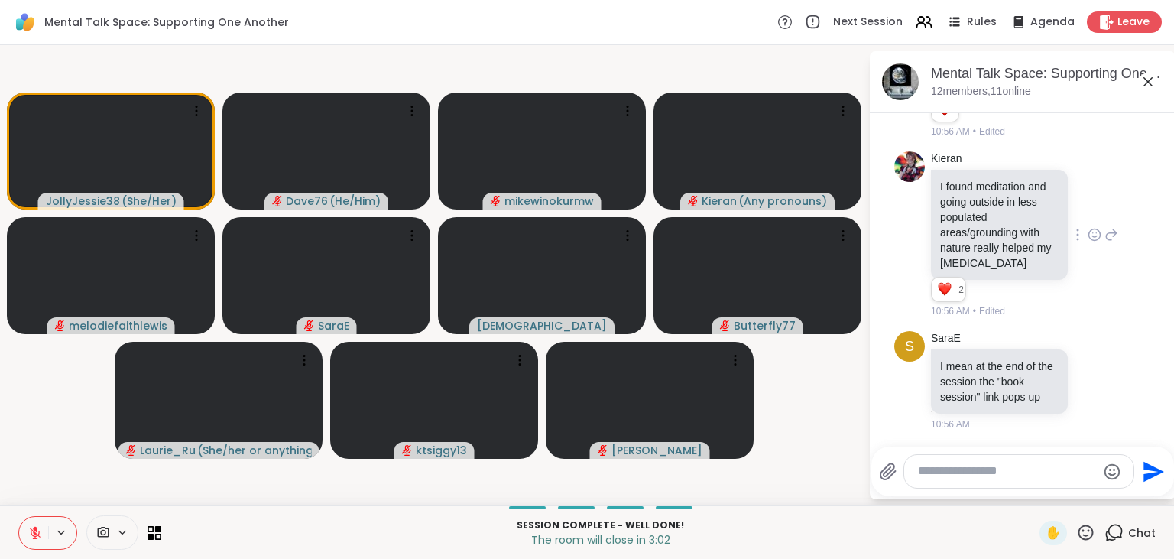
scroll to position [16491, 0]
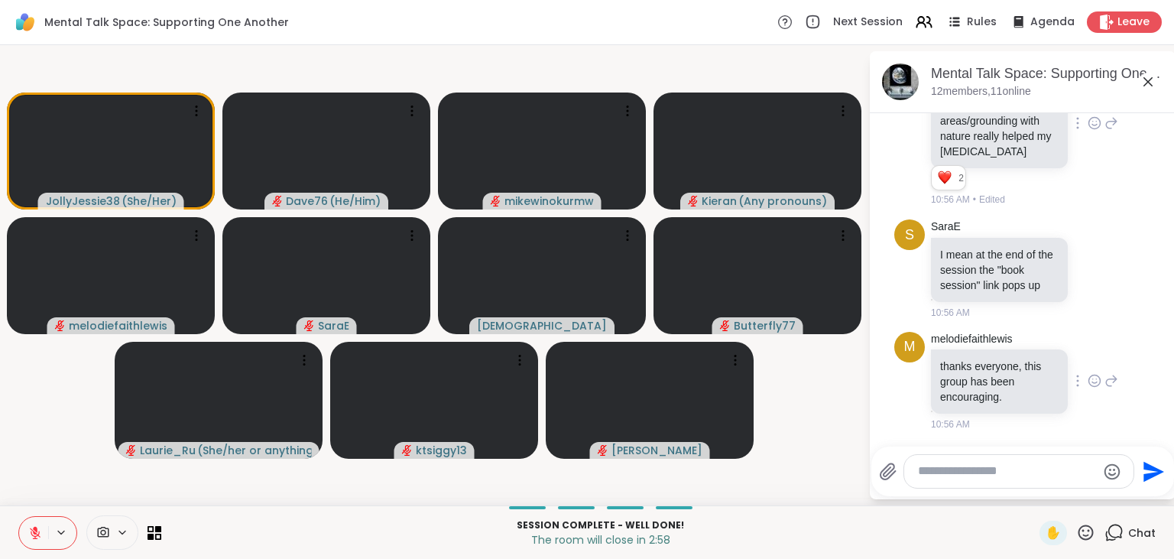
click at [1092, 380] on icon at bounding box center [1095, 380] width 14 height 15
click at [977, 358] on div "Select Reaction: Heart" at bounding box center [973, 356] width 14 height 14
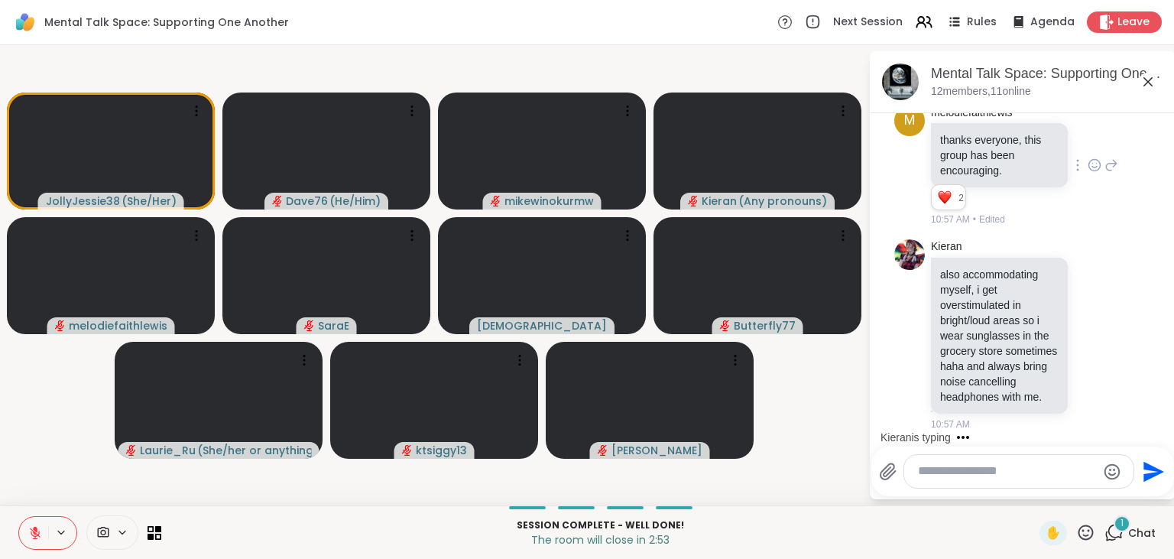
scroll to position [16717, 0]
click at [1099, 338] on icon at bounding box center [1095, 333] width 14 height 15
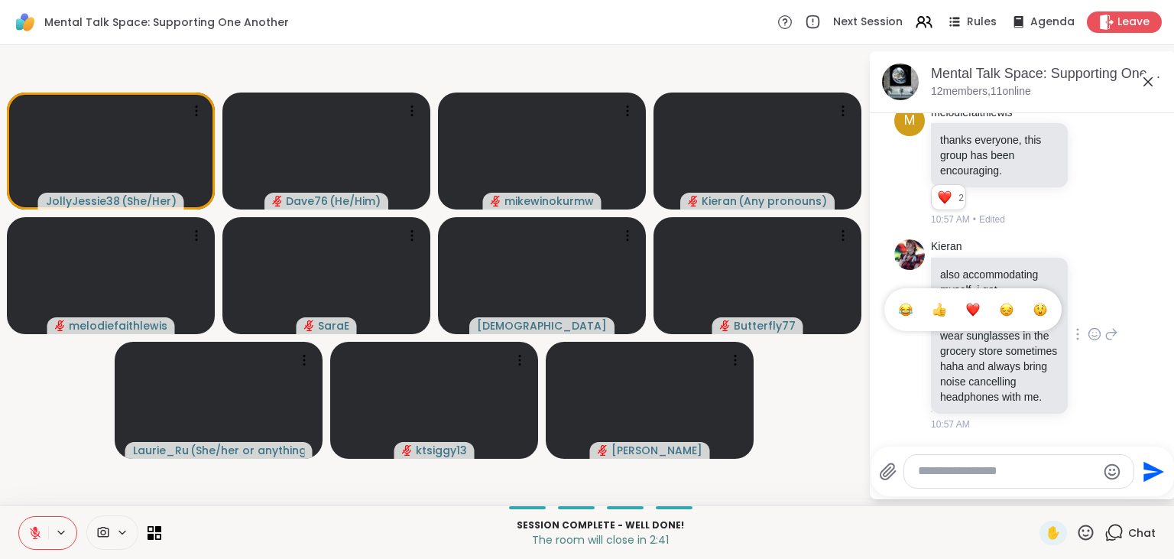
click at [964, 309] on button "Select Reaction: Heart" at bounding box center [973, 309] width 31 height 31
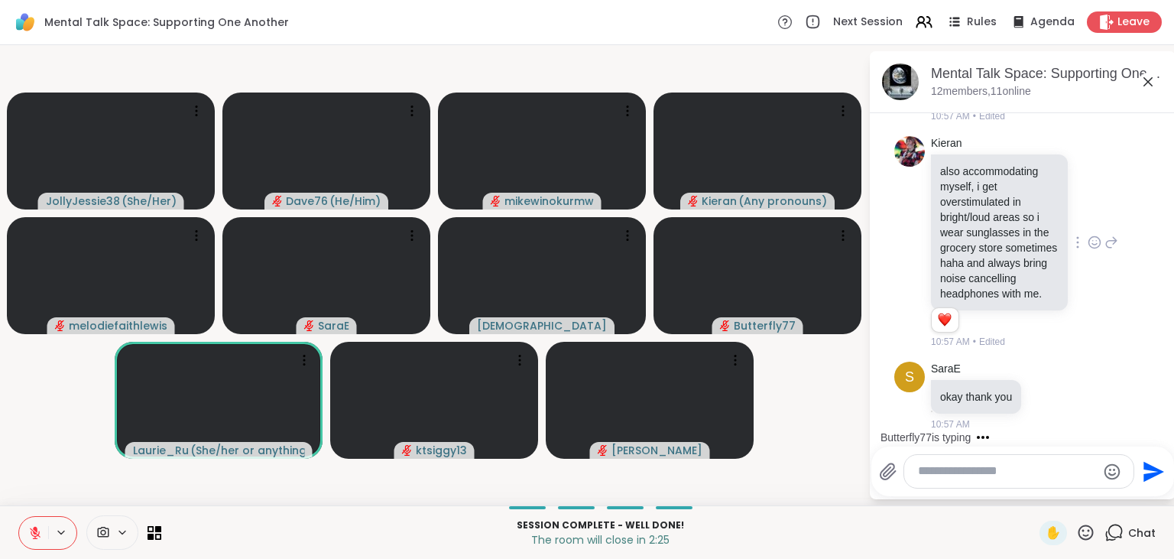
scroll to position [16971, 0]
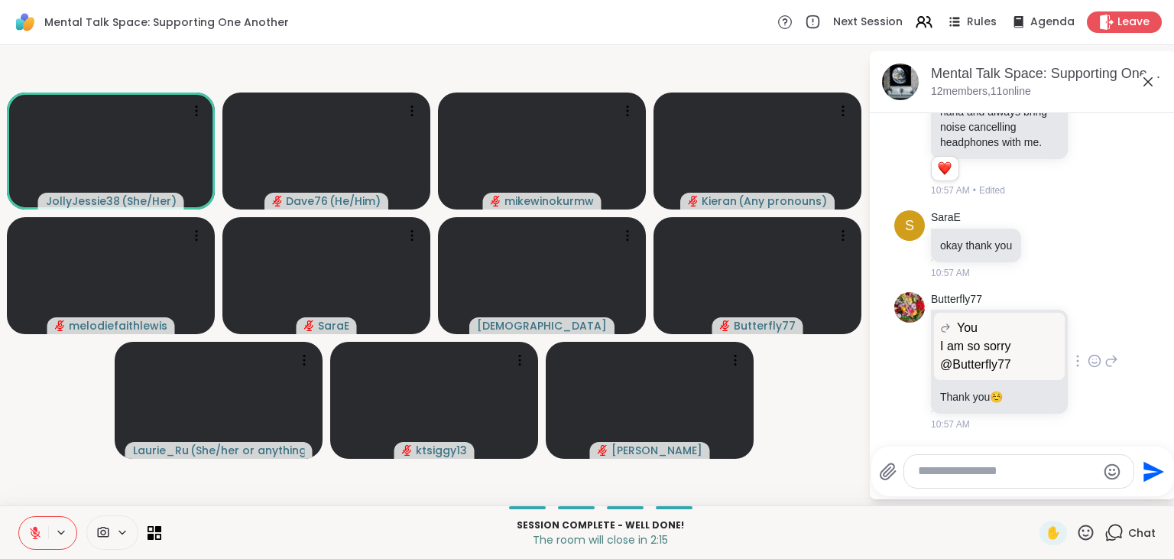
click at [1094, 361] on icon at bounding box center [1095, 360] width 14 height 15
click at [983, 332] on button "Select Reaction: Heart" at bounding box center [973, 336] width 31 height 31
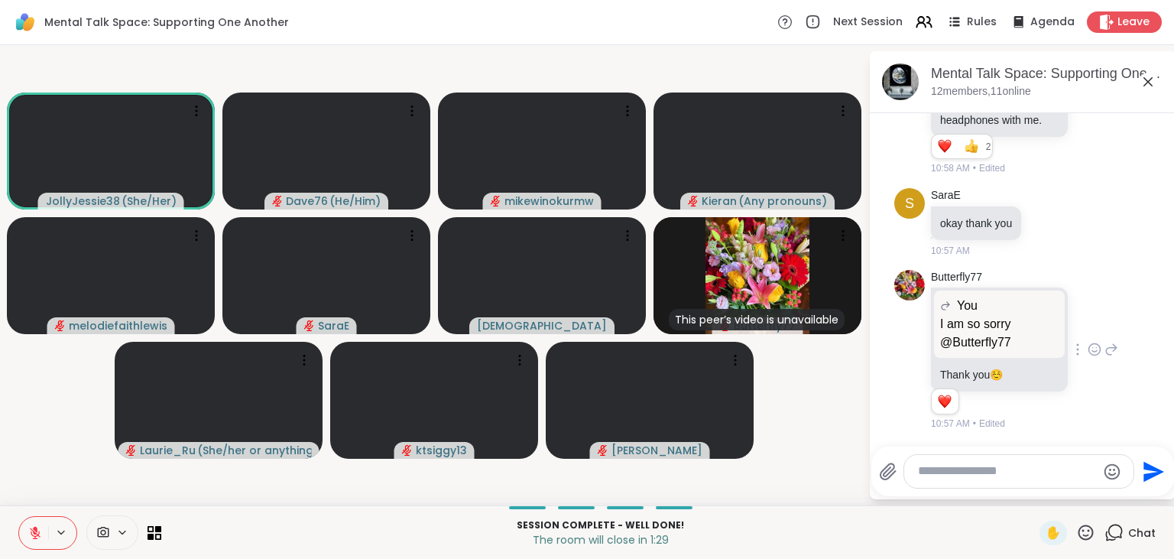
click at [1082, 533] on icon at bounding box center [1085, 532] width 19 height 19
click at [1036, 493] on span "❤️" at bounding box center [1040, 492] width 15 height 18
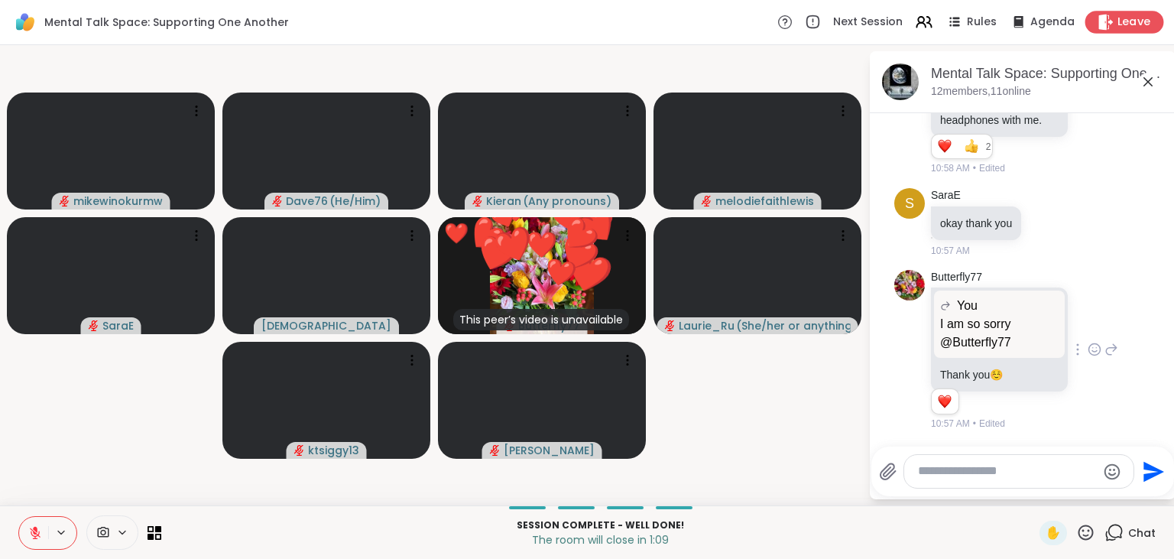
click at [1123, 23] on span "Leave" at bounding box center [1134, 23] width 34 height 16
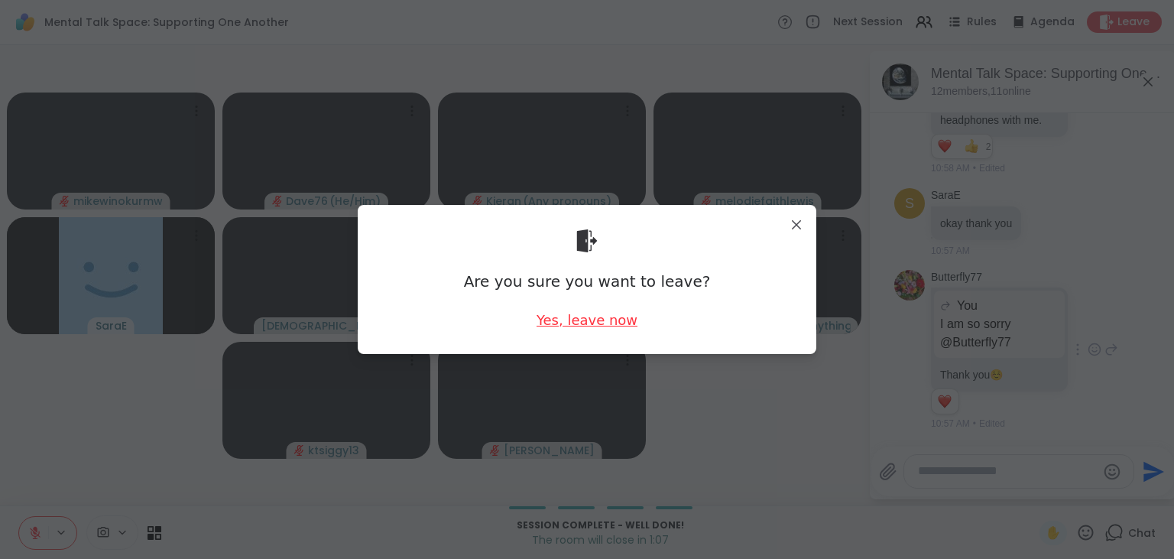
click at [625, 319] on div "Yes, leave now" at bounding box center [587, 319] width 101 height 19
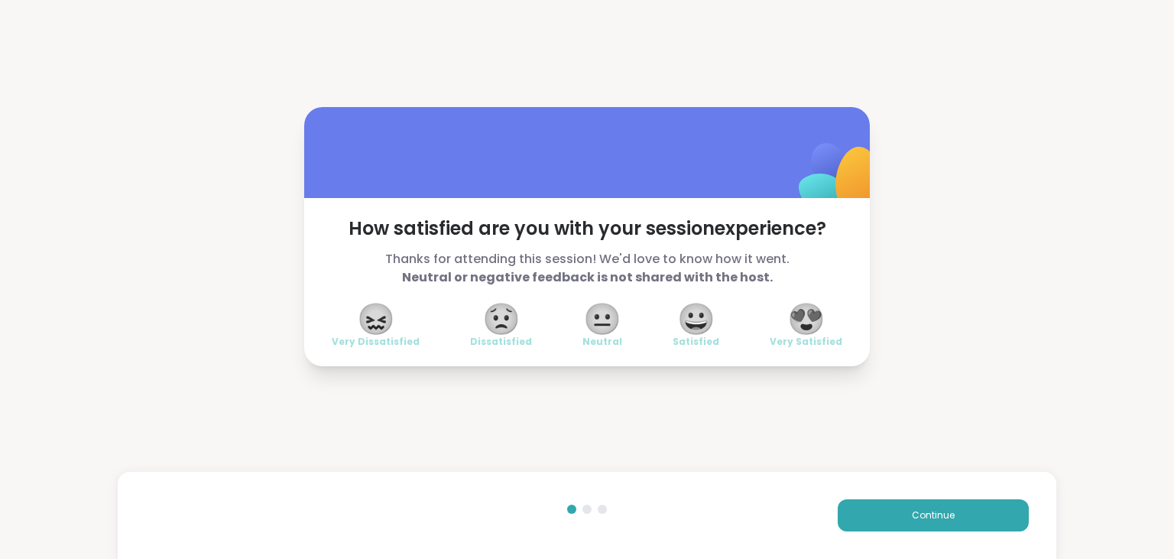
click at [812, 323] on span "😍" at bounding box center [806, 319] width 38 height 28
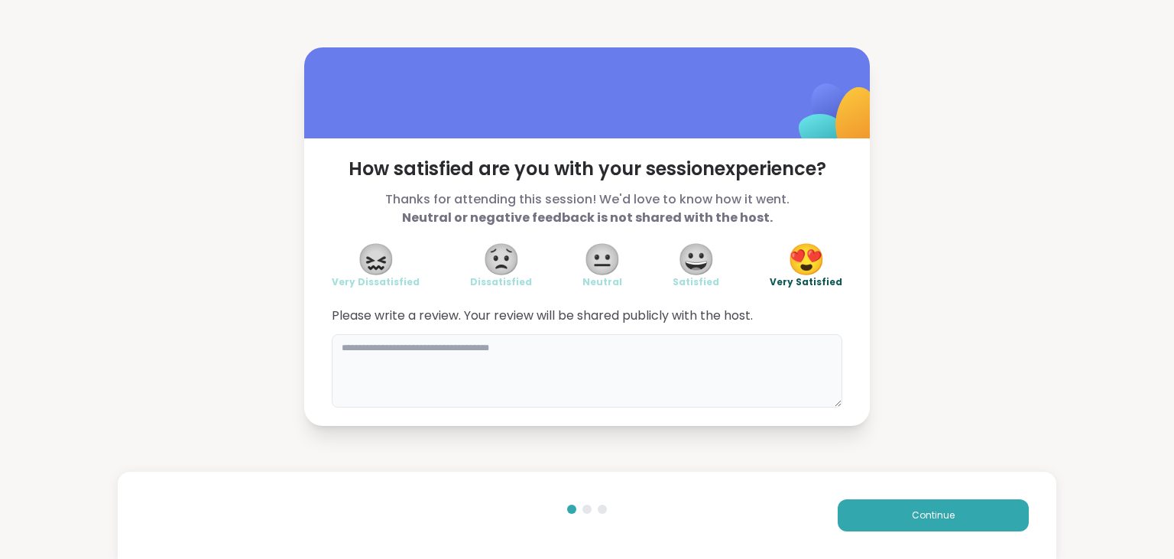
click at [670, 365] on textarea at bounding box center [587, 370] width 511 height 73
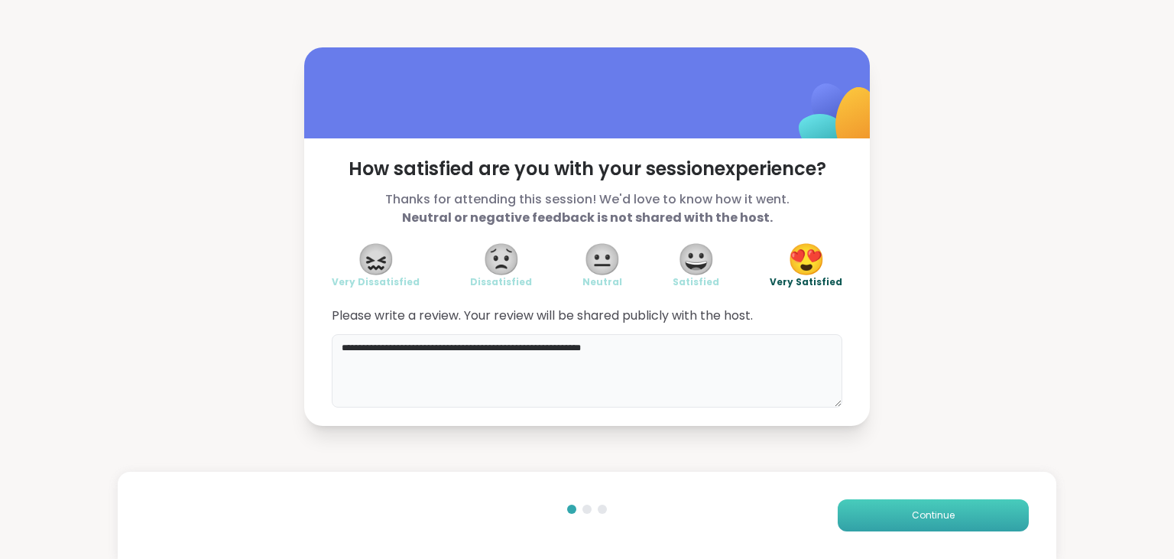
type textarea "**********"
click at [927, 511] on span "Continue" at bounding box center [933, 515] width 43 height 14
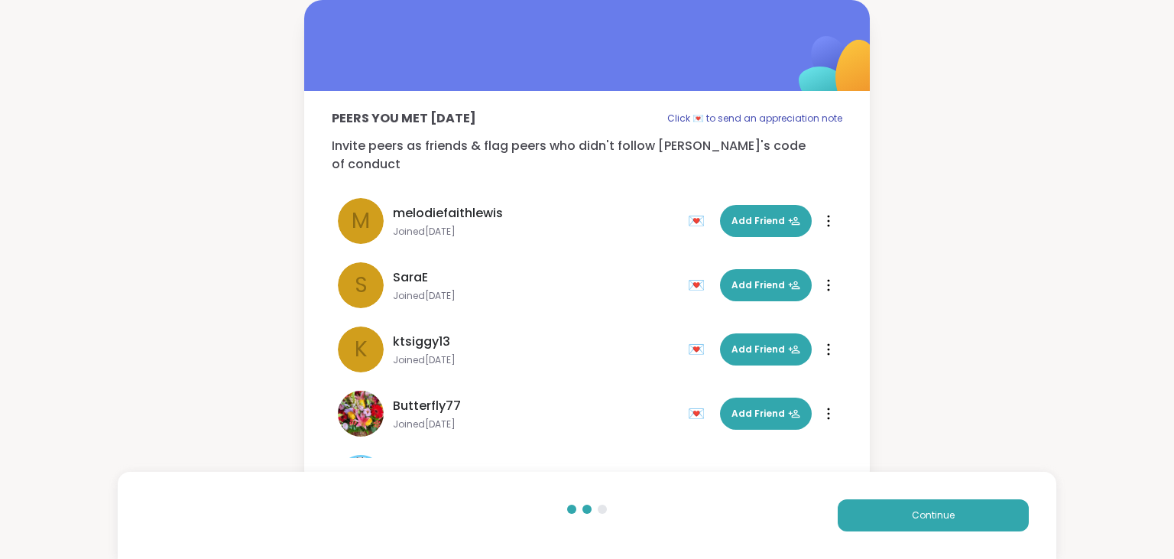
scroll to position [431, 0]
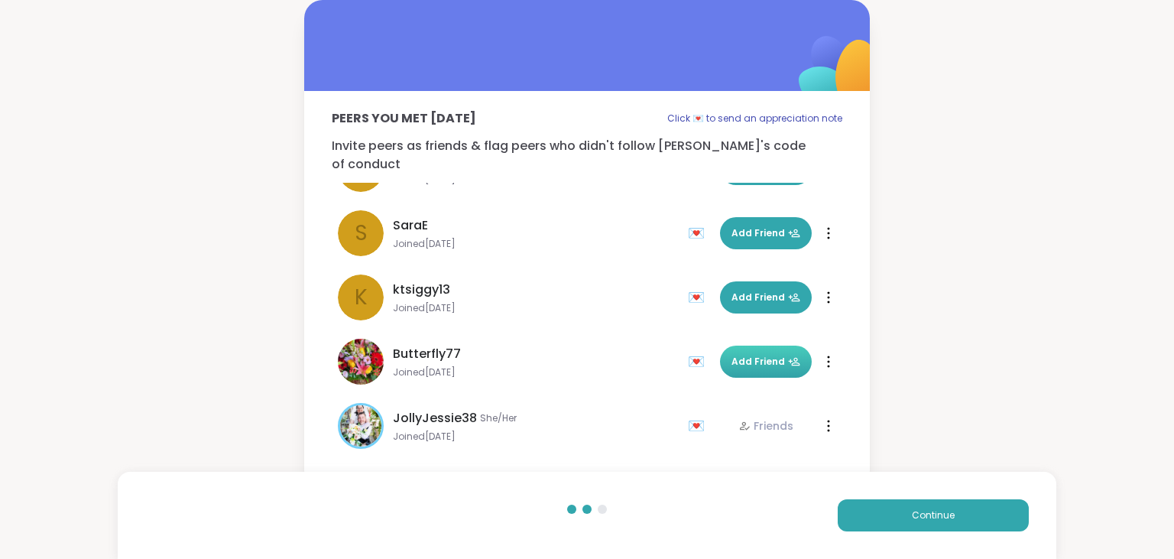
click at [779, 355] on span "Add Friend" at bounding box center [765, 362] width 69 height 14
click at [976, 515] on button "Continue" at bounding box center [933, 515] width 191 height 32
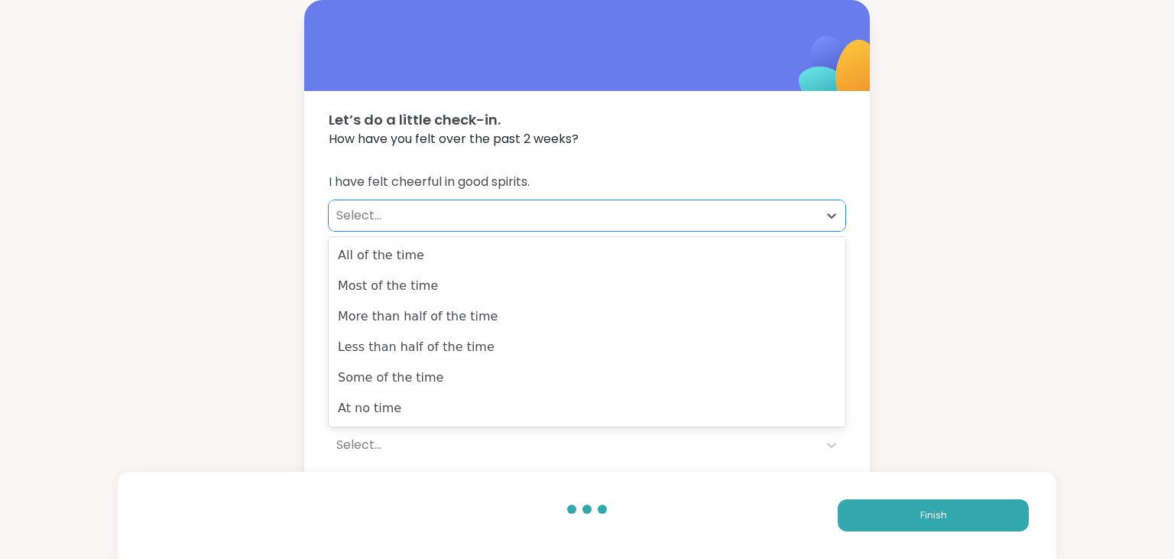
click at [452, 222] on div "Select..." at bounding box center [573, 215] width 474 height 18
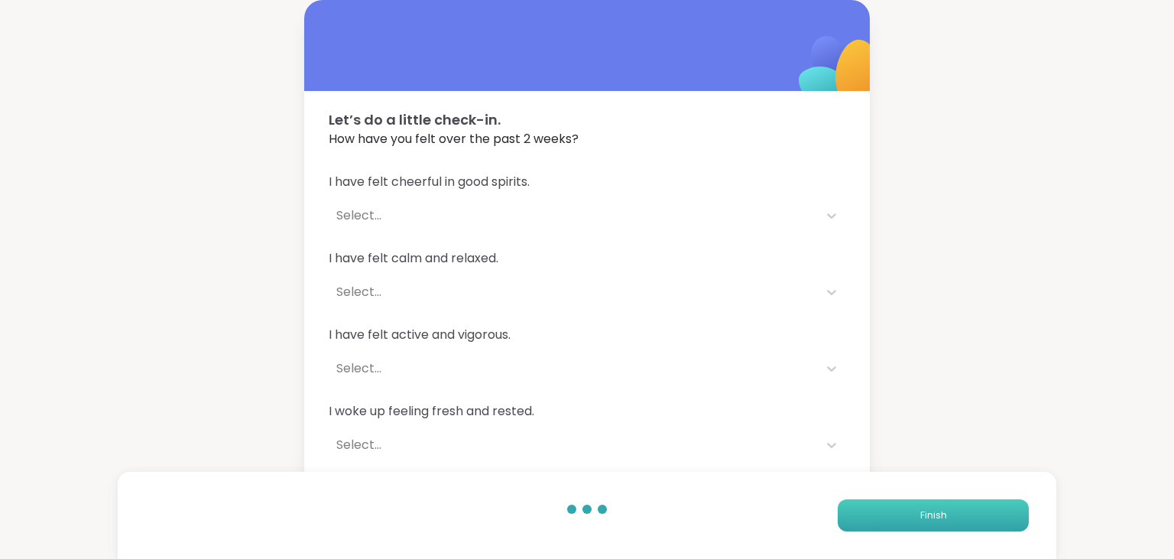
click at [986, 512] on button "Finish" at bounding box center [933, 515] width 191 height 32
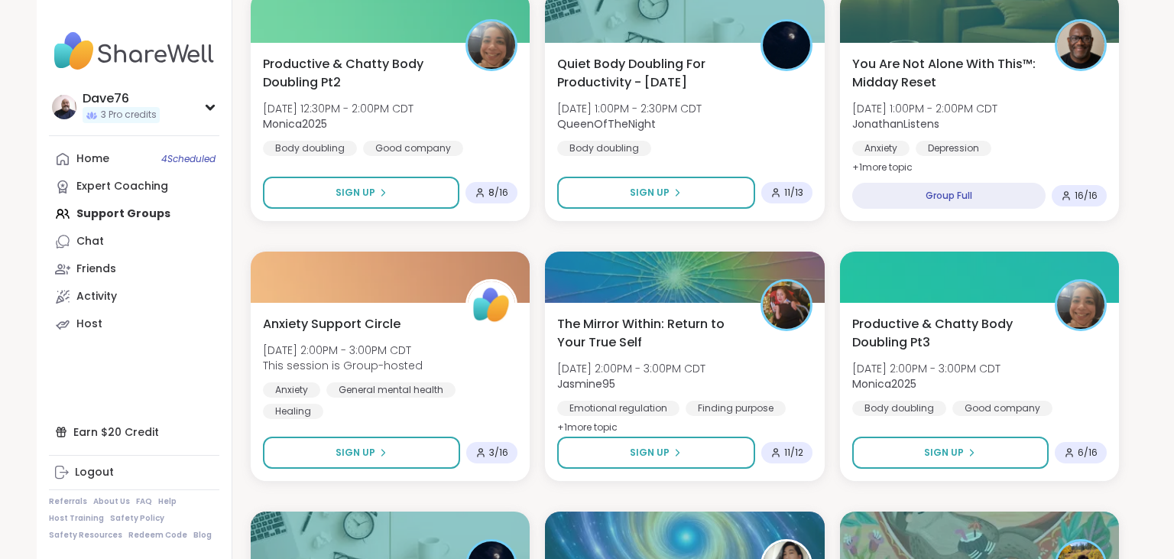
scroll to position [532, 0]
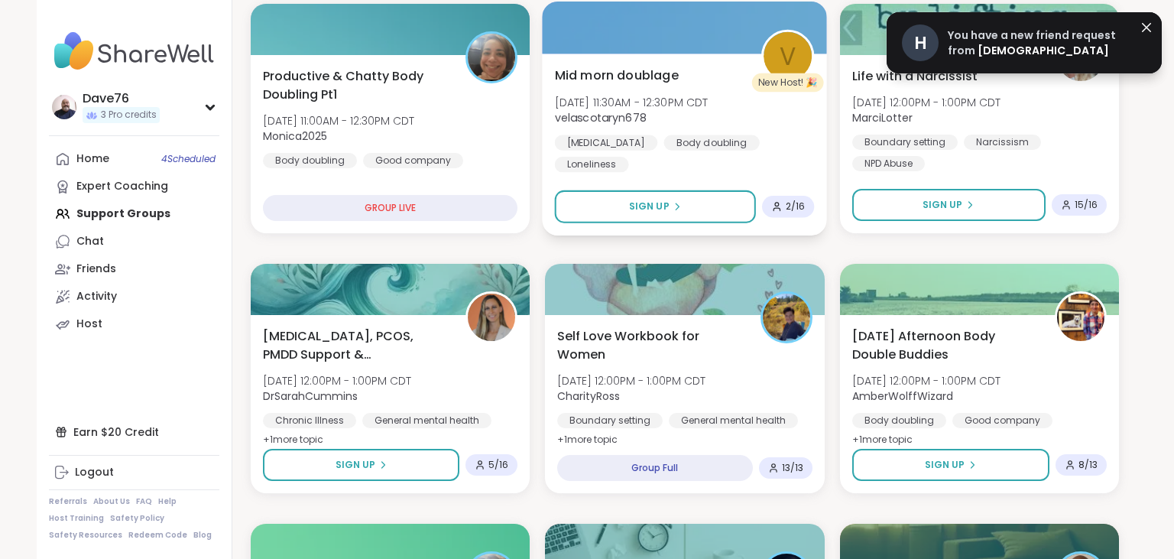
click at [695, 120] on span "velascotaryn678" at bounding box center [632, 117] width 154 height 15
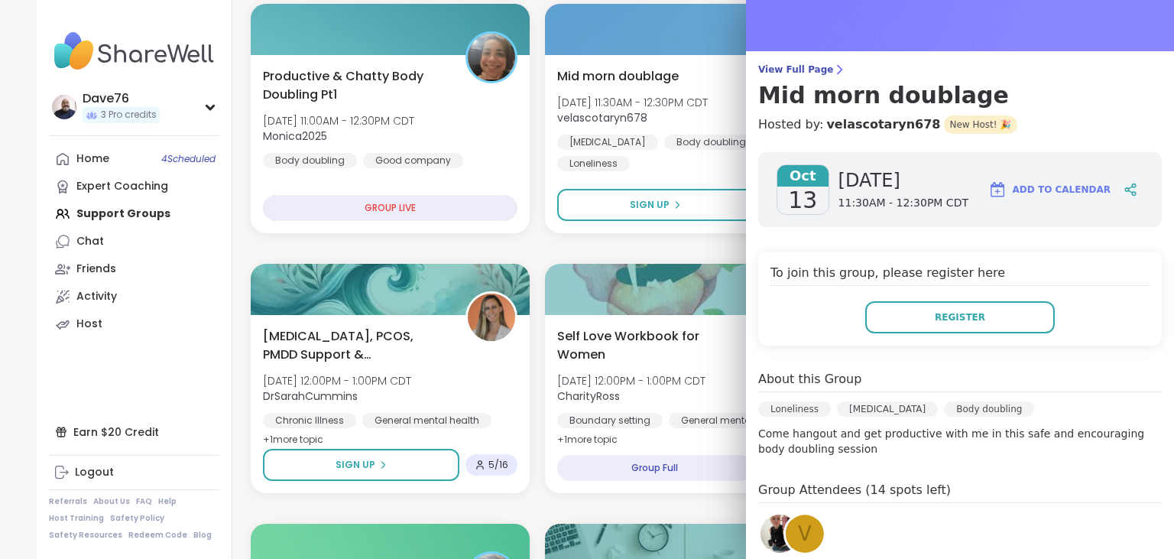
scroll to position [0, 0]
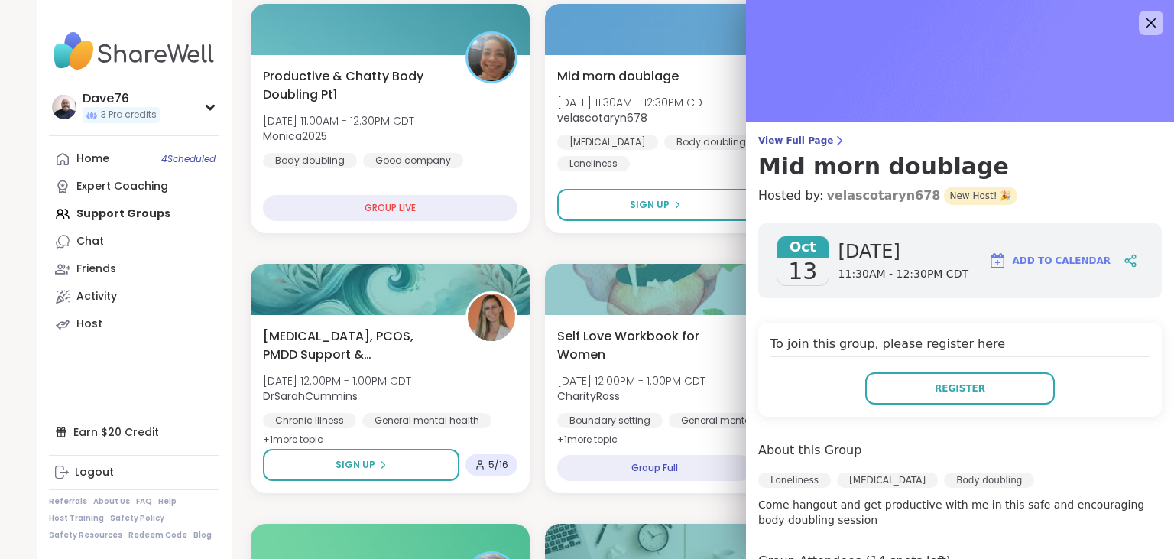
click at [886, 197] on link "velascotaryn678" at bounding box center [883, 195] width 114 height 18
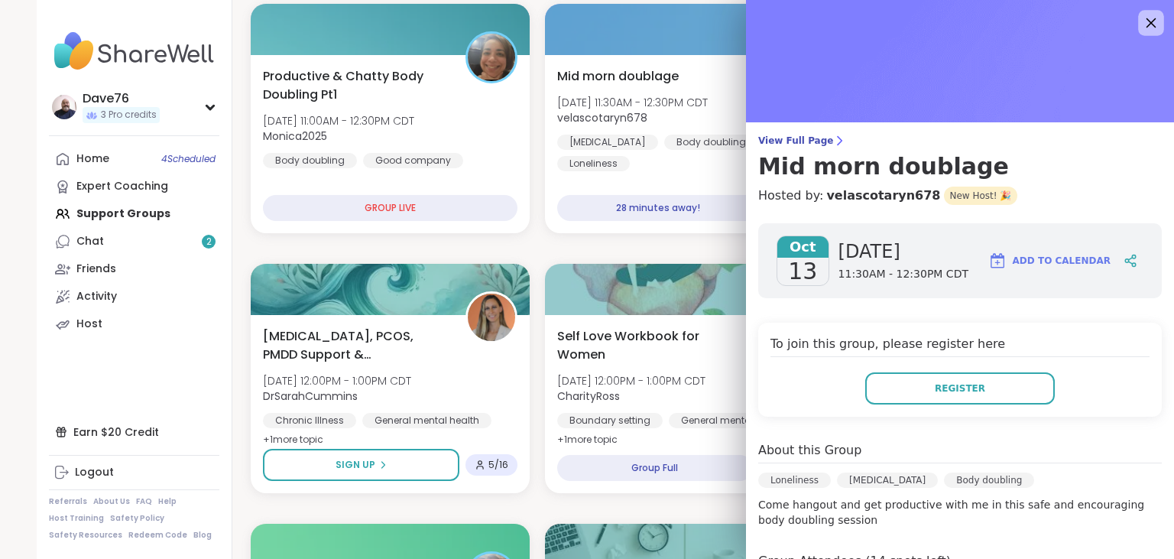
click at [1153, 24] on icon at bounding box center [1150, 22] width 19 height 19
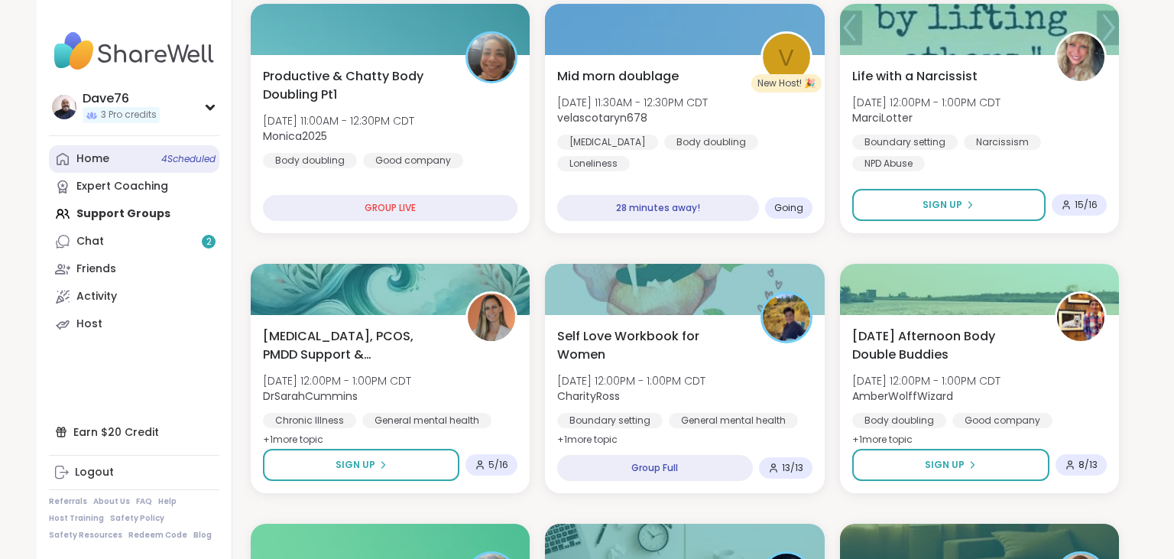
click at [93, 163] on div "Home 4 Scheduled" at bounding box center [92, 158] width 33 height 15
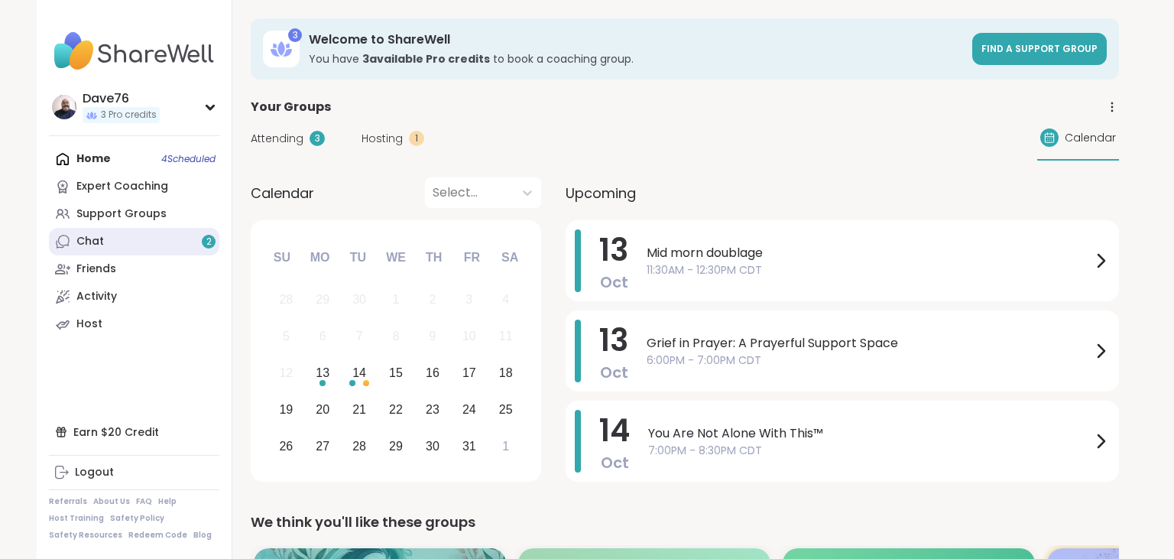
click at [102, 237] on div "Chat 2" at bounding box center [90, 241] width 28 height 15
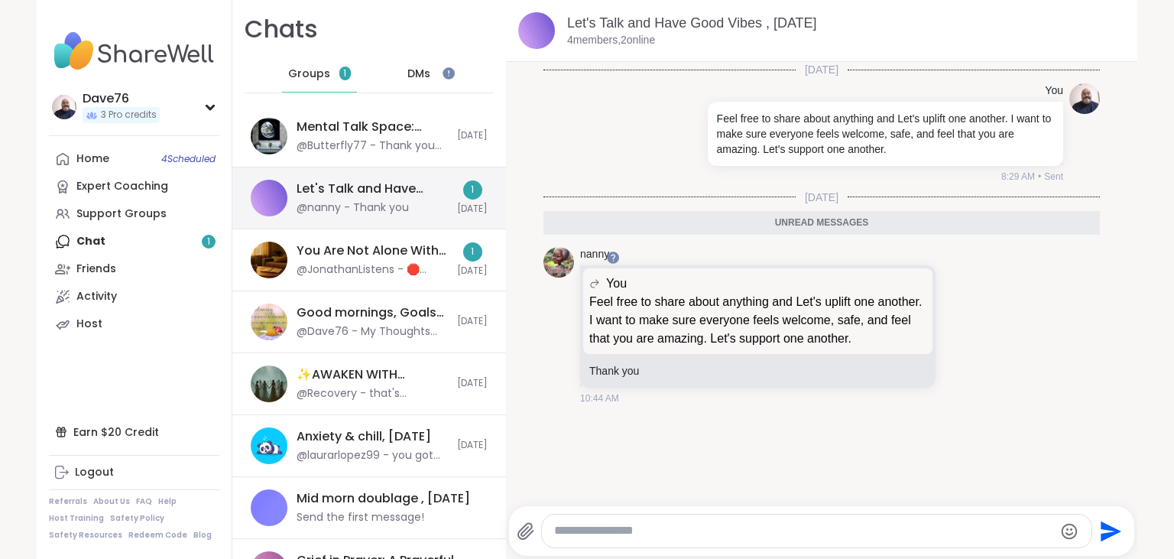
click at [338, 203] on div "@nanny - Thank you" at bounding box center [353, 207] width 112 height 15
click at [964, 326] on icon at bounding box center [962, 324] width 14 height 15
click at [838, 301] on div "Select Reaction: Heart" at bounding box center [841, 300] width 14 height 14
click at [93, 157] on div "Home 4 Scheduled" at bounding box center [92, 158] width 33 height 15
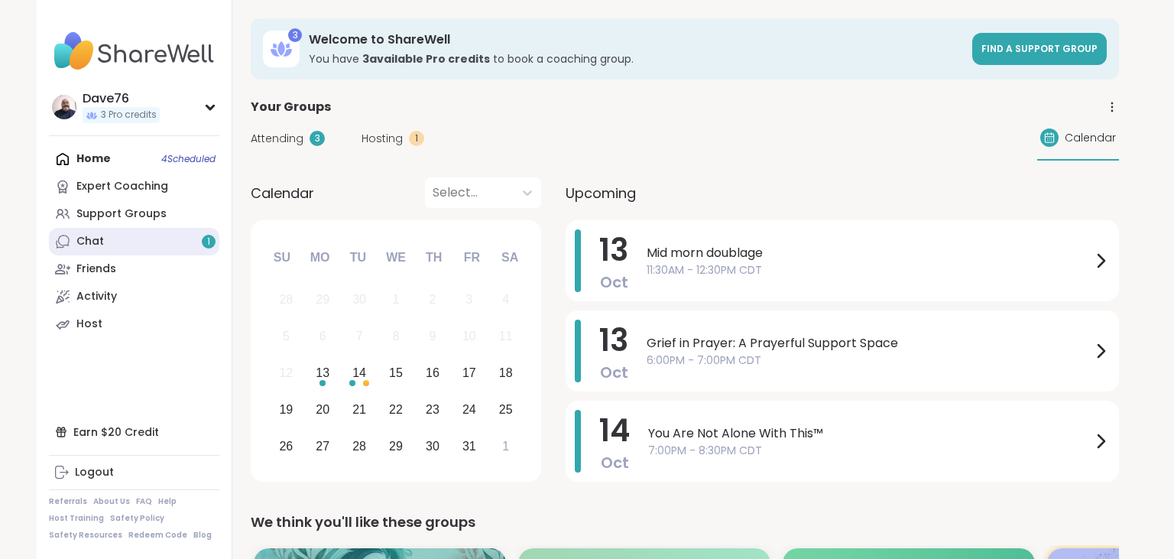
click at [109, 249] on link "Chat 1" at bounding box center [134, 242] width 170 height 28
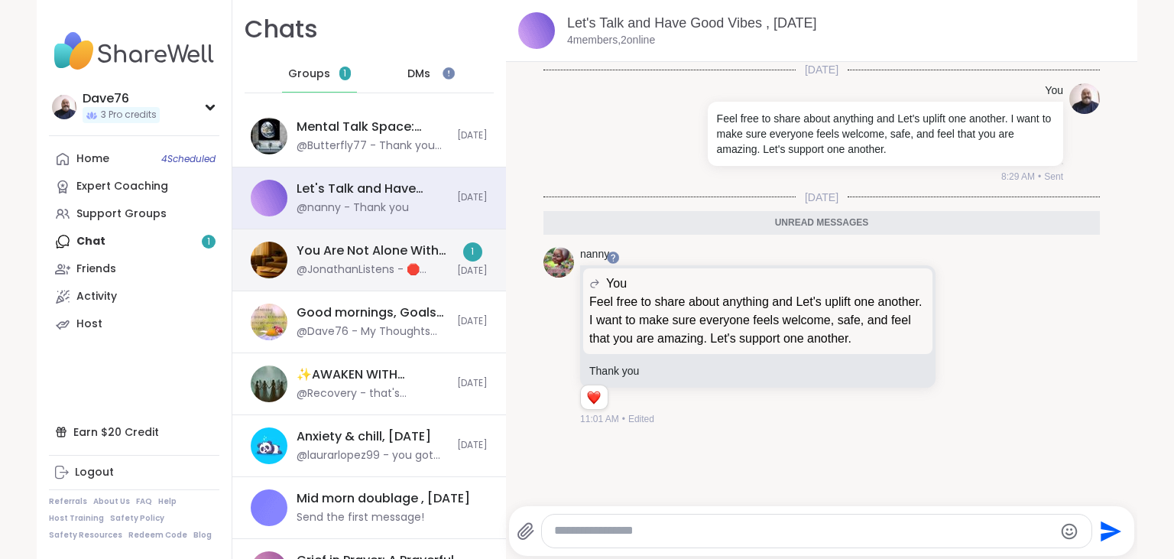
click at [342, 258] on div "You Are Not Alone With This™, Oct 14" at bounding box center [372, 250] width 151 height 17
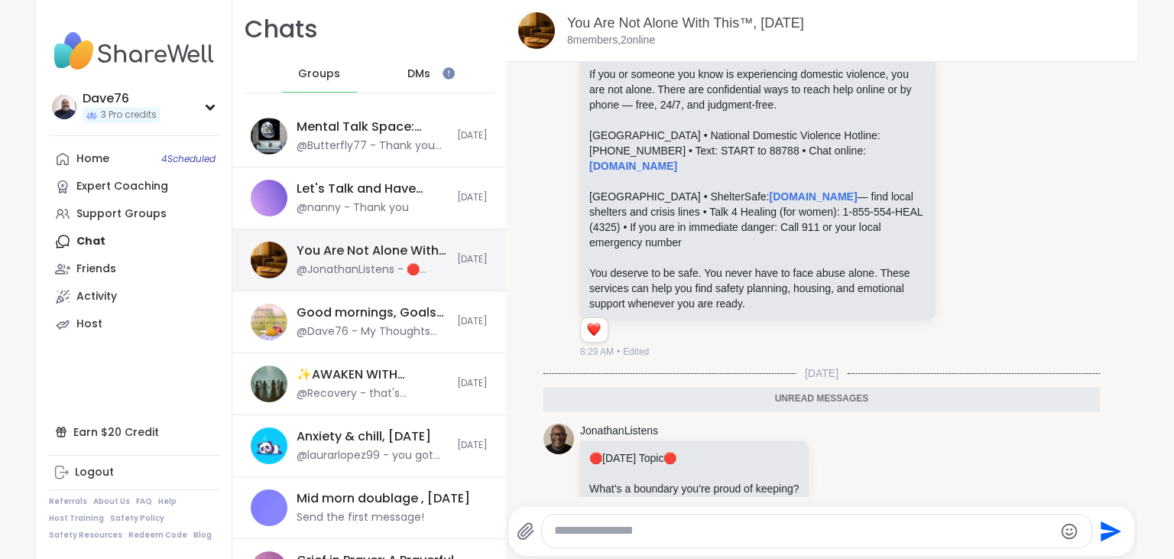
click at [342, 258] on div "You Are Not Alone With This™, Oct 14" at bounding box center [372, 250] width 151 height 17
click at [93, 148] on link "Home 4 Scheduled" at bounding box center [134, 159] width 170 height 28
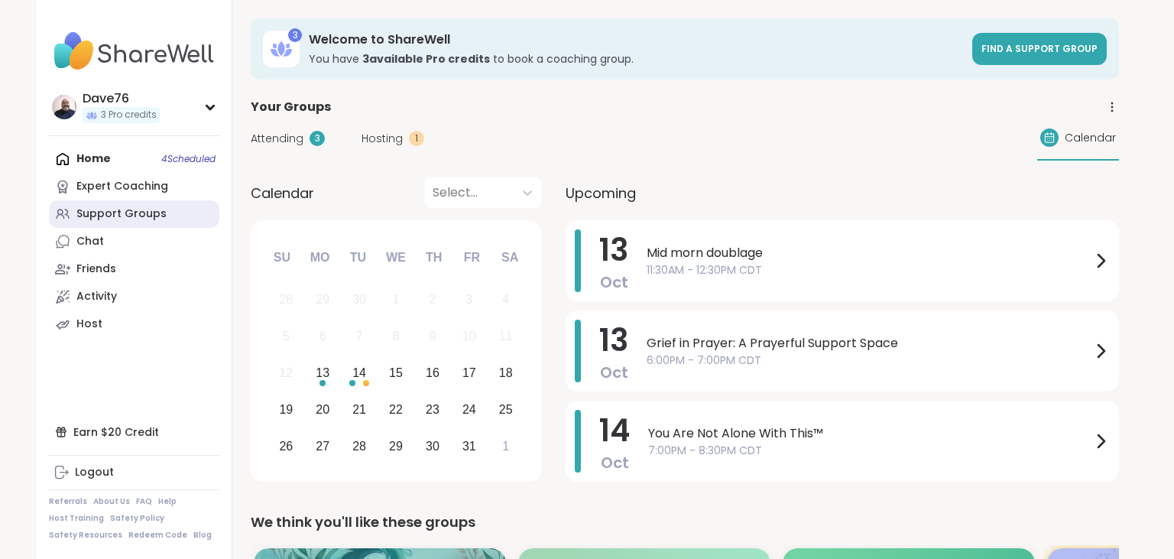
click at [113, 212] on div "Support Groups" at bounding box center [121, 213] width 90 height 15
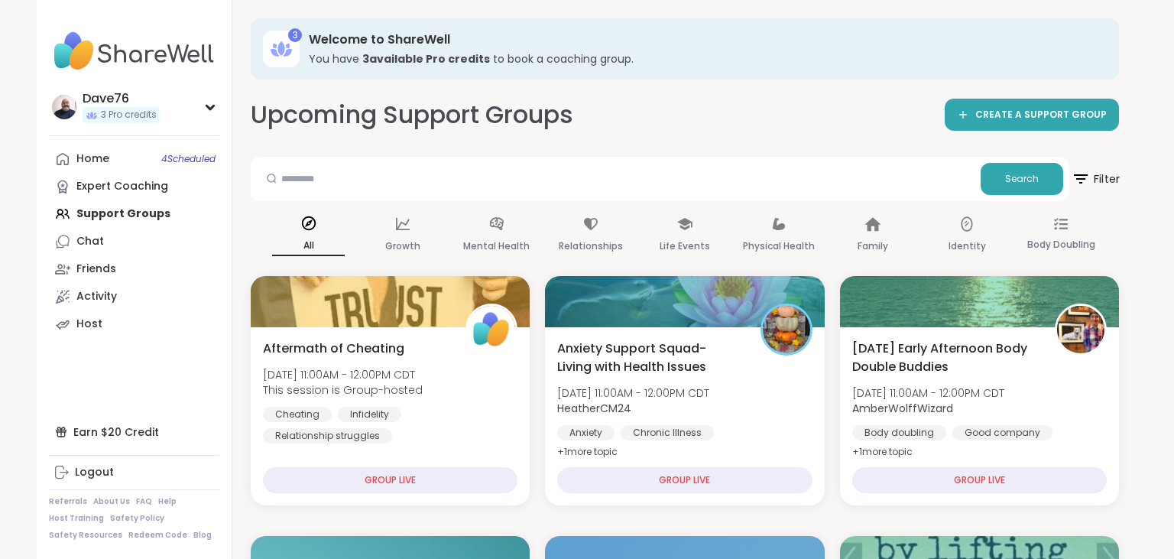
click at [1114, 179] on span "Filter" at bounding box center [1095, 179] width 49 height 38
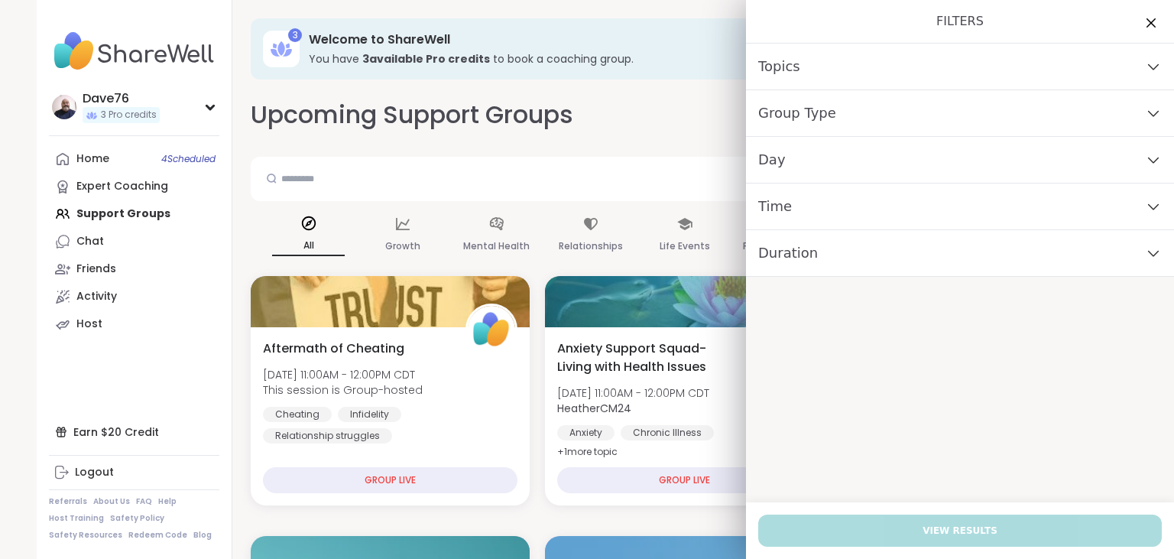
click at [955, 170] on div "Day" at bounding box center [960, 160] width 428 height 47
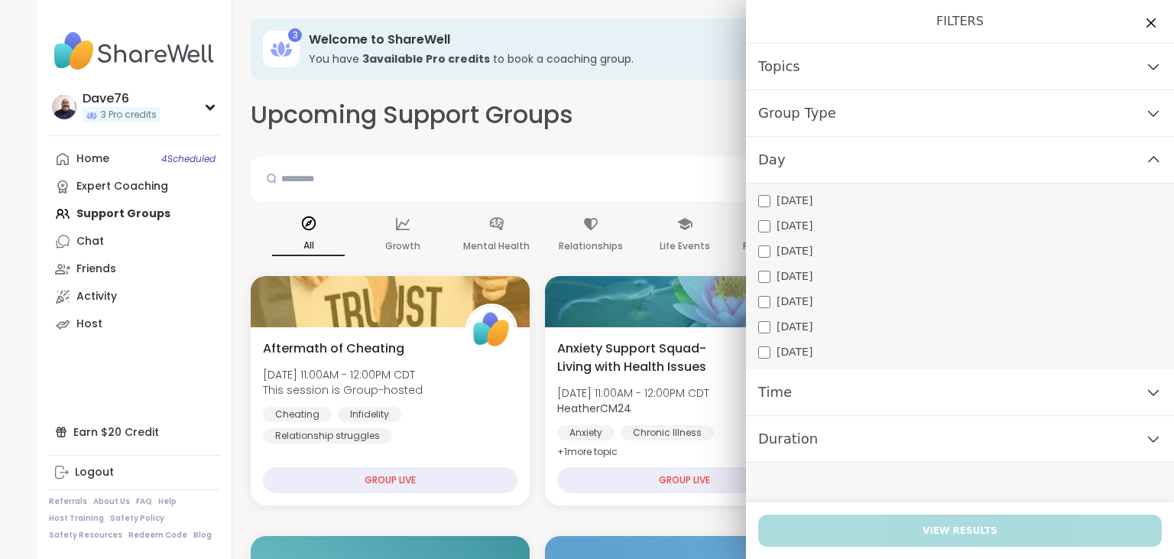
click at [898, 213] on div "Monday Tuesday Wednesday Thursday Friday Saturday Sunday" at bounding box center [960, 276] width 428 height 186
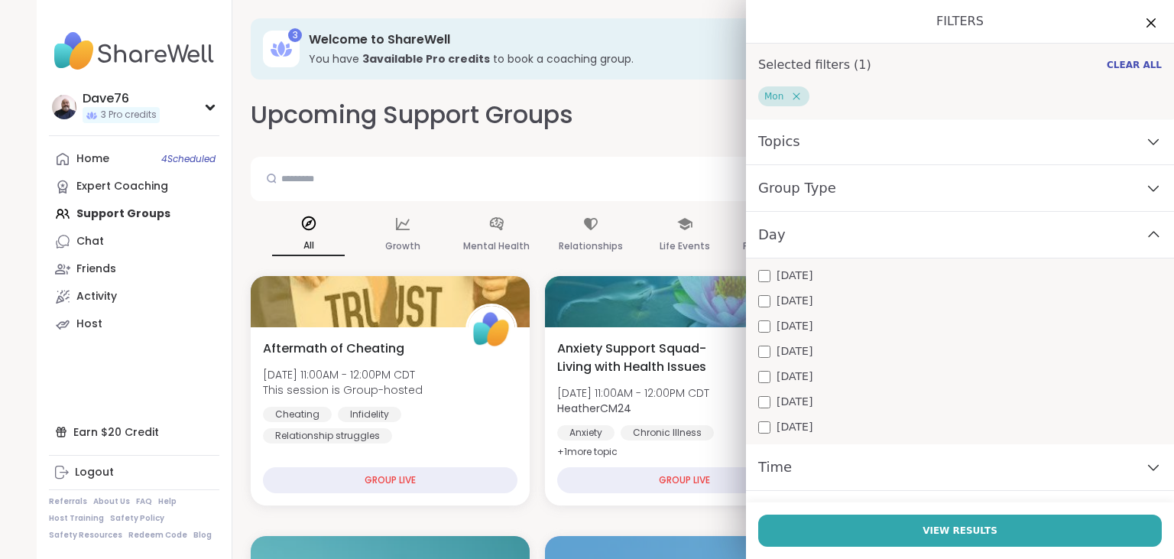
click at [882, 460] on div "Time" at bounding box center [960, 467] width 428 height 47
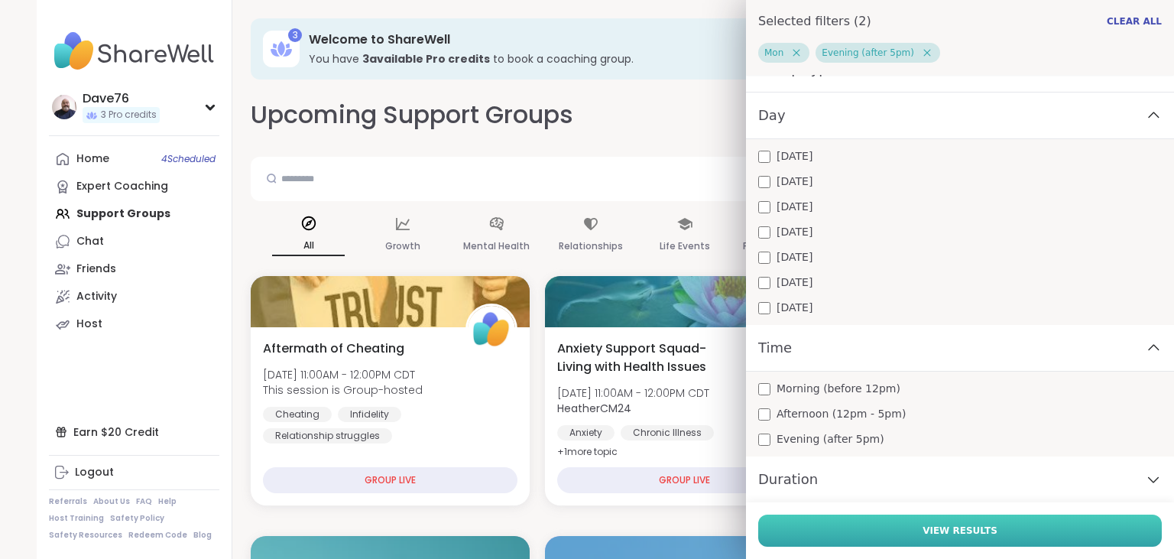
click at [944, 530] on span "View Results" at bounding box center [959, 531] width 75 height 14
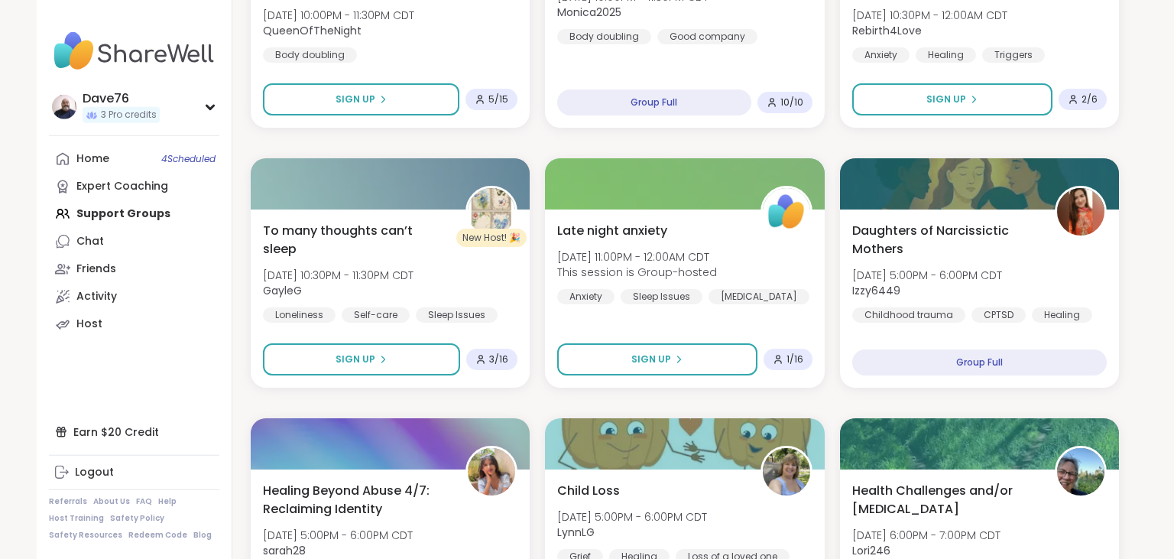
scroll to position [2660, 0]
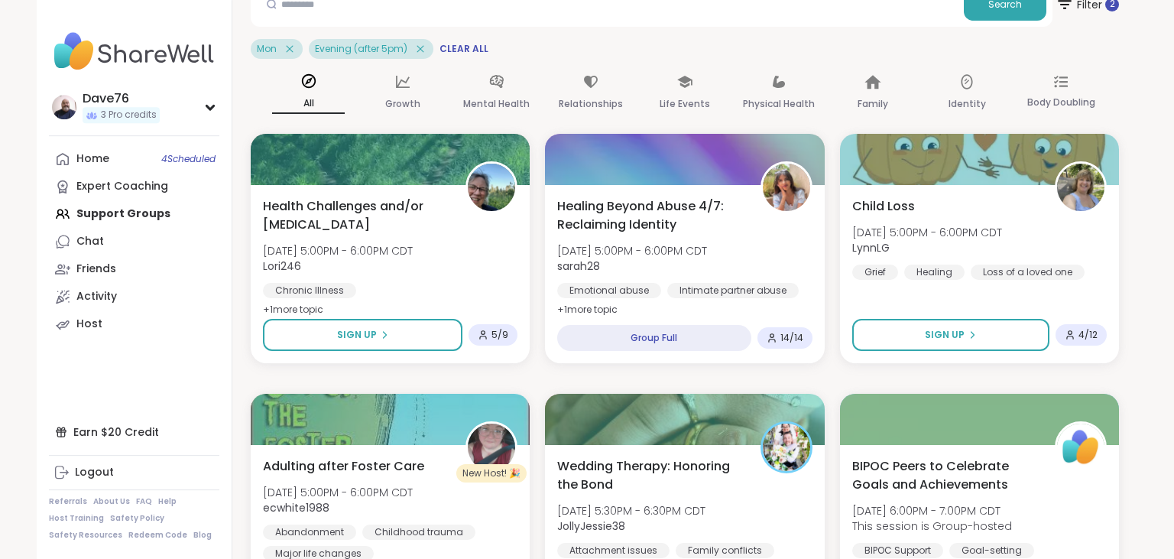
scroll to position [0, 0]
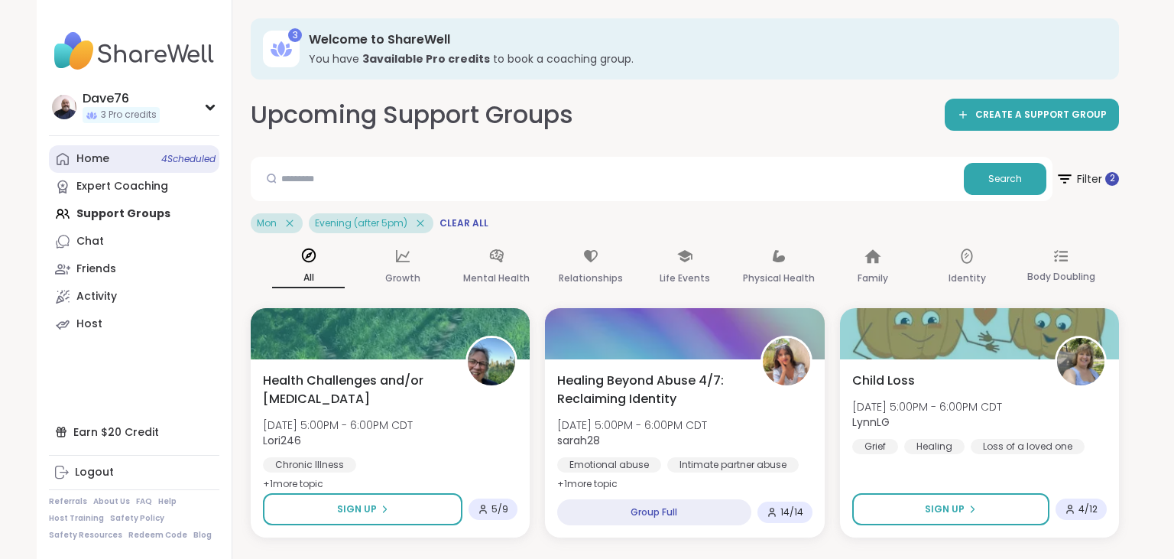
click at [112, 151] on link "Home 4 Scheduled" at bounding box center [134, 159] width 170 height 28
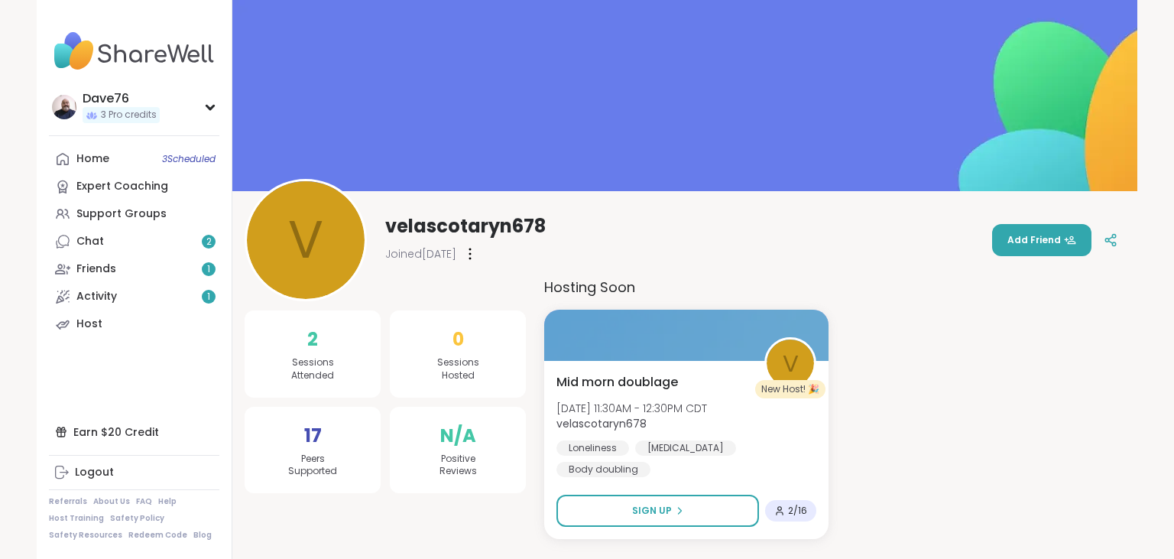
click at [695, 509] on button "Sign Up" at bounding box center [657, 510] width 203 height 32
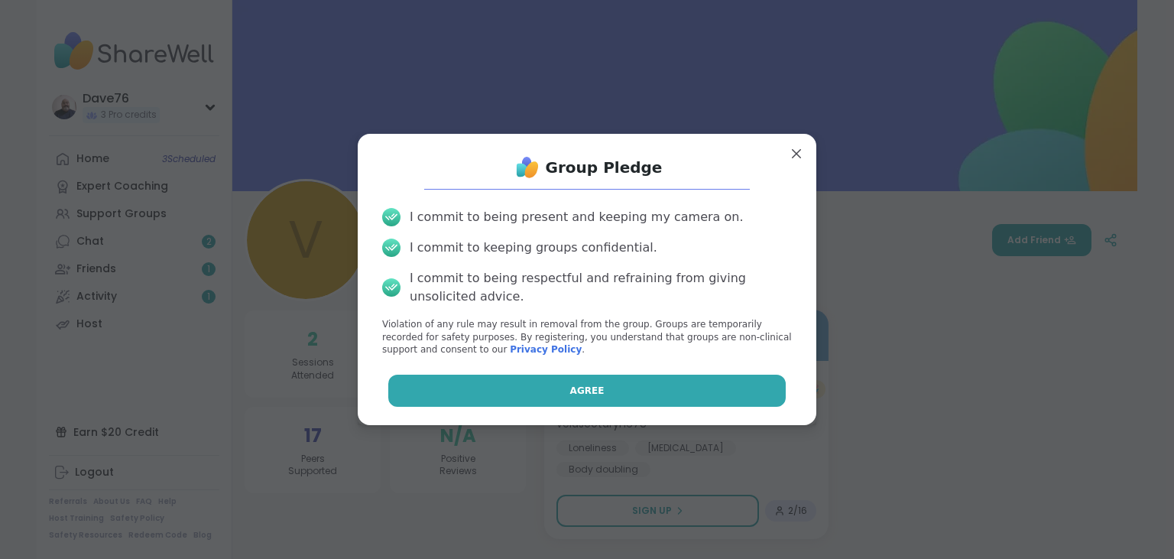
click at [651, 387] on button "Agree" at bounding box center [587, 390] width 398 height 32
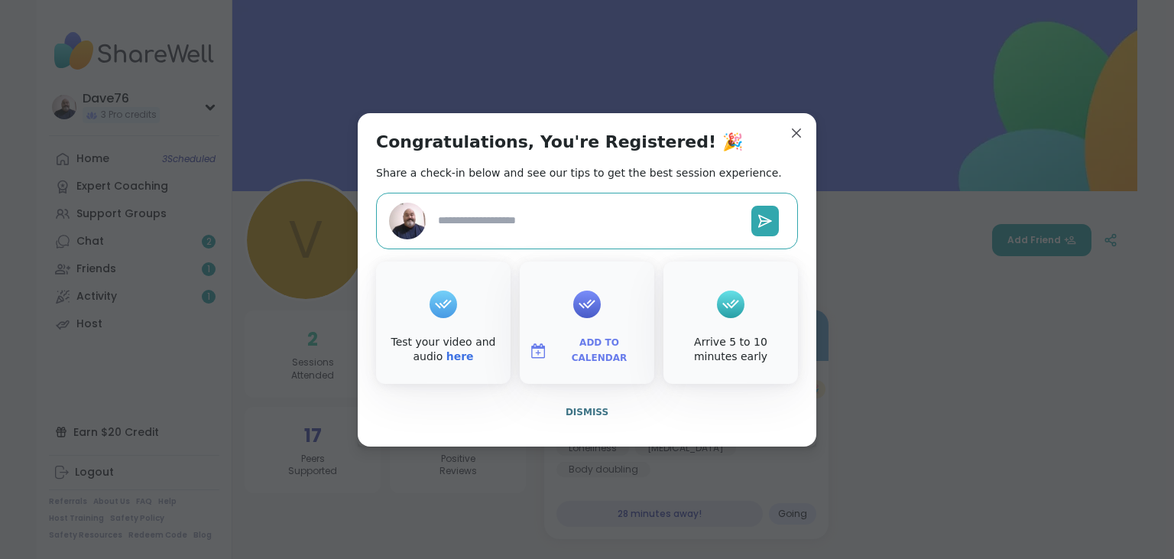
type textarea "*"
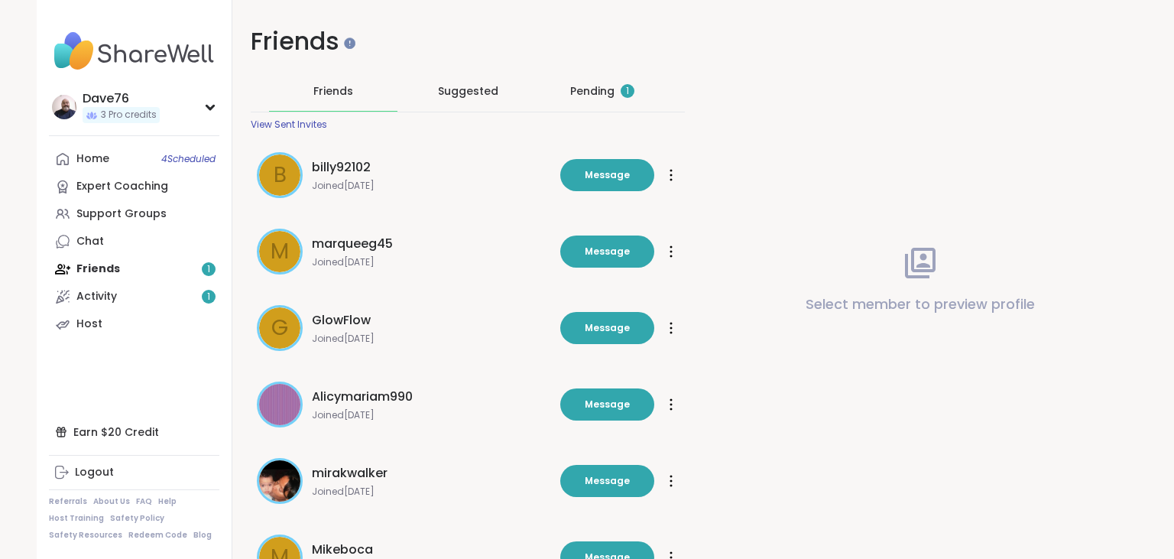
click at [598, 90] on div "Pending 1" at bounding box center [602, 90] width 64 height 15
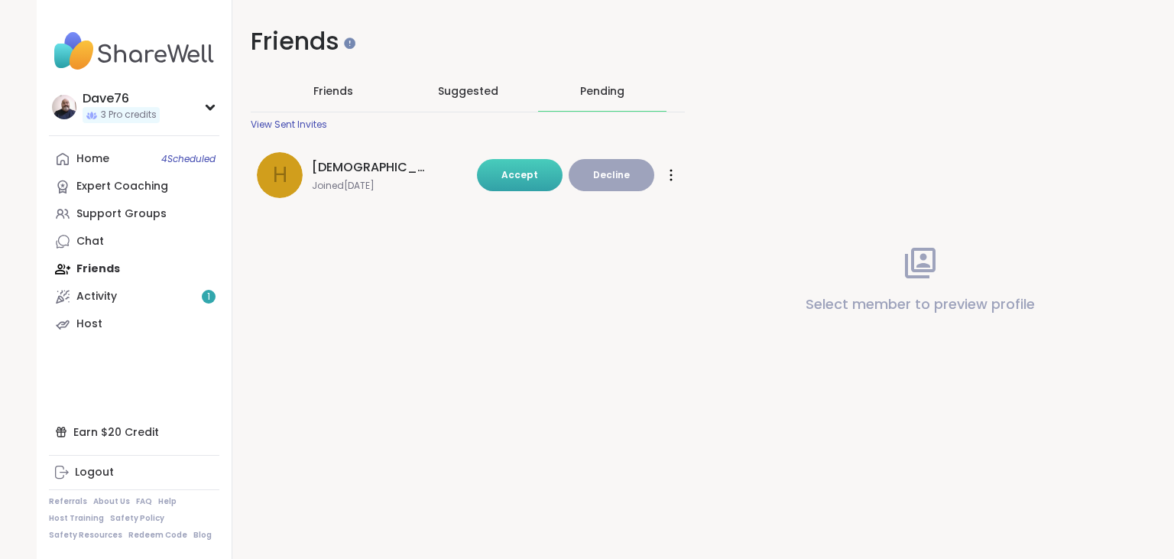
click at [530, 173] on span "Accept" at bounding box center [519, 174] width 37 height 13
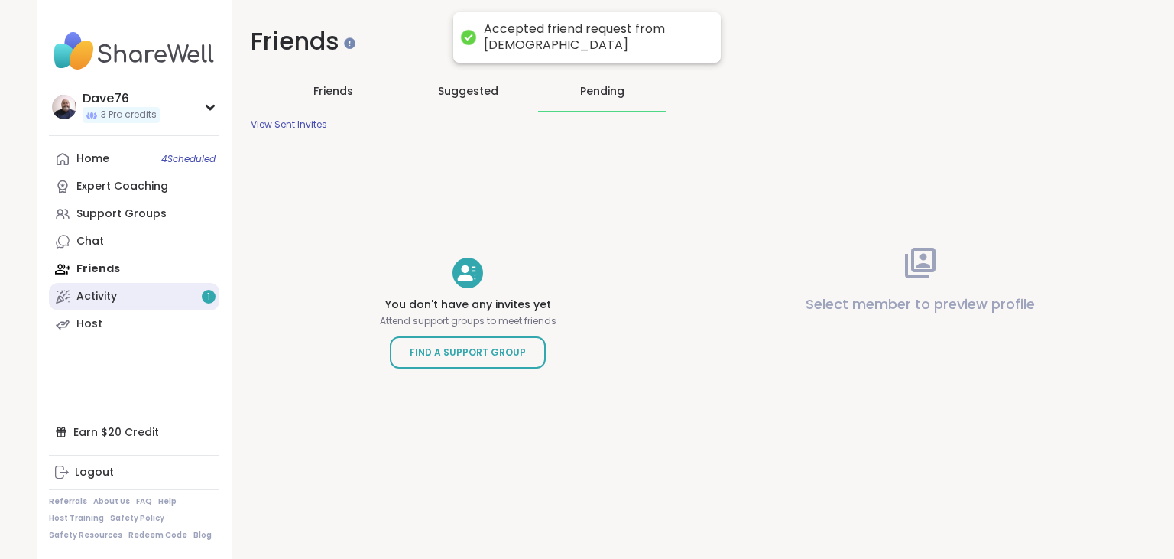
click at [135, 291] on link "Activity 1" at bounding box center [134, 297] width 170 height 28
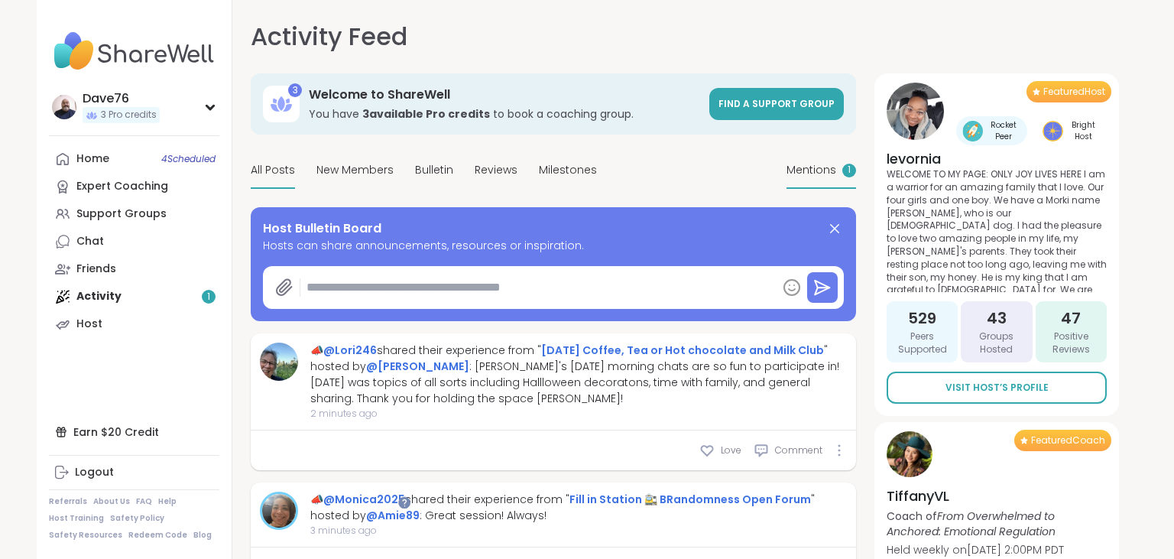
click at [811, 173] on span "Mentions" at bounding box center [811, 170] width 50 height 16
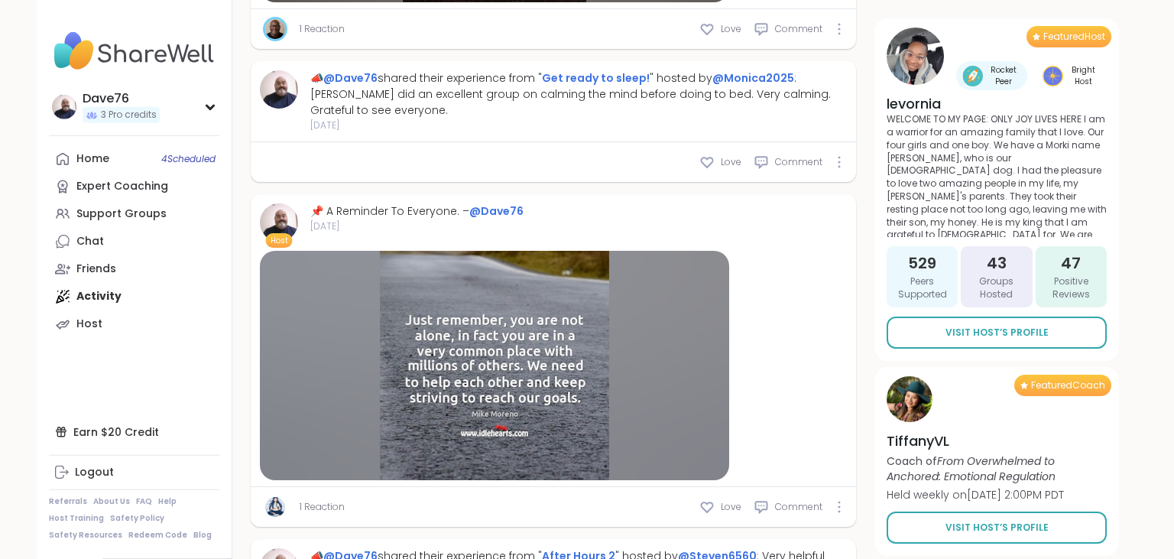
scroll to position [3122, 0]
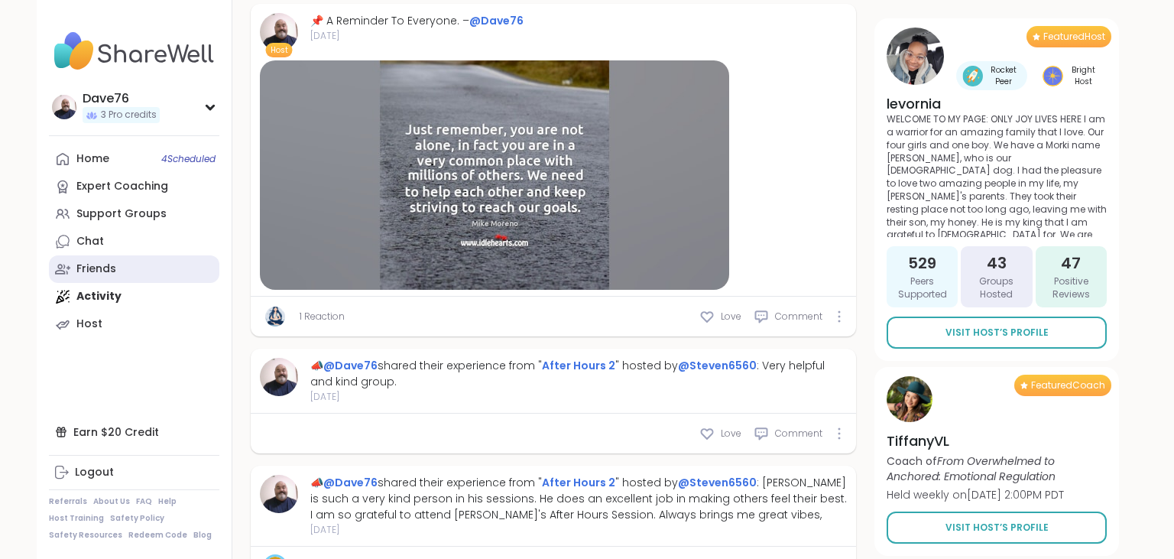
click at [125, 269] on link "Friends" at bounding box center [134, 269] width 170 height 28
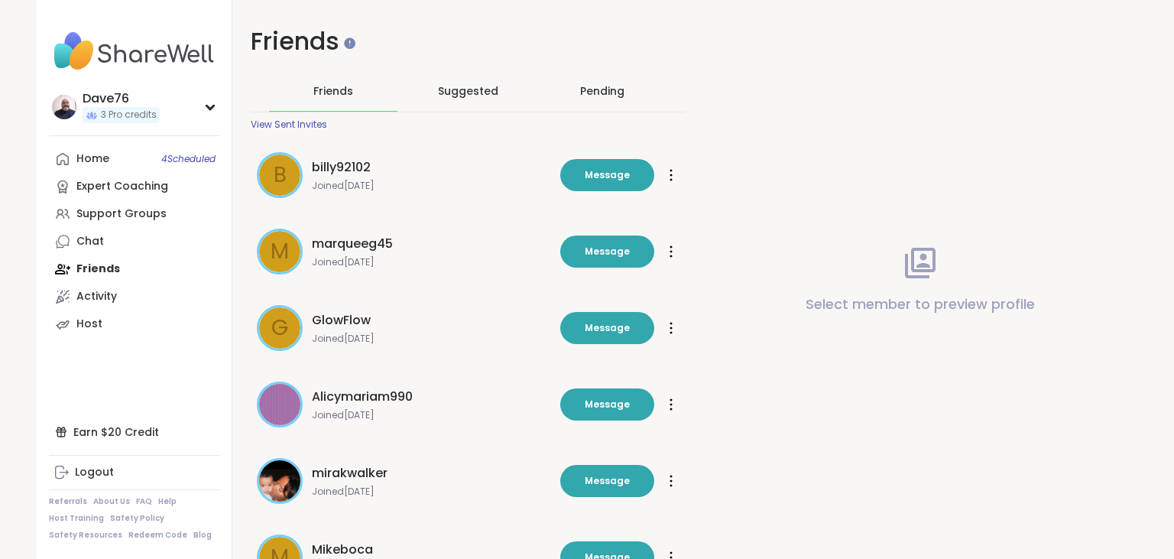
click at [443, 88] on span "Suggested" at bounding box center [468, 90] width 60 height 15
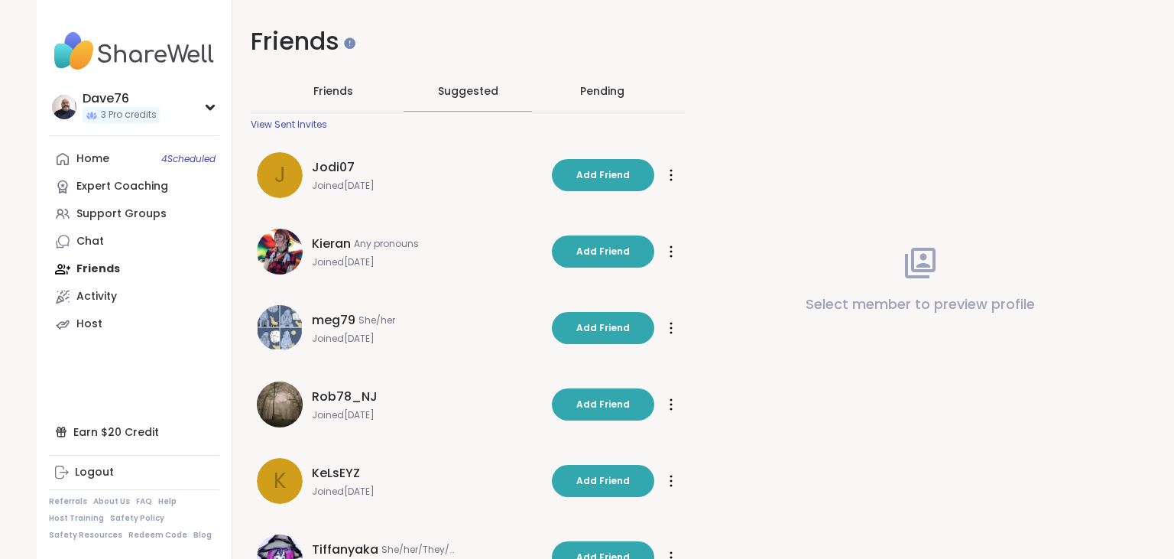
click at [602, 93] on div "Pending" at bounding box center [602, 90] width 44 height 15
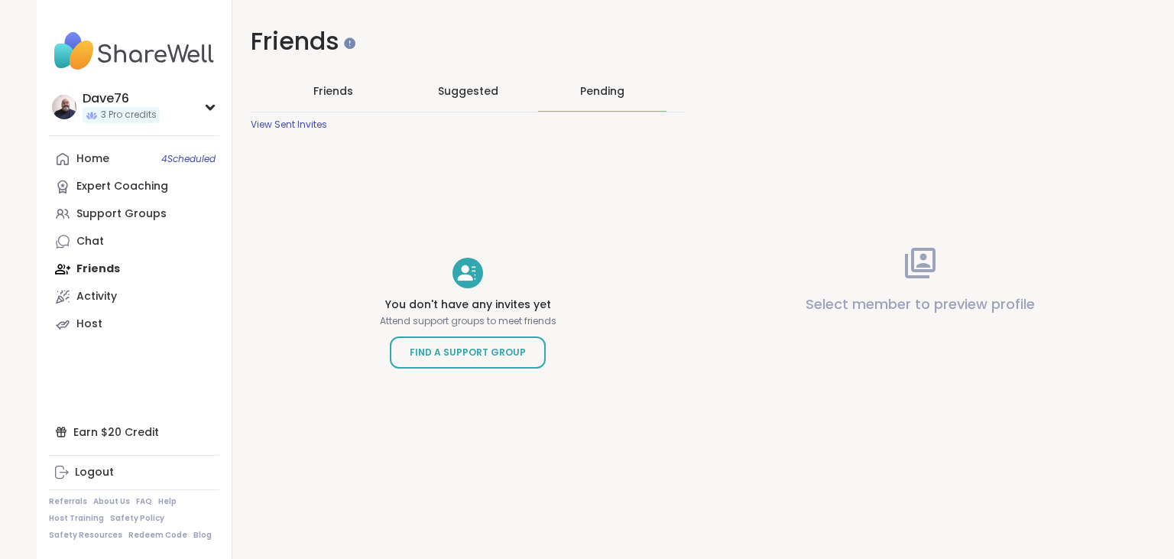
click at [321, 91] on span "Friends" at bounding box center [333, 90] width 40 height 15
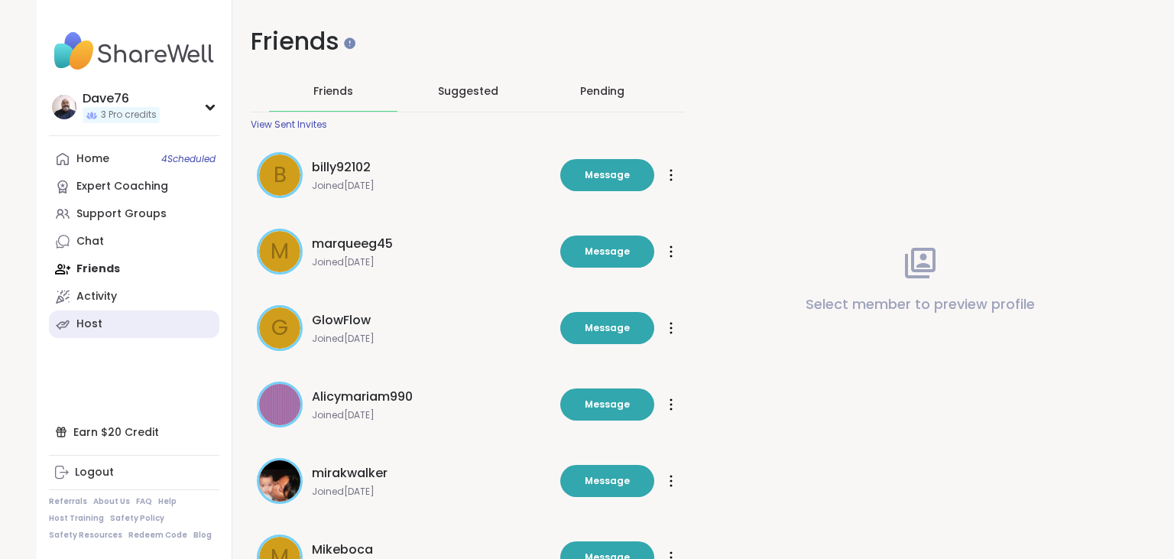
click at [126, 324] on link "Host" at bounding box center [134, 324] width 170 height 28
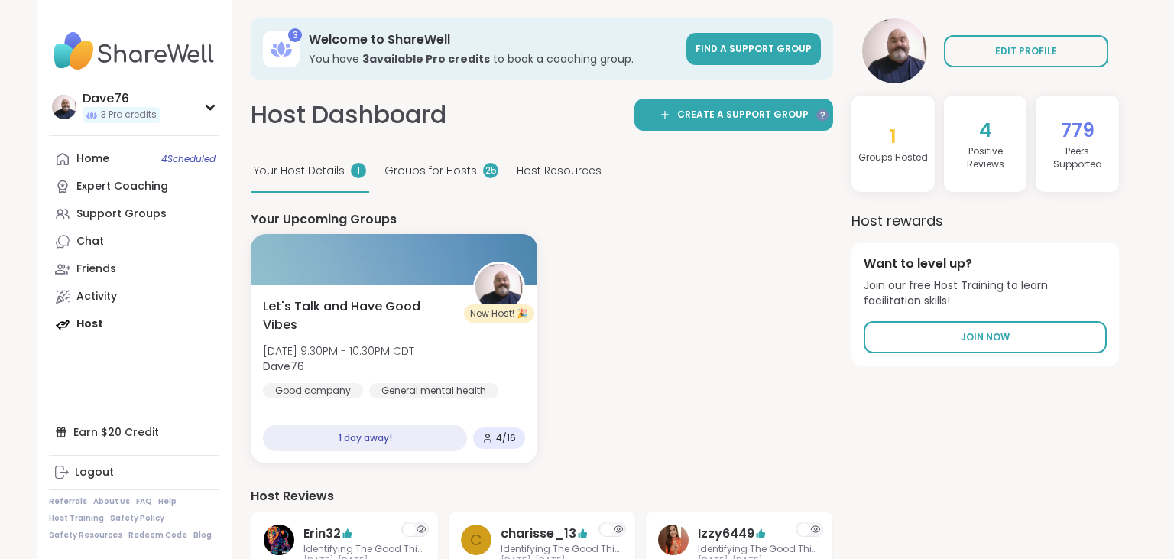
scroll to position [532, 0]
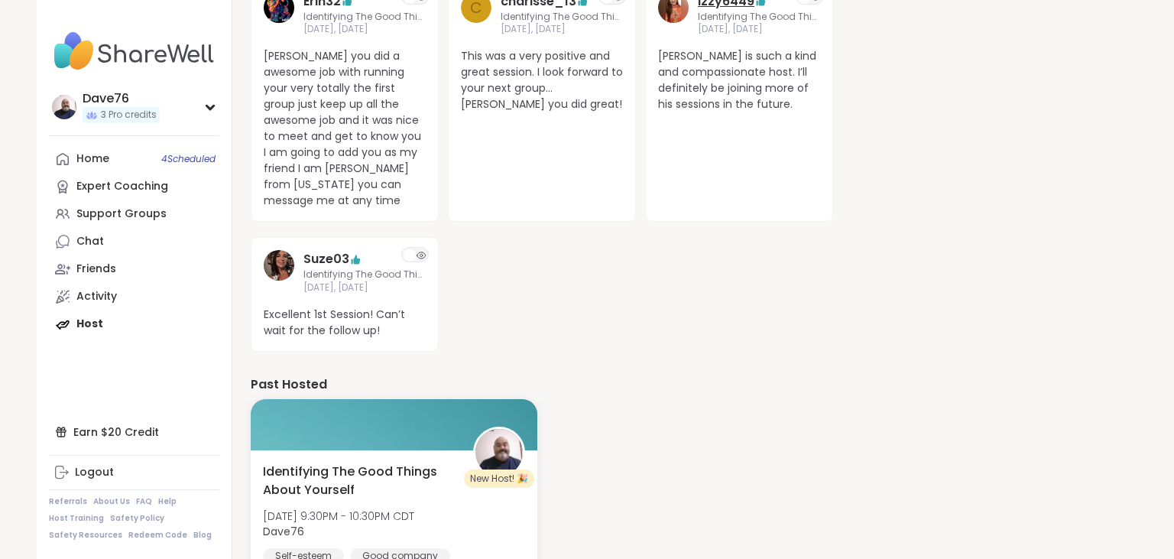
click at [733, 5] on link "Izzy6449" at bounding box center [726, 1] width 57 height 18
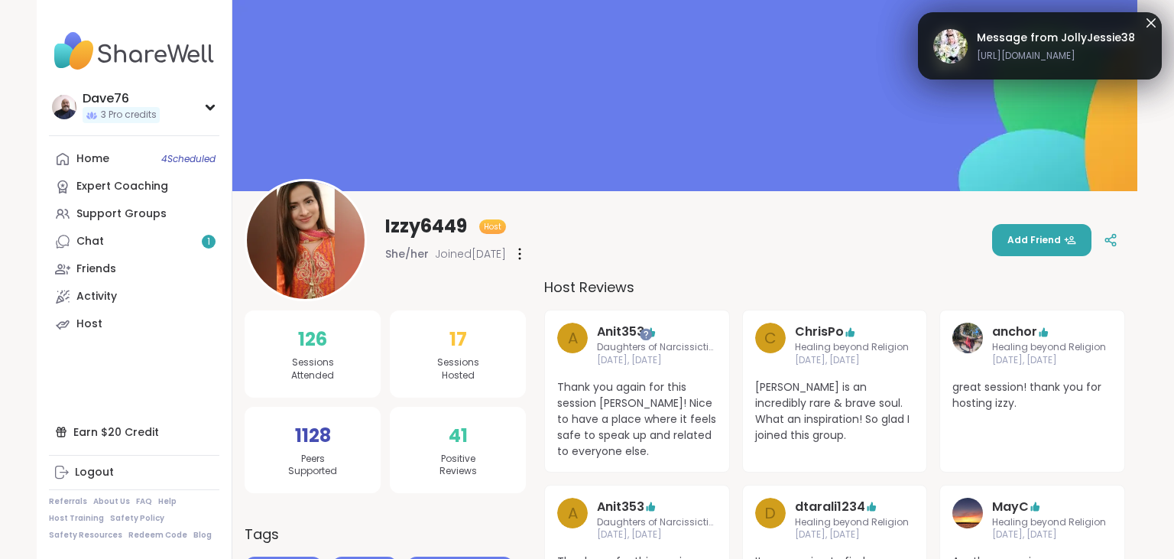
click at [1023, 31] on span "Message from JollyJessie38" at bounding box center [1056, 38] width 158 height 16
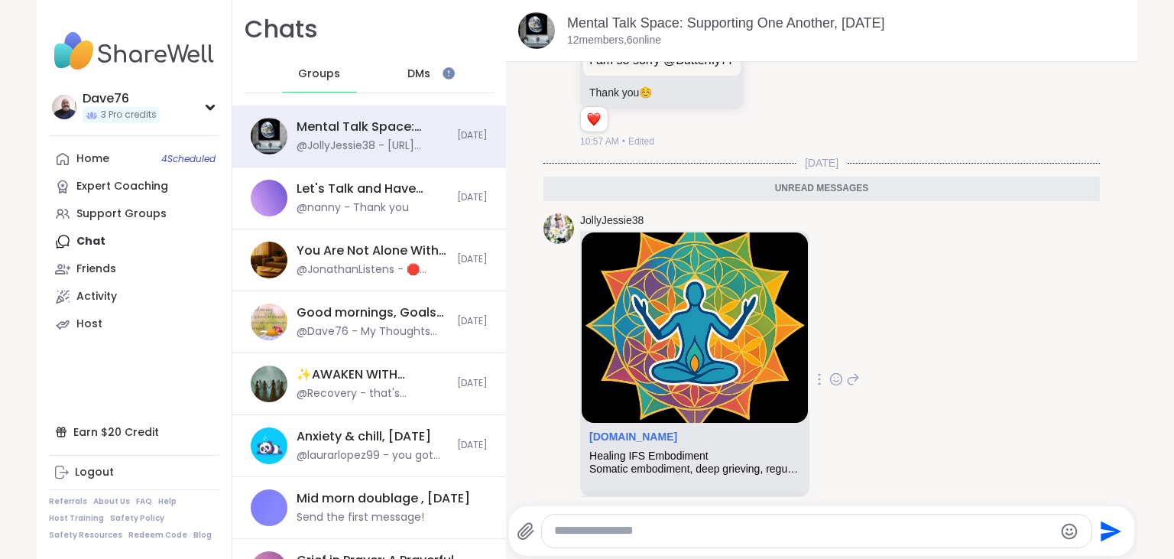
click at [706, 507] on link "[DOMAIN_NAME][URL]" at bounding box center [647, 513] width 117 height 12
click at [420, 78] on span "DMs" at bounding box center [418, 73] width 23 height 15
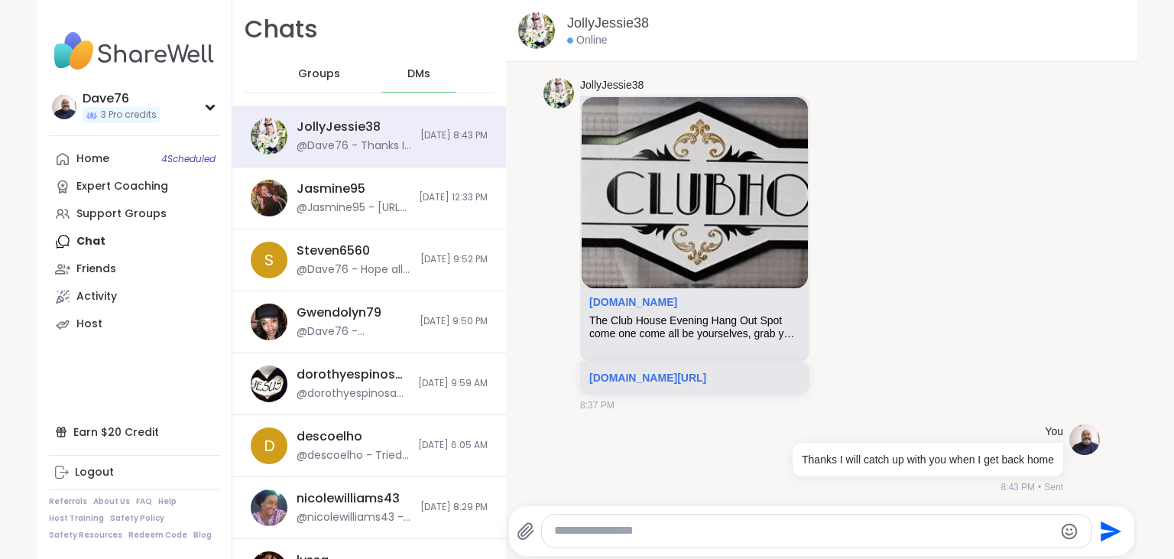
click at [319, 78] on span "Groups" at bounding box center [319, 73] width 42 height 15
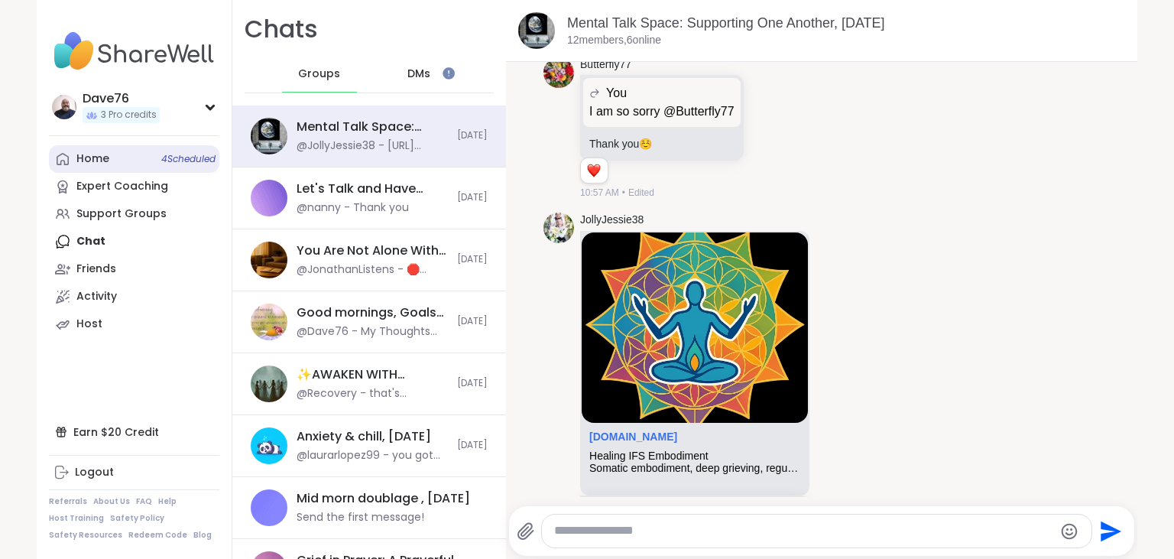
click at [105, 163] on div "Home 4 Scheduled" at bounding box center [92, 158] width 33 height 15
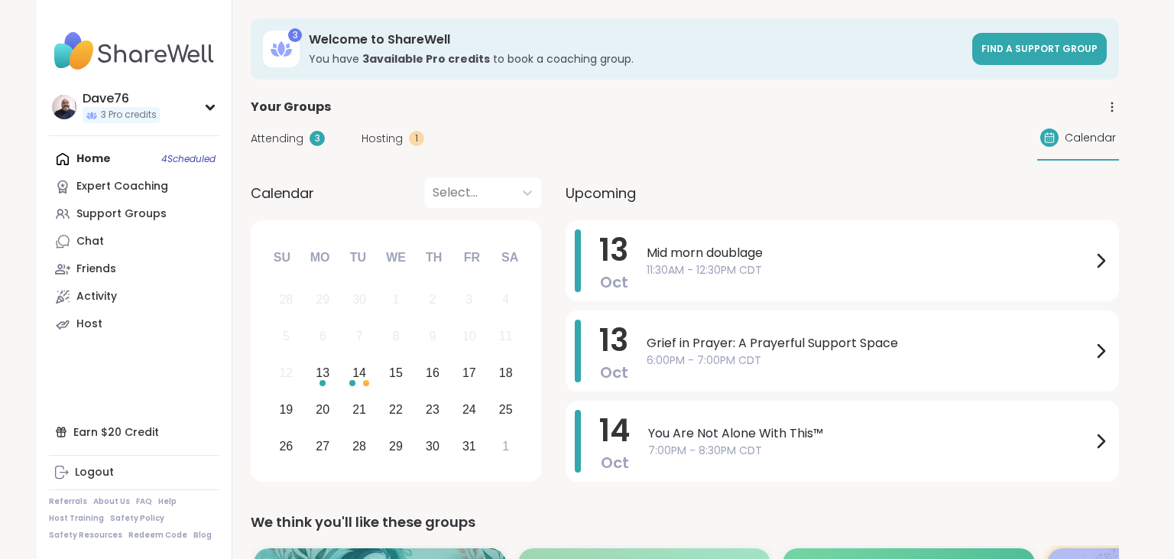
click at [280, 138] on span "Attending" at bounding box center [277, 139] width 53 height 16
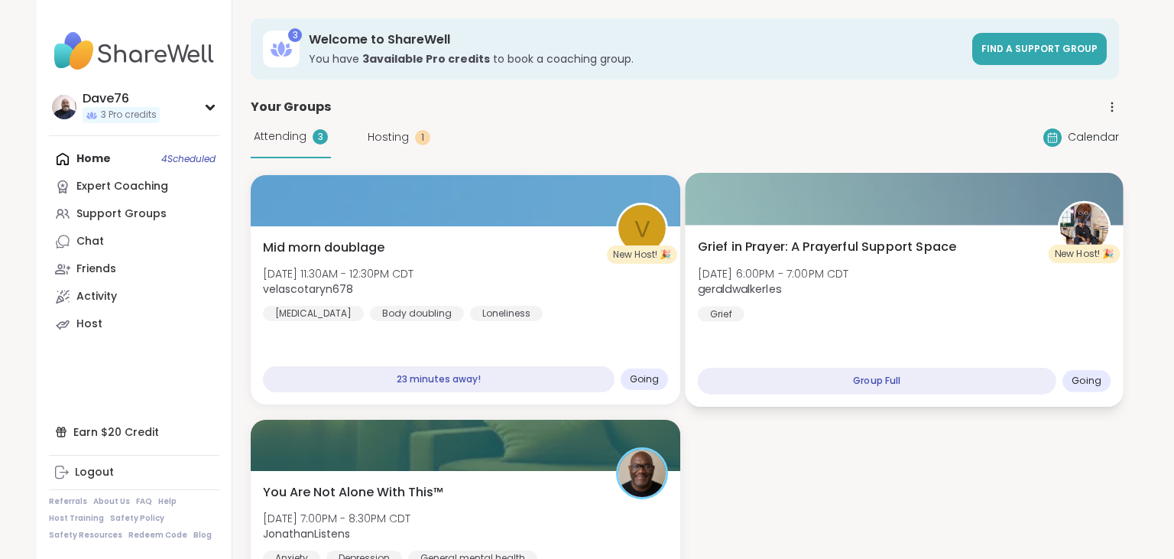
click at [764, 274] on span "Mon, Oct 13 | 6:00PM - 7:00PM CDT" at bounding box center [773, 272] width 151 height 15
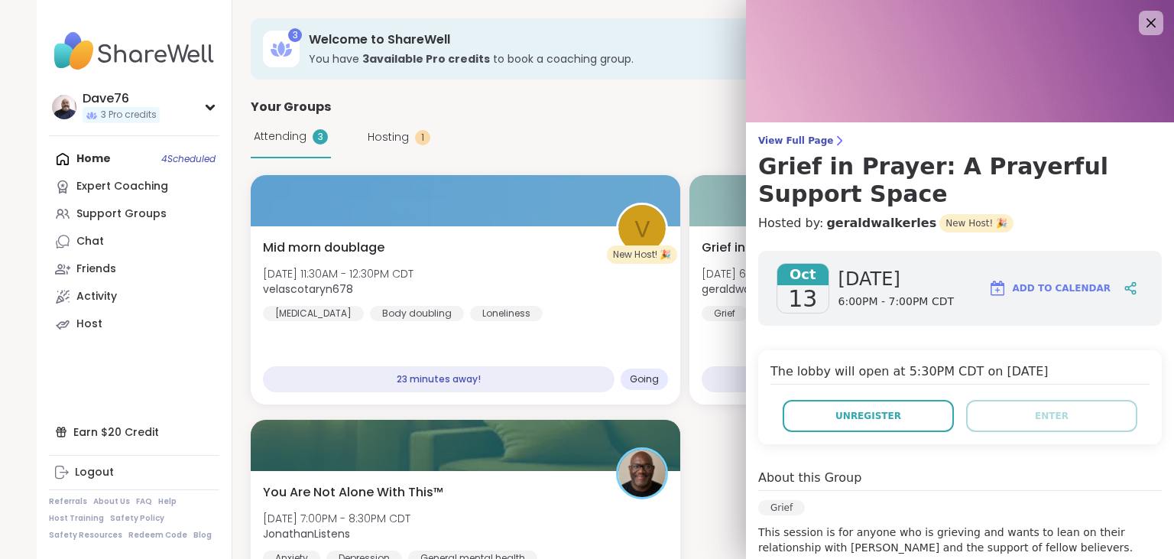
scroll to position [297, 0]
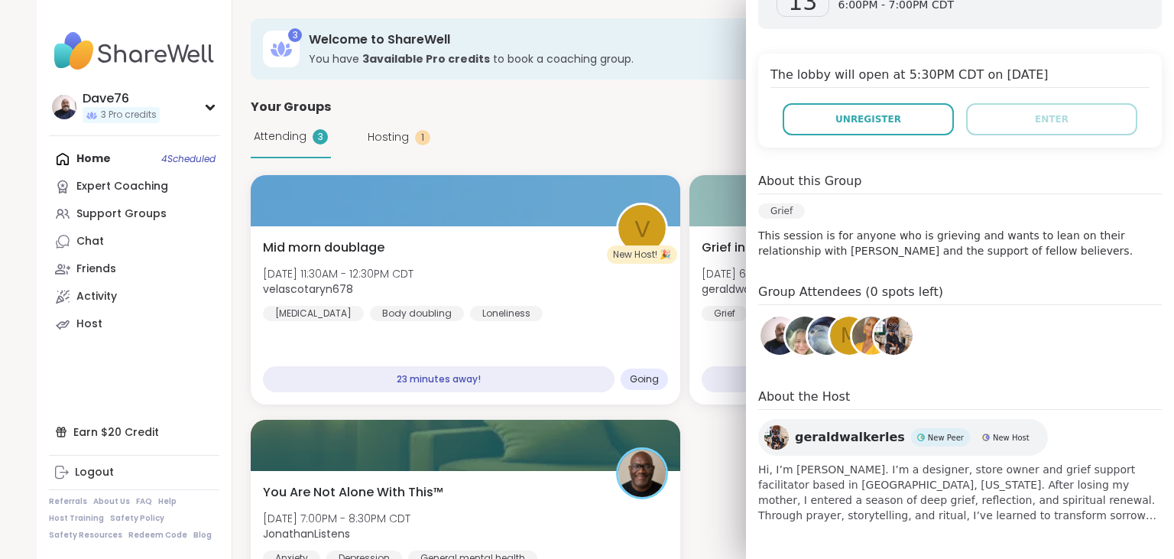
click at [861, 343] on img at bounding box center [871, 335] width 38 height 38
click at [650, 59] on h3 "You have 3 available Pro credit s to book a coaching group." at bounding box center [636, 58] width 654 height 15
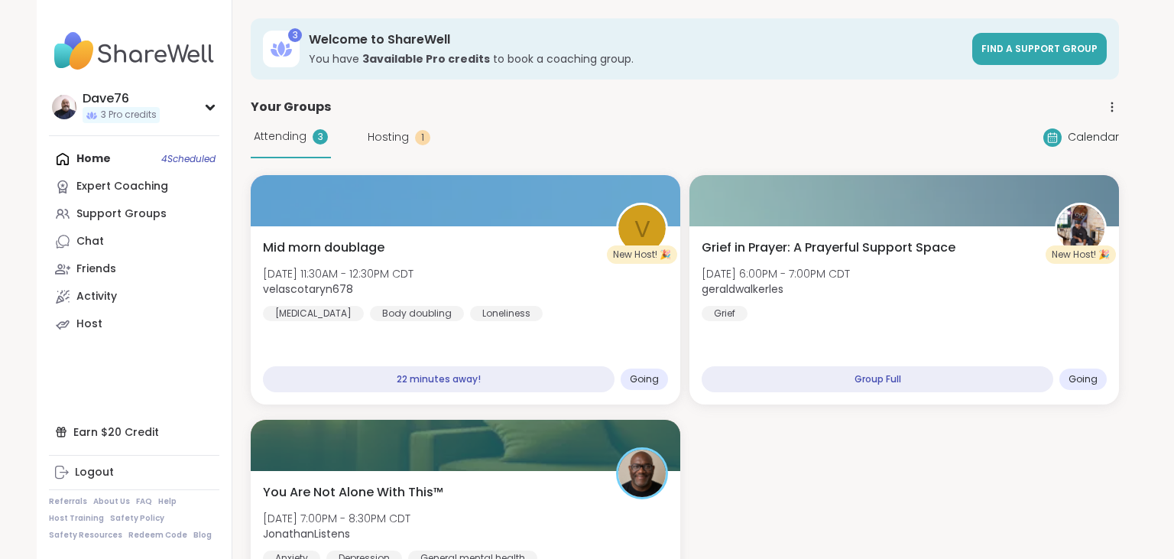
scroll to position [532, 0]
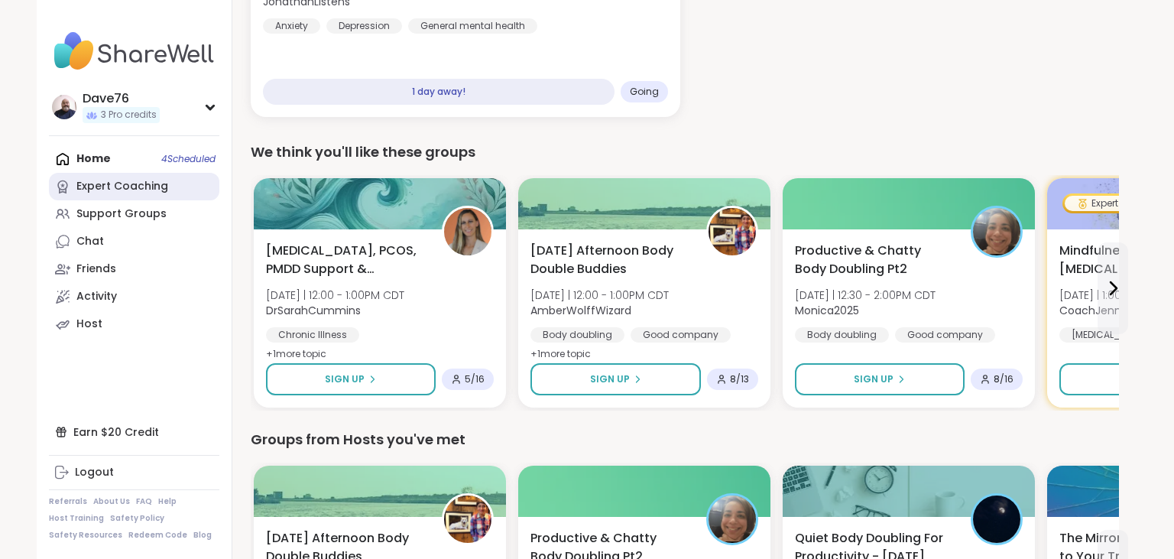
click at [132, 190] on div "Expert Coaching" at bounding box center [122, 186] width 92 height 15
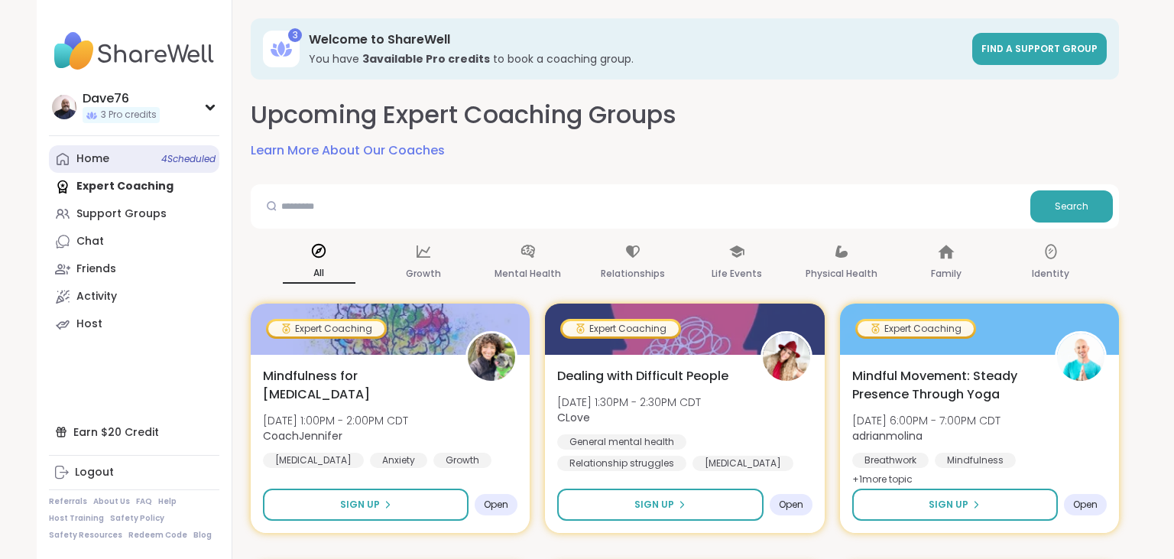
click at [117, 151] on link "Home 4 Scheduled" at bounding box center [134, 159] width 170 height 28
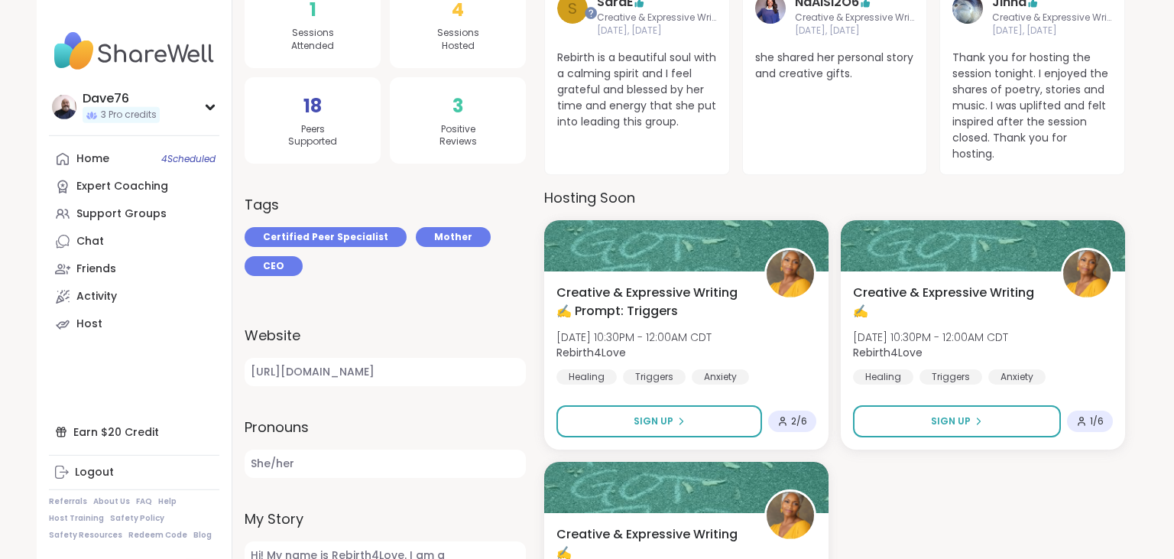
scroll to position [532, 0]
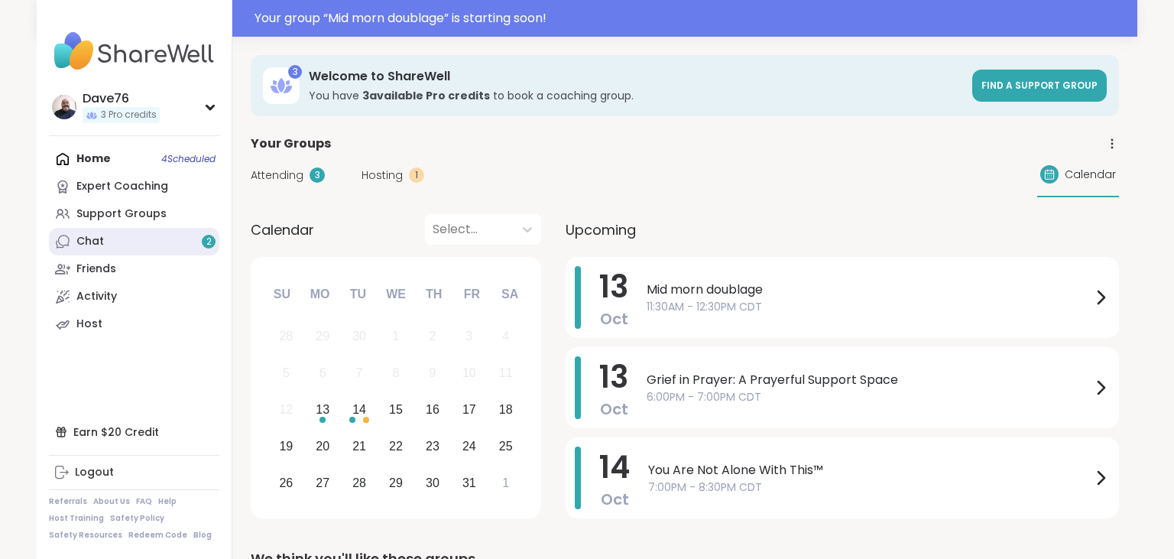
click at [130, 235] on link "Chat 2" at bounding box center [134, 242] width 170 height 28
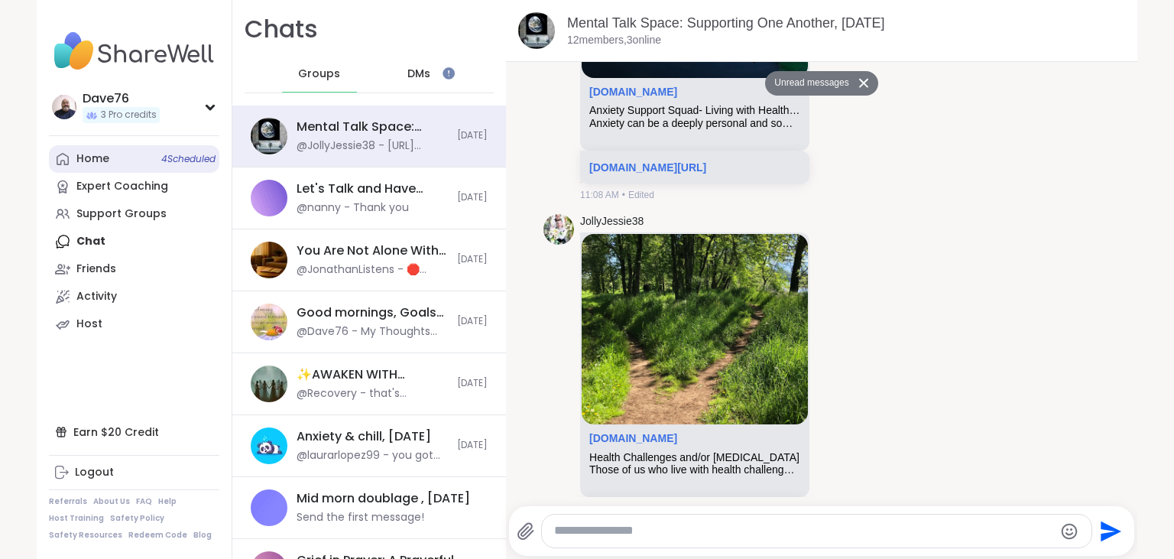
click at [93, 157] on div "Home 4 Scheduled" at bounding box center [92, 158] width 33 height 15
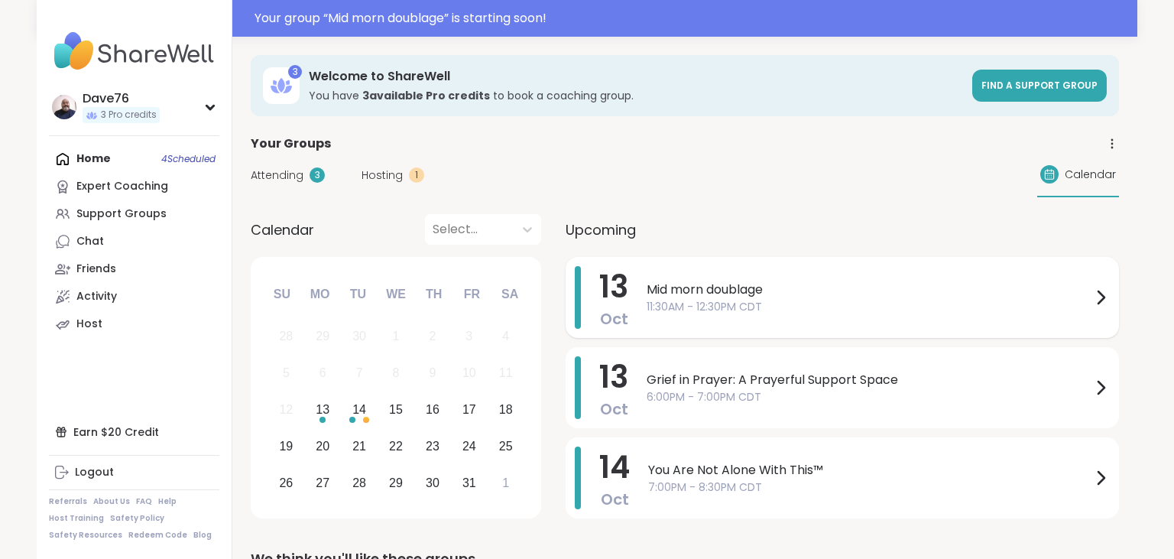
click at [825, 283] on span "Mid morn doublage" at bounding box center [869, 289] width 445 height 18
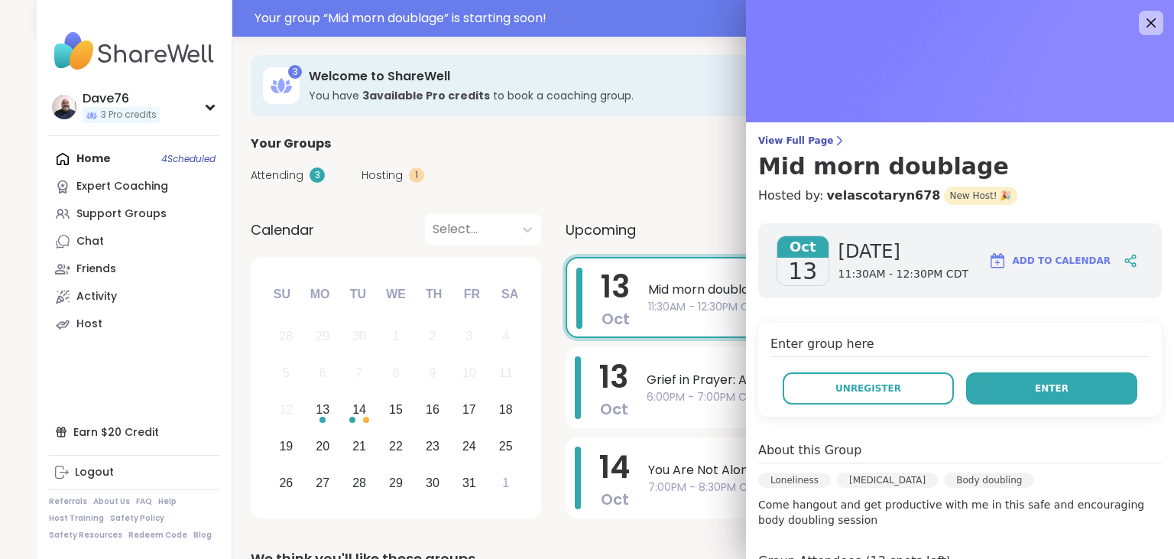
click at [1036, 383] on button "Enter" at bounding box center [1051, 388] width 171 height 32
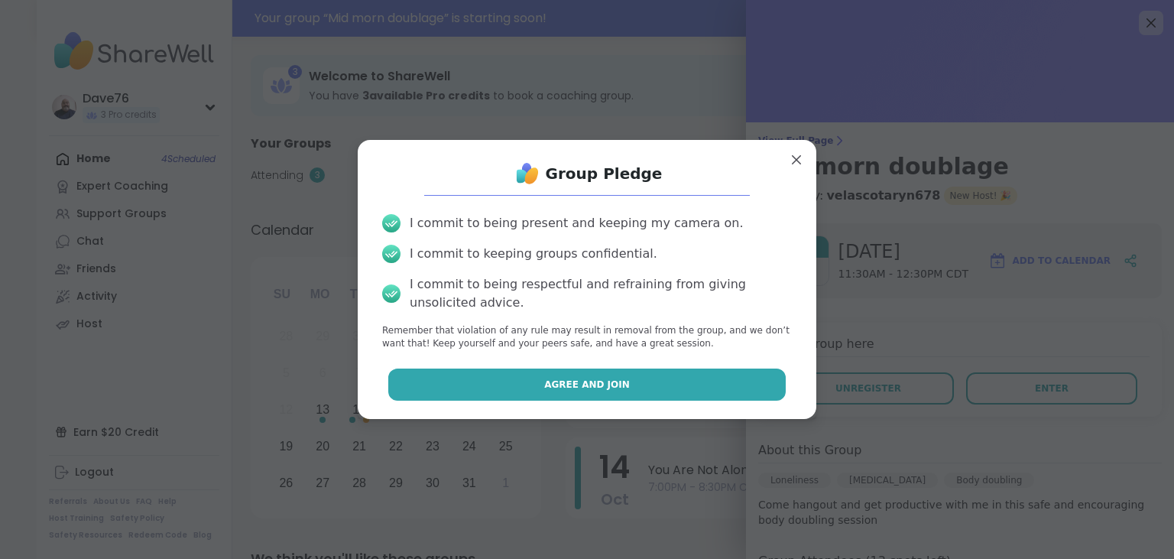
click at [663, 391] on button "Agree and Join" at bounding box center [587, 384] width 398 height 32
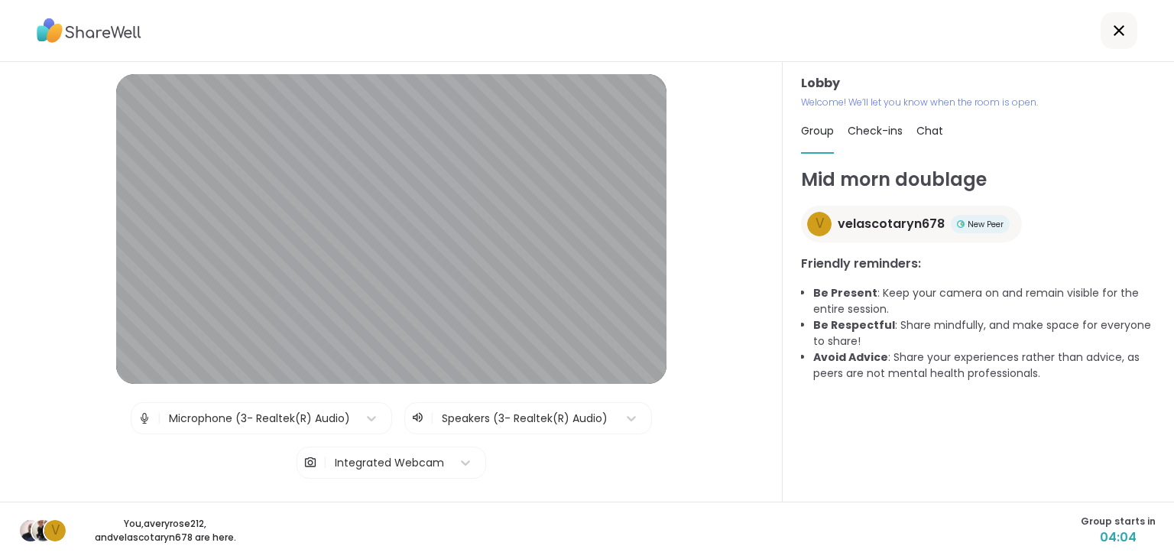
click at [1123, 30] on icon at bounding box center [1119, 30] width 18 height 18
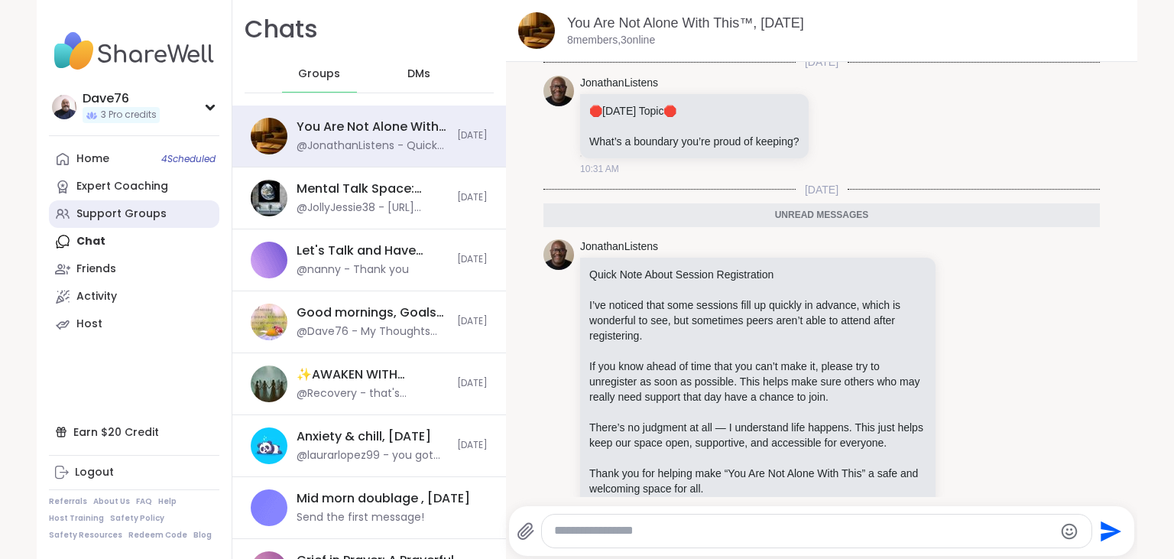
click at [137, 210] on div "Support Groups" at bounding box center [121, 213] width 90 height 15
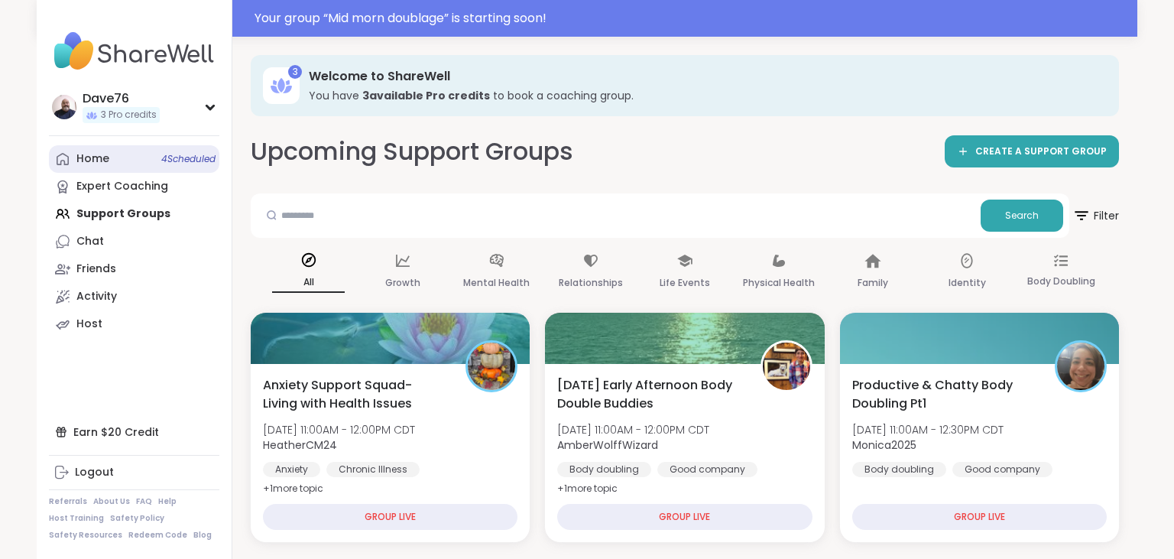
click at [93, 156] on div "Home 4 Scheduled" at bounding box center [92, 158] width 33 height 15
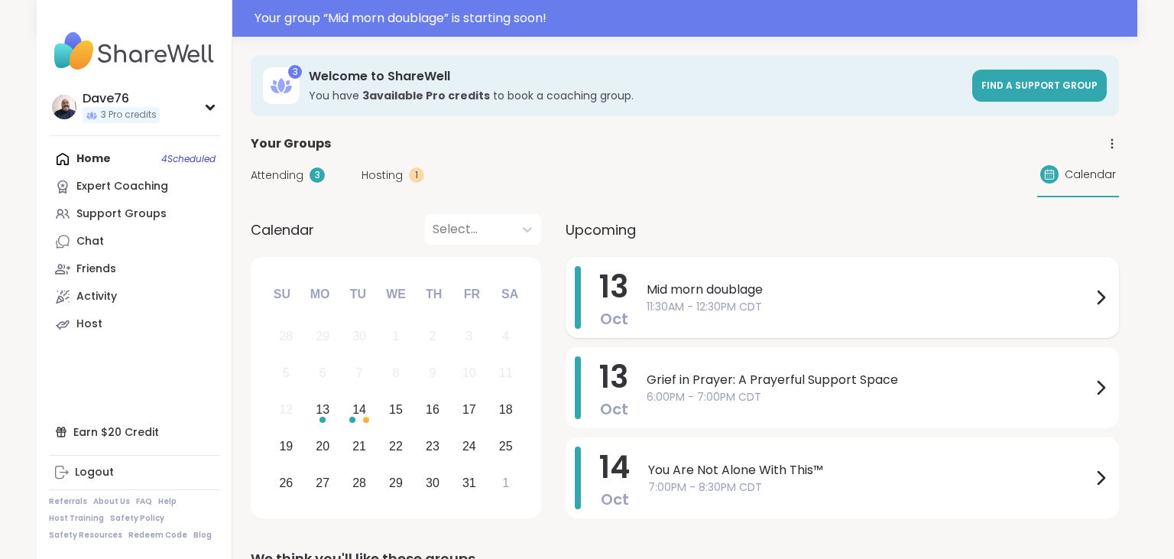
click at [888, 302] on span "11:30AM - 12:30PM CDT" at bounding box center [869, 307] width 445 height 16
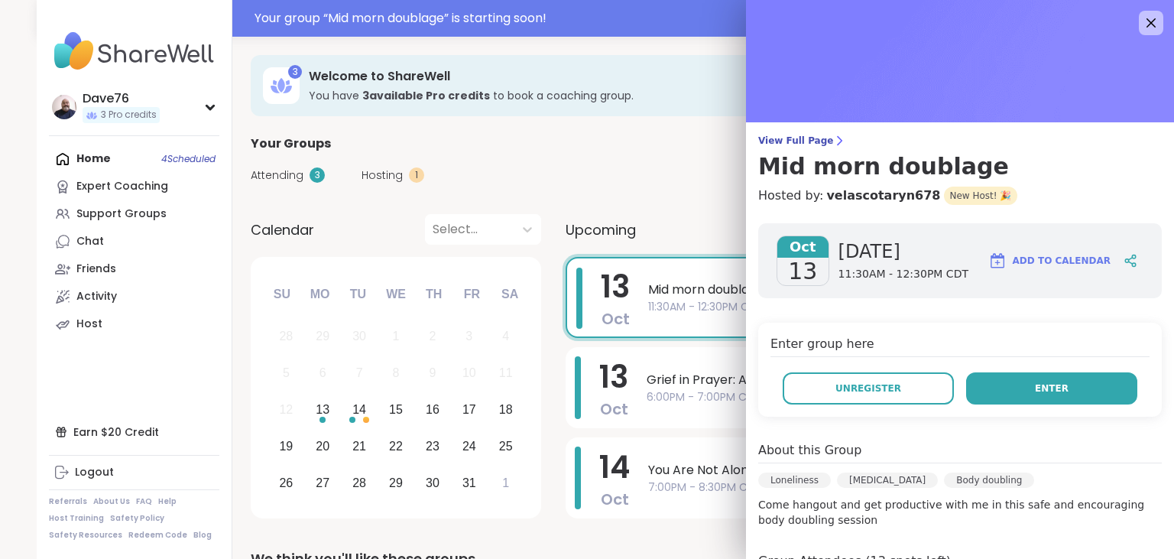
click at [1029, 381] on button "Enter" at bounding box center [1051, 388] width 171 height 32
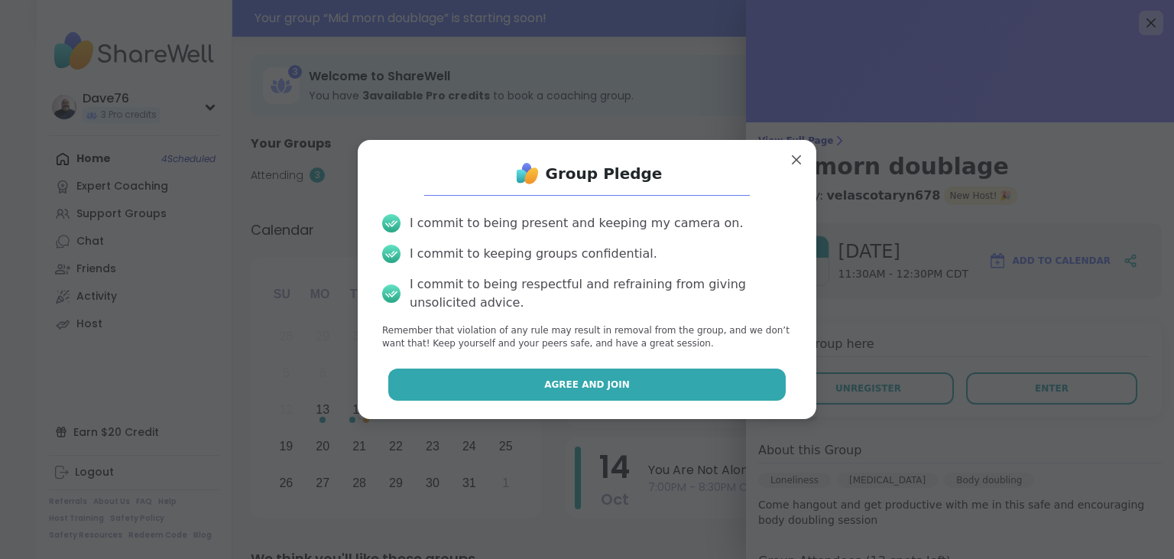
click at [708, 387] on button "Agree and Join" at bounding box center [587, 384] width 398 height 32
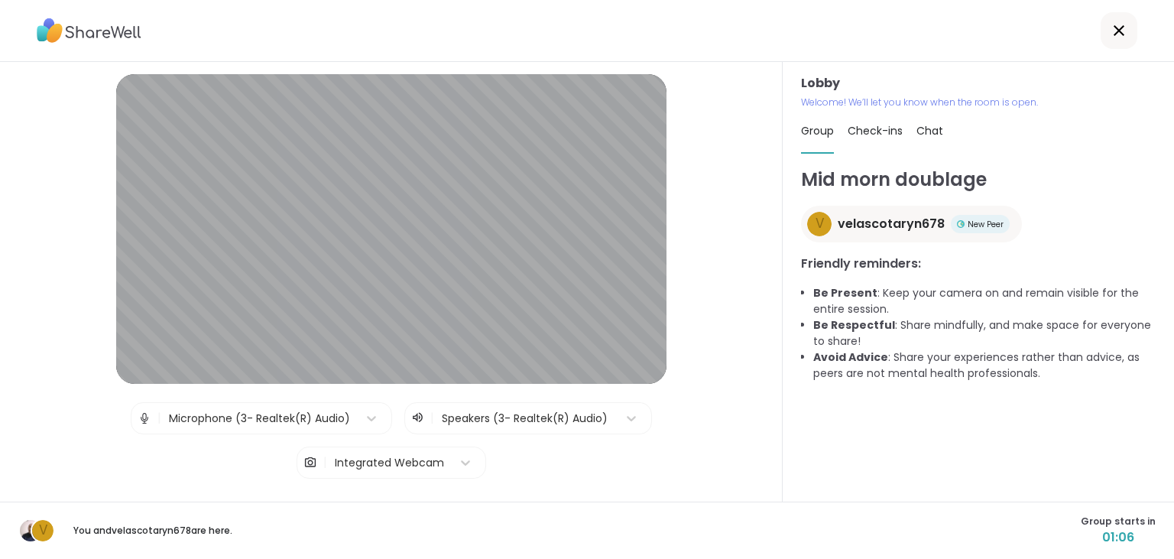
click at [876, 227] on span "velascotaryn678" at bounding box center [891, 224] width 107 height 18
